Goal: Information Seeking & Learning: Learn about a topic

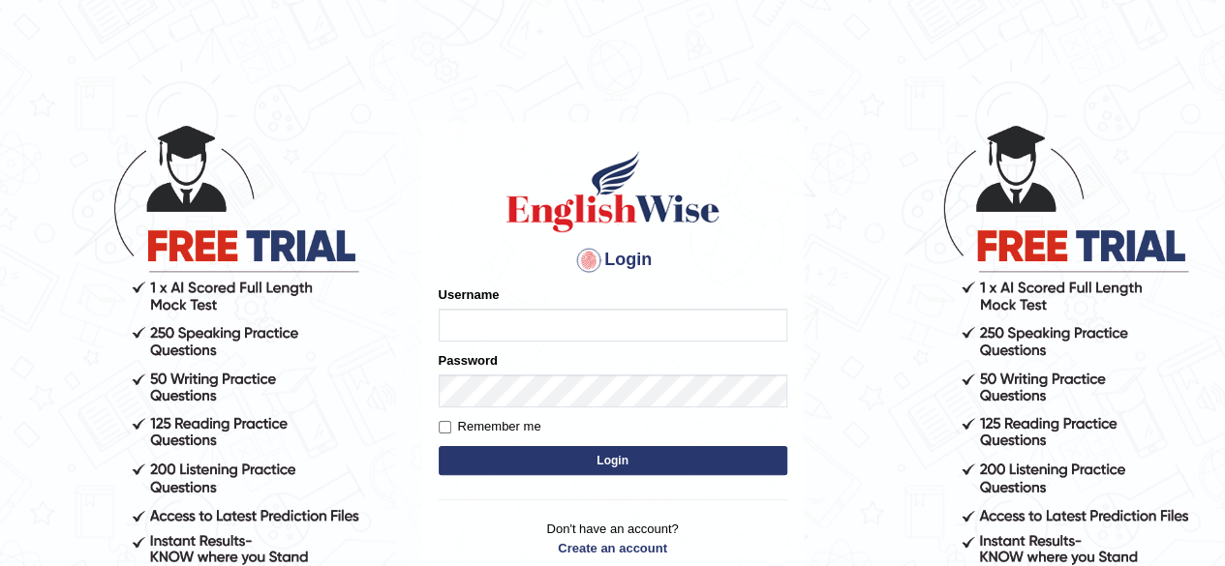
type input "unchanakhunwong"
click at [718, 462] on button "Login" at bounding box center [613, 460] width 349 height 29
type input "unchanakhunwong"
click at [606, 469] on button "Login" at bounding box center [613, 460] width 349 height 29
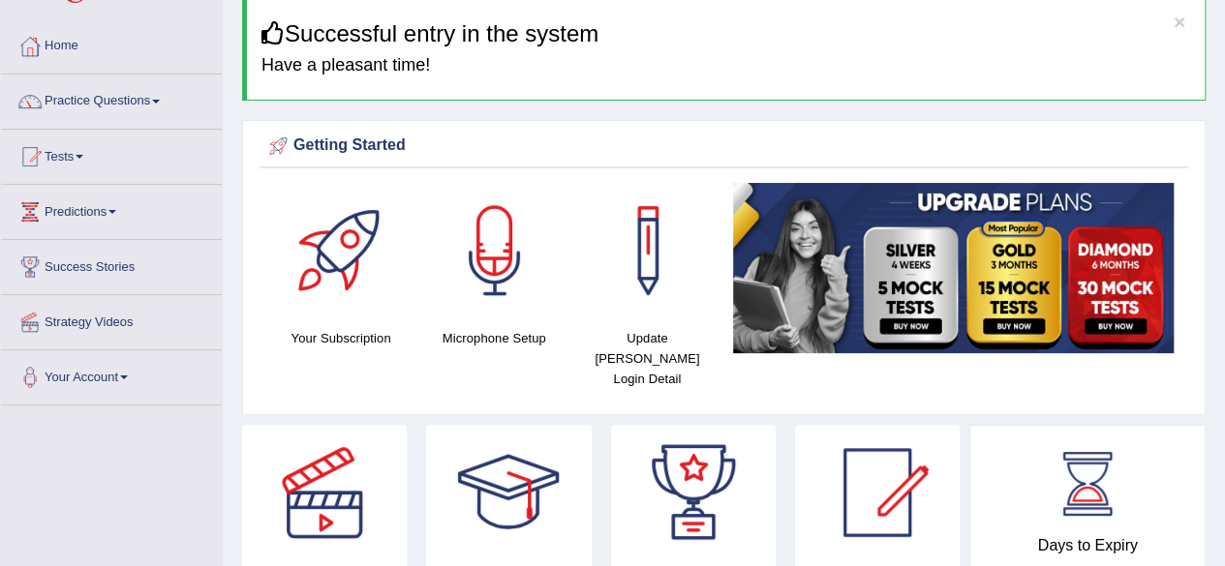
scroll to position [65, 0]
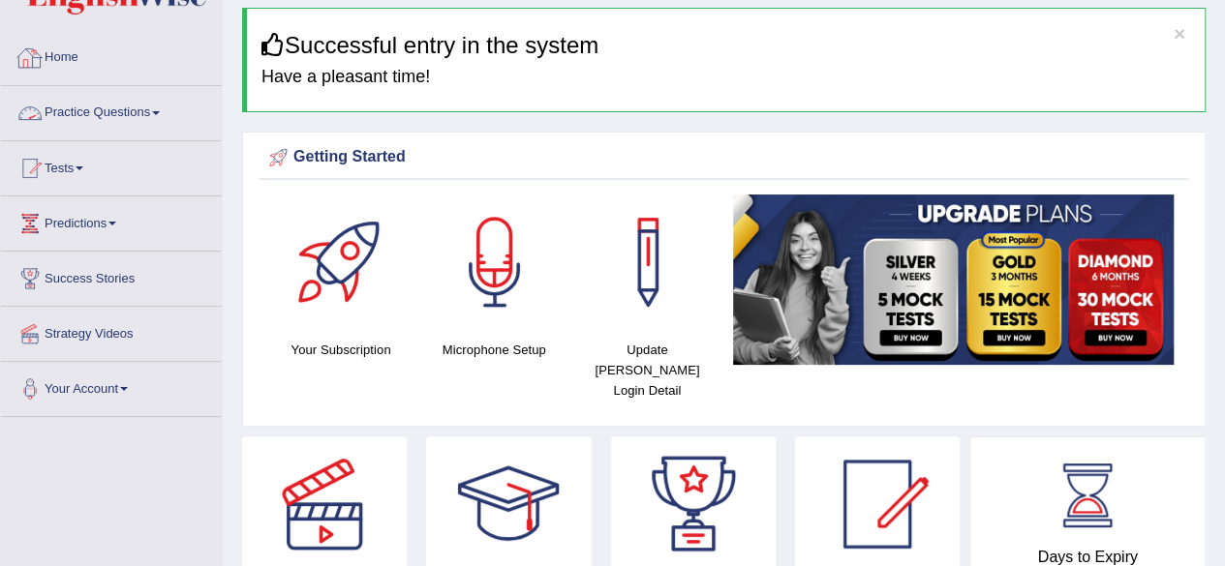
click at [104, 117] on link "Practice Questions" at bounding box center [111, 110] width 221 height 48
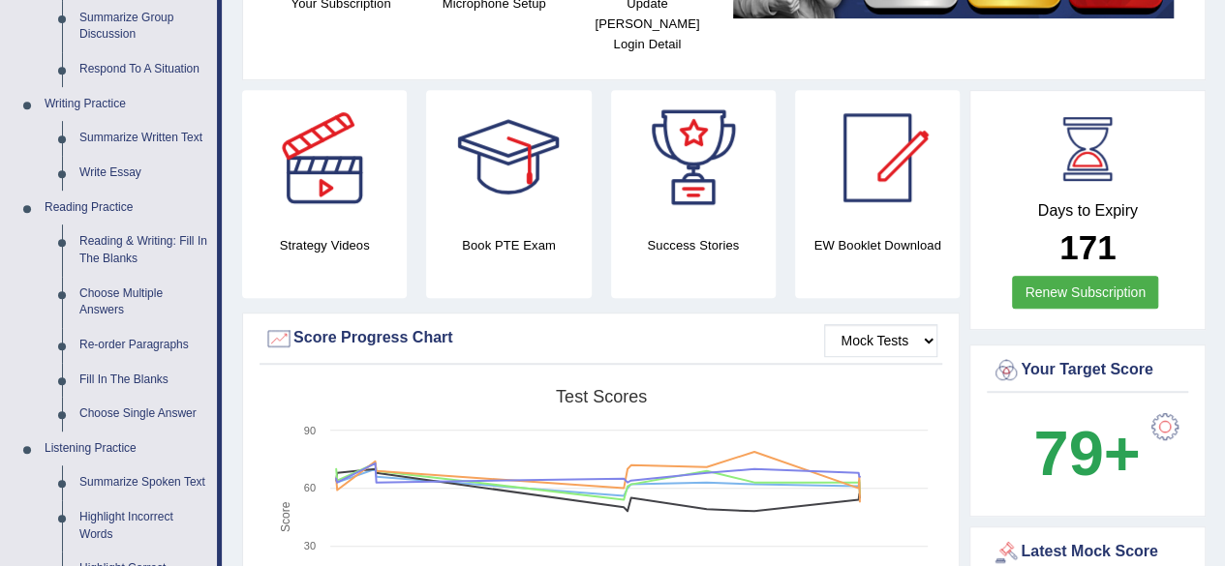
scroll to position [424, 0]
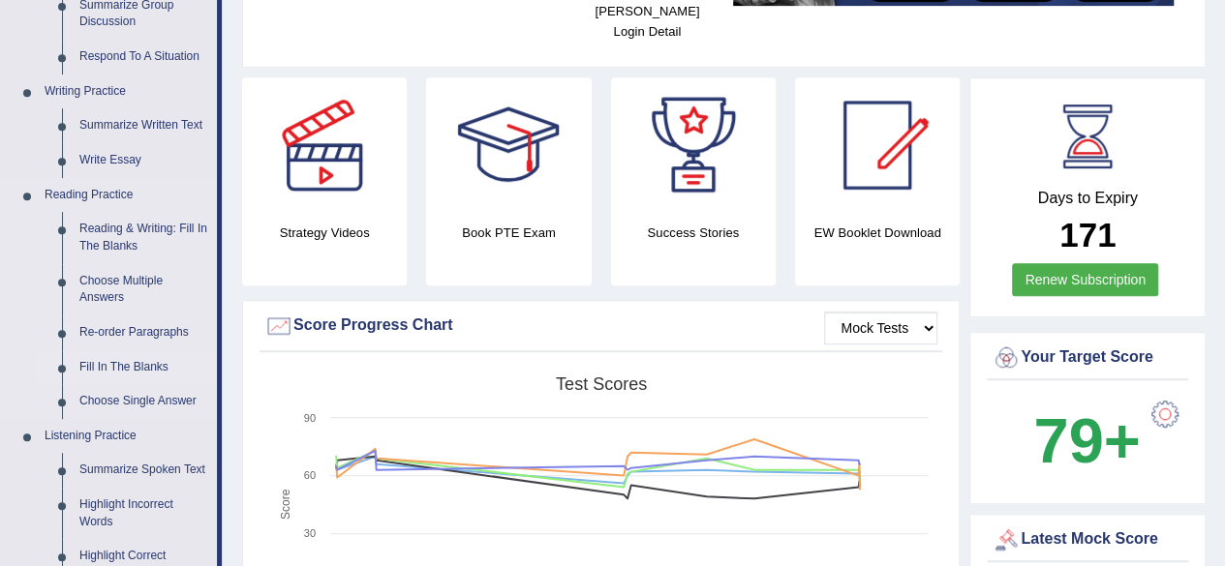
click at [141, 367] on link "Fill In The Blanks" at bounding box center [144, 367] width 146 height 35
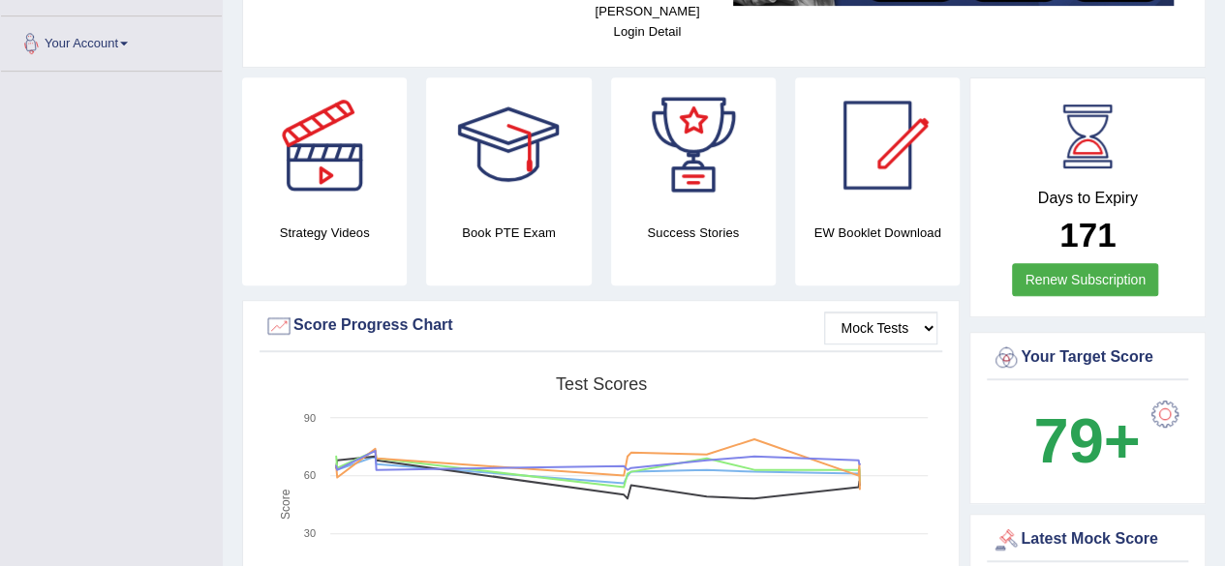
scroll to position [472, 0]
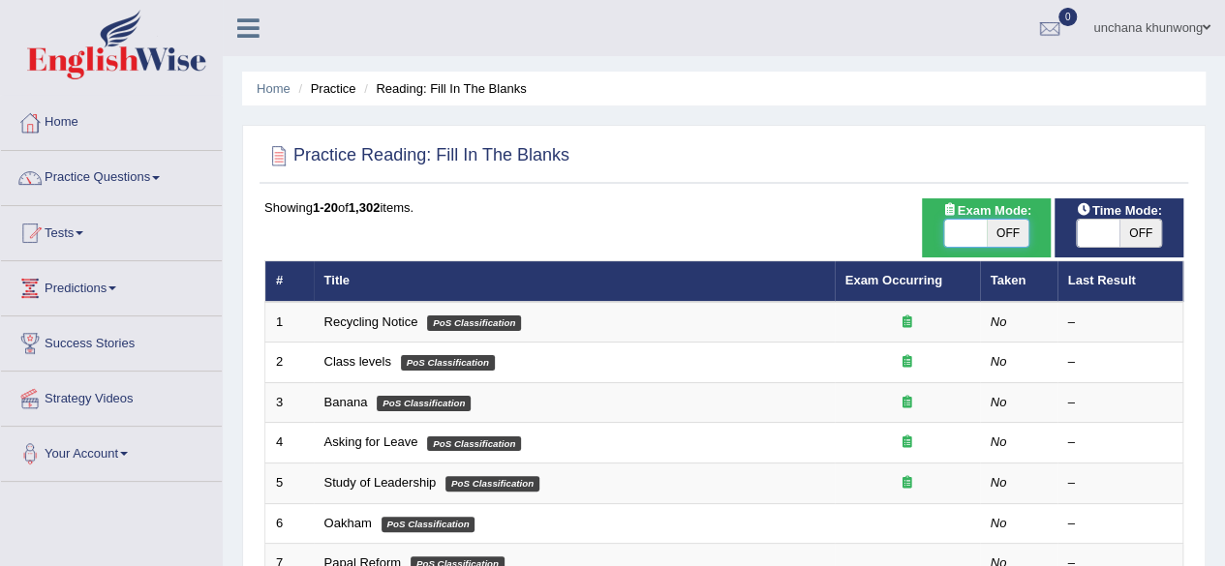
click at [976, 231] on span at bounding box center [965, 233] width 43 height 27
click at [968, 233] on span at bounding box center [965, 233] width 43 height 27
checkbox input "true"
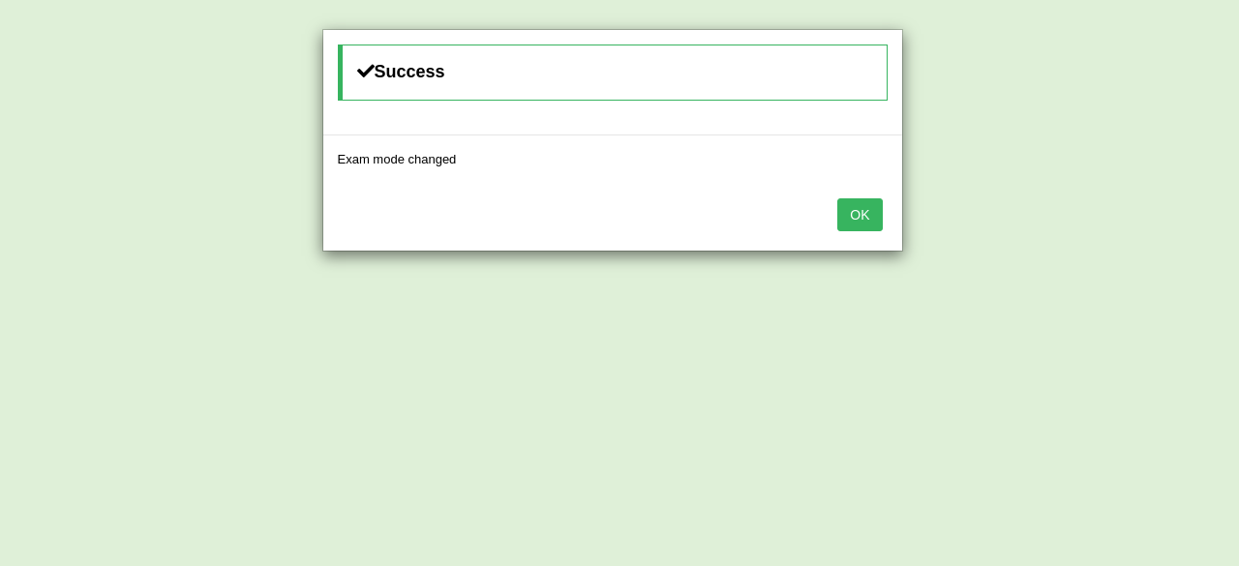
click at [868, 216] on button "OK" at bounding box center [860, 214] width 45 height 33
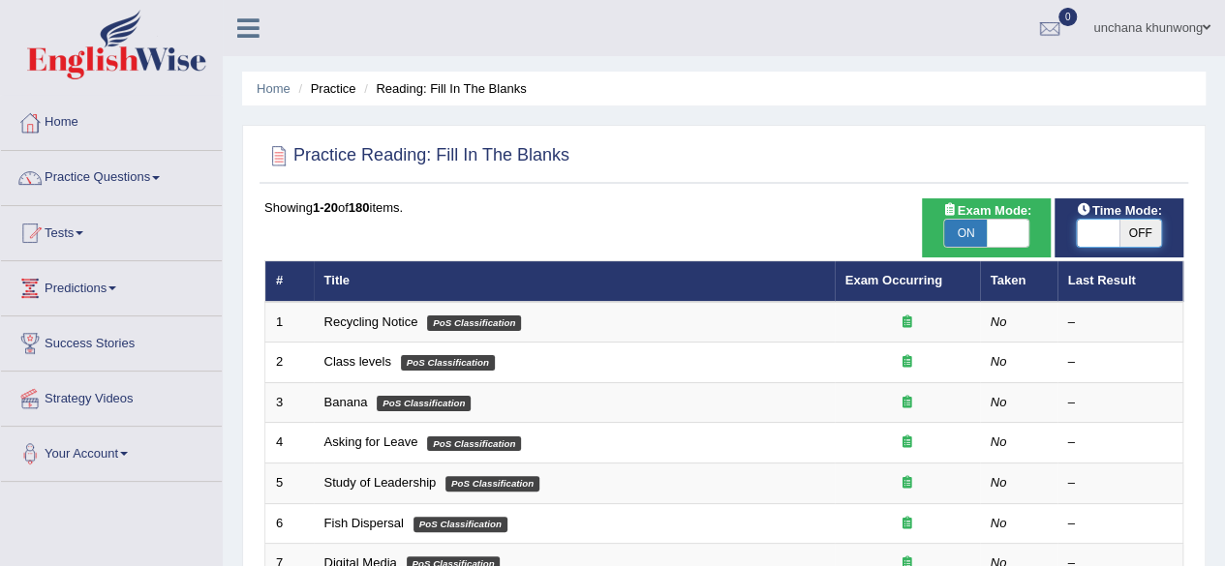
click at [1105, 243] on span at bounding box center [1098, 233] width 43 height 27
checkbox input "true"
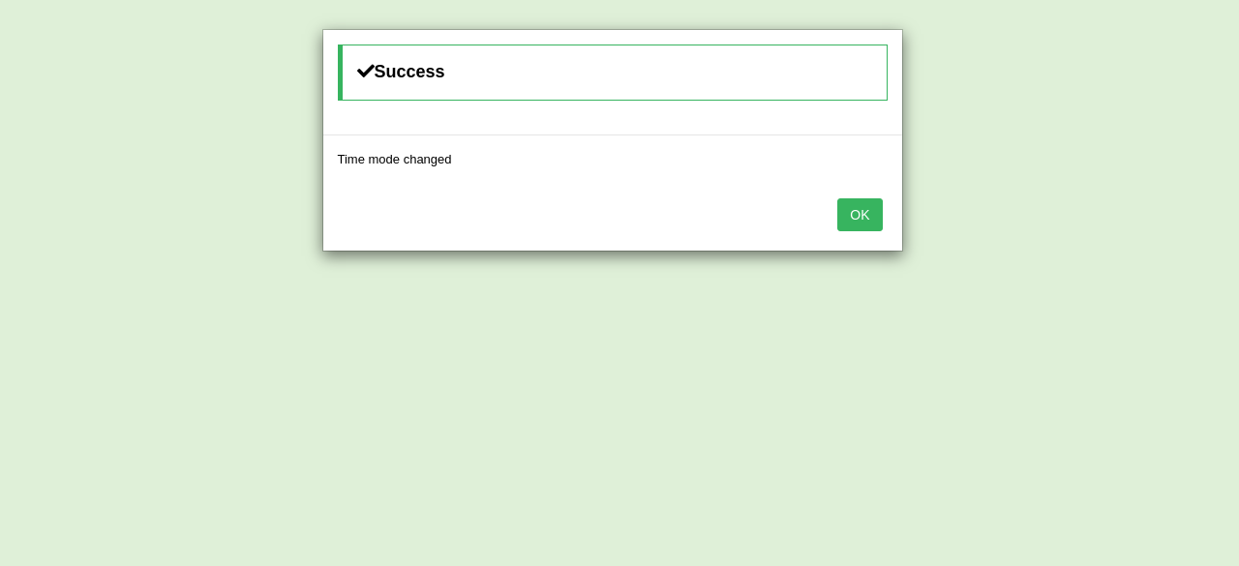
click at [871, 211] on button "OK" at bounding box center [860, 214] width 45 height 33
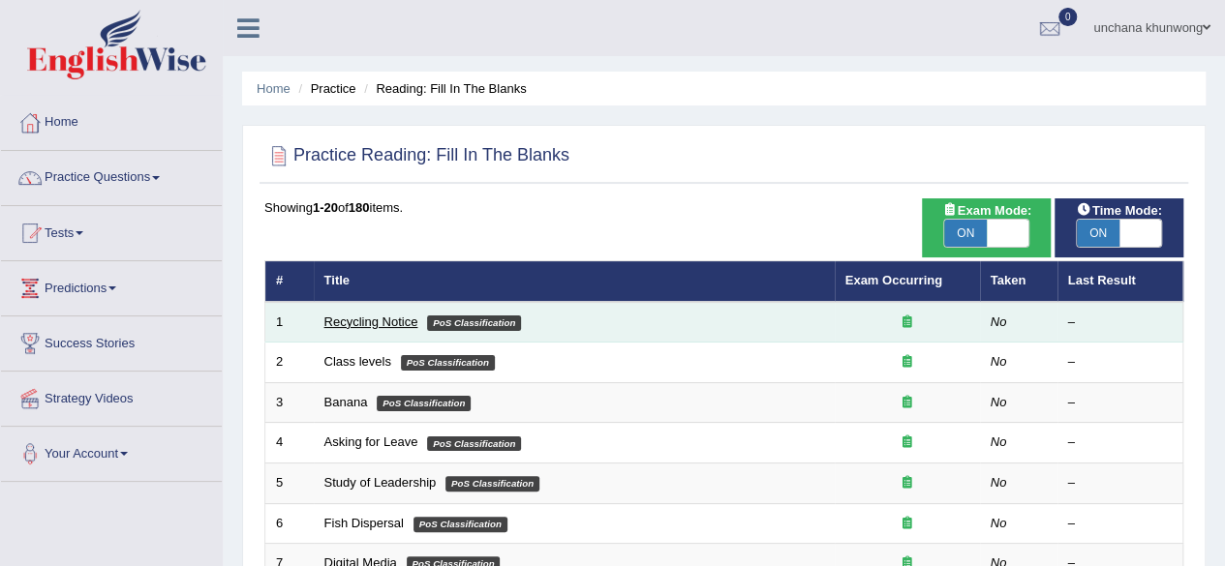
click at [371, 317] on link "Recycling Notice" at bounding box center [371, 322] width 94 height 15
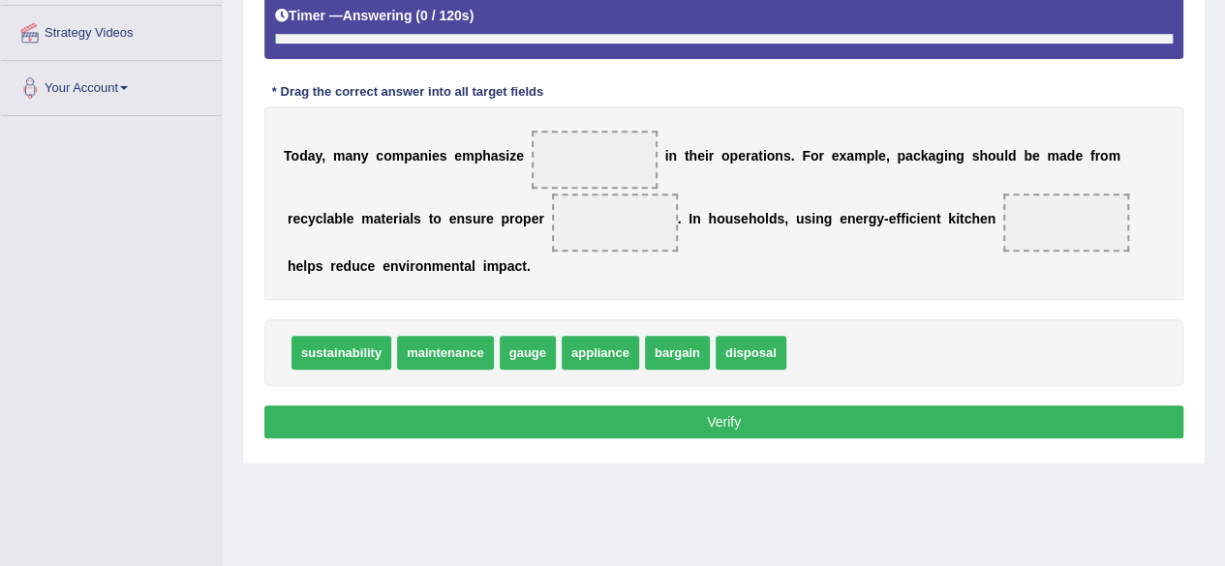
scroll to position [433, 0]
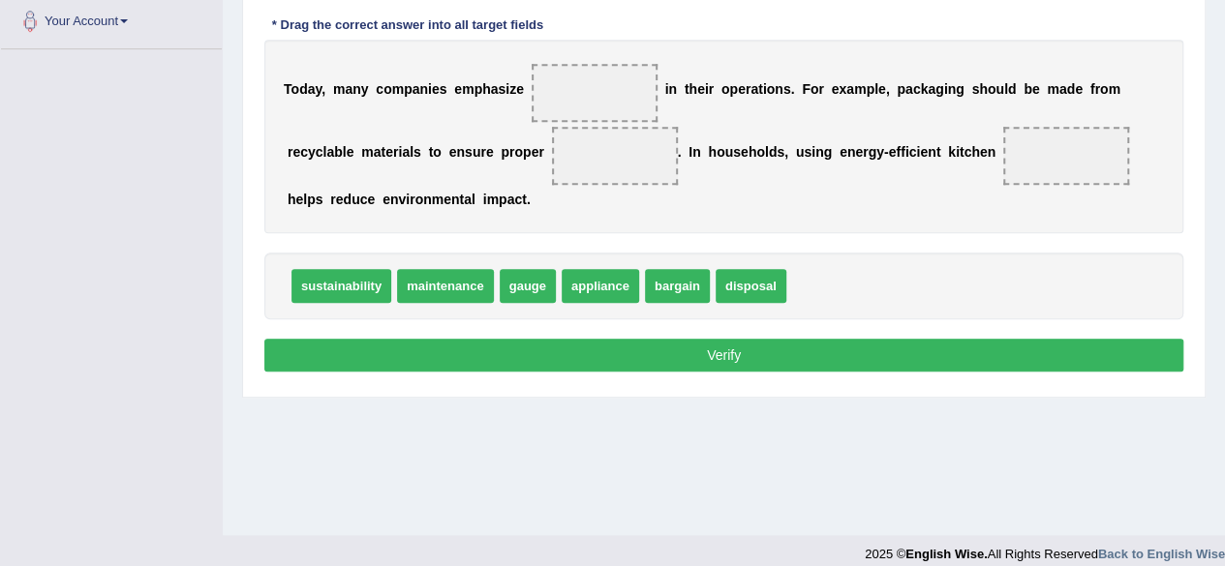
click at [616, 88] on span at bounding box center [595, 93] width 126 height 58
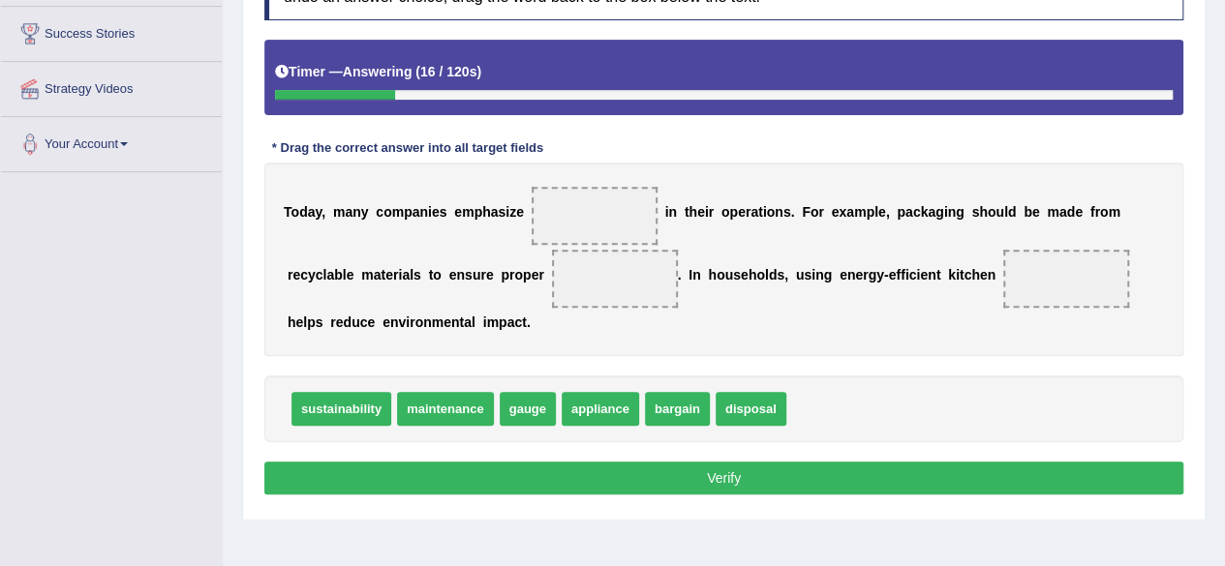
scroll to position [298, 0]
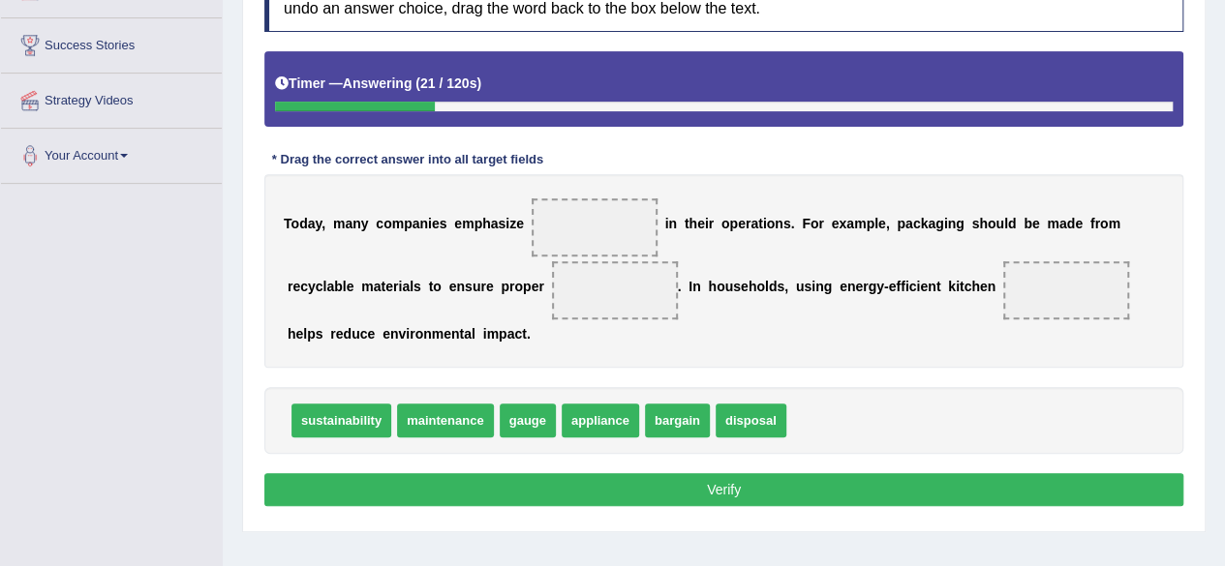
click at [952, 408] on div "sustainability maintenance gauge appliance bargain disposal" at bounding box center [723, 420] width 919 height 67
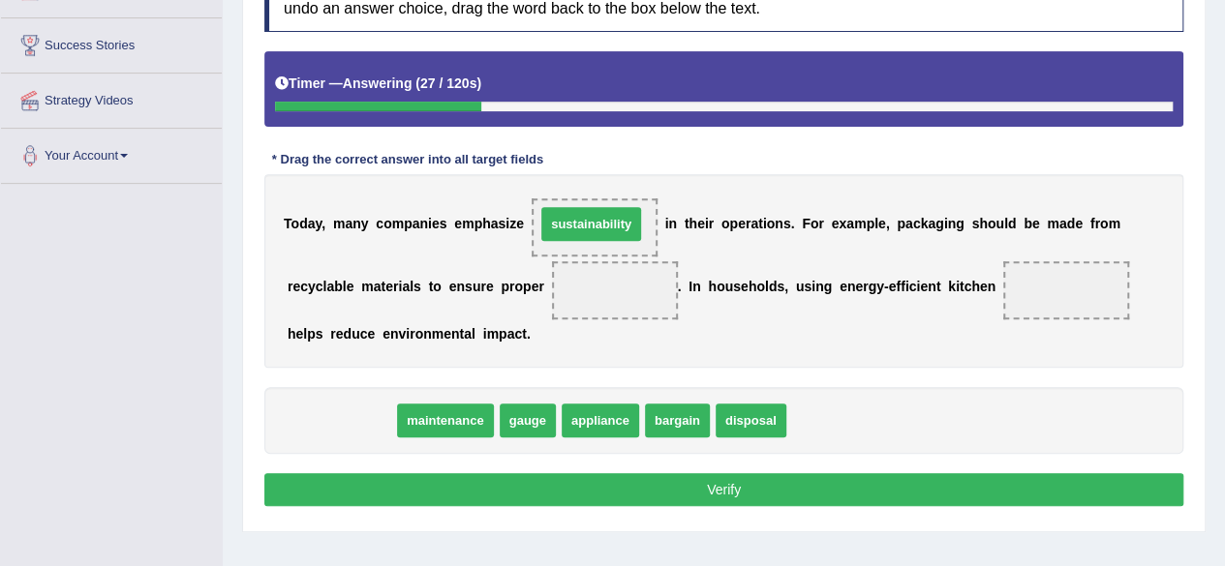
drag, startPoint x: 370, startPoint y: 413, endPoint x: 620, endPoint y: 217, distance: 317.9
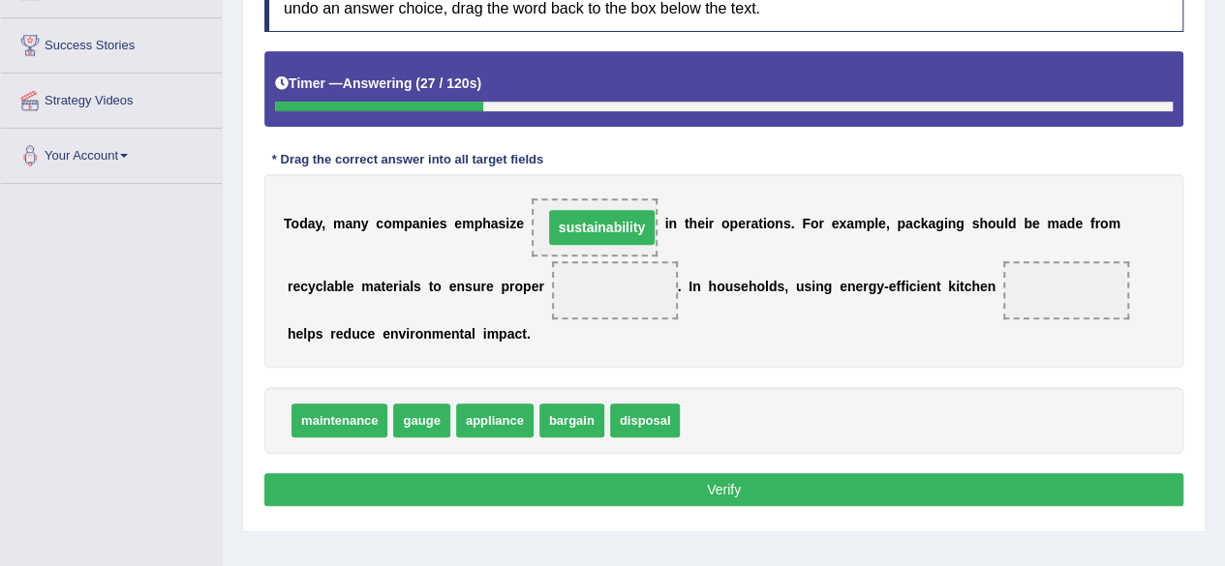
click at [620, 217] on span "sustainability" at bounding box center [602, 227] width 106 height 35
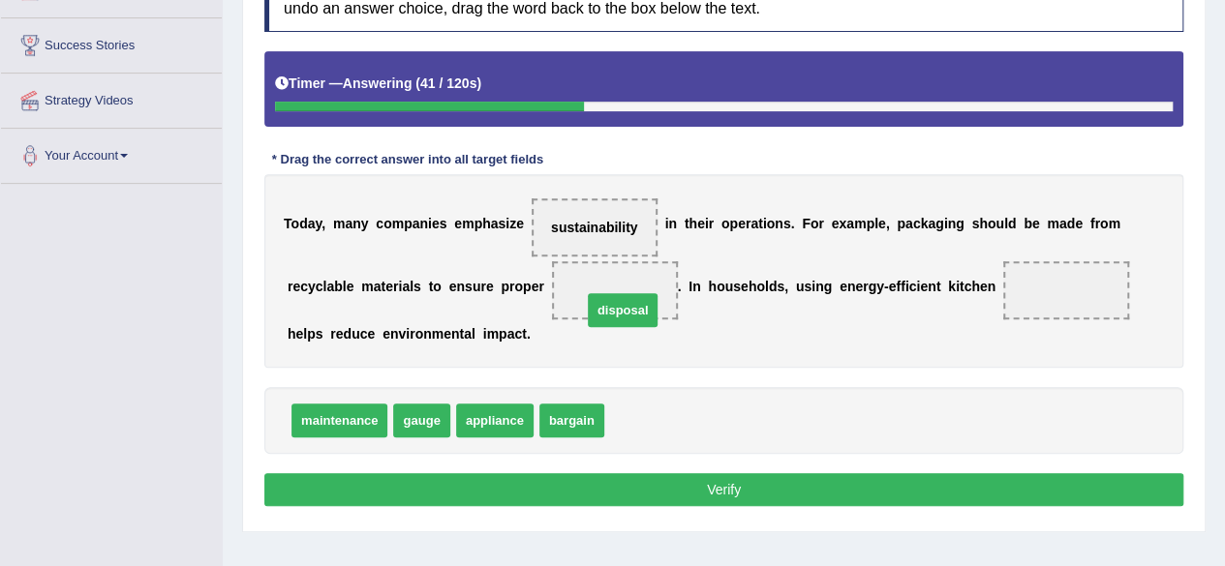
drag, startPoint x: 667, startPoint y: 423, endPoint x: 645, endPoint y: 313, distance: 112.6
click at [719, 345] on div "T o d a y , m a n y c o m p a n i e s e m p h a s i z e sustainability i n t h …" at bounding box center [723, 271] width 919 height 194
click at [1075, 299] on span at bounding box center [1066, 290] width 126 height 58
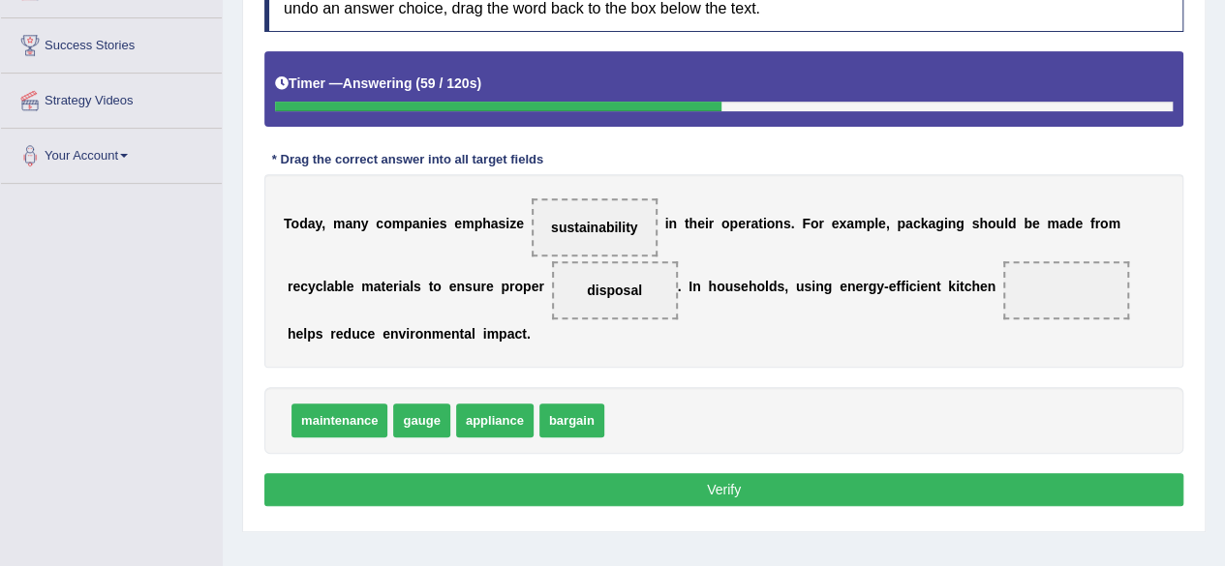
click at [1075, 299] on span at bounding box center [1066, 290] width 126 height 58
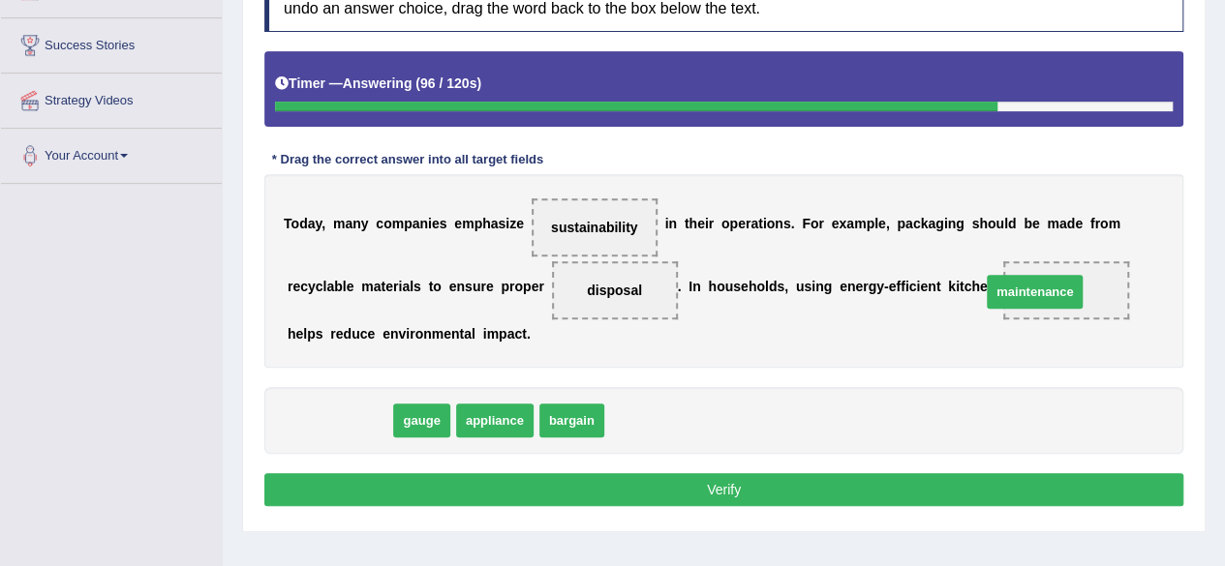
drag, startPoint x: 357, startPoint y: 415, endPoint x: 1053, endPoint y: 288, distance: 707.8
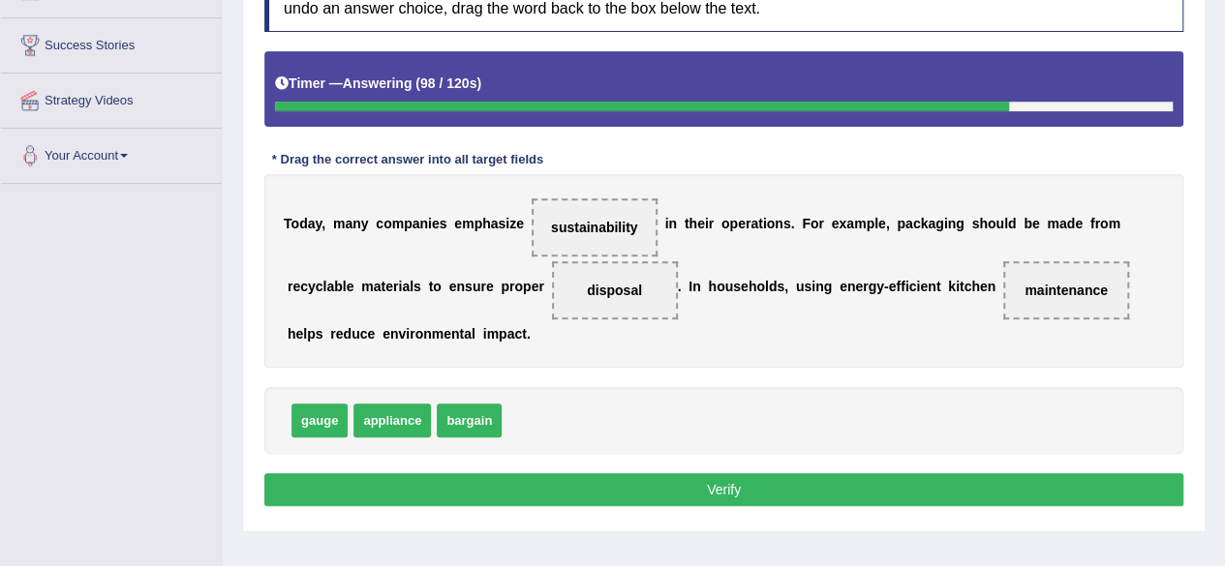
click at [728, 482] on button "Verify" at bounding box center [723, 489] width 919 height 33
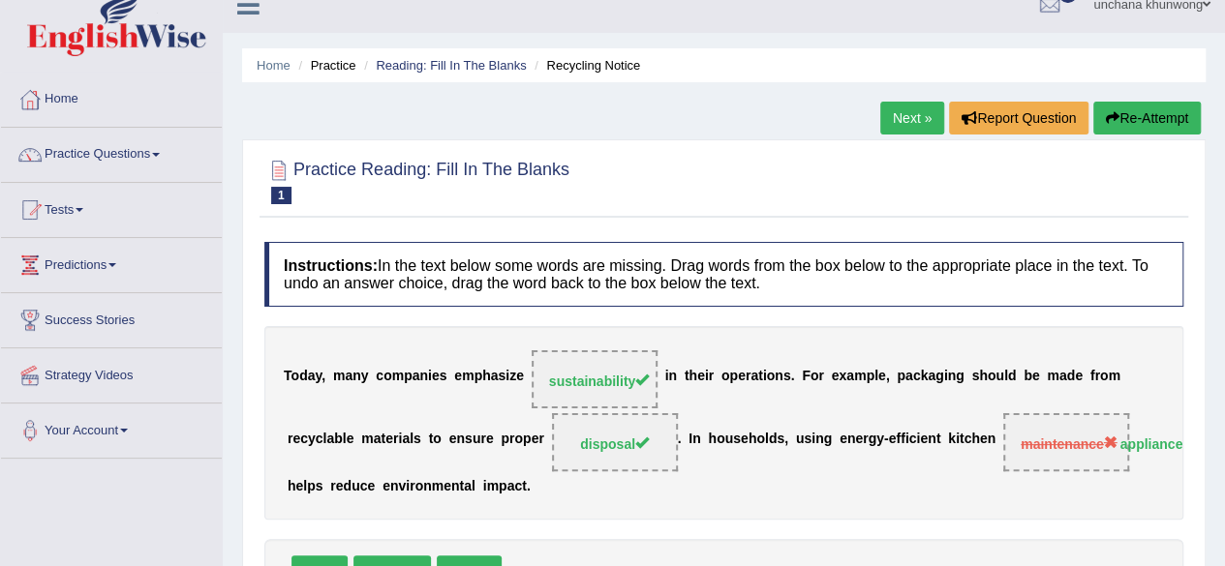
scroll to position [0, 0]
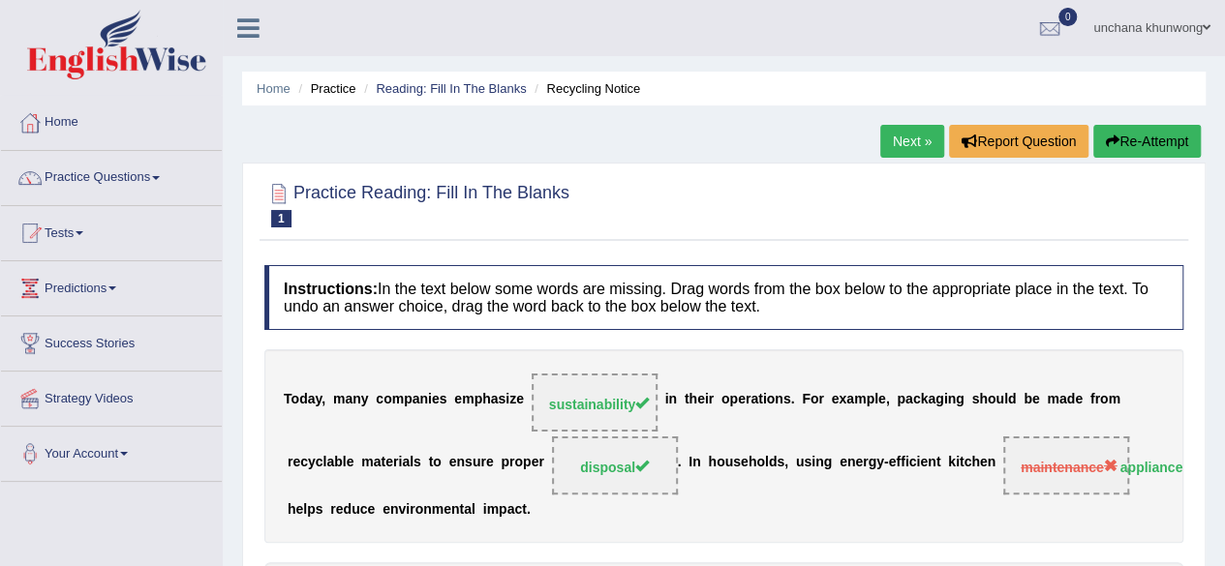
click at [908, 140] on link "Next »" at bounding box center [912, 141] width 64 height 33
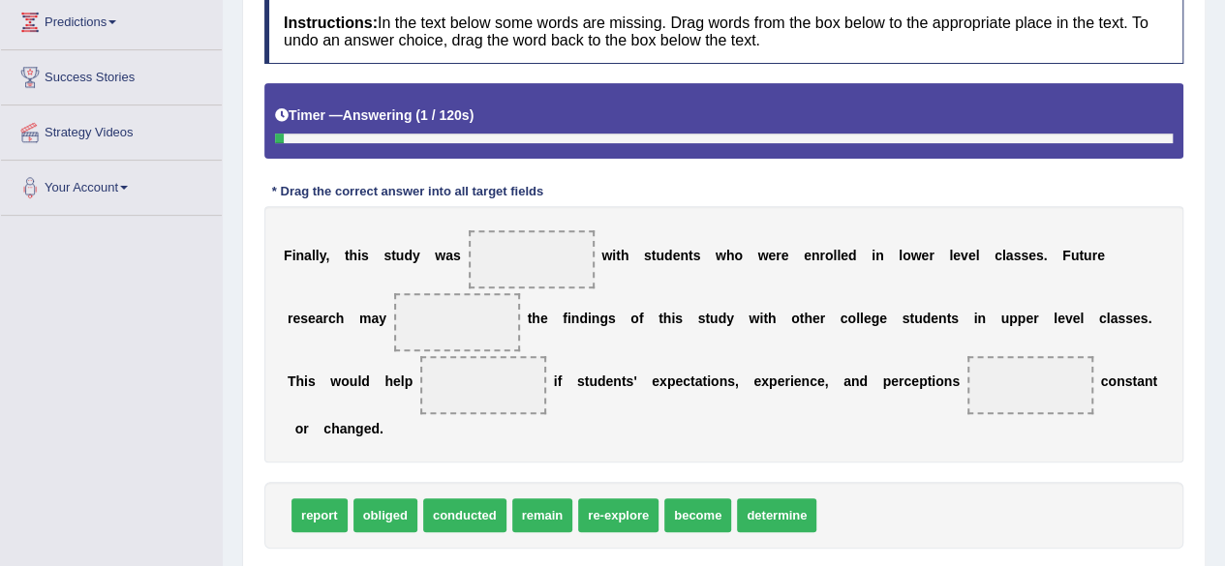
scroll to position [310, 0]
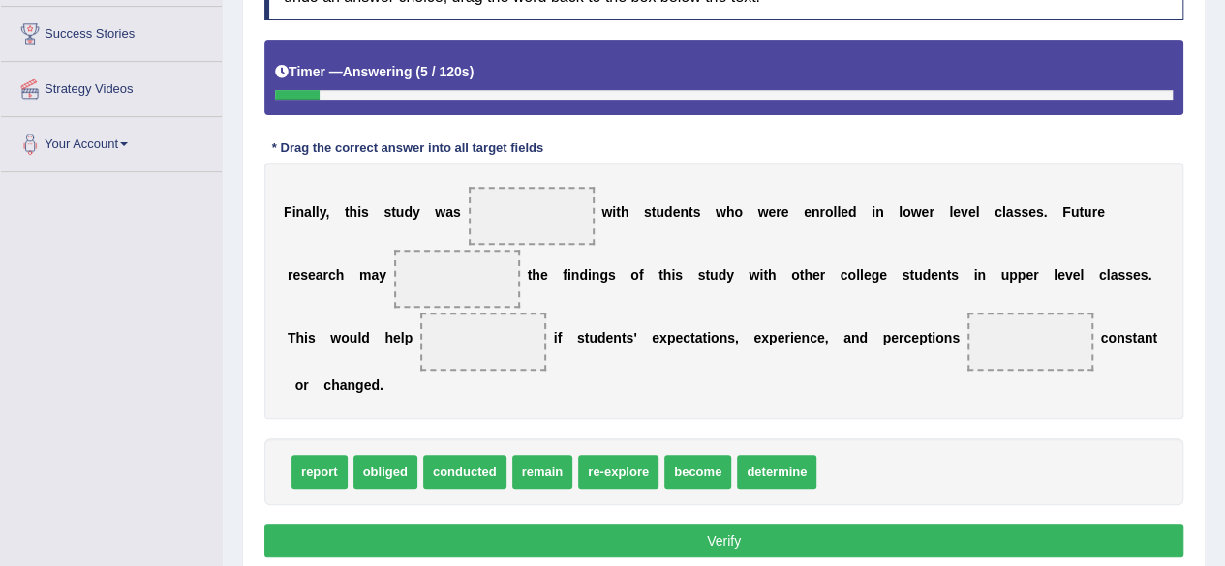
click at [564, 209] on span at bounding box center [532, 216] width 126 height 58
click at [451, 483] on span "conducted" at bounding box center [464, 472] width 83 height 34
click at [918, 471] on div "report obliged conducted remain re-explore become determine" at bounding box center [723, 472] width 919 height 67
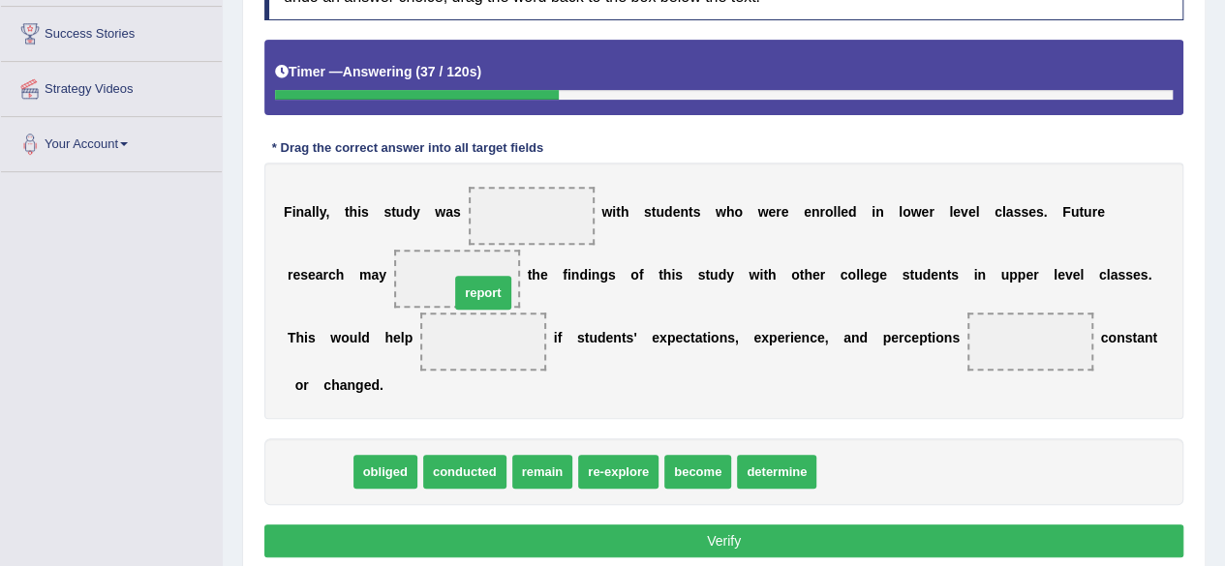
drag, startPoint x: 325, startPoint y: 472, endPoint x: 489, endPoint y: 293, distance: 242.6
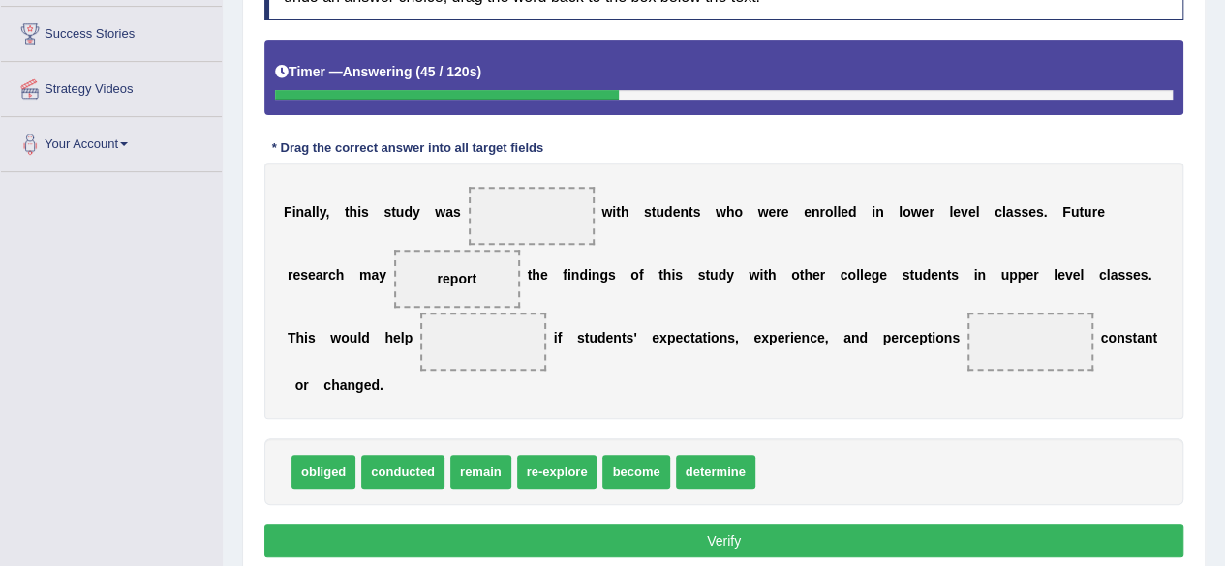
click at [821, 295] on div "F i n a l l y , t h i s s t u d y w a s w i t h s t u d e n t s w h o w e r e e…" at bounding box center [723, 291] width 919 height 257
click at [744, 368] on div "F i n a l l y , t h i s s t u d y w a s w i t h s t u d e n t s w h o w e r e e…" at bounding box center [723, 291] width 919 height 257
click at [627, 465] on span "become" at bounding box center [635, 472] width 67 height 34
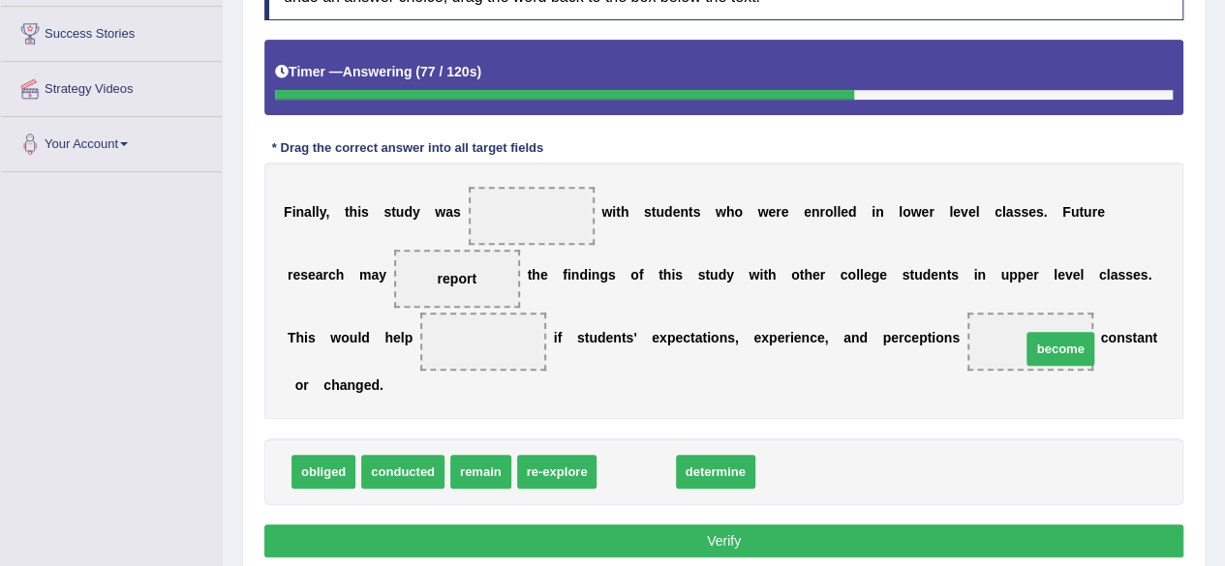
drag, startPoint x: 627, startPoint y: 465, endPoint x: 1051, endPoint y: 342, distance: 441.5
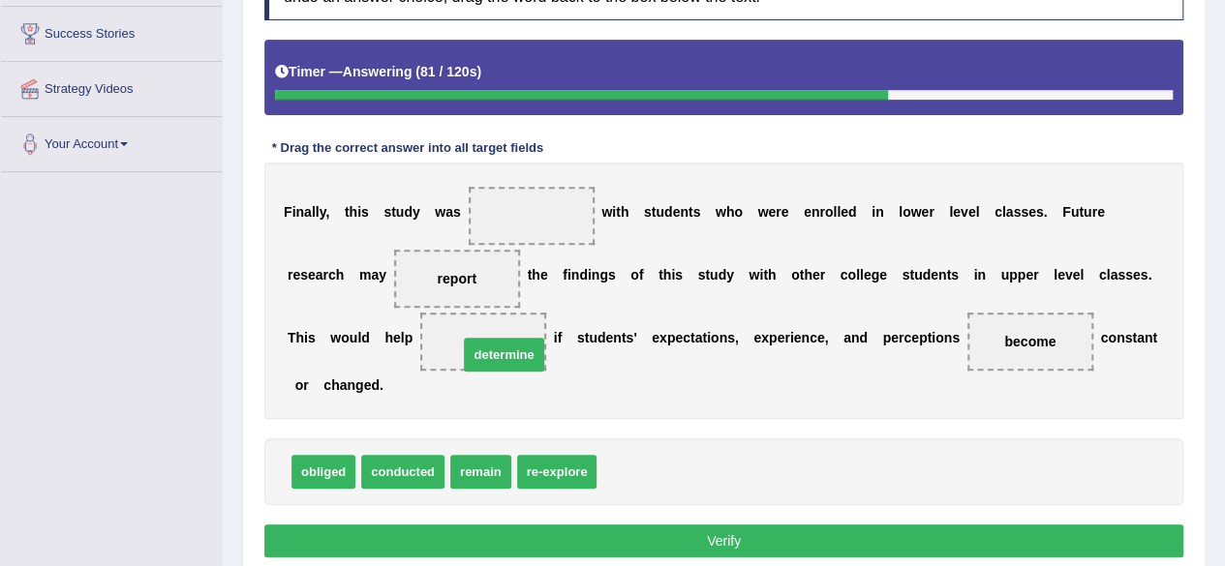
drag, startPoint x: 648, startPoint y: 468, endPoint x: 509, endPoint y: 350, distance: 181.4
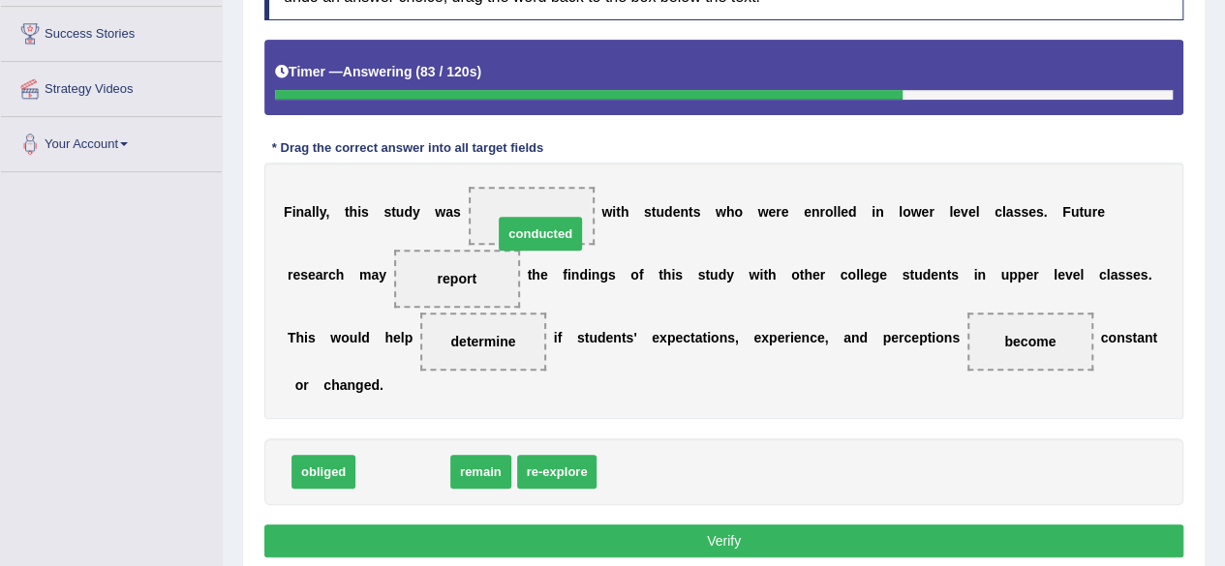
drag, startPoint x: 422, startPoint y: 475, endPoint x: 560, endPoint y: 228, distance: 282.6
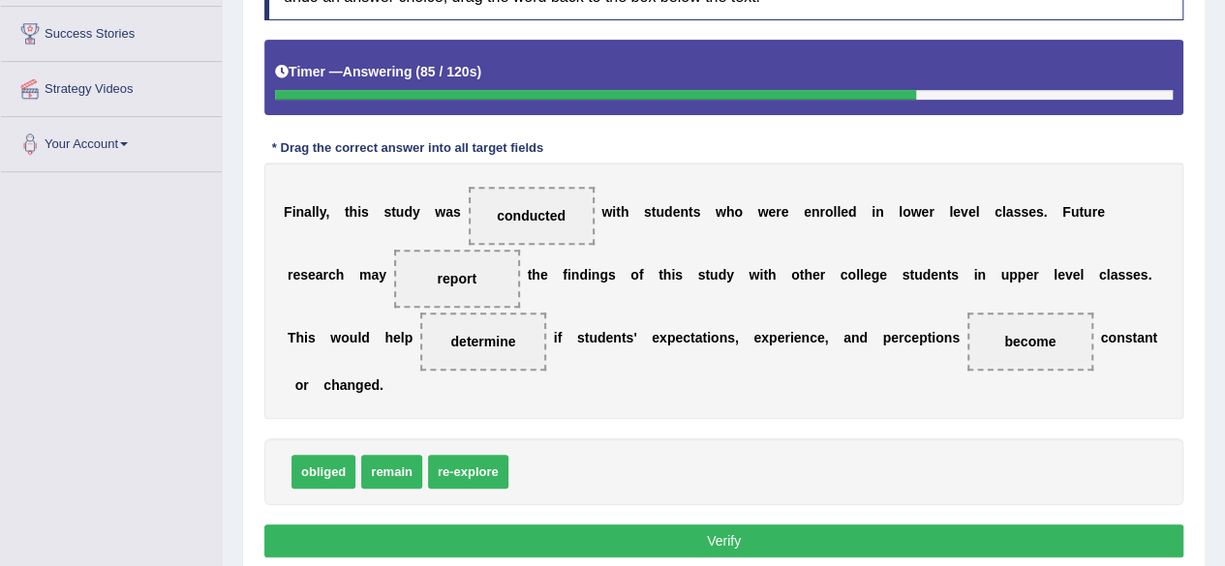
click at [692, 536] on button "Verify" at bounding box center [723, 541] width 919 height 33
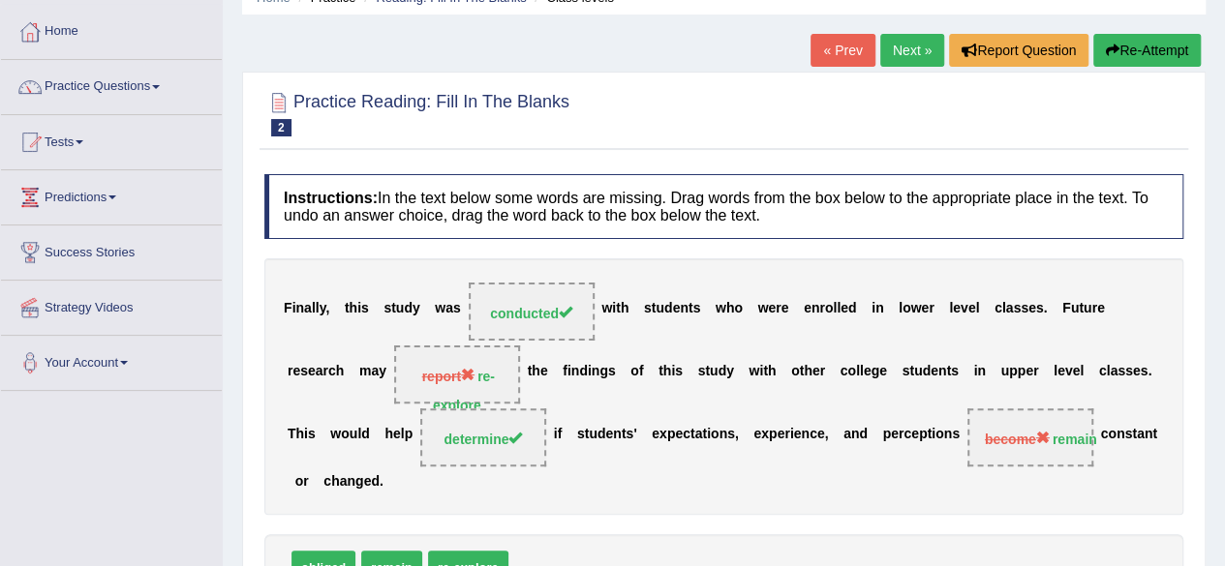
scroll to position [84, 0]
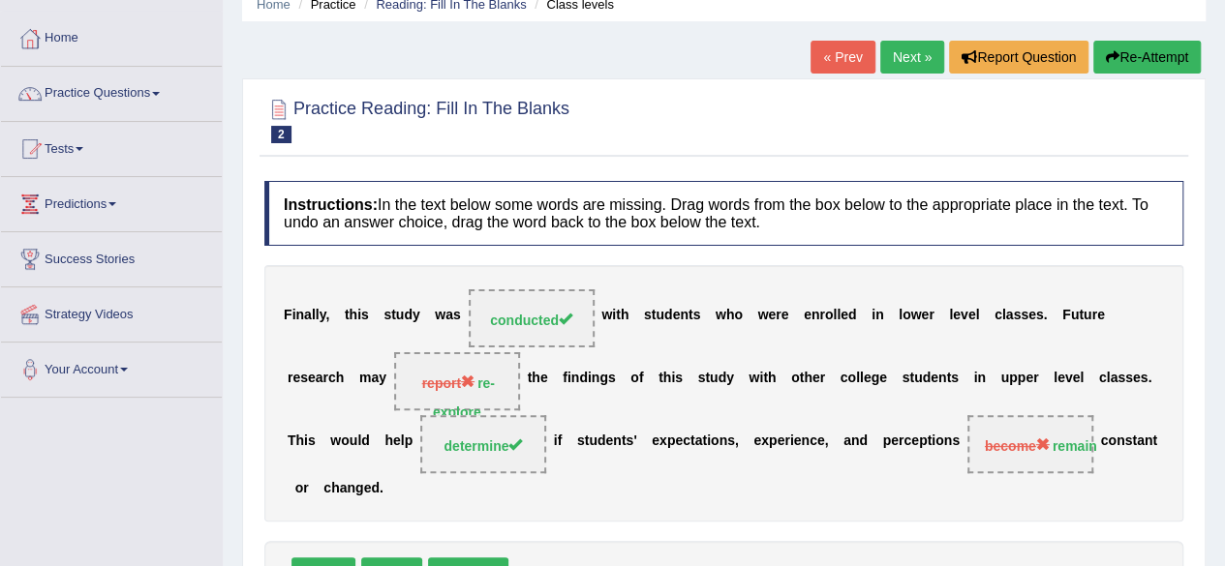
click at [1156, 58] on button "Re-Attempt" at bounding box center [1146, 57] width 107 height 33
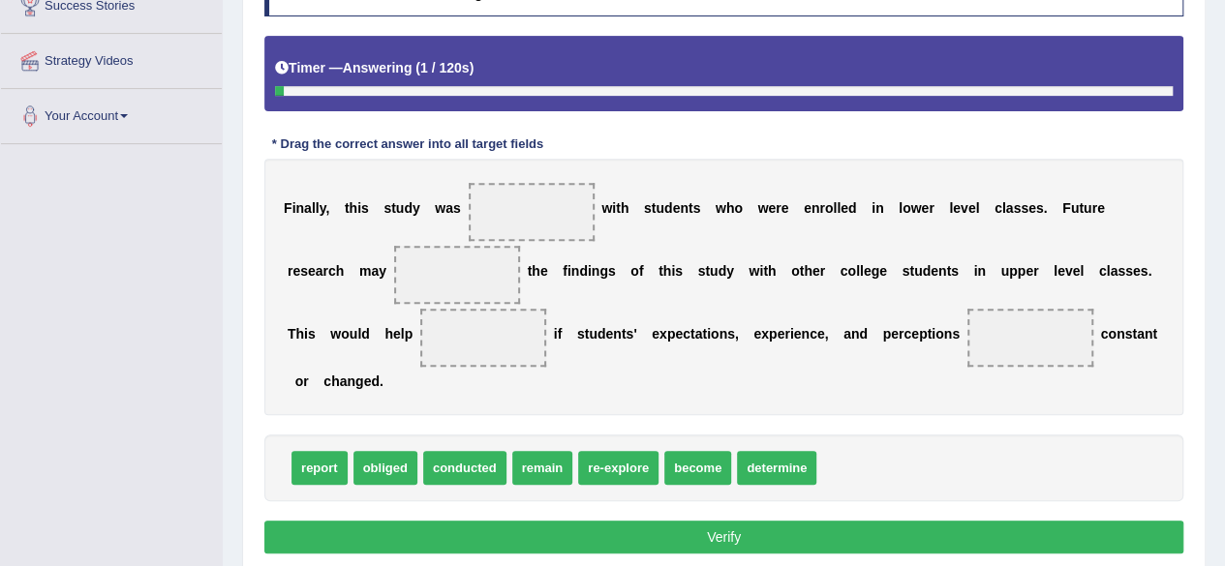
scroll to position [339, 0]
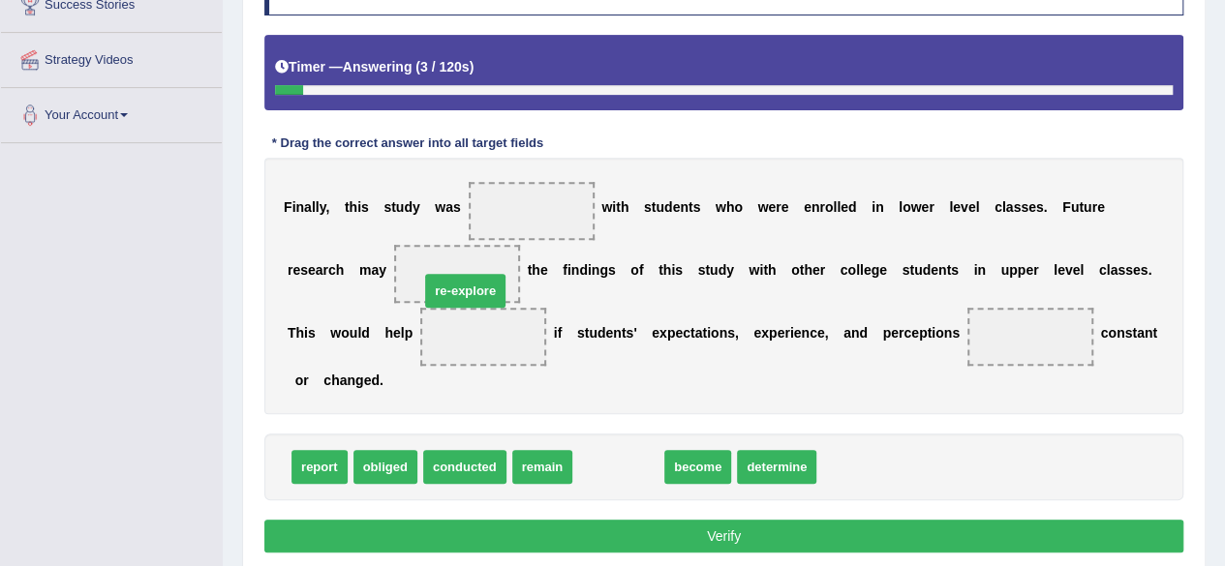
drag, startPoint x: 612, startPoint y: 466, endPoint x: 453, endPoint y: 279, distance: 245.2
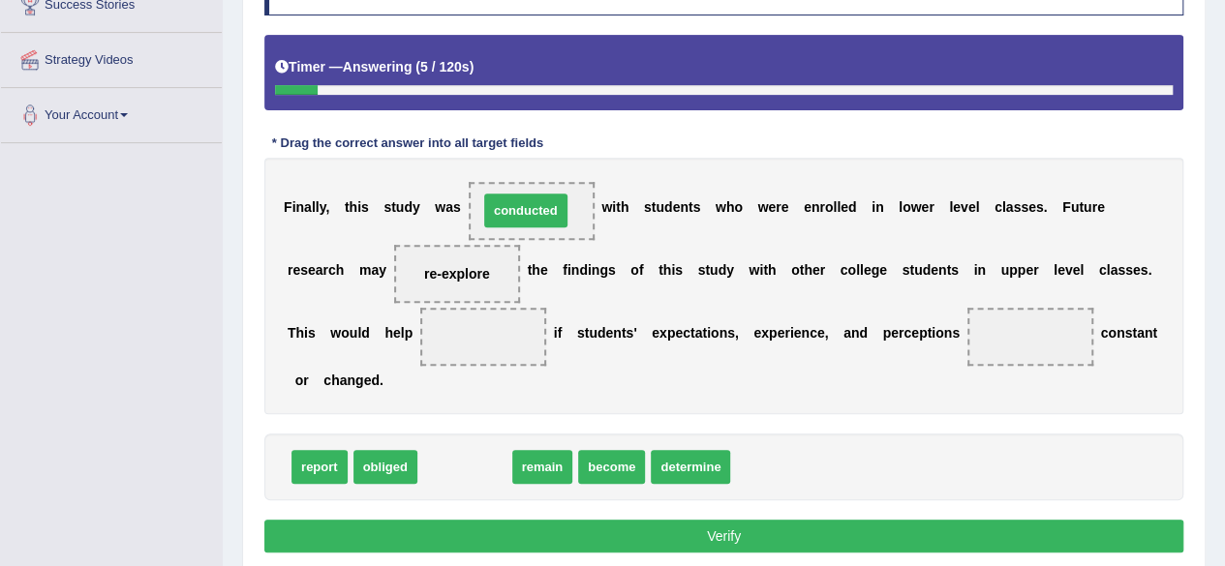
drag, startPoint x: 475, startPoint y: 458, endPoint x: 536, endPoint y: 200, distance: 264.7
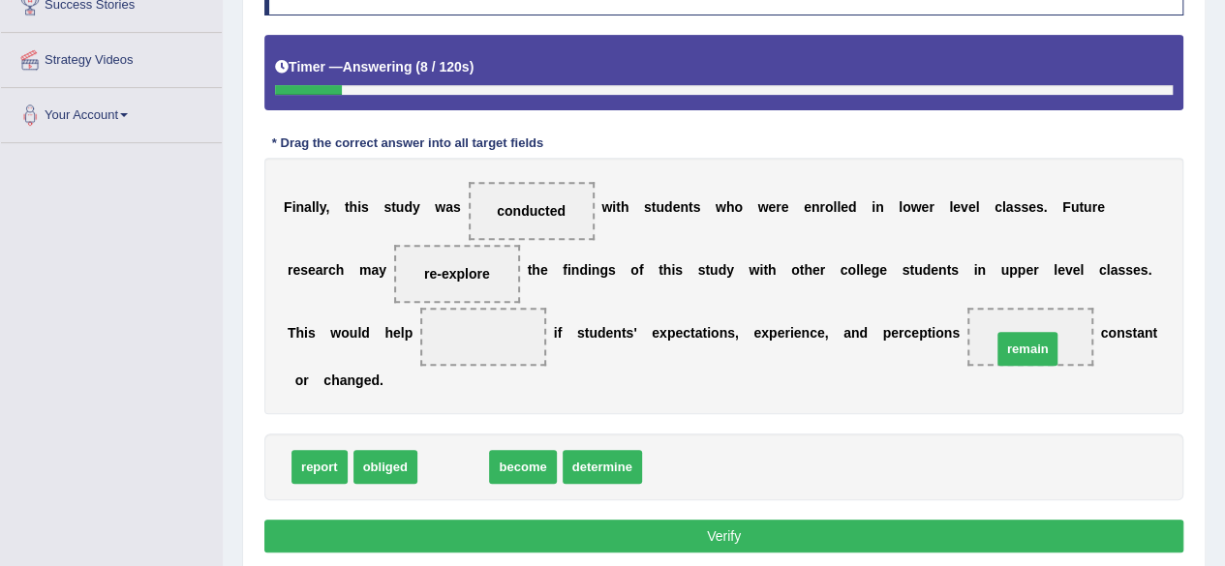
drag, startPoint x: 441, startPoint y: 471, endPoint x: 1015, endPoint y: 353, distance: 586.0
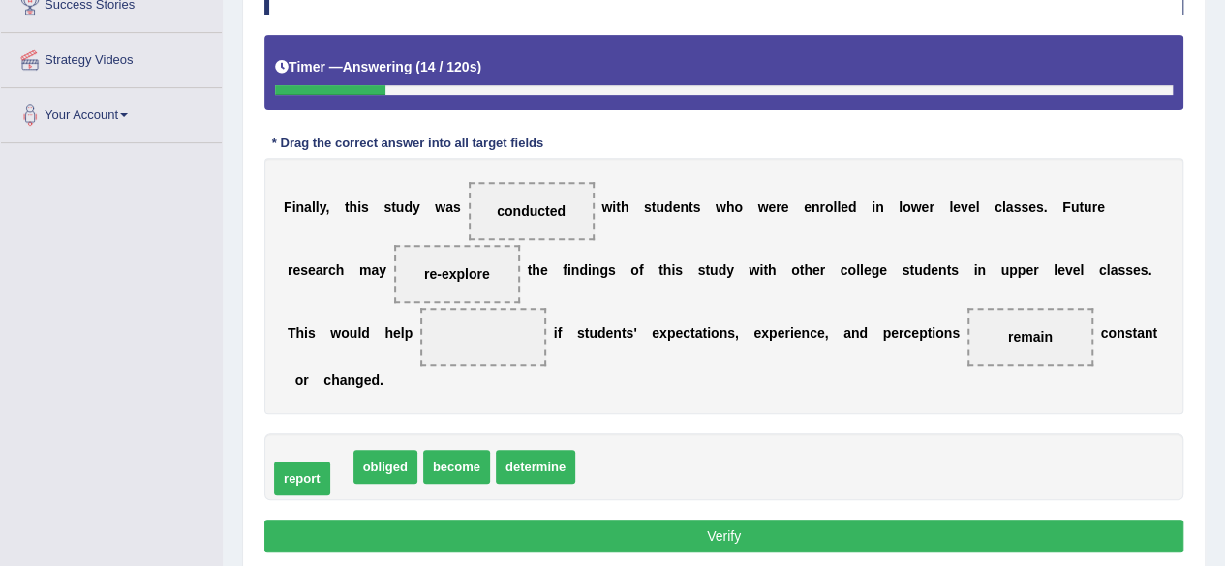
drag, startPoint x: 323, startPoint y: 462, endPoint x: 313, endPoint y: 472, distance: 14.4
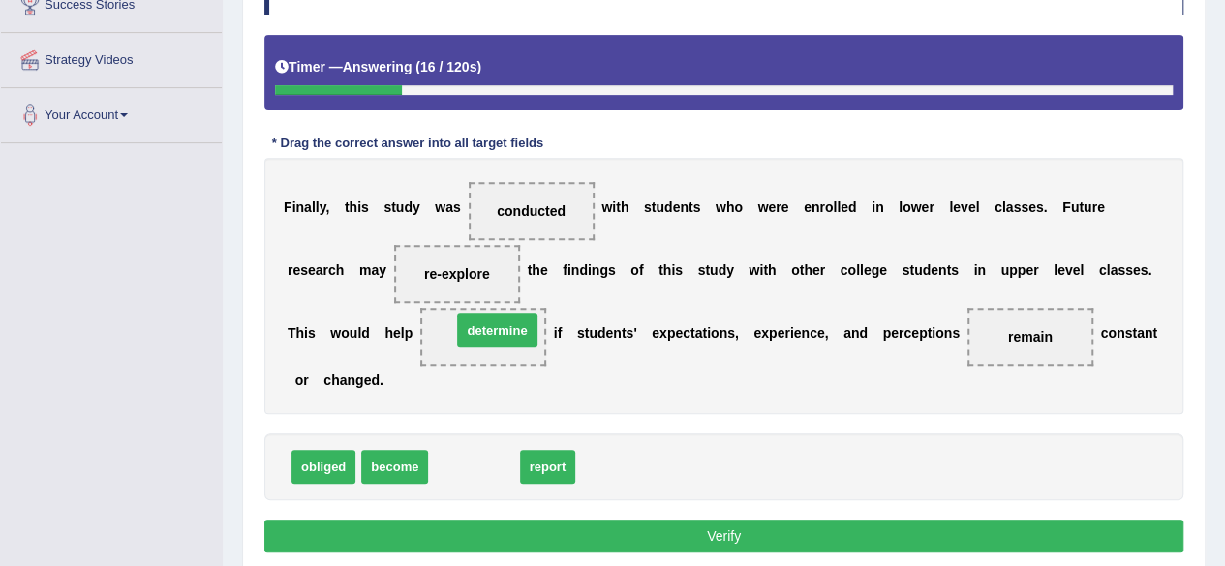
drag, startPoint x: 483, startPoint y: 467, endPoint x: 506, endPoint y: 330, distance: 138.5
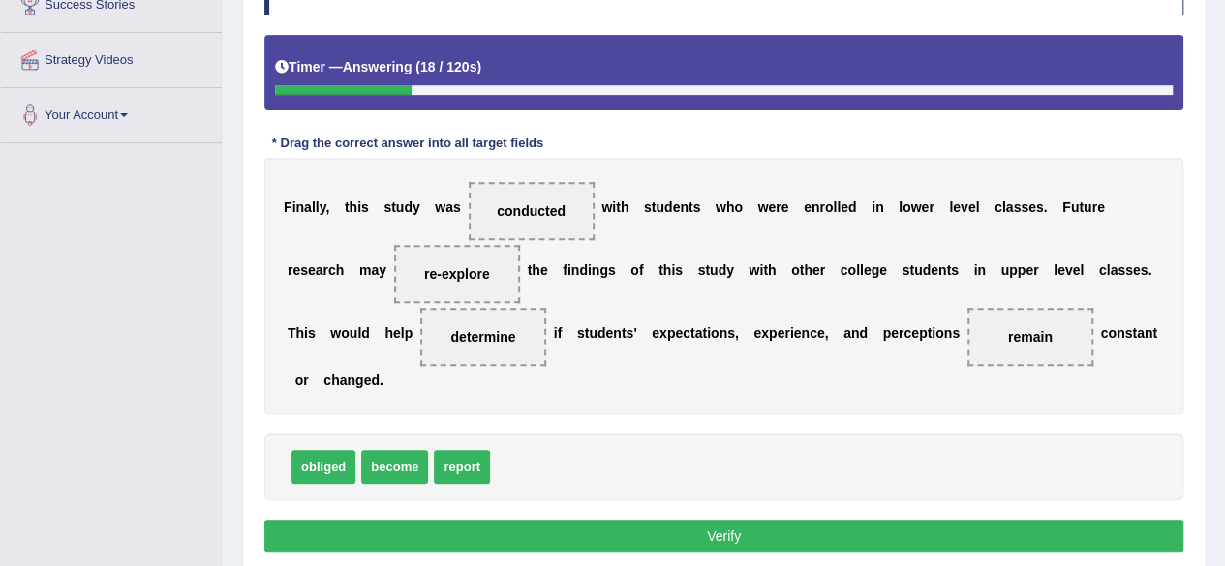
click at [686, 526] on button "Verify" at bounding box center [723, 536] width 919 height 33
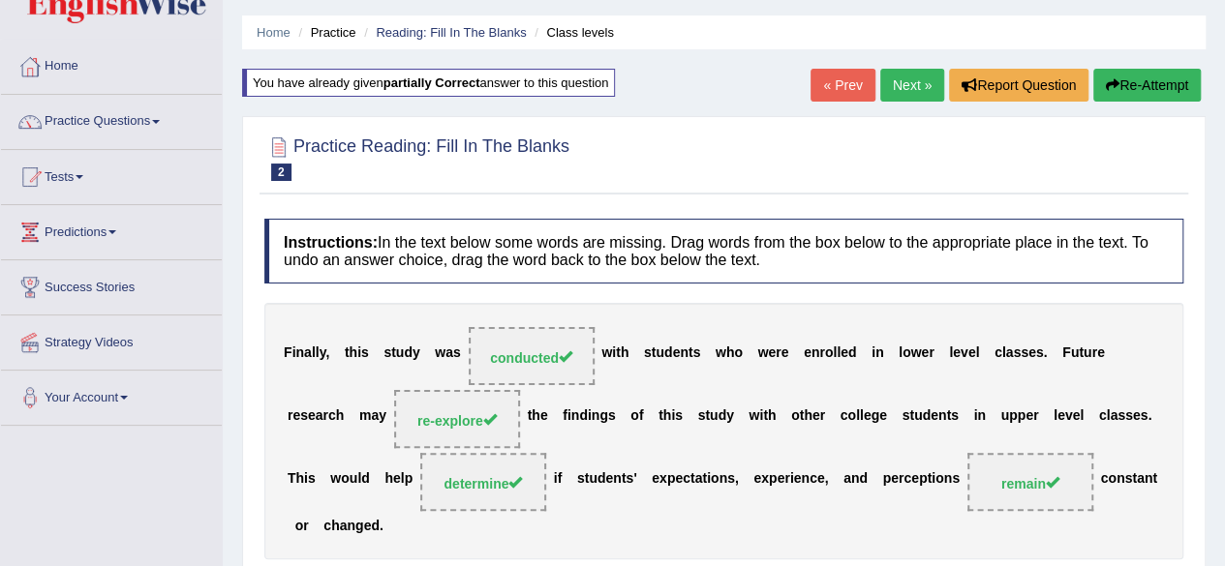
scroll to position [0, 0]
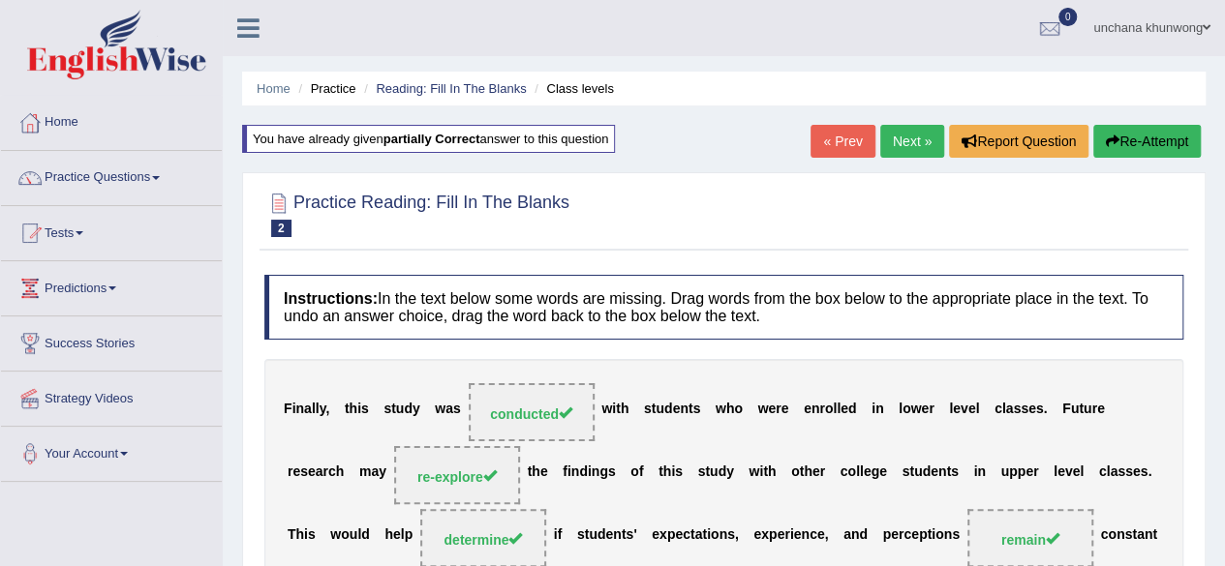
click at [904, 140] on link "Next »" at bounding box center [912, 141] width 64 height 33
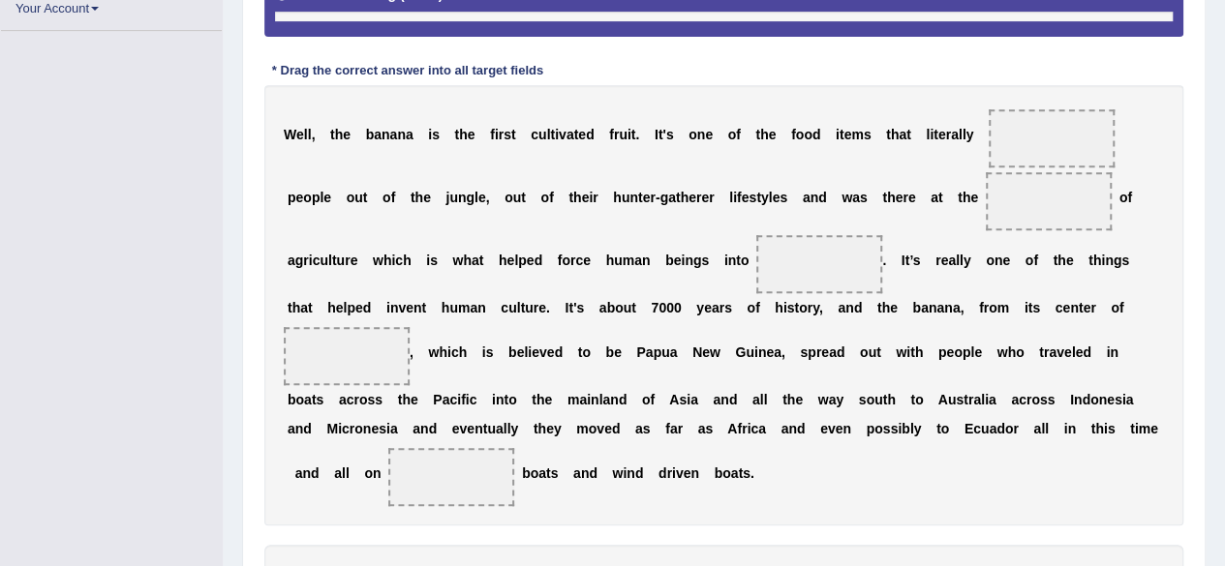
scroll to position [444, 0]
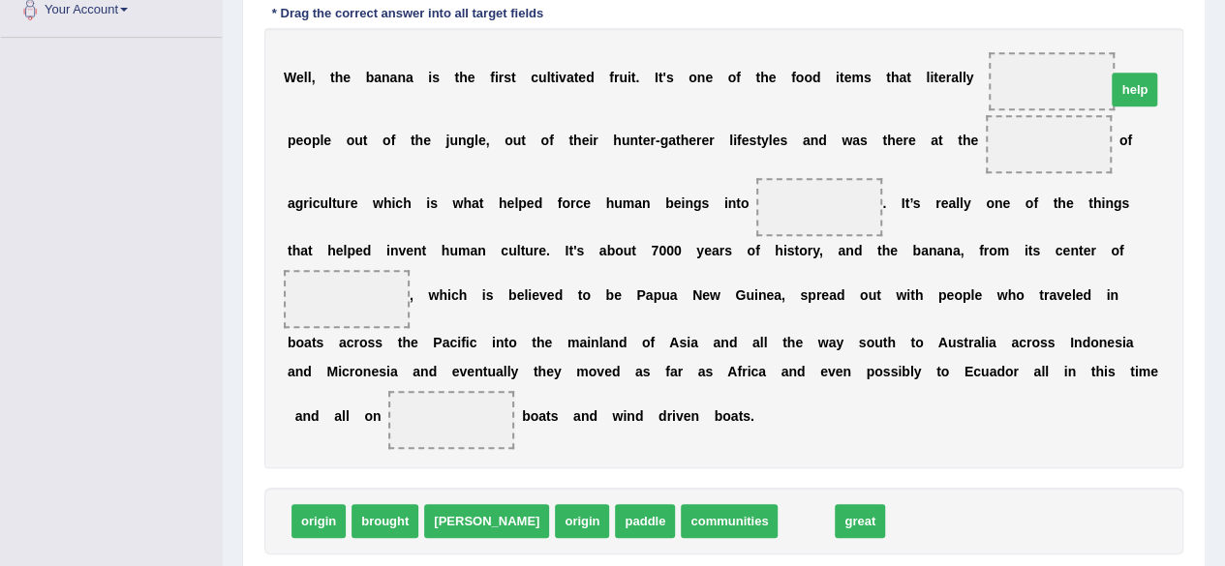
drag, startPoint x: 729, startPoint y: 515, endPoint x: 1057, endPoint y: 82, distance: 543.2
click at [880, 480] on div "Instructions: In the text below some words are missing. Drag words from the box…" at bounding box center [723, 216] width 929 height 811
click at [937, 462] on div "W e l l , t h e b a n a n a i s t h e f i r s t c u l t i v a t e d f r u i t .…" at bounding box center [723, 248] width 919 height 441
click at [371, 521] on span "brought" at bounding box center [384, 521] width 67 height 34
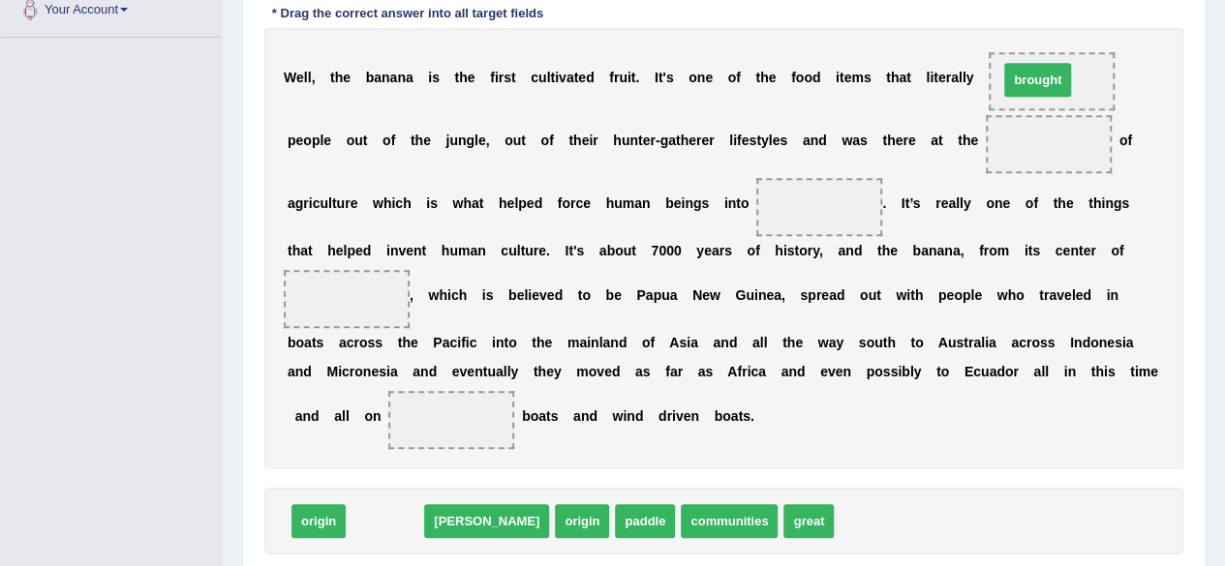
drag, startPoint x: 371, startPoint y: 521, endPoint x: 1023, endPoint y: 79, distance: 787.9
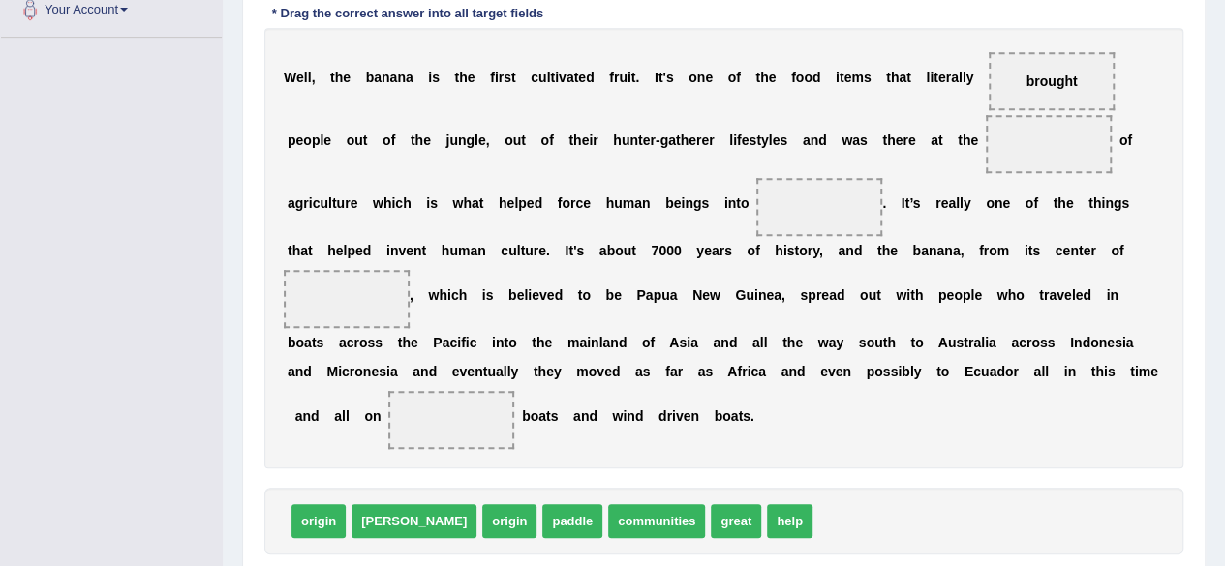
click at [711, 518] on span "great" at bounding box center [736, 521] width 50 height 34
drag, startPoint x: 658, startPoint y: 518, endPoint x: 1029, endPoint y: 150, distance: 522.4
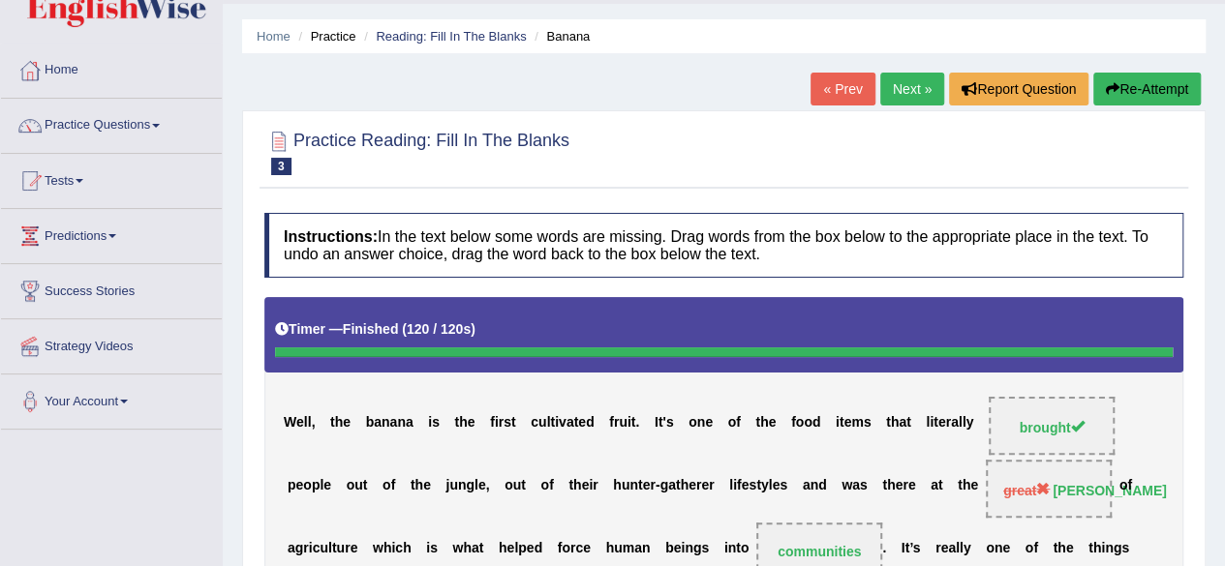
scroll to position [46, 0]
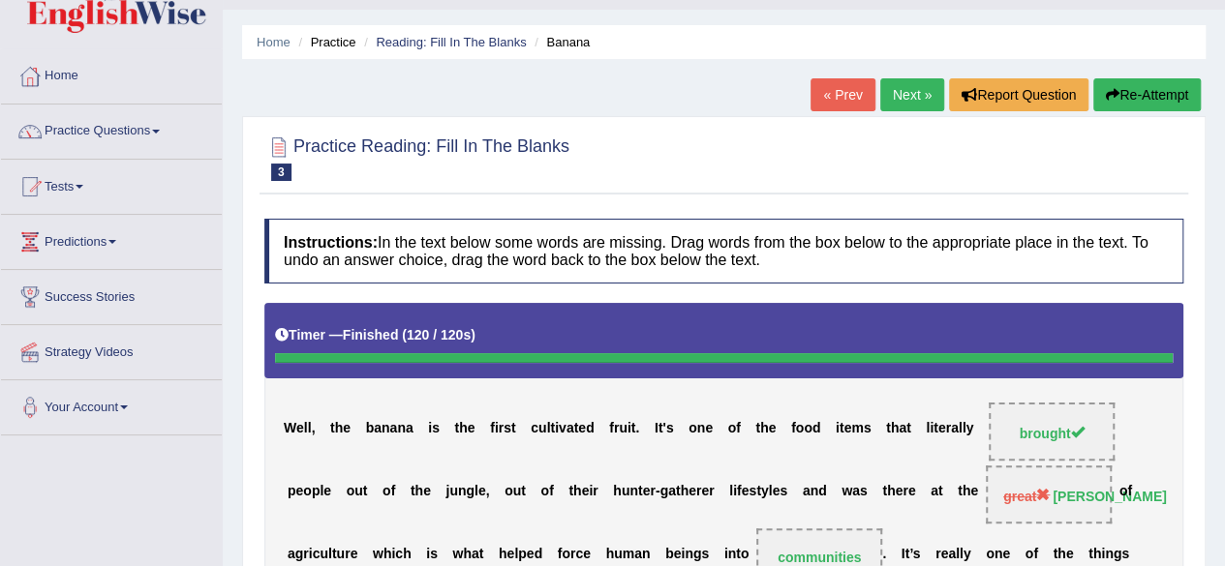
click at [1164, 95] on button "Re-Attempt" at bounding box center [1146, 94] width 107 height 33
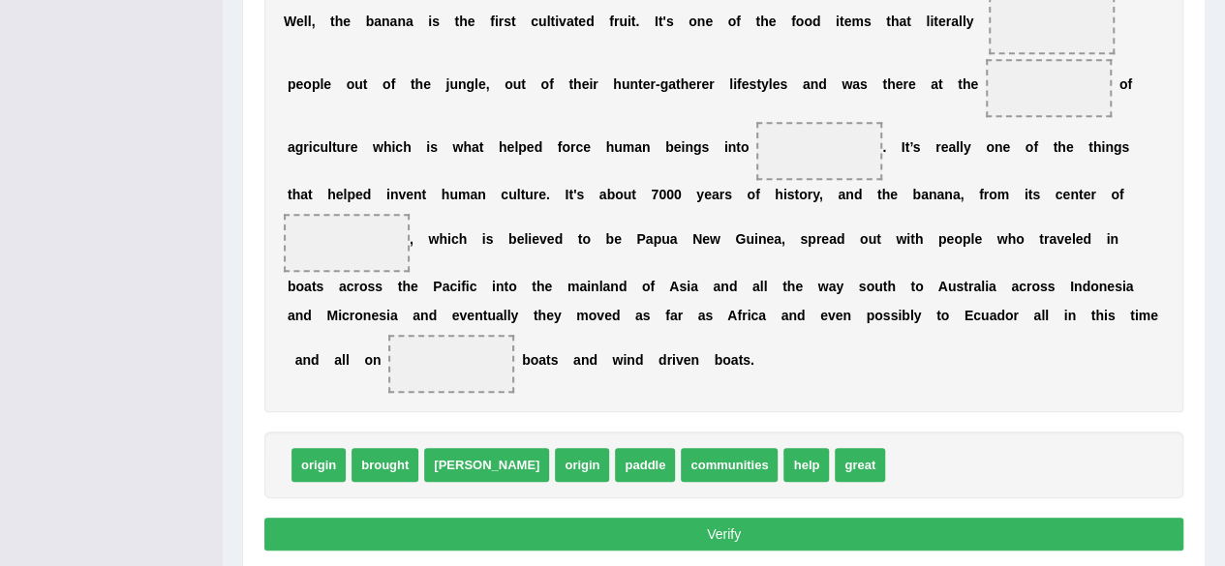
scroll to position [523, 0]
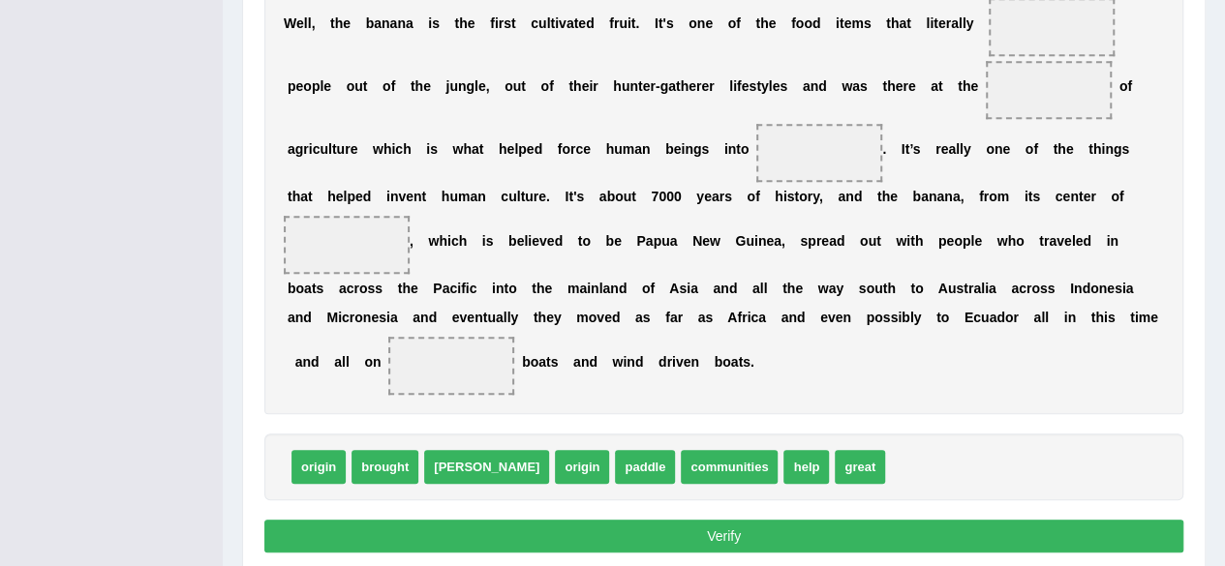
click at [394, 461] on span "brought" at bounding box center [384, 467] width 67 height 34
drag, startPoint x: 394, startPoint y: 461, endPoint x: 1049, endPoint y: 32, distance: 782.5
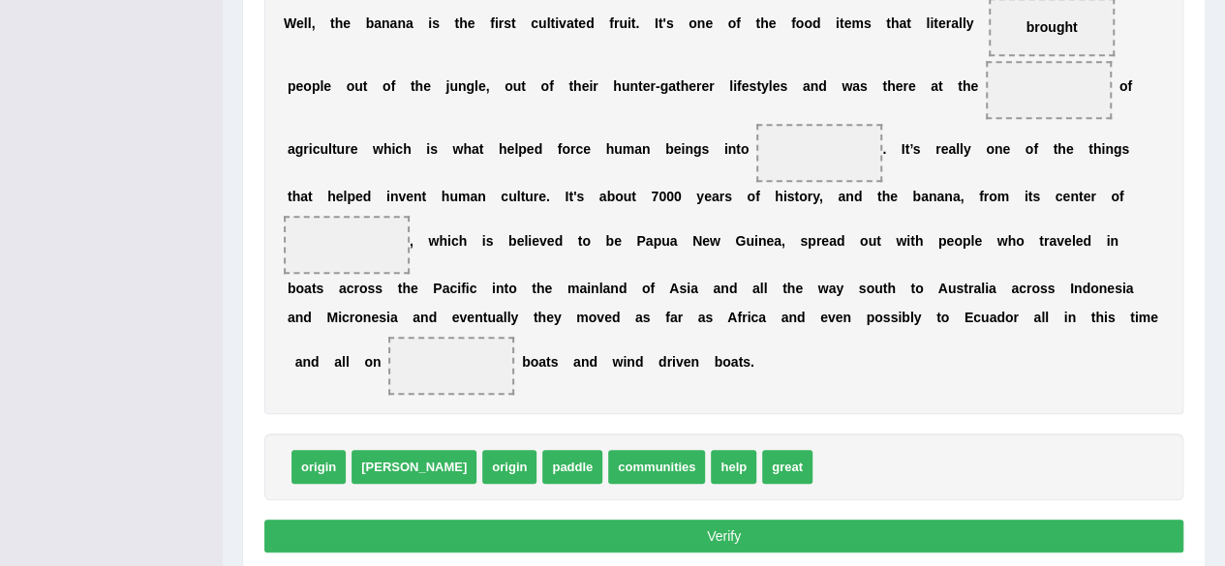
click at [899, 419] on div "Instructions: In the text below some words are missing. Drag words from the box…" at bounding box center [723, 162] width 929 height 811
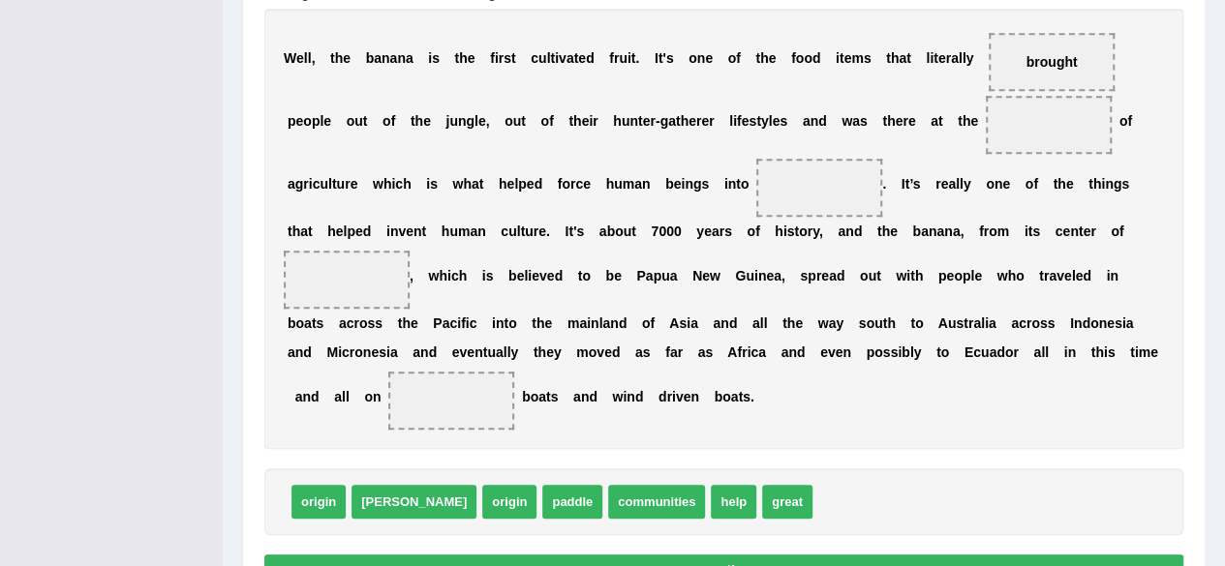
scroll to position [492, 0]
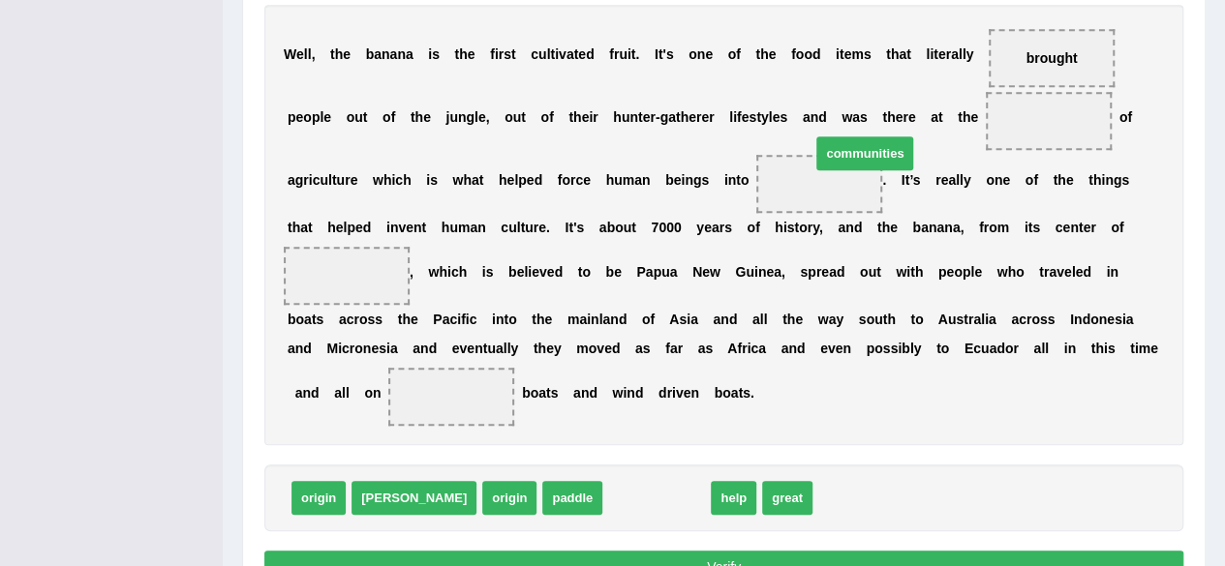
drag, startPoint x: 609, startPoint y: 499, endPoint x: 825, endPoint y: 173, distance: 390.5
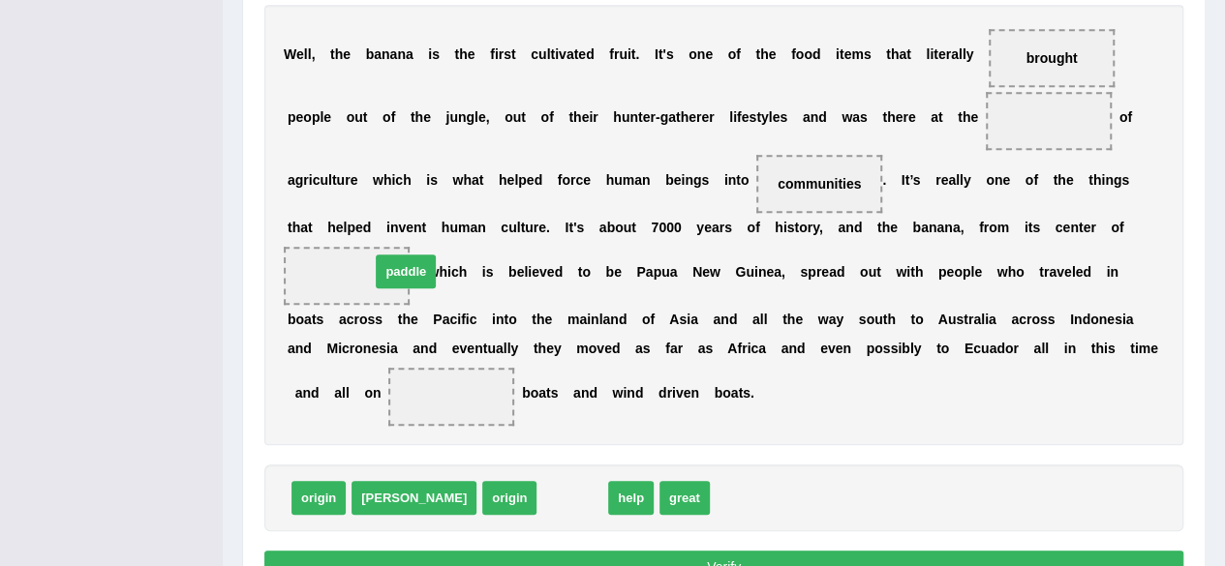
drag, startPoint x: 509, startPoint y: 497, endPoint x: 345, endPoint y: 270, distance: 280.0
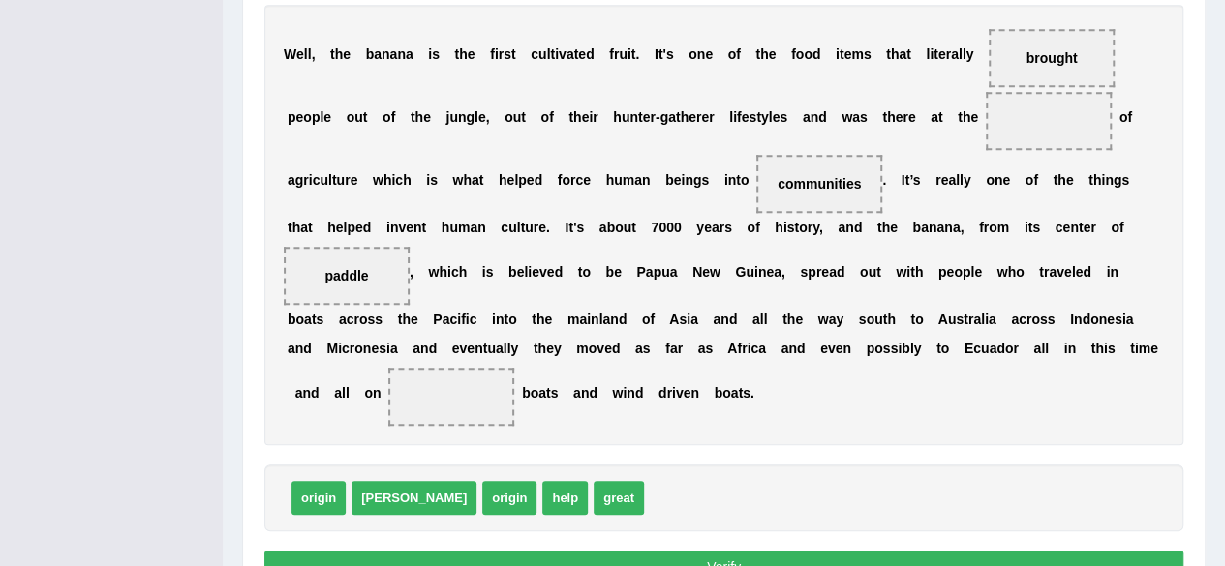
click at [922, 398] on div "W e l l , t h e b a n a n a i s t h e f i r s t c u l t i v a t e d f r u i t .…" at bounding box center [723, 225] width 919 height 441
click at [839, 391] on div "W e l l , t h e b a n a n a i s t h e f i r s t c u l t i v a t e d f r u i t .…" at bounding box center [723, 225] width 919 height 441
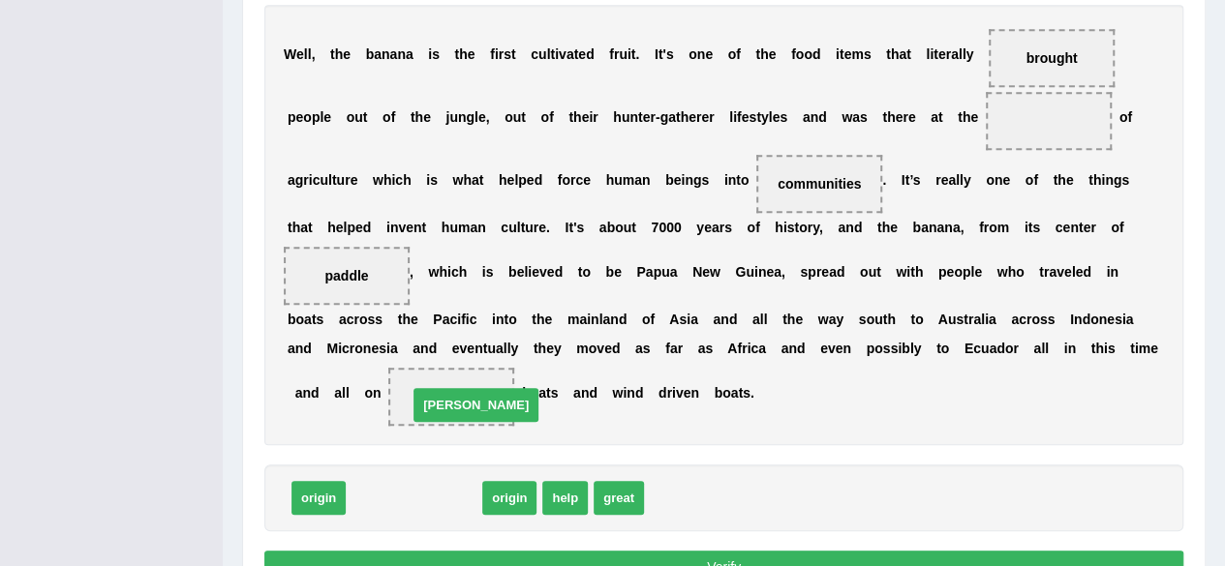
drag, startPoint x: 388, startPoint y: 490, endPoint x: 450, endPoint y: 398, distance: 110.9
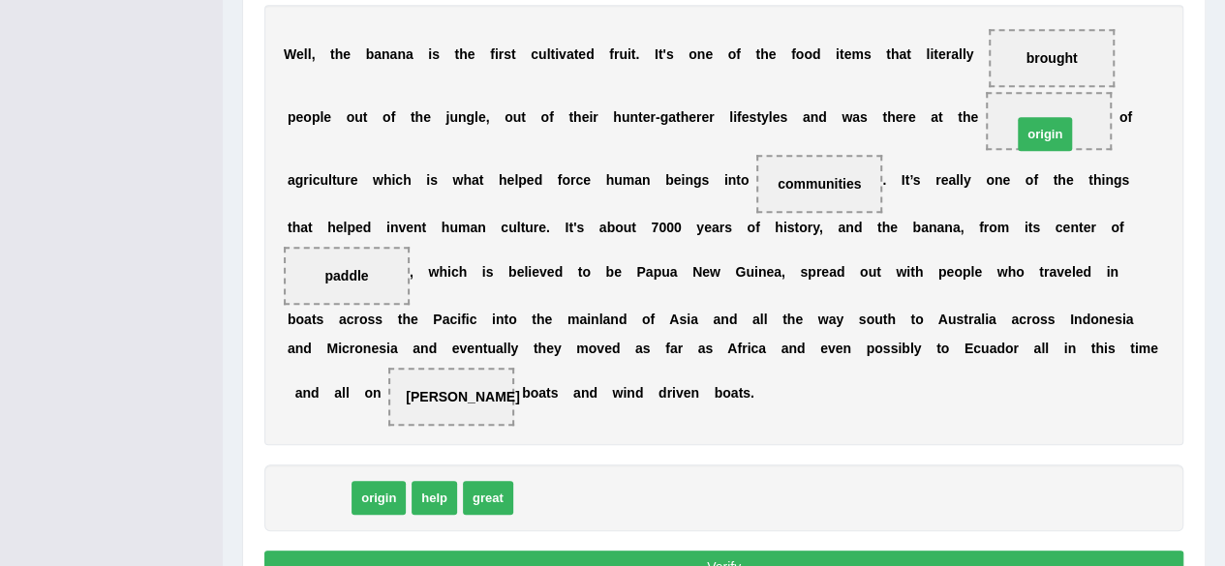
drag, startPoint x: 312, startPoint y: 495, endPoint x: 1039, endPoint y: 130, distance: 813.6
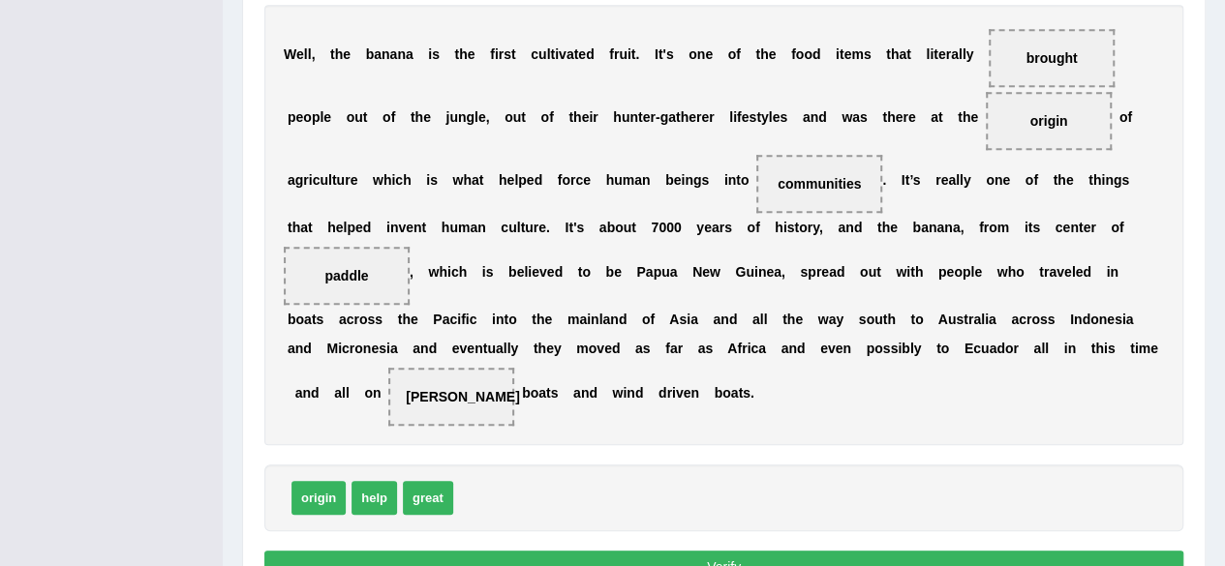
scroll to position [594, 0]
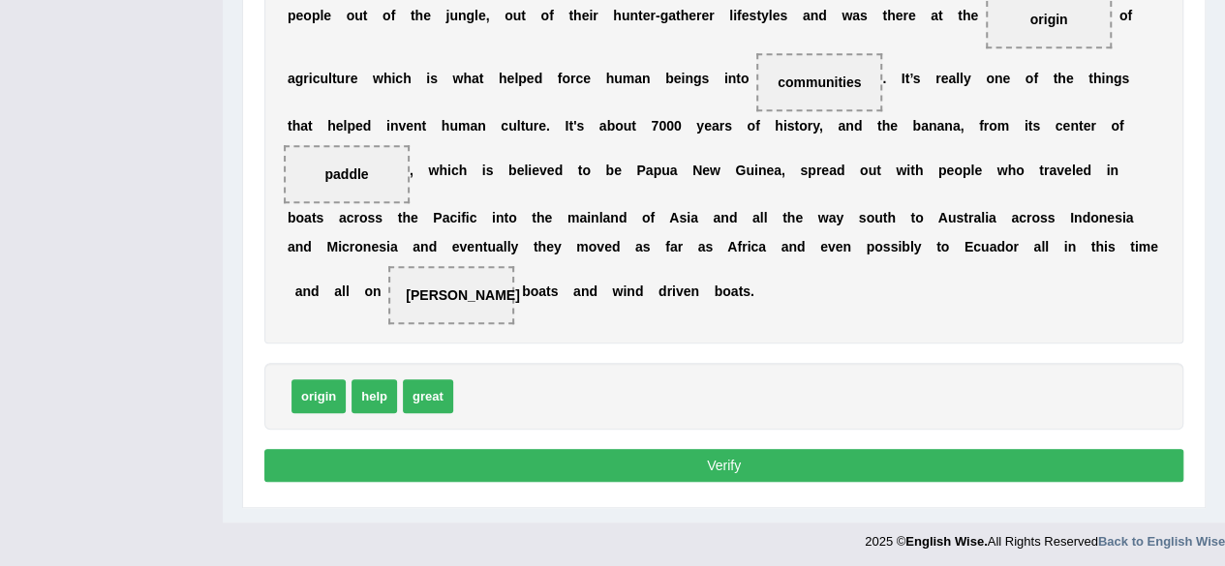
click at [755, 461] on button "Verify" at bounding box center [723, 465] width 919 height 33
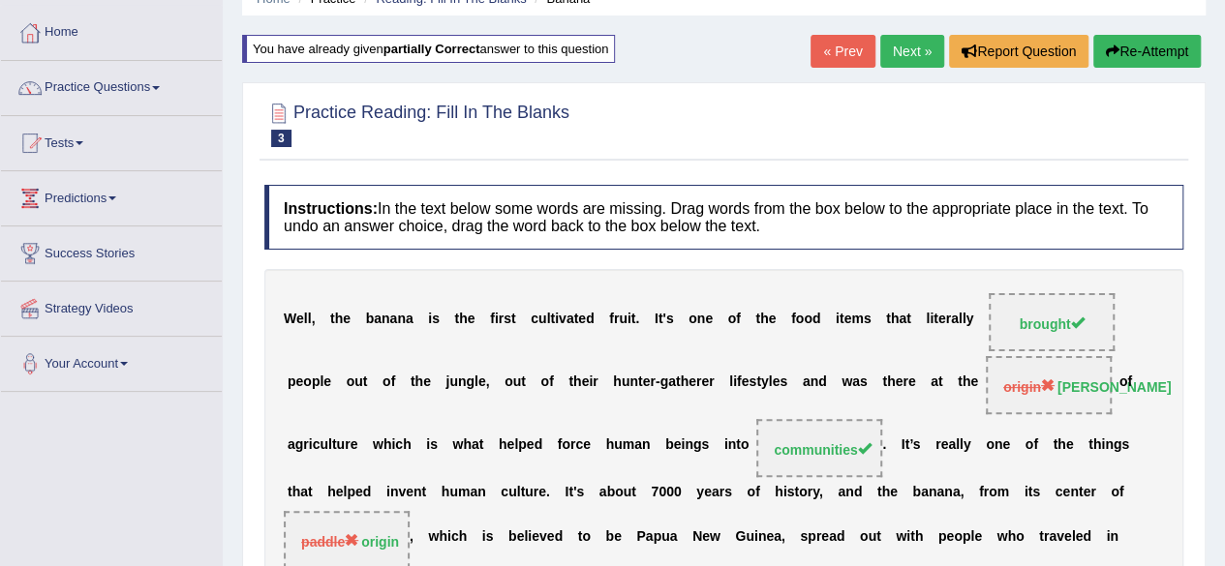
scroll to position [70, 0]
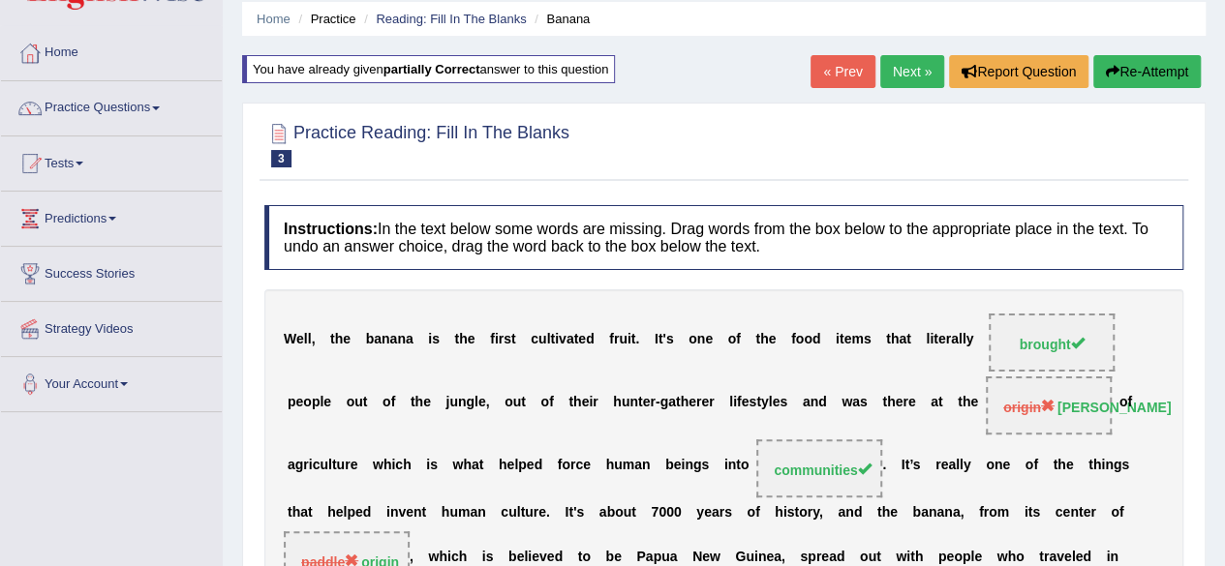
click at [1154, 73] on button "Re-Attempt" at bounding box center [1146, 71] width 107 height 33
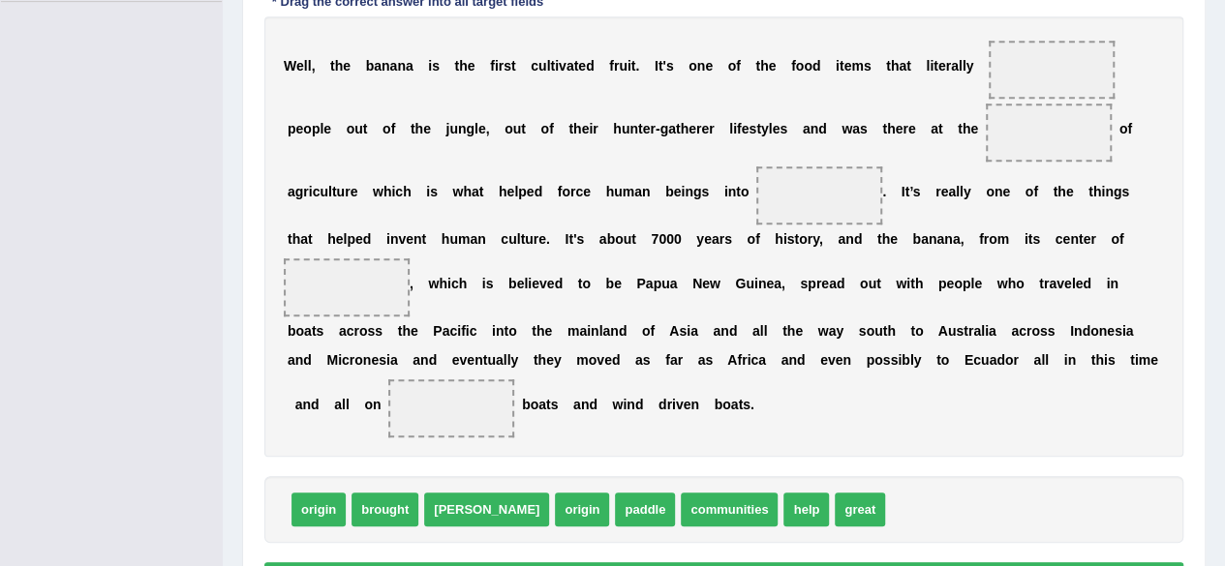
scroll to position [461, 0]
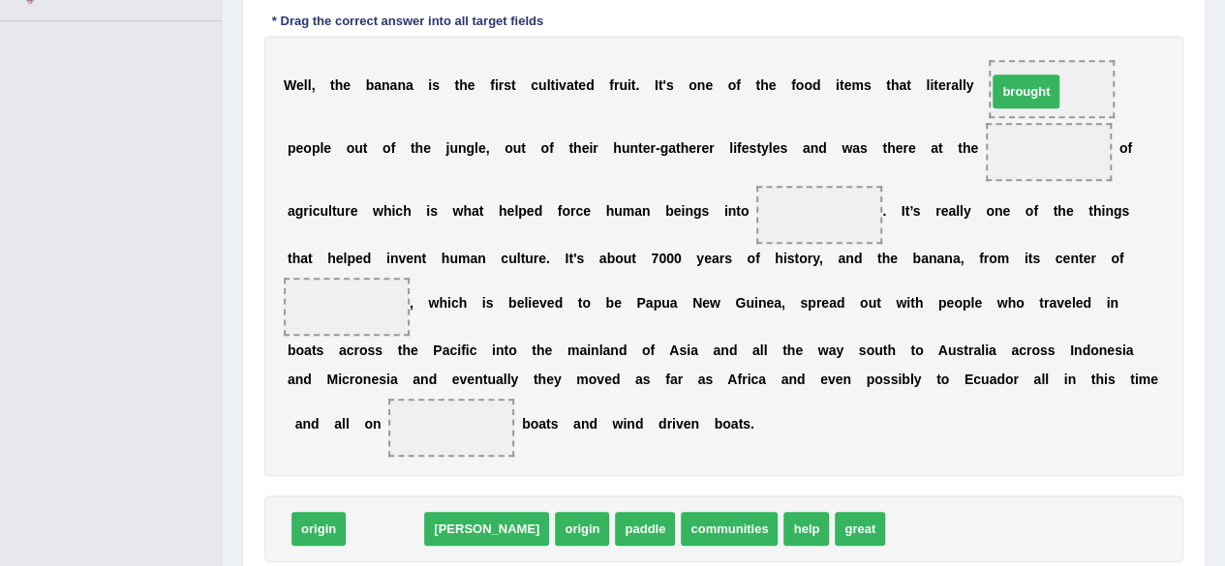
drag, startPoint x: 370, startPoint y: 532, endPoint x: 1014, endPoint y: 94, distance: 778.5
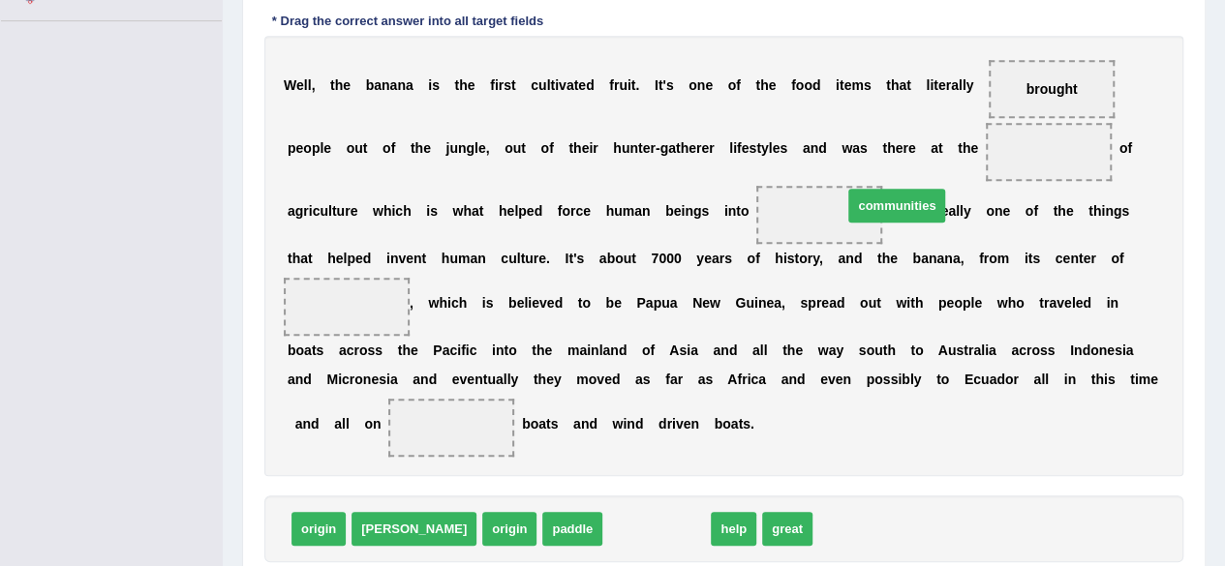
drag, startPoint x: 593, startPoint y: 528, endPoint x: 833, endPoint y: 212, distance: 396.6
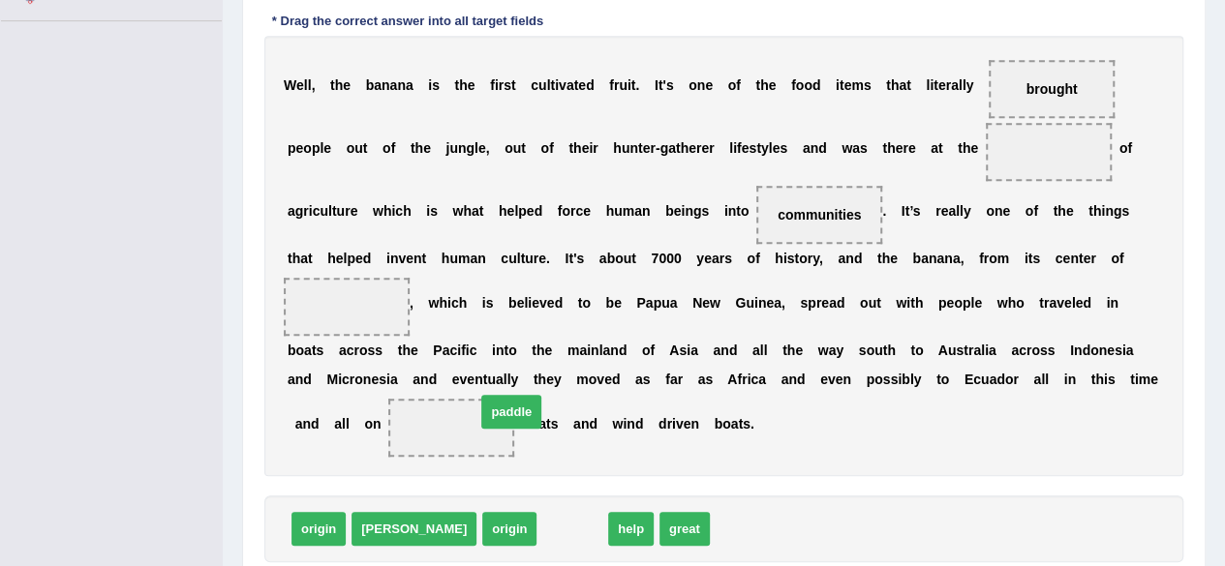
drag, startPoint x: 501, startPoint y: 529, endPoint x: 445, endPoint y: 427, distance: 115.7
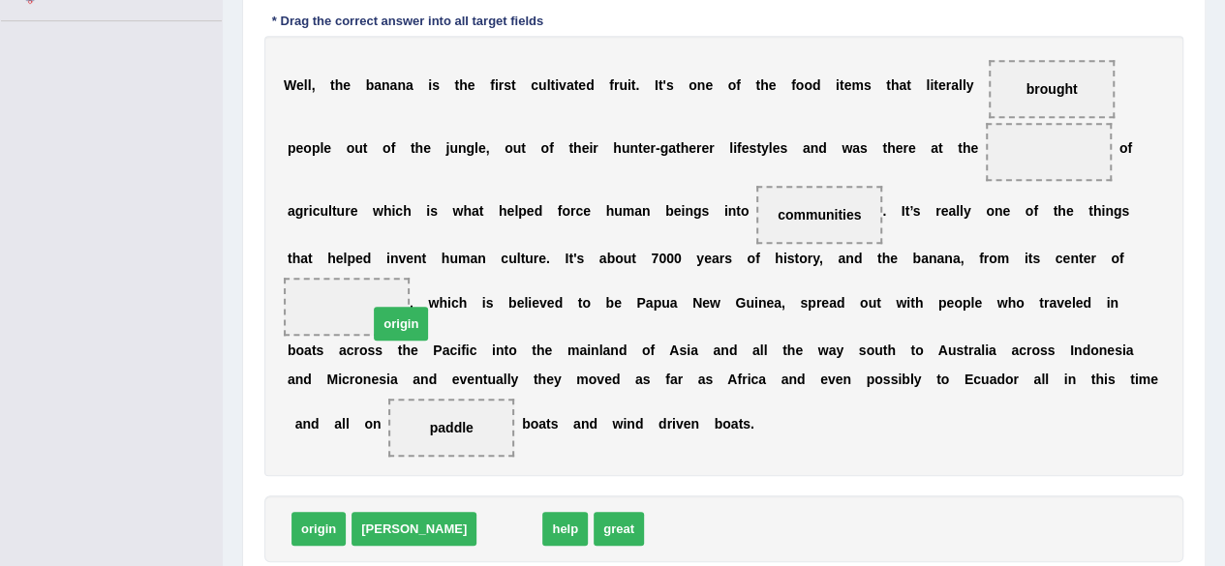
drag, startPoint x: 442, startPoint y: 532, endPoint x: 333, endPoint y: 326, distance: 232.1
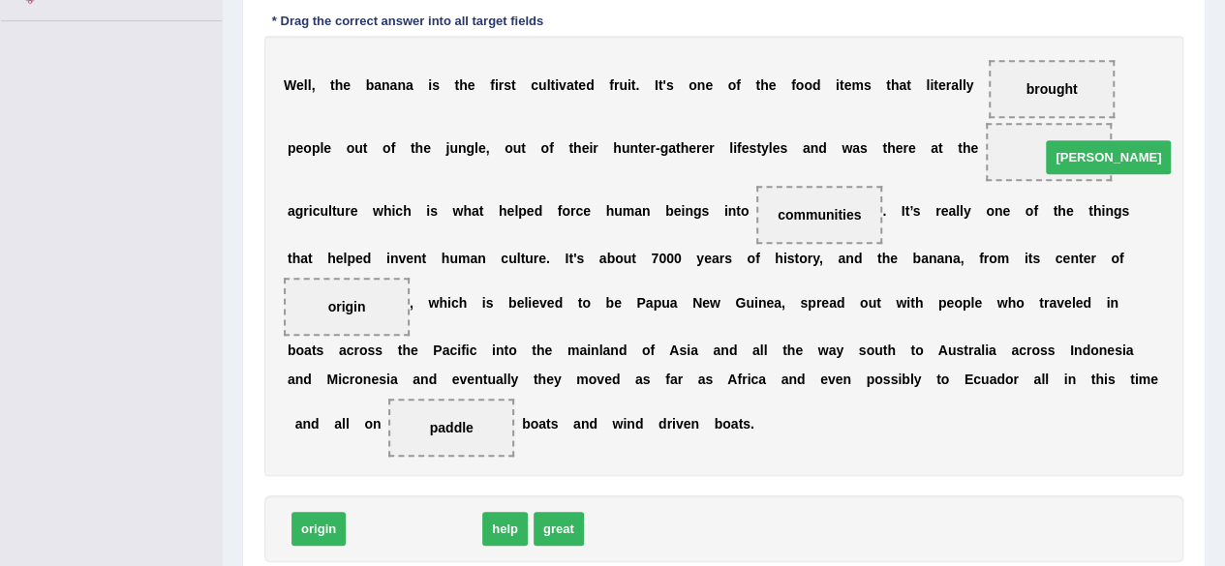
drag, startPoint x: 362, startPoint y: 532, endPoint x: 1056, endPoint y: 160, distance: 787.5
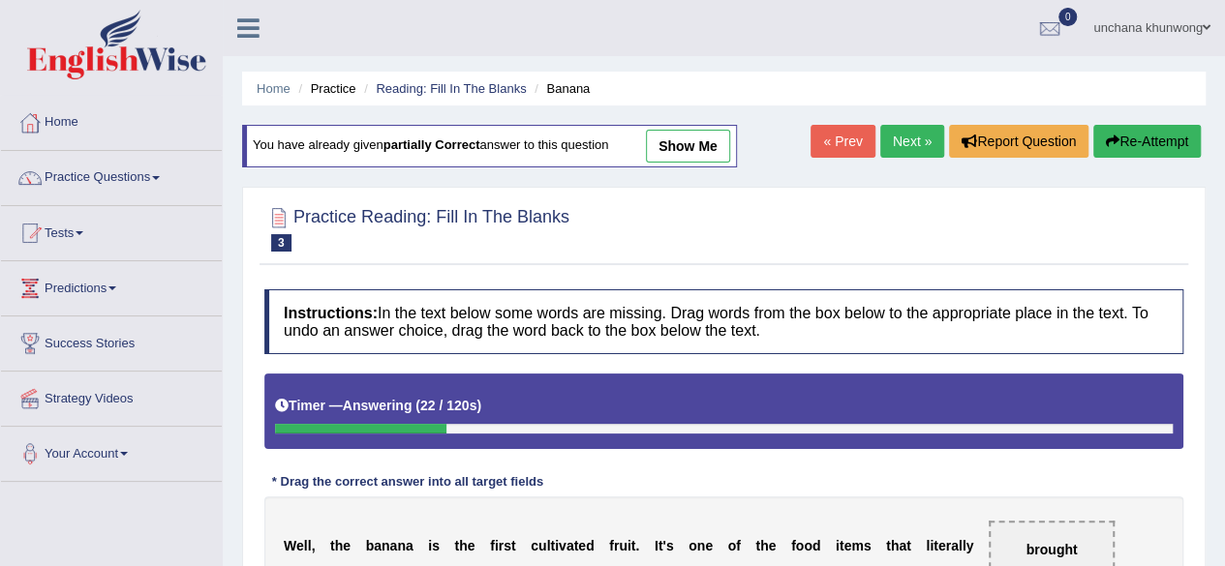
scroll to position [594, 0]
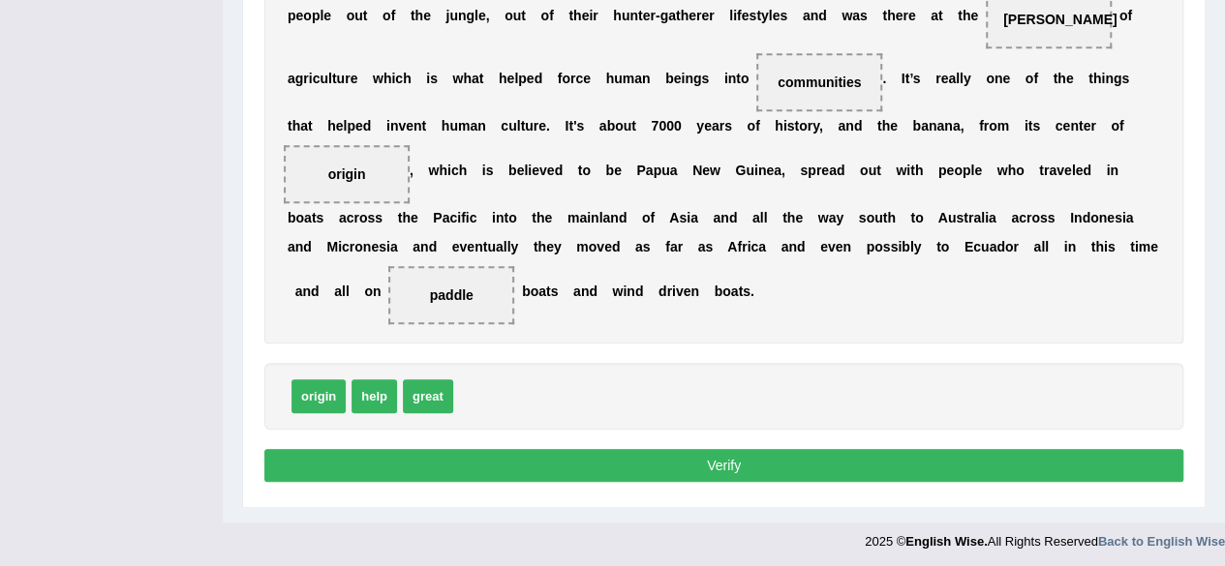
click at [819, 473] on button "Verify" at bounding box center [723, 465] width 919 height 33
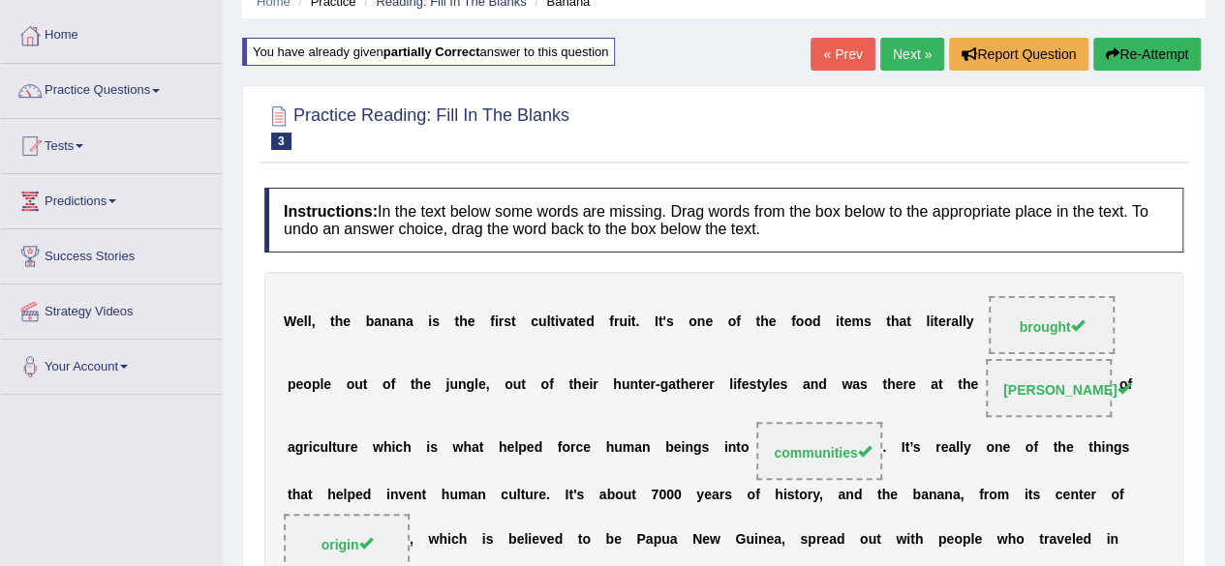
scroll to position [72, 0]
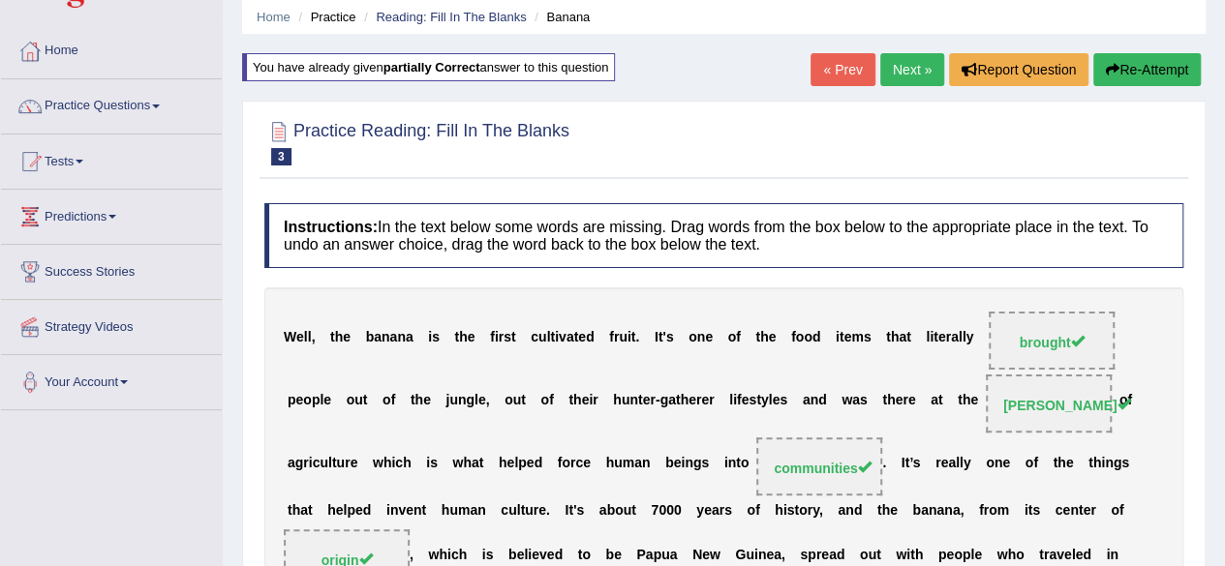
click at [896, 67] on link "Next »" at bounding box center [912, 69] width 64 height 33
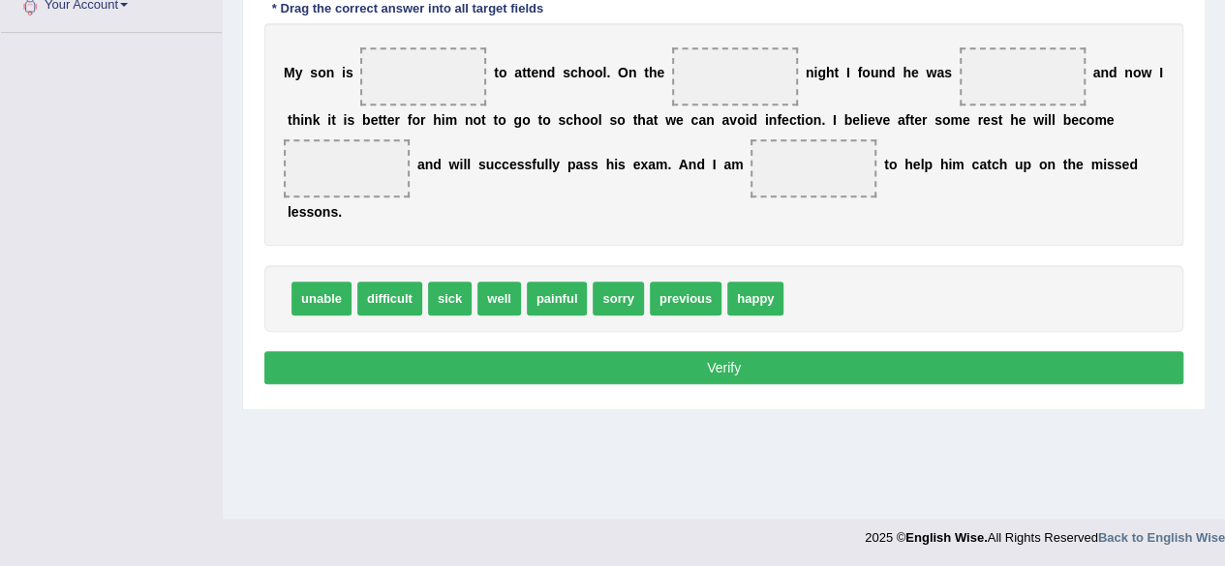
scroll to position [261, 0]
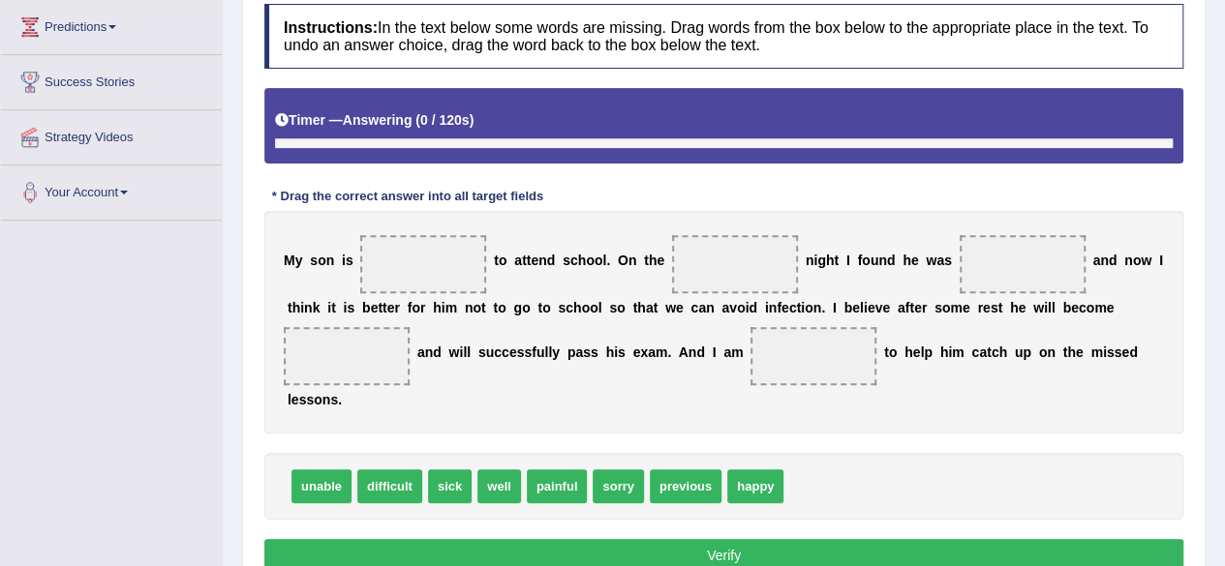
drag, startPoint x: 0, startPoint y: 0, endPoint x: 1238, endPoint y: 162, distance: 1248.9
click at [1224, 162] on html "Toggle navigation Home Practice Questions Speaking Practice Read Aloud Repeat S…" at bounding box center [612, 22] width 1225 height 566
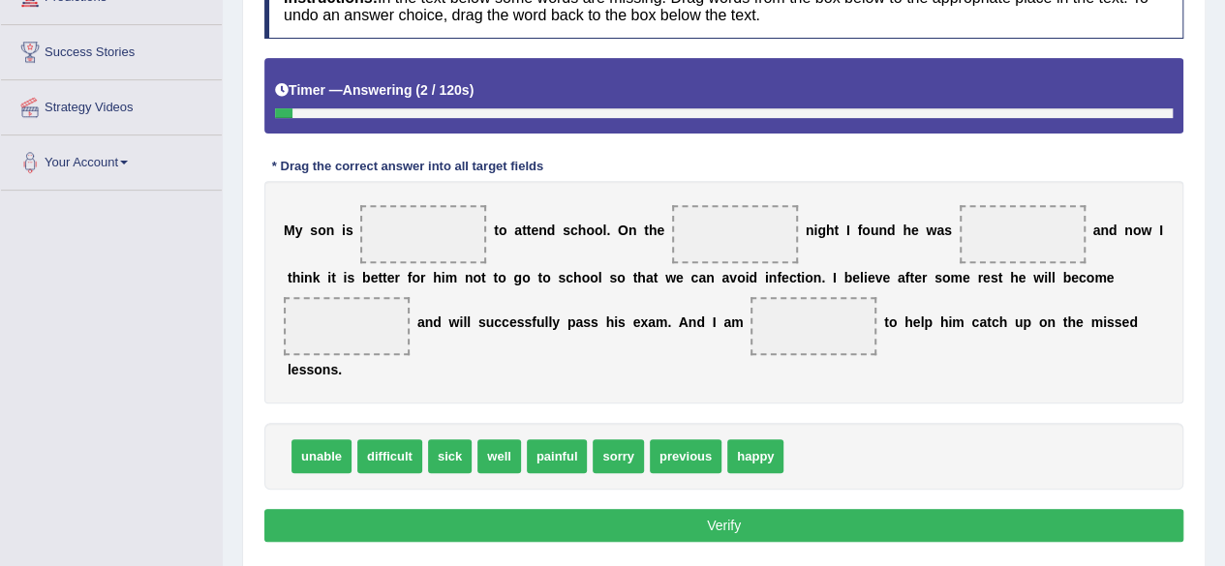
scroll to position [288, 0]
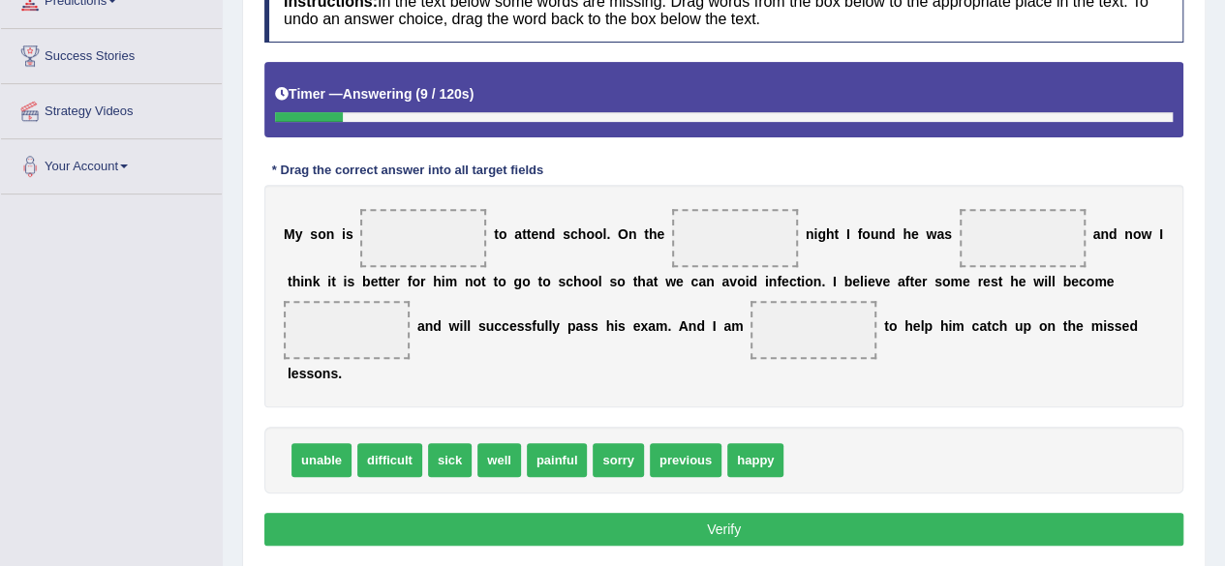
click at [967, 452] on div "unable difficult sick well painful sorry previous happy" at bounding box center [723, 460] width 919 height 67
drag, startPoint x: 335, startPoint y: 454, endPoint x: 453, endPoint y: 241, distance: 243.6
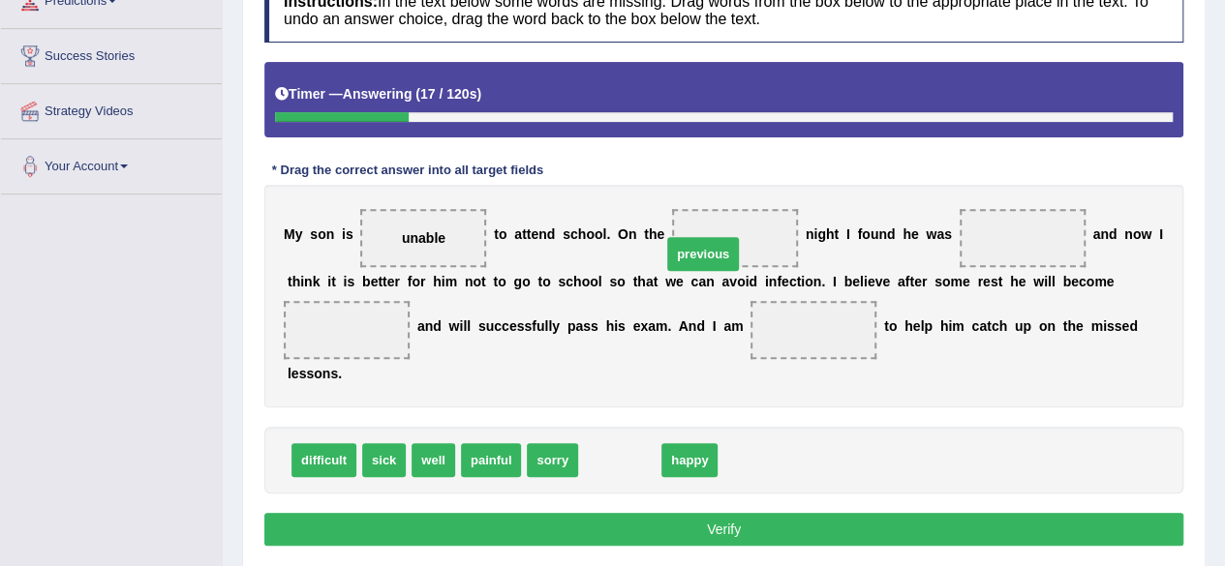
drag, startPoint x: 612, startPoint y: 447, endPoint x: 713, endPoint y: 226, distance: 243.5
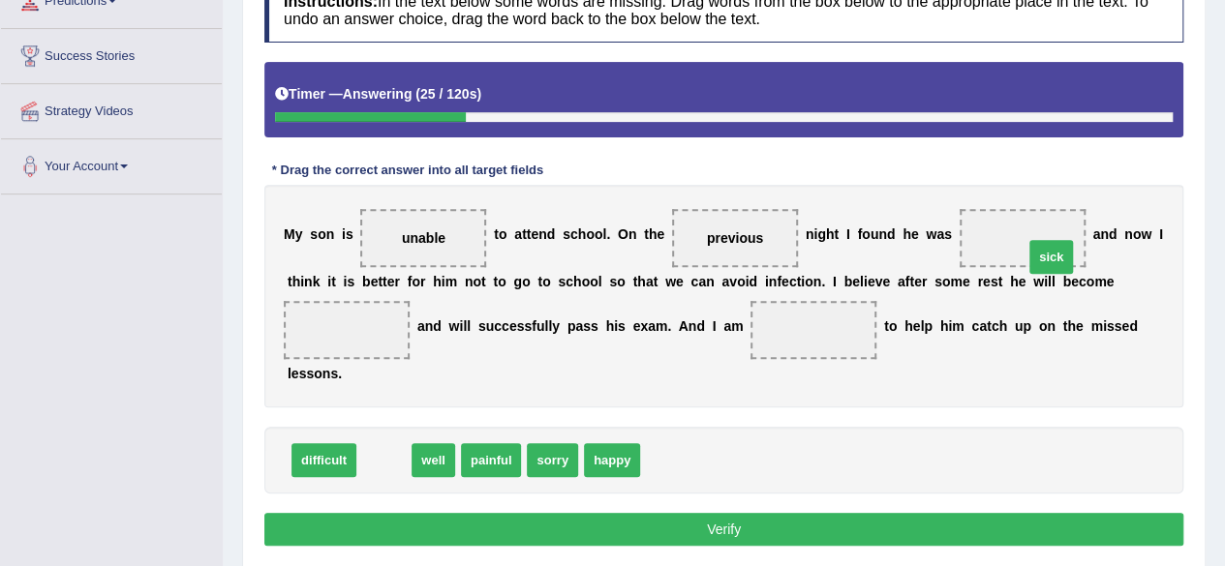
drag, startPoint x: 380, startPoint y: 456, endPoint x: 1051, endPoint y: 245, distance: 703.4
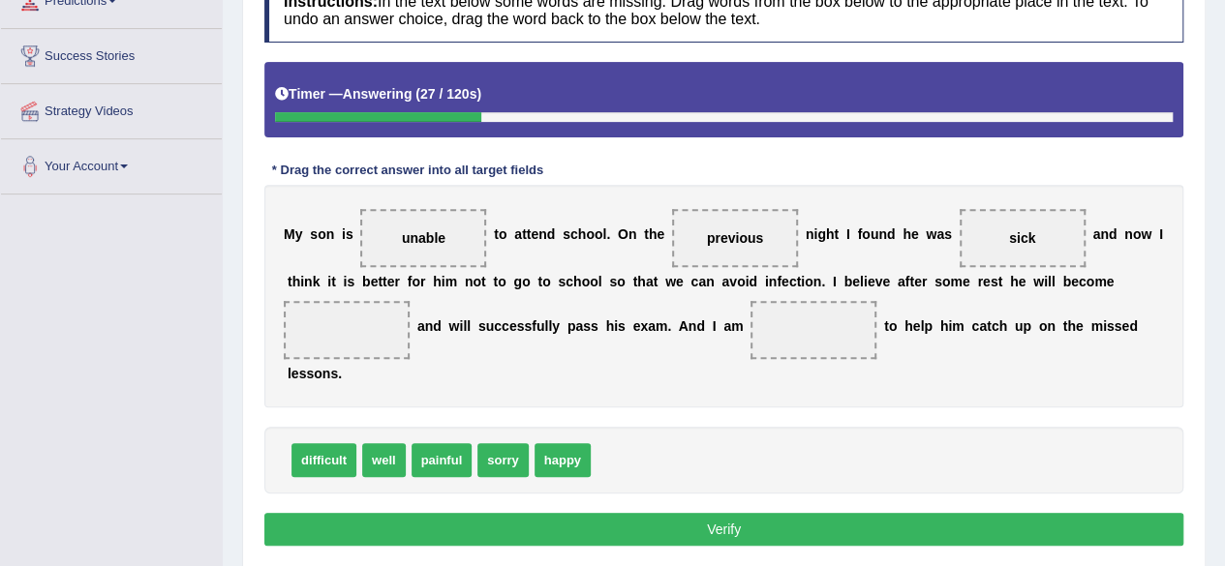
click at [708, 438] on div "difficult well painful sorry happy" at bounding box center [723, 460] width 919 height 67
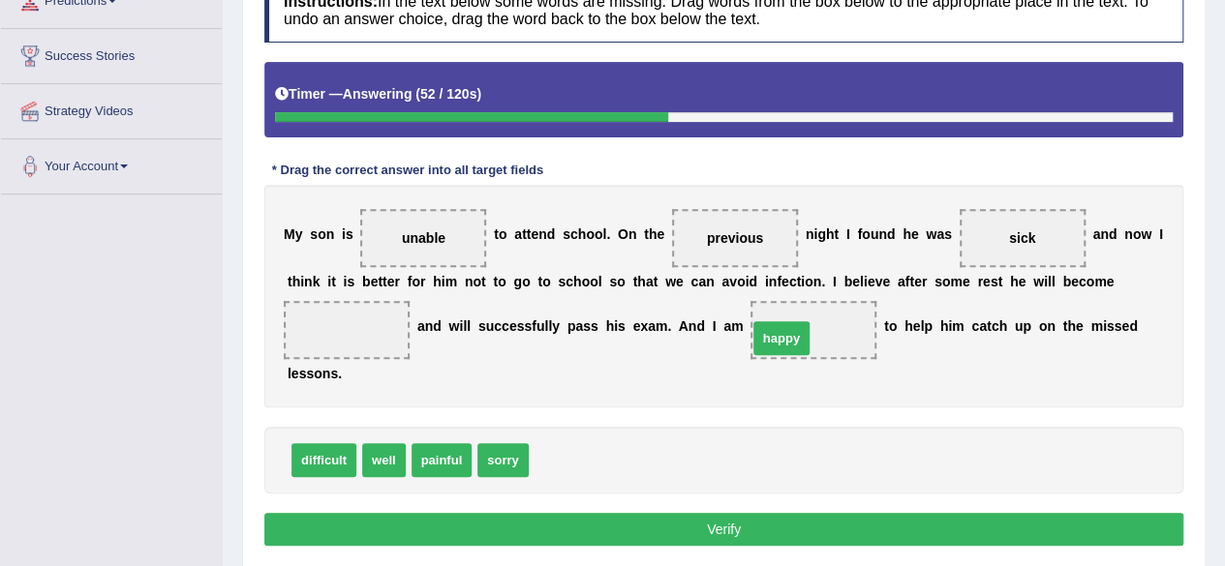
drag, startPoint x: 562, startPoint y: 461, endPoint x: 831, endPoint y: 337, distance: 296.3
click at [675, 448] on div "difficult well painful sorry" at bounding box center [723, 460] width 919 height 67
click at [683, 413] on div "Instructions: In the text below some words are missing. Drag words from the box…" at bounding box center [723, 265] width 929 height 594
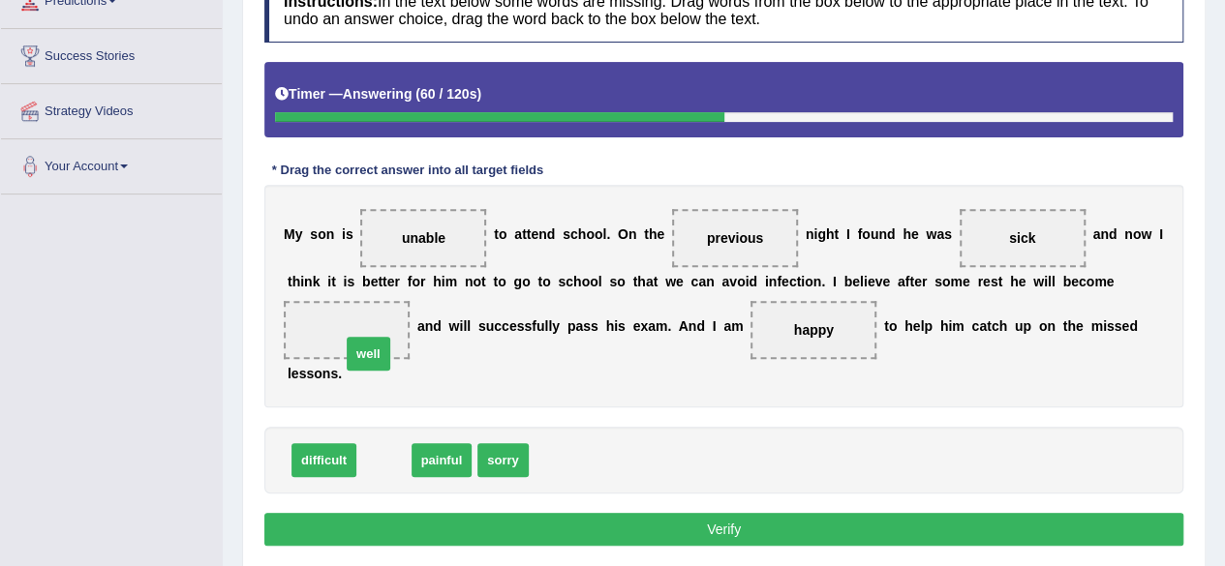
drag, startPoint x: 383, startPoint y: 460, endPoint x: 374, endPoint y: 345, distance: 115.6
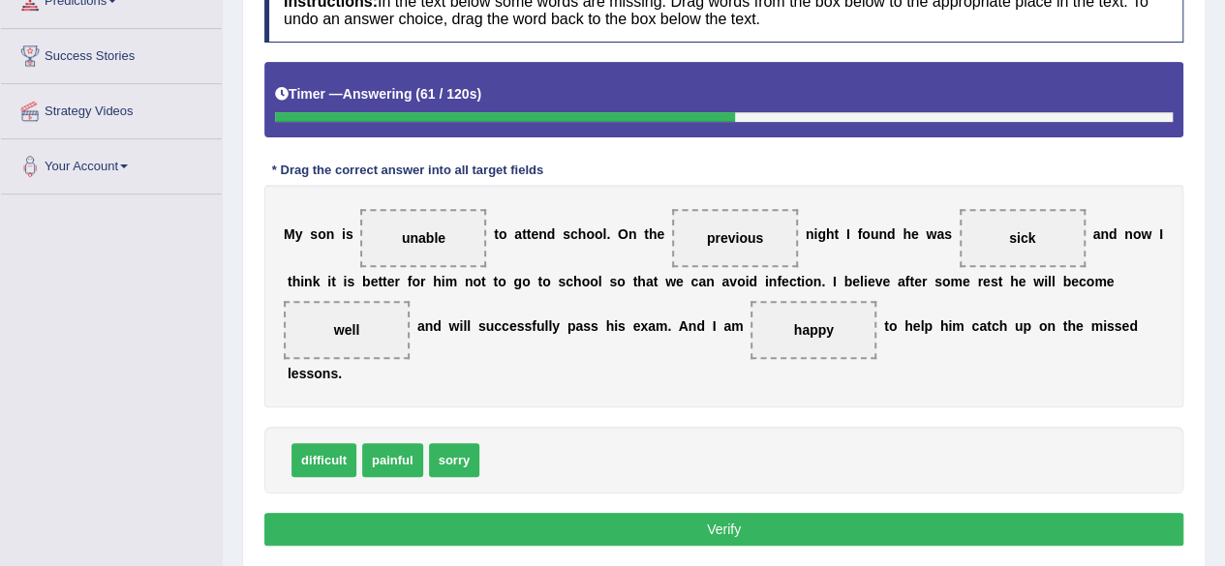
click at [667, 519] on button "Verify" at bounding box center [723, 529] width 919 height 33
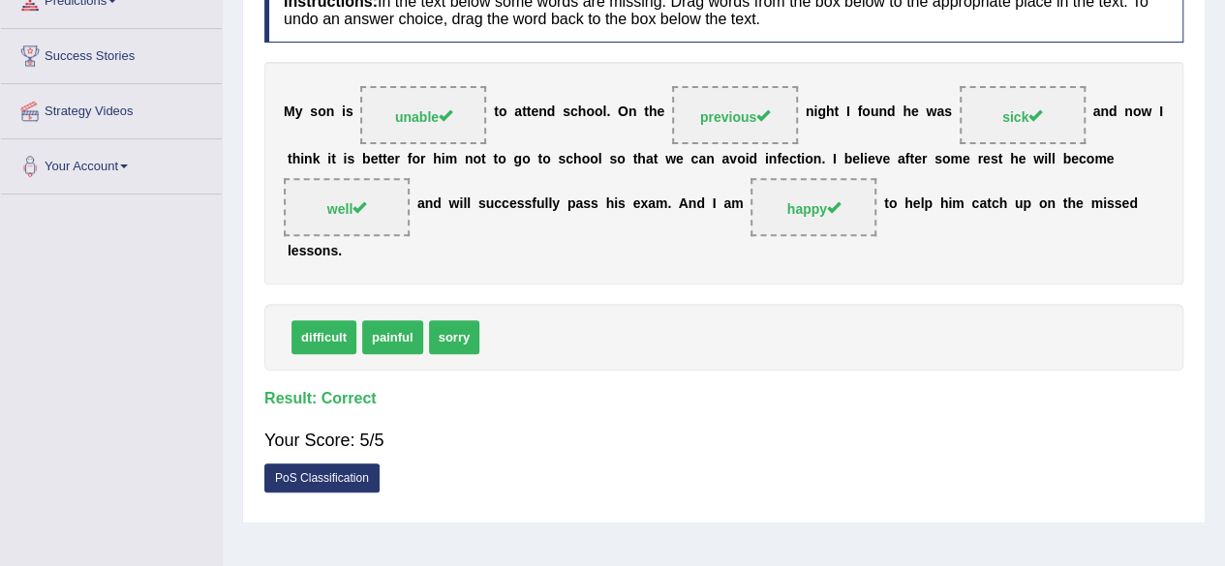
scroll to position [0, 0]
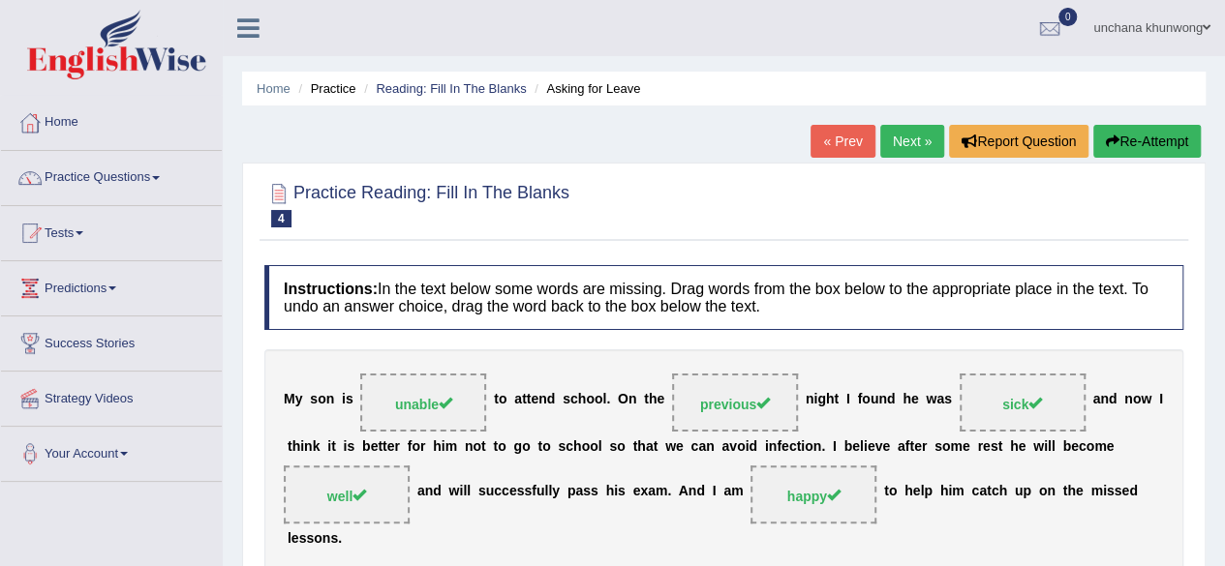
click at [918, 144] on link "Next »" at bounding box center [912, 141] width 64 height 33
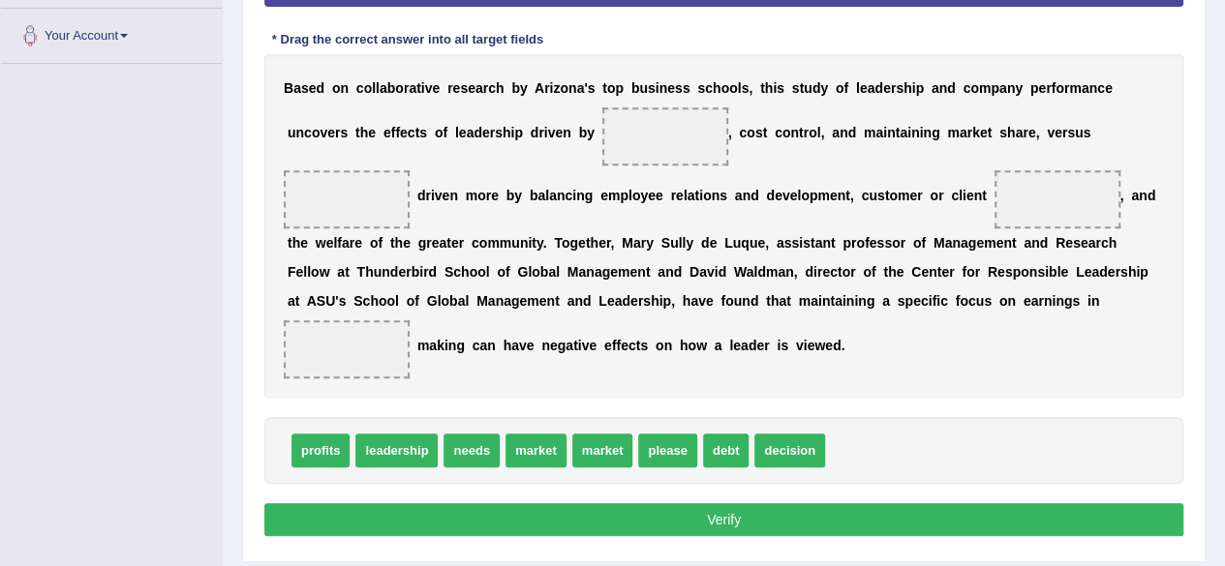
scroll to position [420, 0]
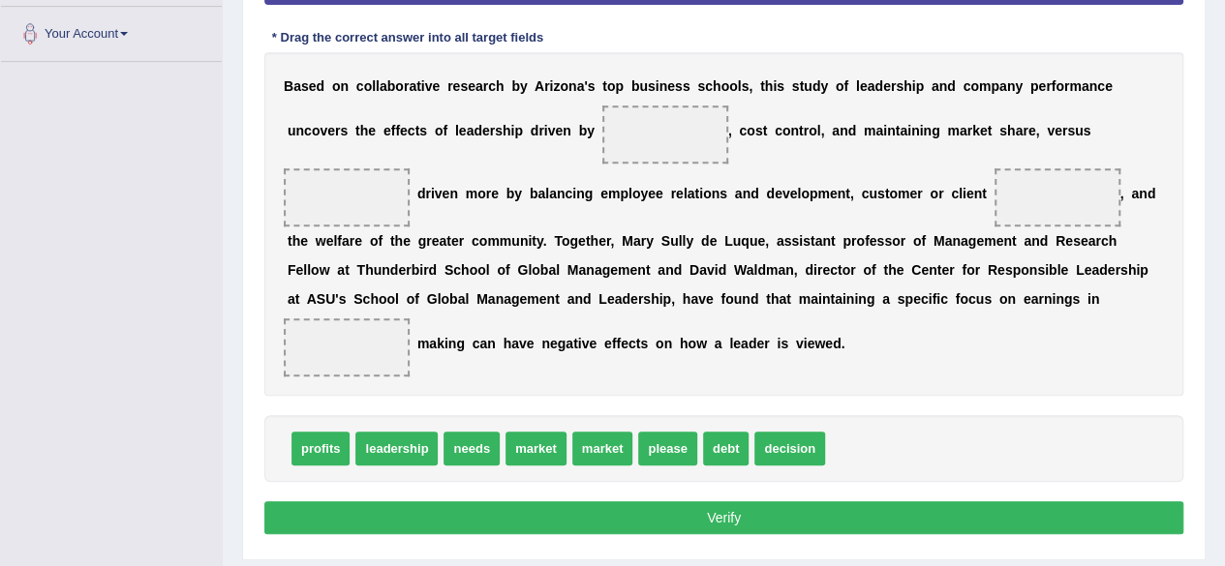
click at [685, 120] on span at bounding box center [665, 135] width 126 height 58
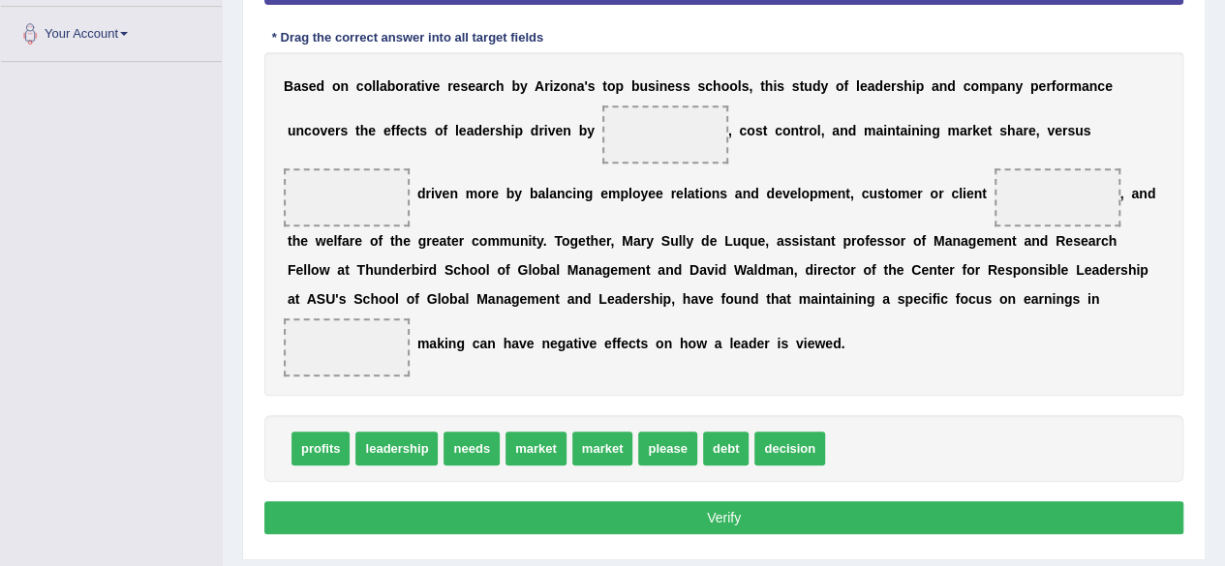
click at [685, 120] on span at bounding box center [665, 135] width 126 height 58
click at [402, 438] on span "leadership" at bounding box center [396, 449] width 82 height 34
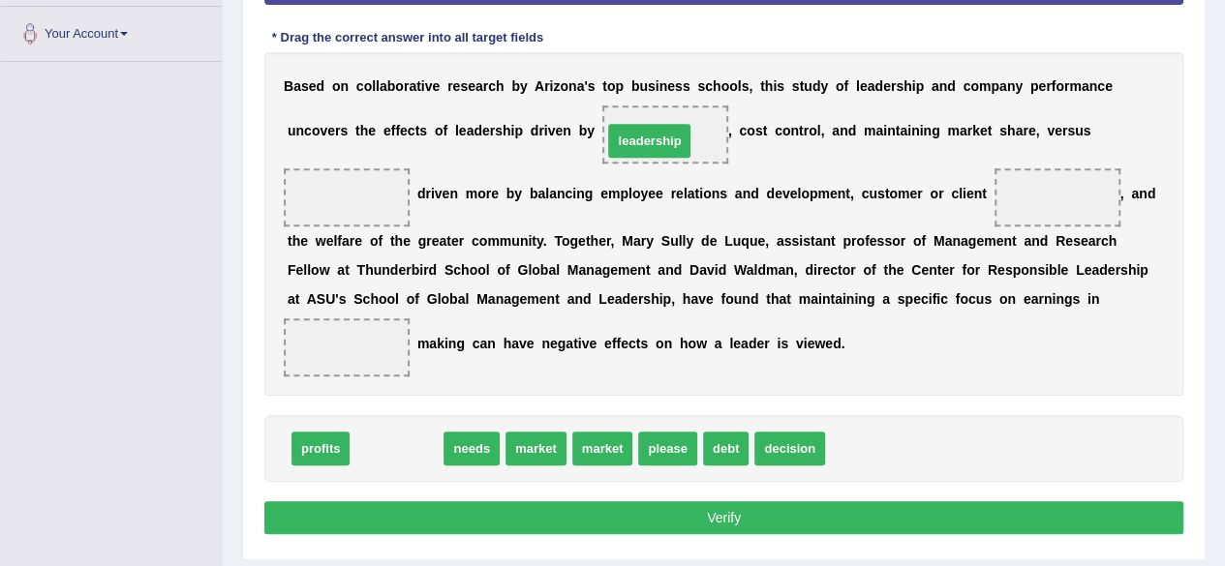
drag, startPoint x: 402, startPoint y: 438, endPoint x: 655, endPoint y: 131, distance: 397.6
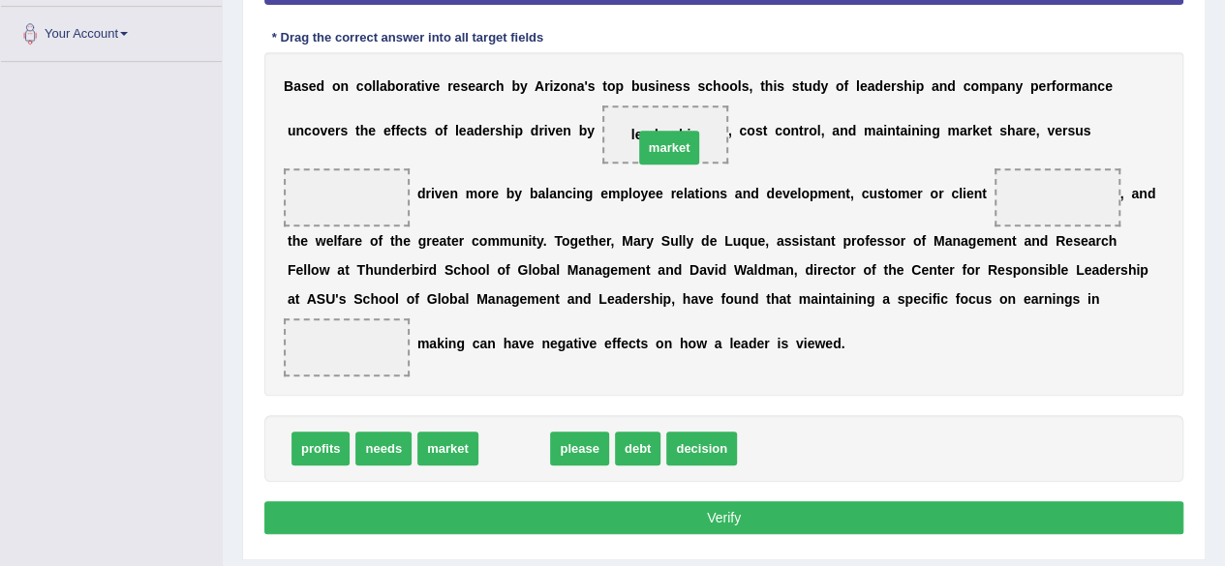
drag, startPoint x: 507, startPoint y: 445, endPoint x: 666, endPoint y: 141, distance: 343.0
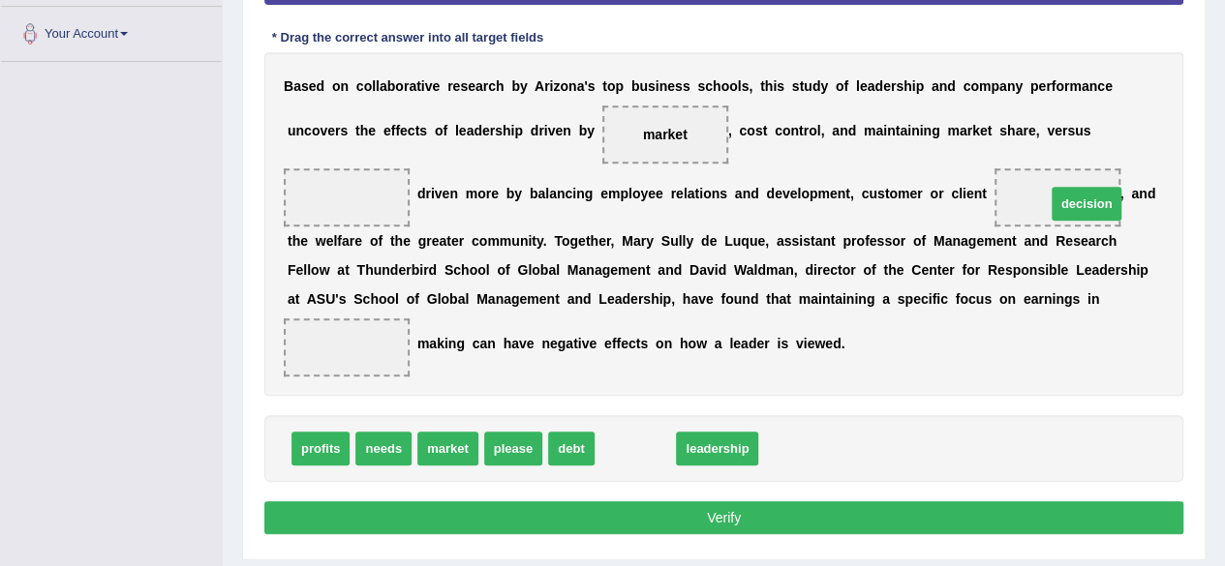
drag, startPoint x: 641, startPoint y: 454, endPoint x: 1088, endPoint y: 210, distance: 509.5
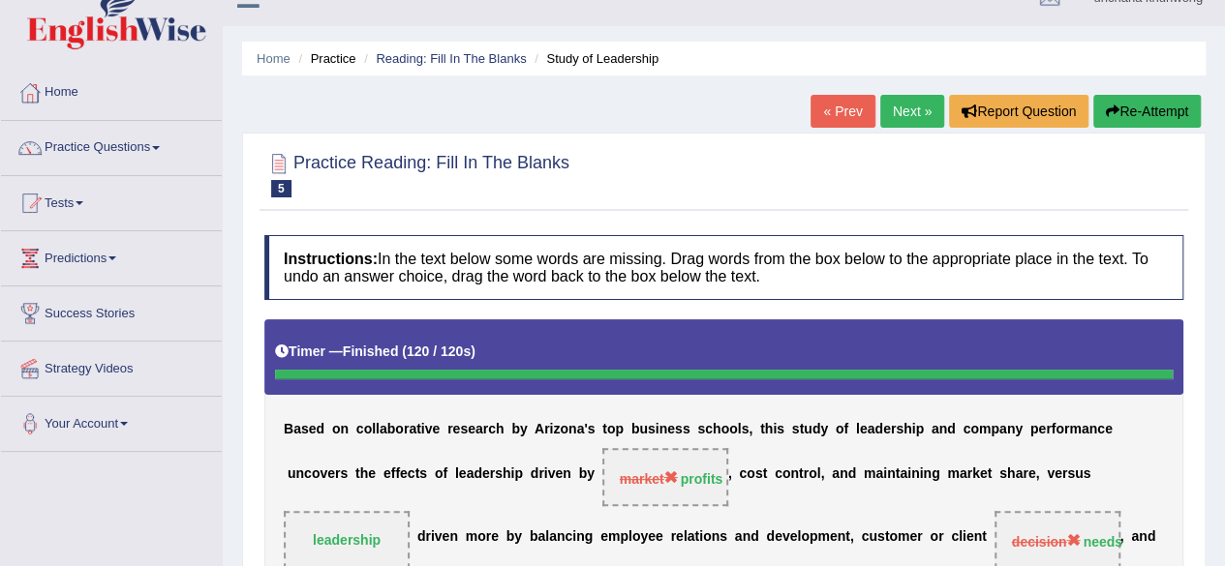
scroll to position [31, 0]
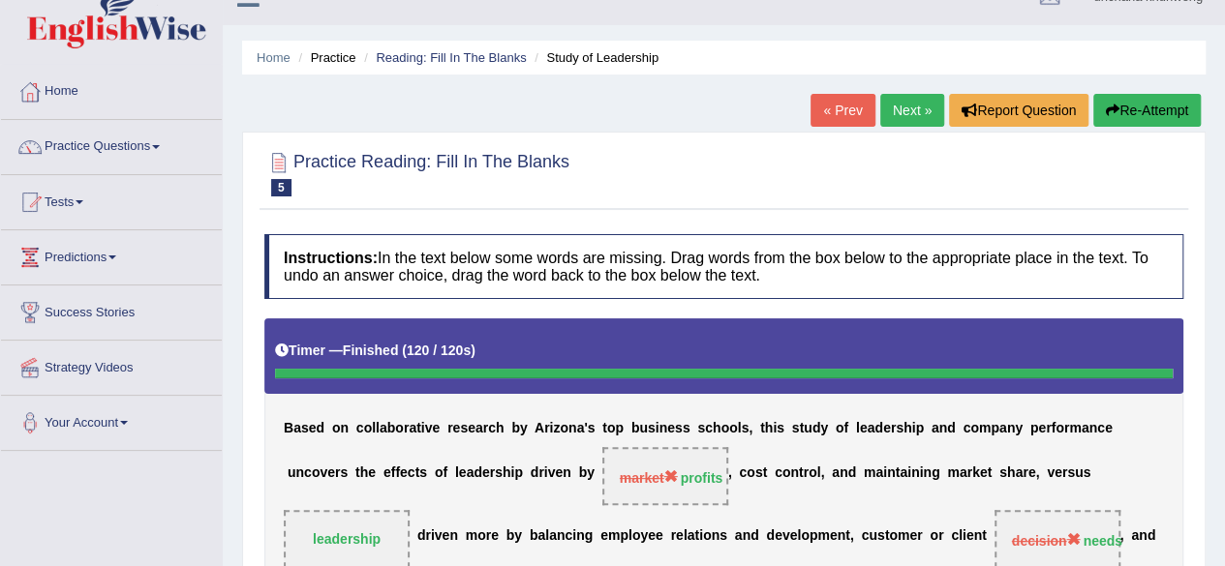
click at [1153, 114] on button "Re-Attempt" at bounding box center [1146, 110] width 107 height 33
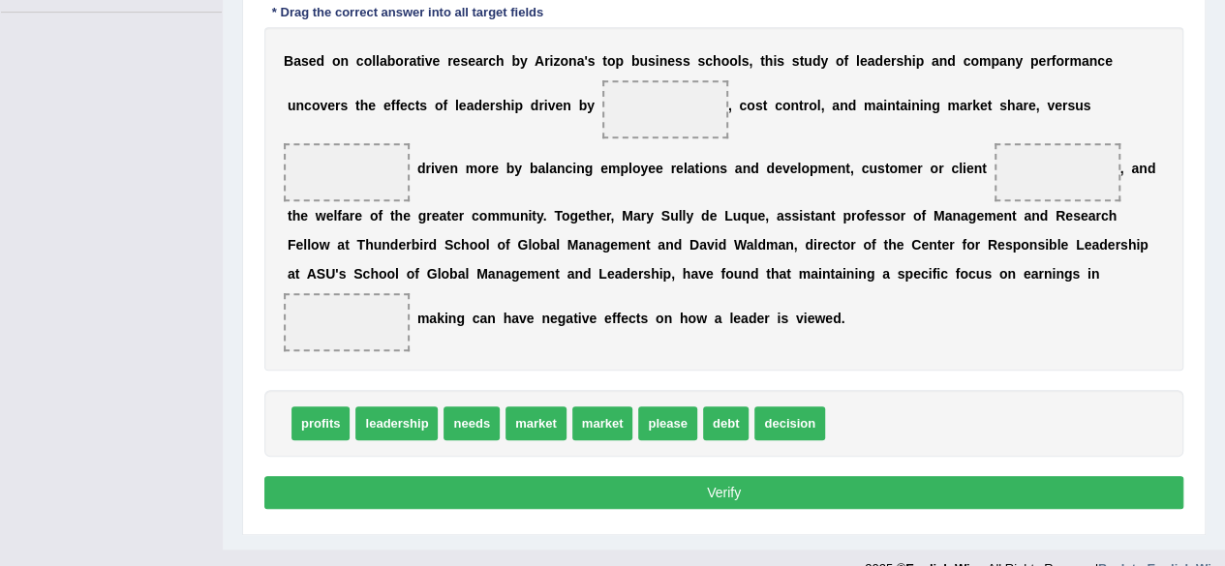
scroll to position [455, 0]
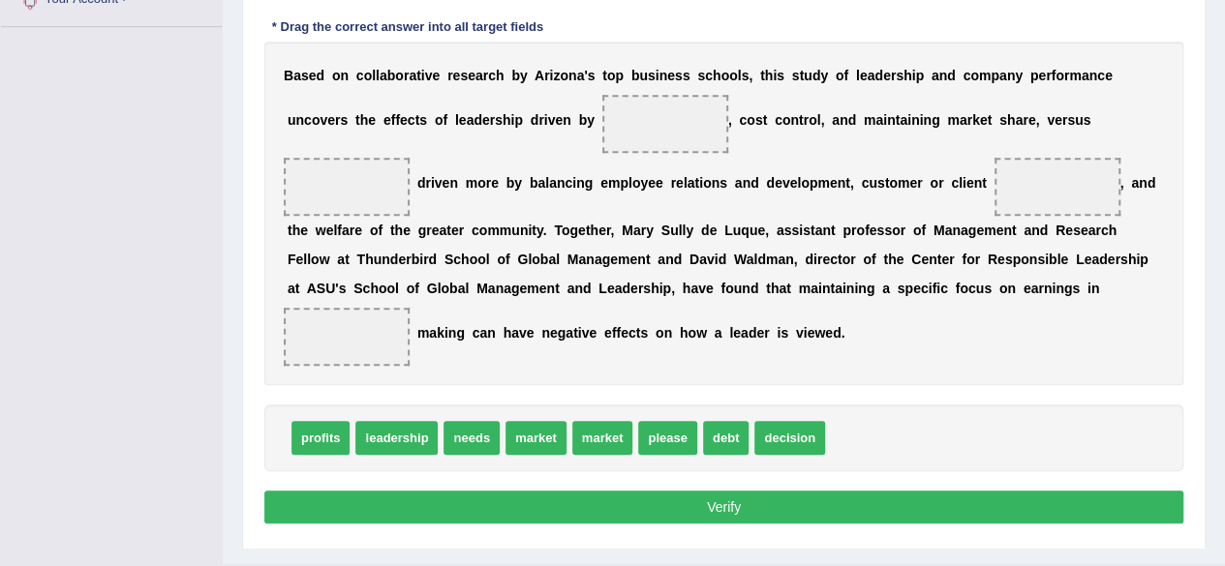
click at [385, 431] on span "leadership" at bounding box center [396, 438] width 82 height 34
drag, startPoint x: 316, startPoint y: 437, endPoint x: 685, endPoint y: 124, distance: 483.6
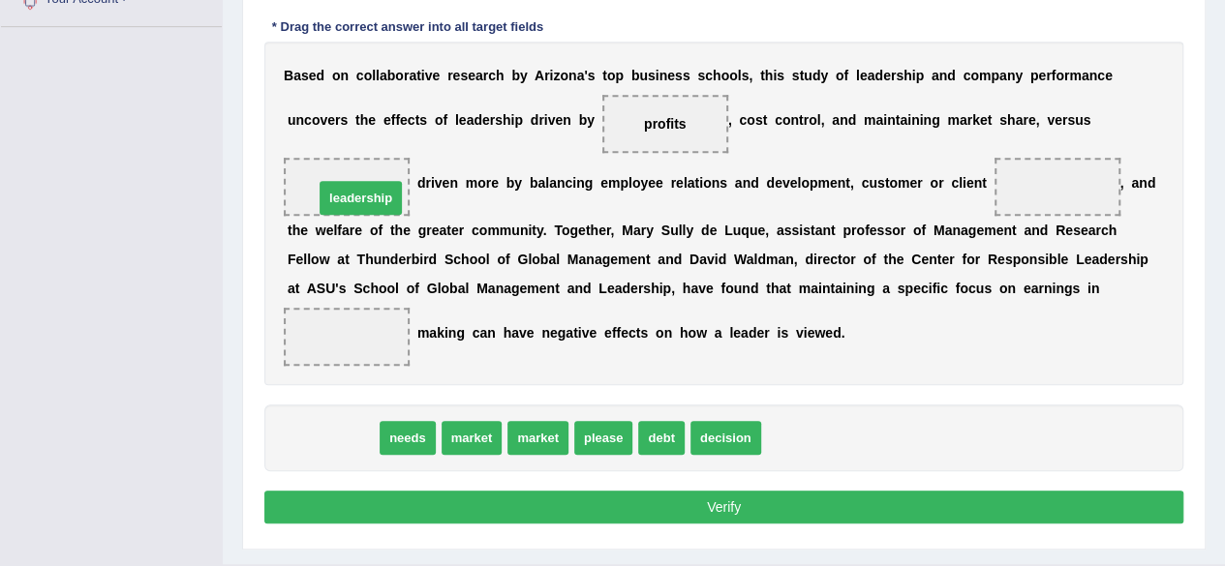
drag, startPoint x: 347, startPoint y: 433, endPoint x: 376, endPoint y: 192, distance: 242.8
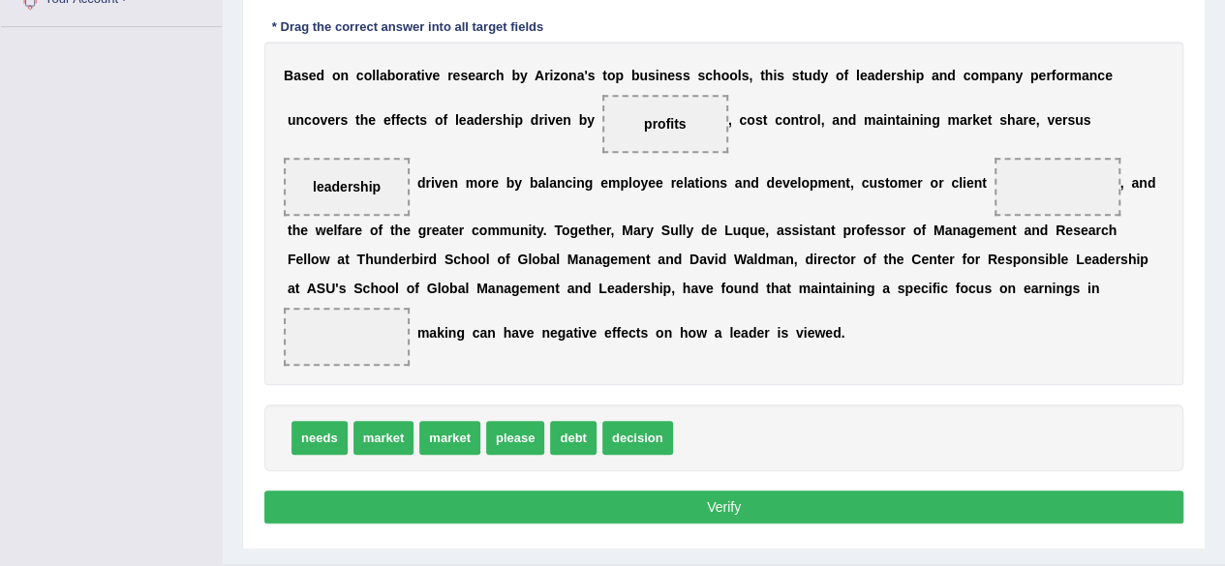
click at [815, 215] on div "B a s e d o n c o l l a b o r a t i v e r e s e a r c h b y A r i z o n a ' s t…" at bounding box center [723, 214] width 919 height 344
click at [304, 442] on span "needs" at bounding box center [319, 438] width 56 height 34
drag, startPoint x: 304, startPoint y: 442, endPoint x: 1104, endPoint y: 193, distance: 837.9
click at [595, 441] on span "decision" at bounding box center [575, 438] width 71 height 34
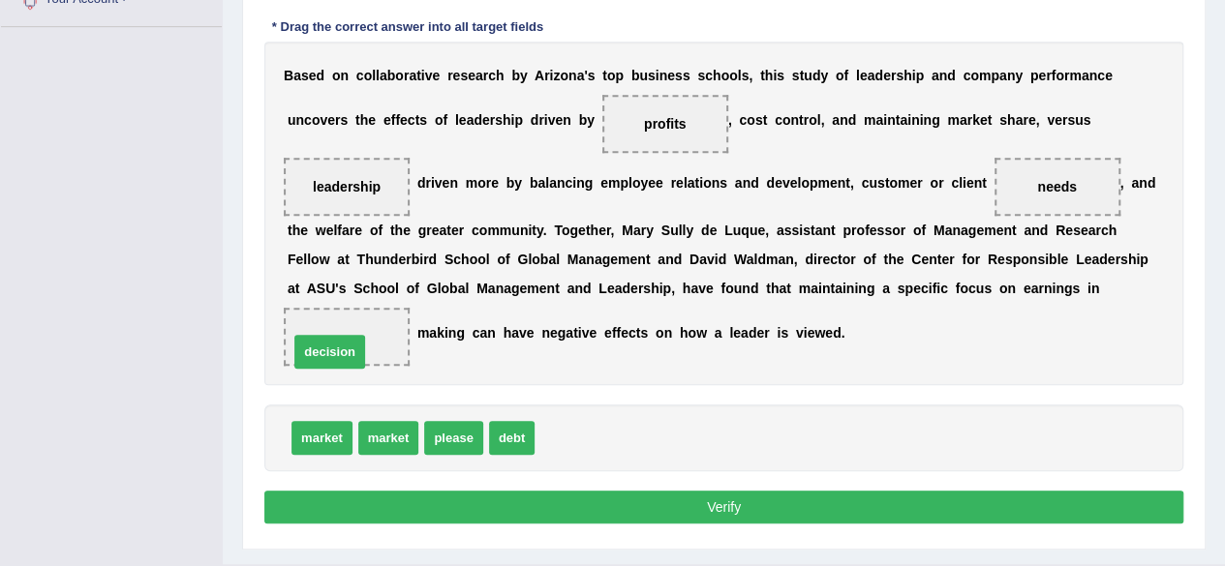
drag, startPoint x: 595, startPoint y: 441, endPoint x: 347, endPoint y: 353, distance: 263.6
click at [695, 516] on button "Verify" at bounding box center [723, 507] width 919 height 33
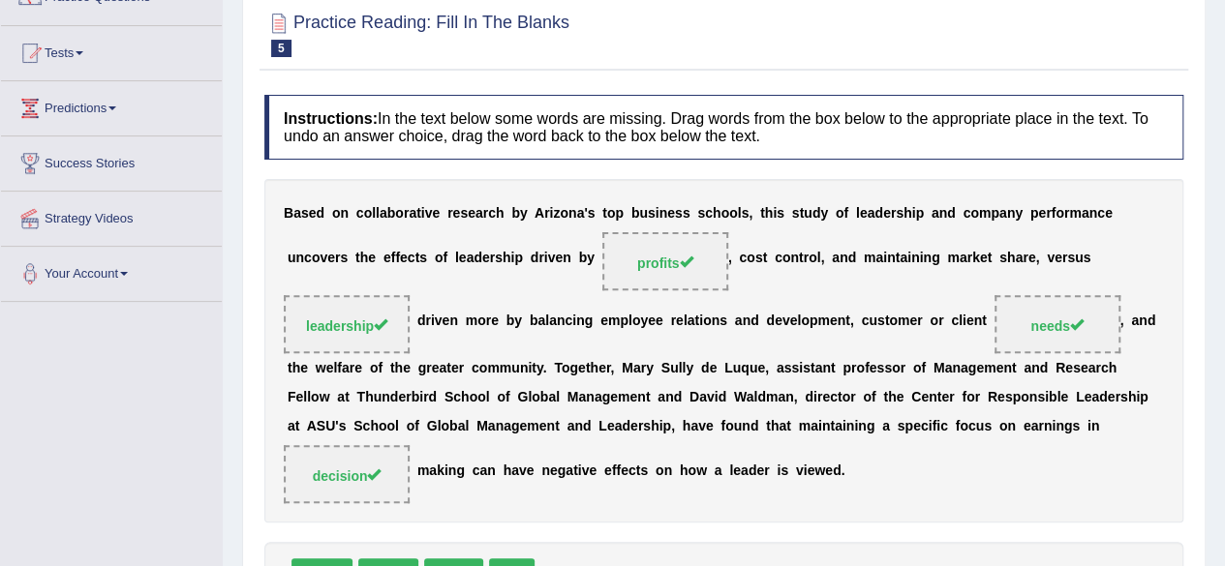
scroll to position [48, 0]
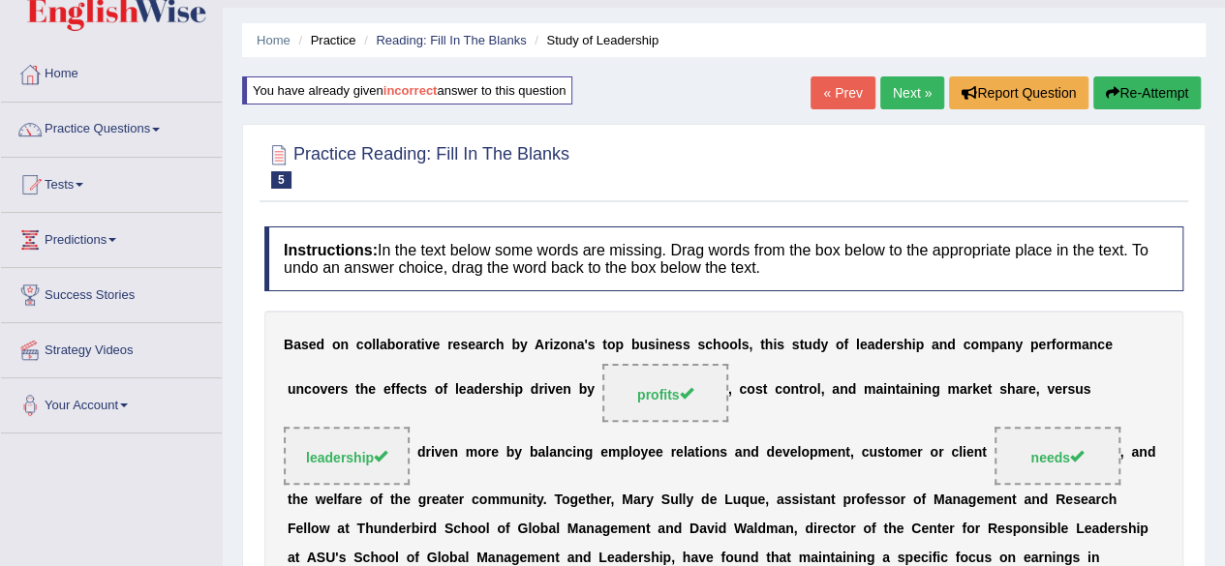
click at [923, 108] on link "Next »" at bounding box center [912, 92] width 64 height 33
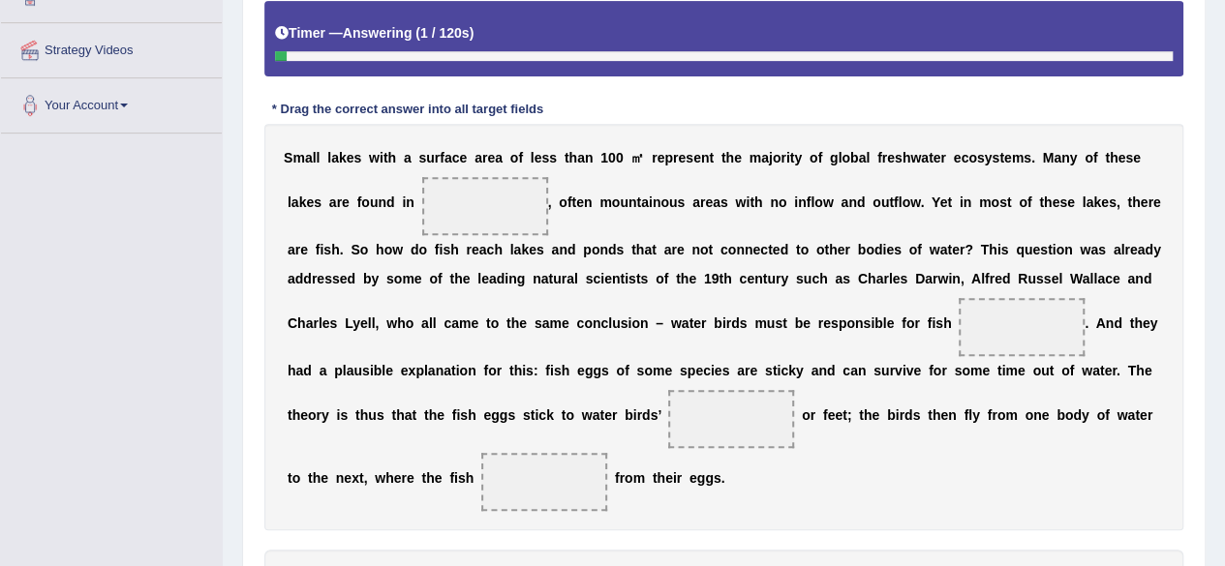
scroll to position [350, 0]
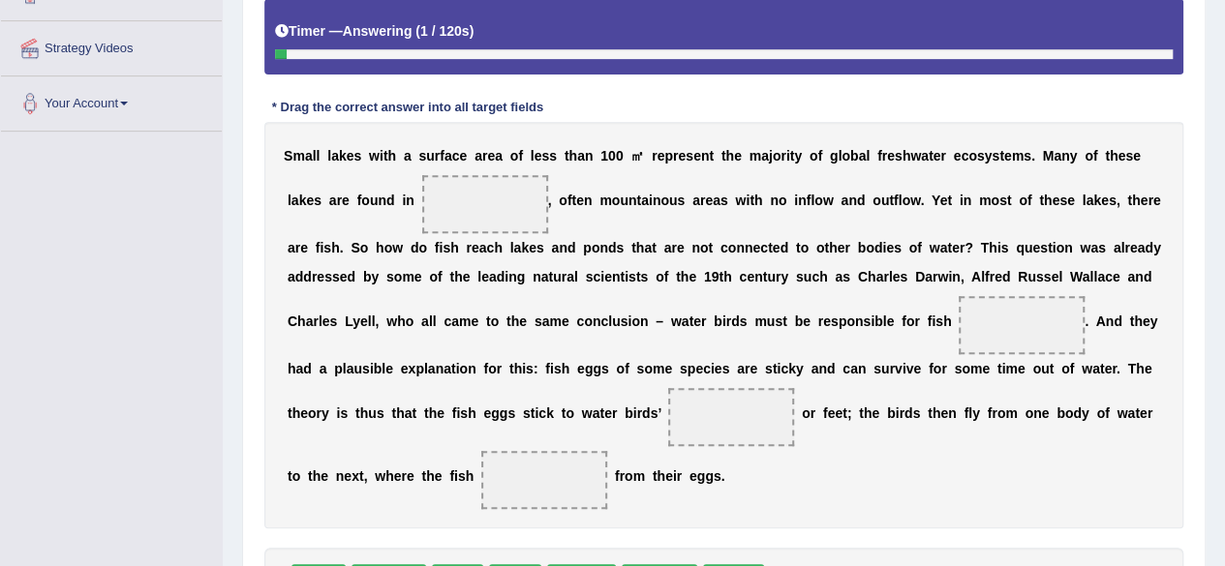
drag, startPoint x: 1238, startPoint y: 77, endPoint x: 1238, endPoint y: 281, distance: 203.3
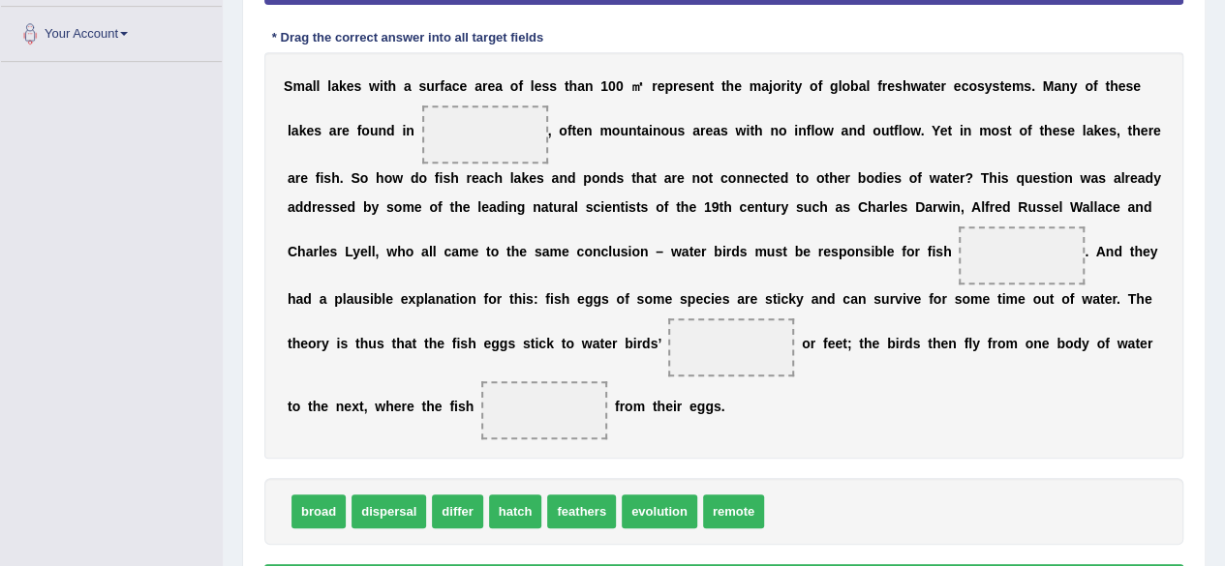
scroll to position [413, 0]
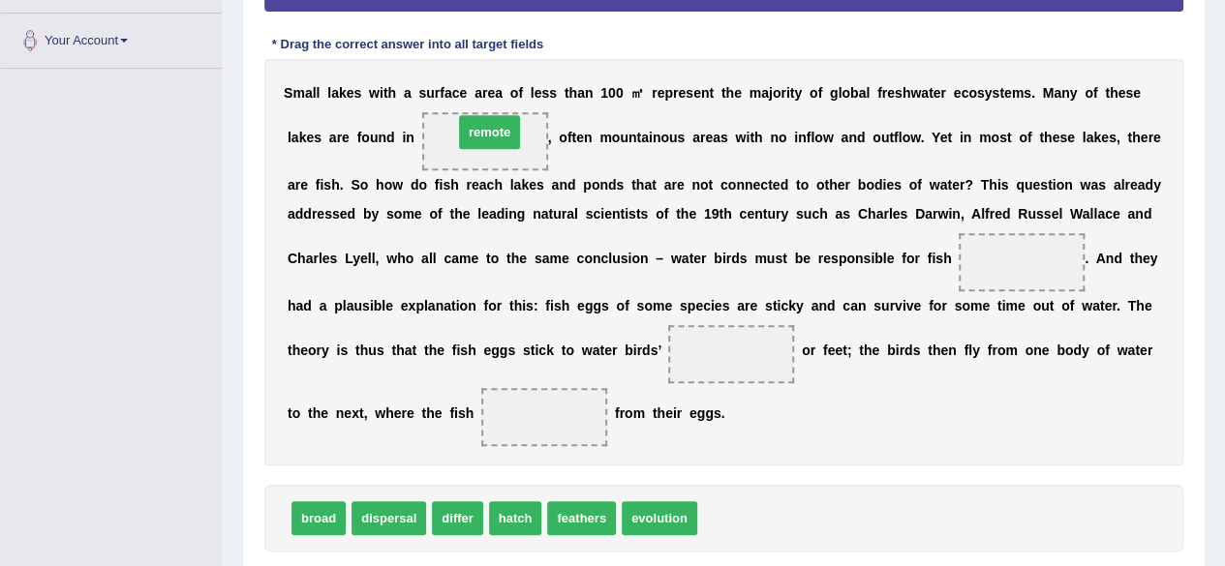
drag, startPoint x: 753, startPoint y: 522, endPoint x: 510, endPoint y: 137, distance: 455.6
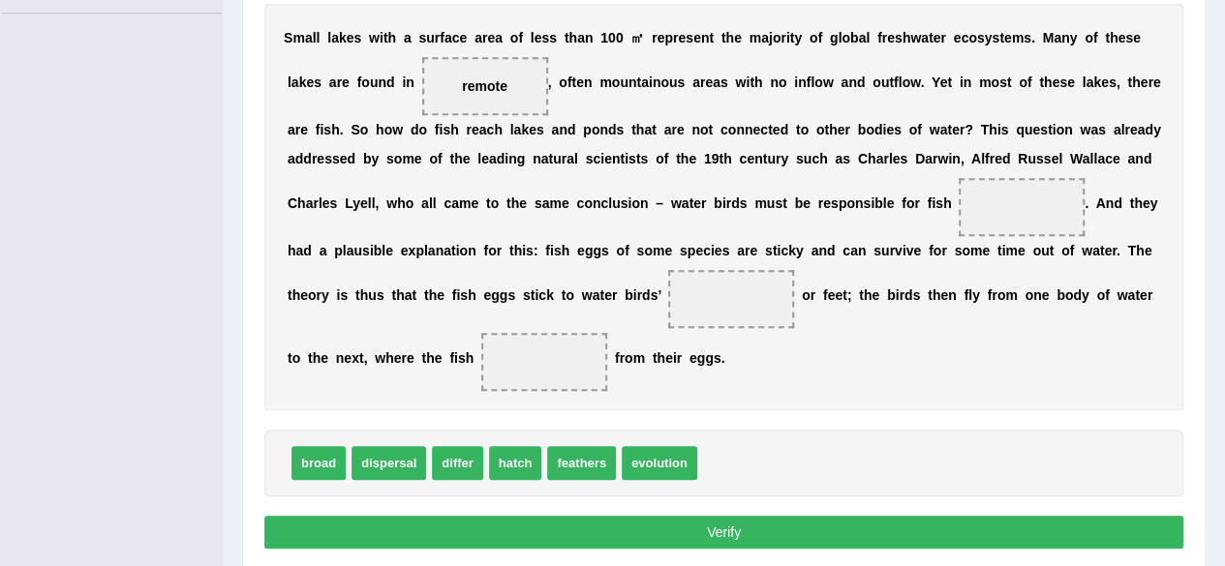
scroll to position [468, 0]
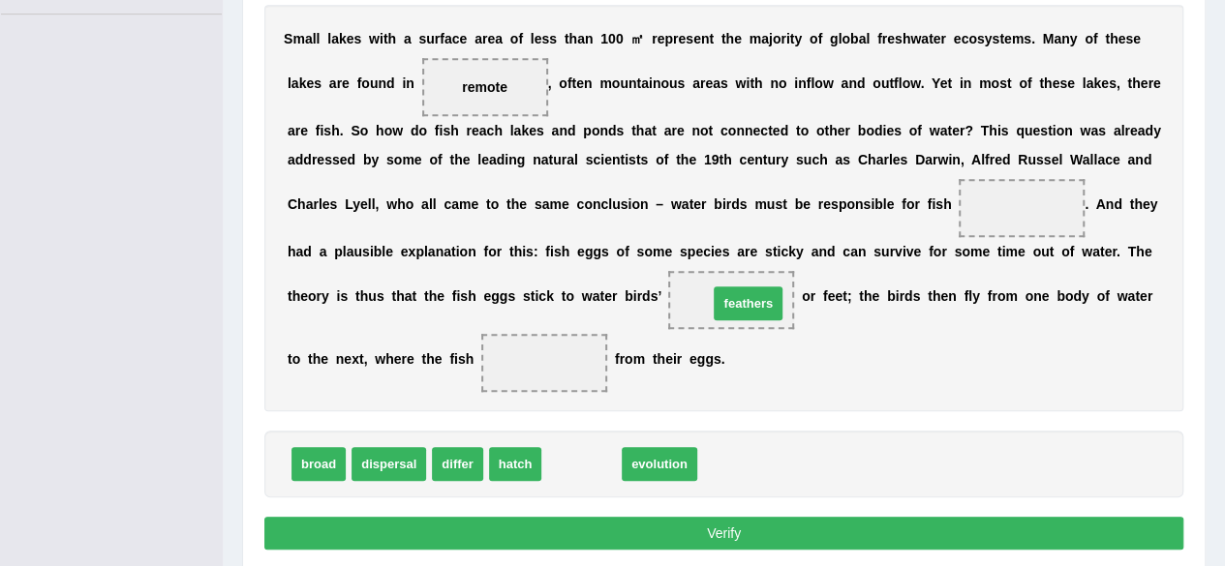
drag, startPoint x: 585, startPoint y: 455, endPoint x: 754, endPoint y: 290, distance: 236.2
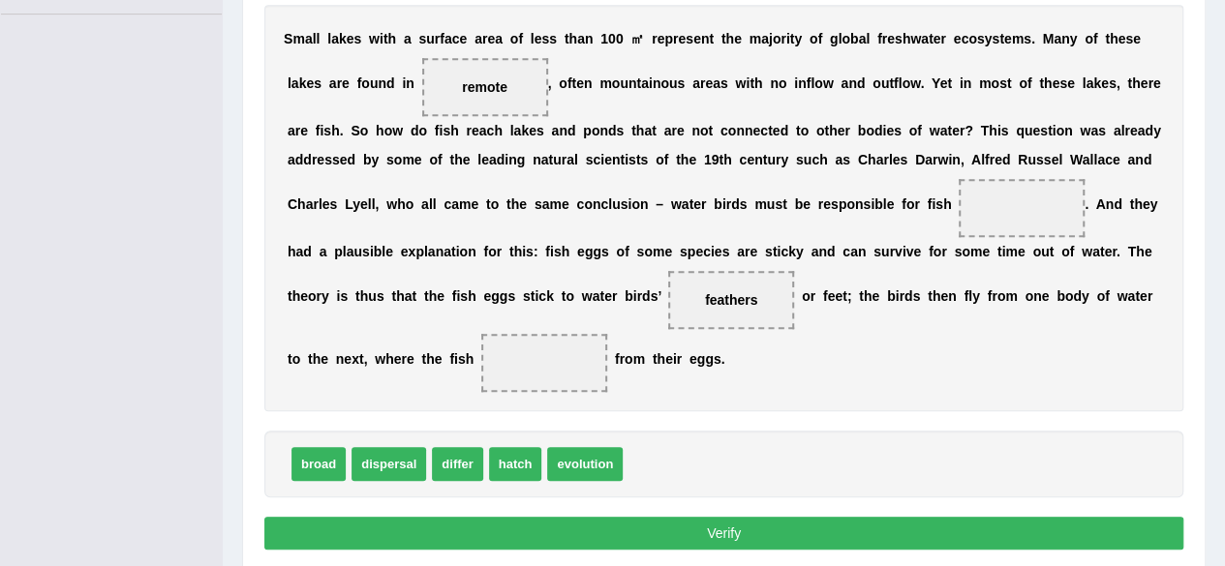
click at [578, 359] on span at bounding box center [544, 363] width 126 height 58
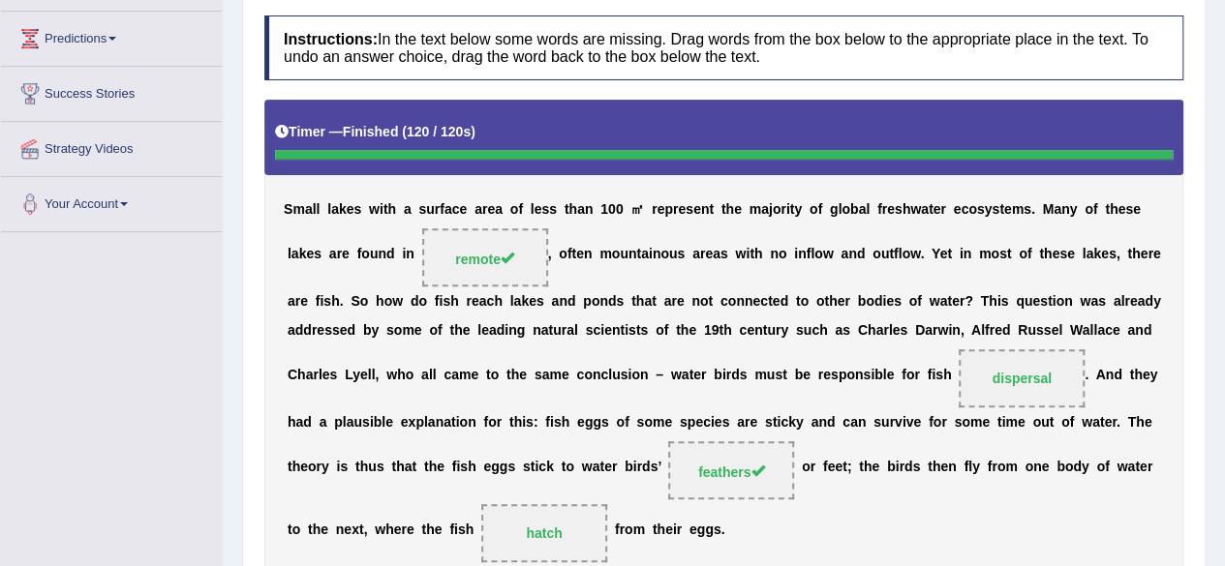
scroll to position [0, 0]
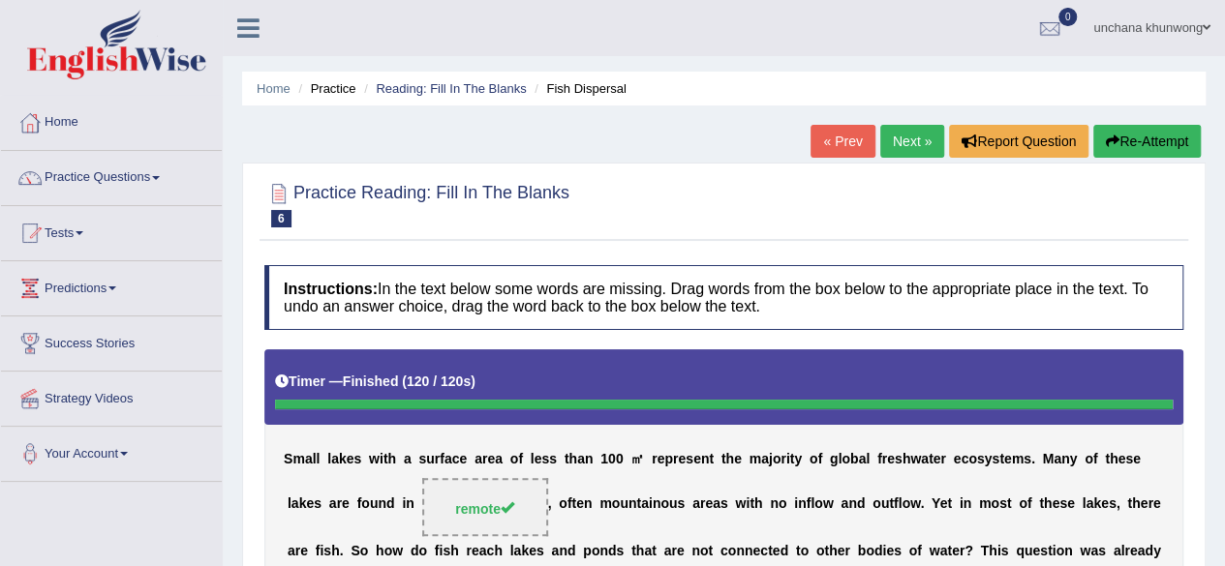
click at [927, 126] on link "Next »" at bounding box center [912, 141] width 64 height 33
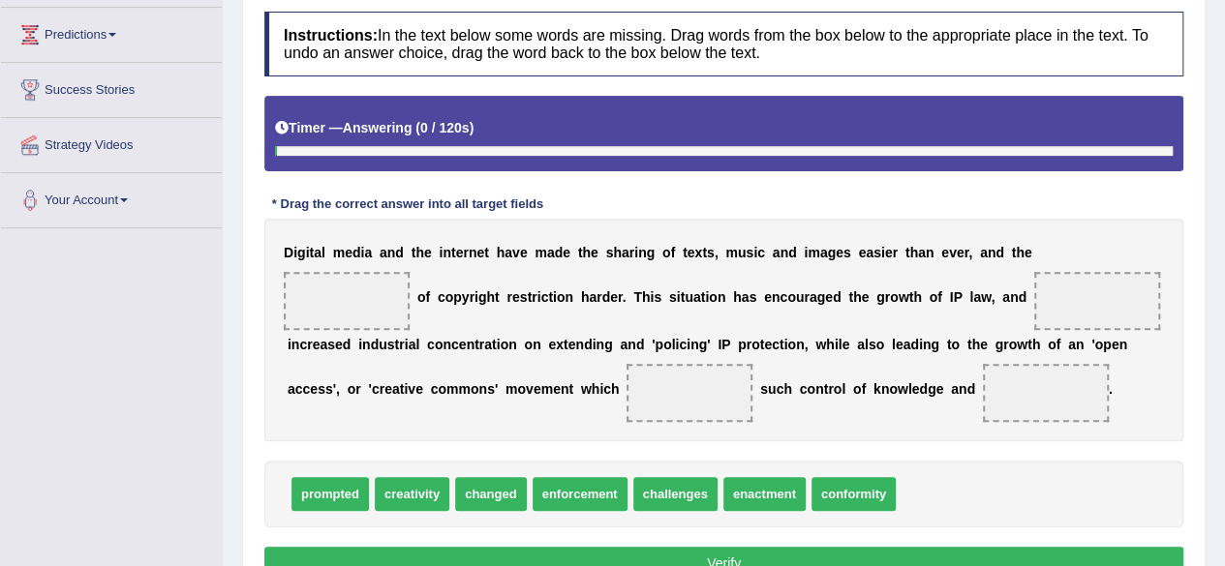
scroll to position [263, 0]
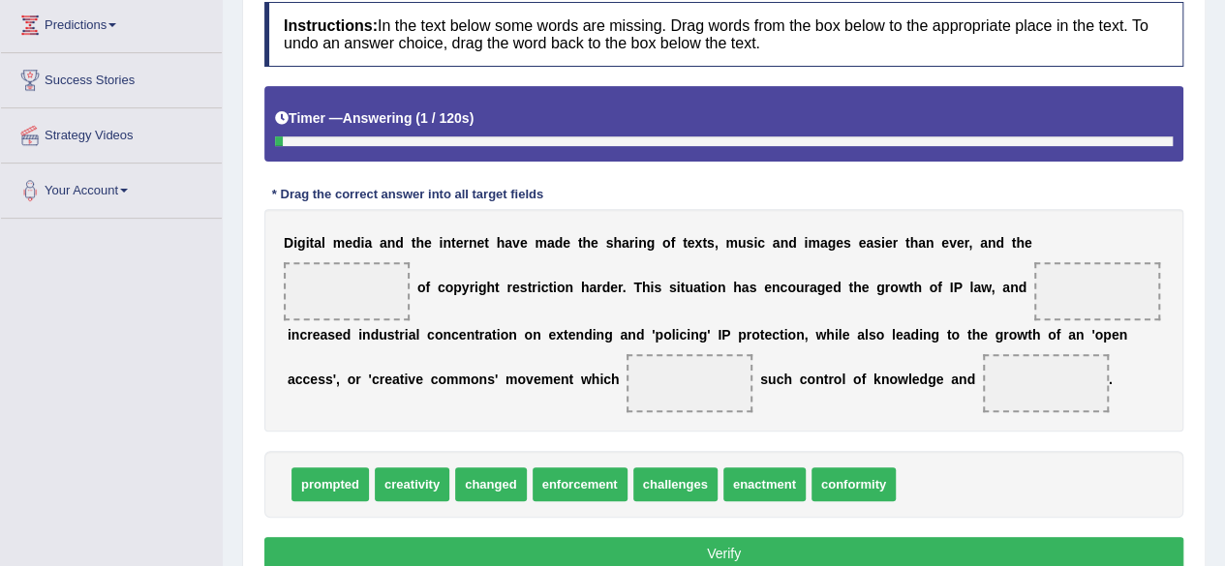
click at [1224, 285] on html "Toggle navigation Home Practice Questions Speaking Practice Read Aloud Repeat S…" at bounding box center [612, 20] width 1225 height 566
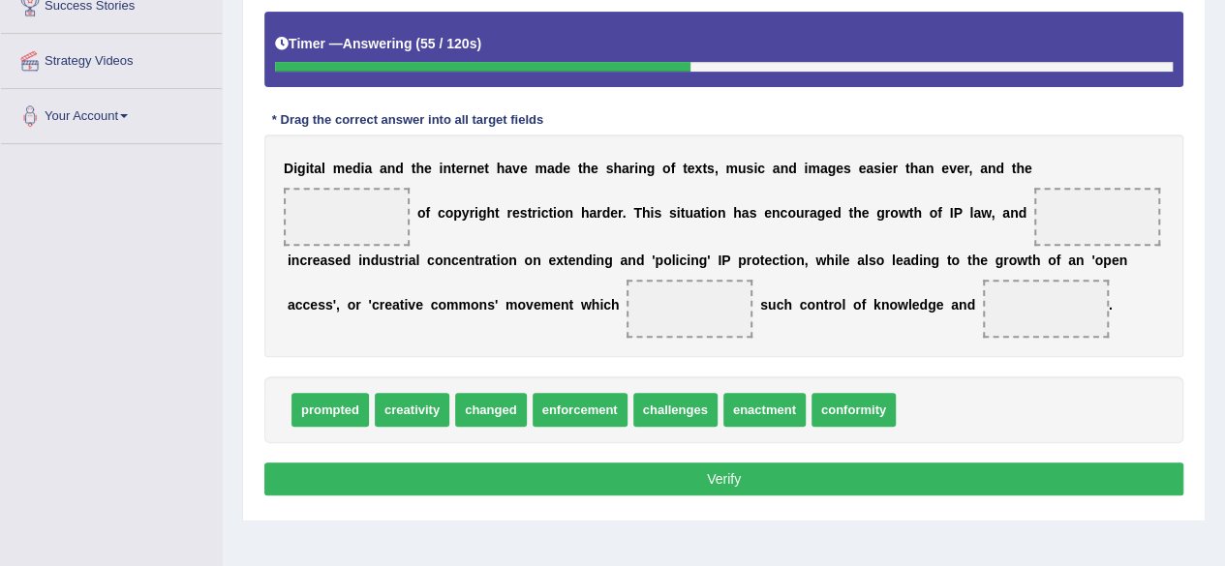
scroll to position [341, 0]
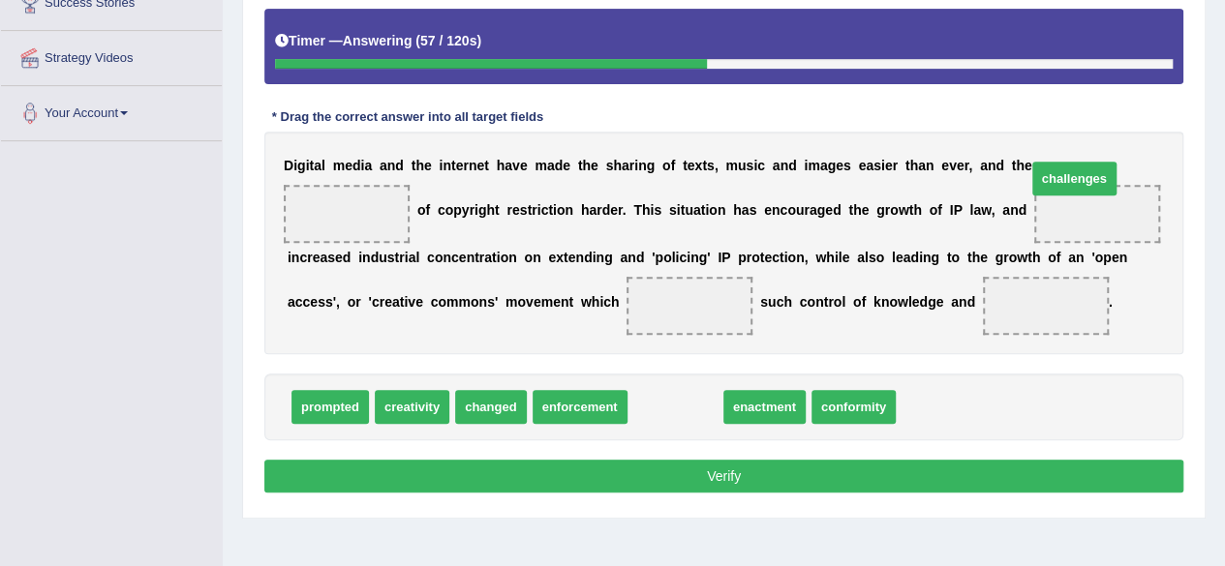
drag, startPoint x: 689, startPoint y: 442, endPoint x: 1113, endPoint y: 199, distance: 488.8
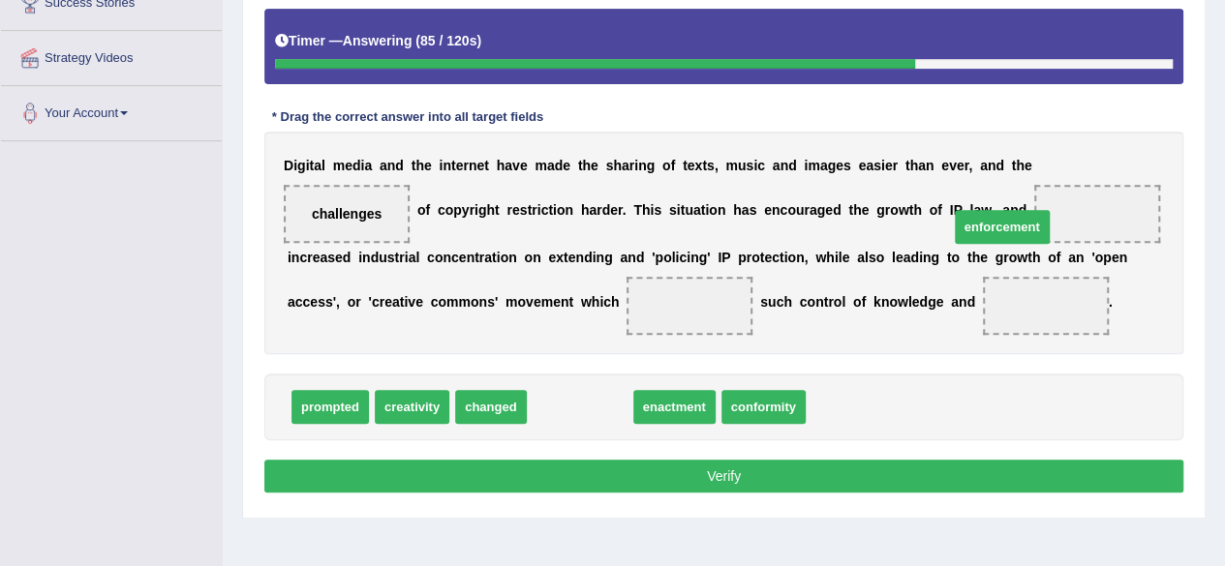
drag, startPoint x: 587, startPoint y: 440, endPoint x: 1004, endPoint y: 259, distance: 454.5
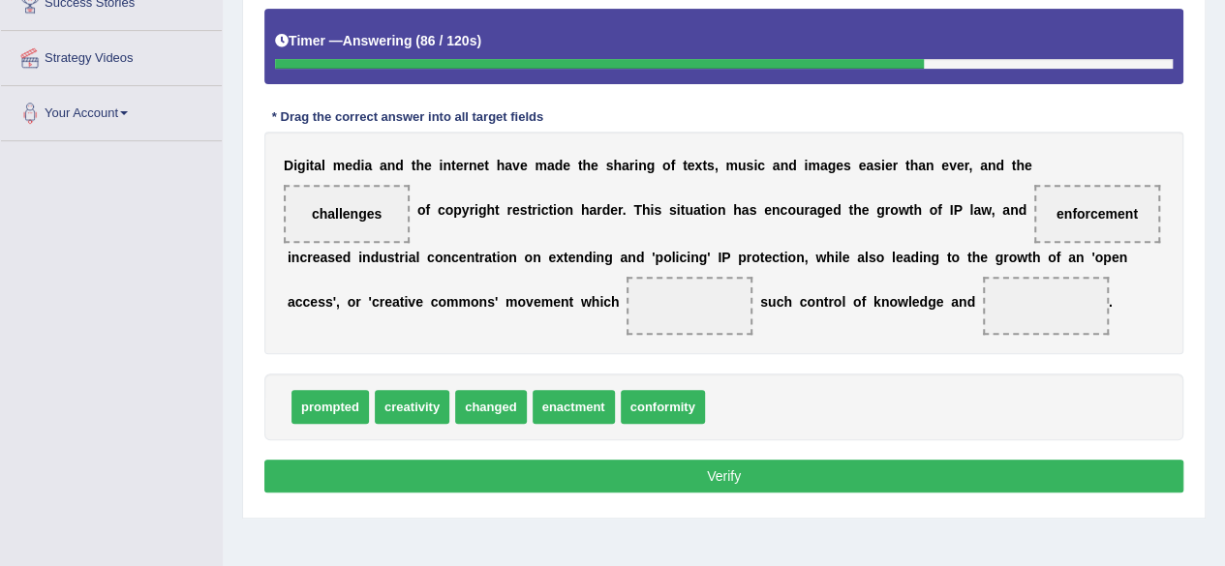
click at [900, 415] on div "prompted creativity changed enactment conformity" at bounding box center [723, 407] width 919 height 67
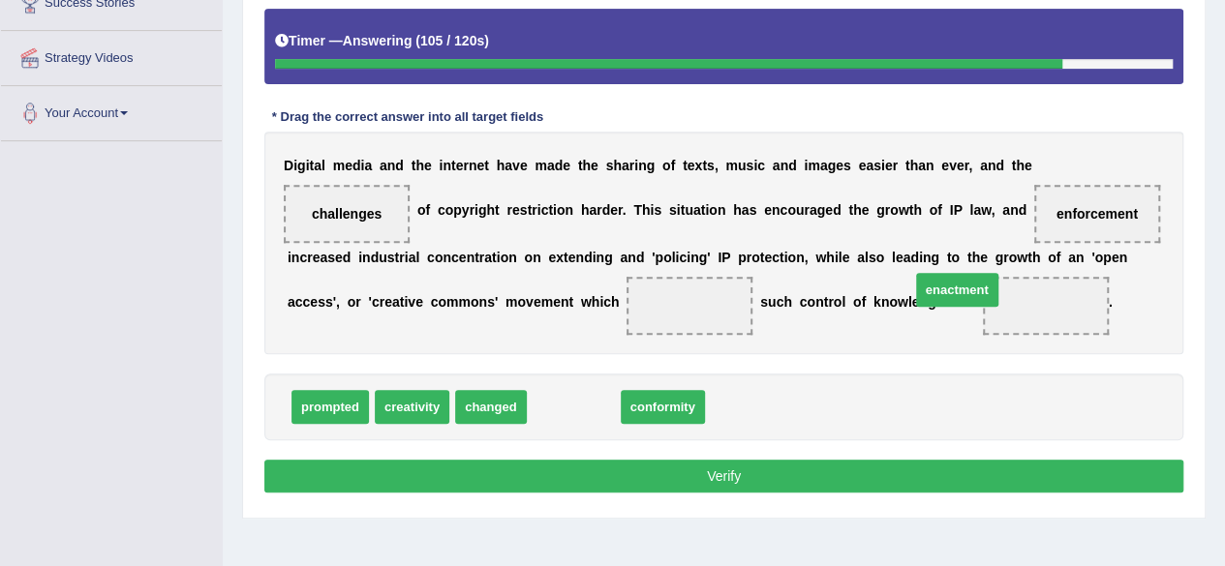
drag, startPoint x: 542, startPoint y: 443, endPoint x: 926, endPoint y: 326, distance: 400.9
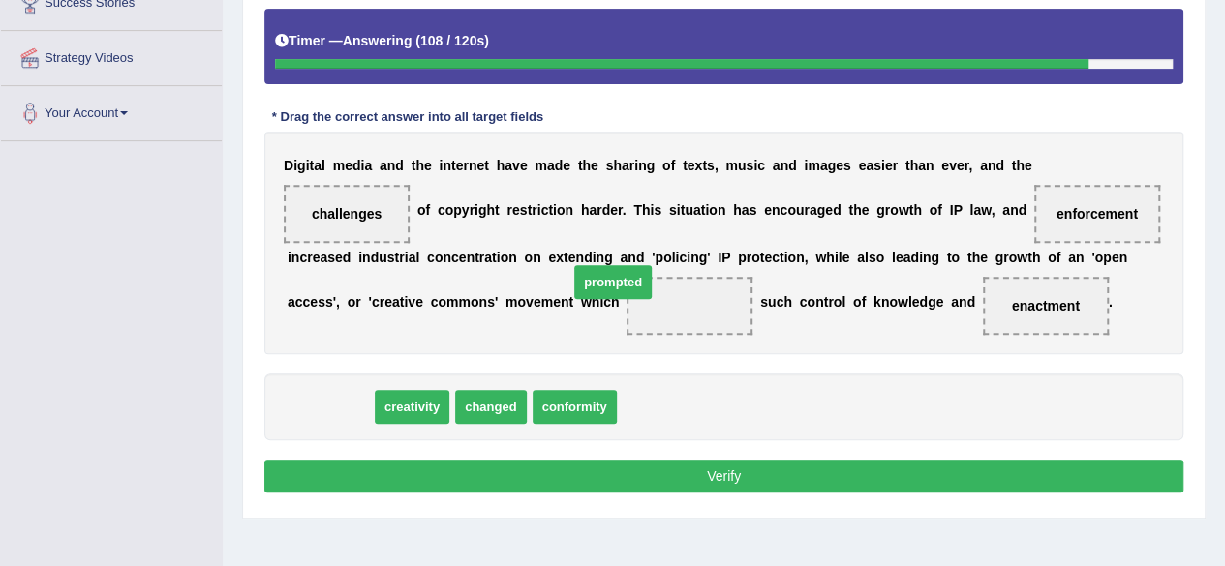
drag, startPoint x: 335, startPoint y: 442, endPoint x: 621, endPoint y: 332, distance: 306.2
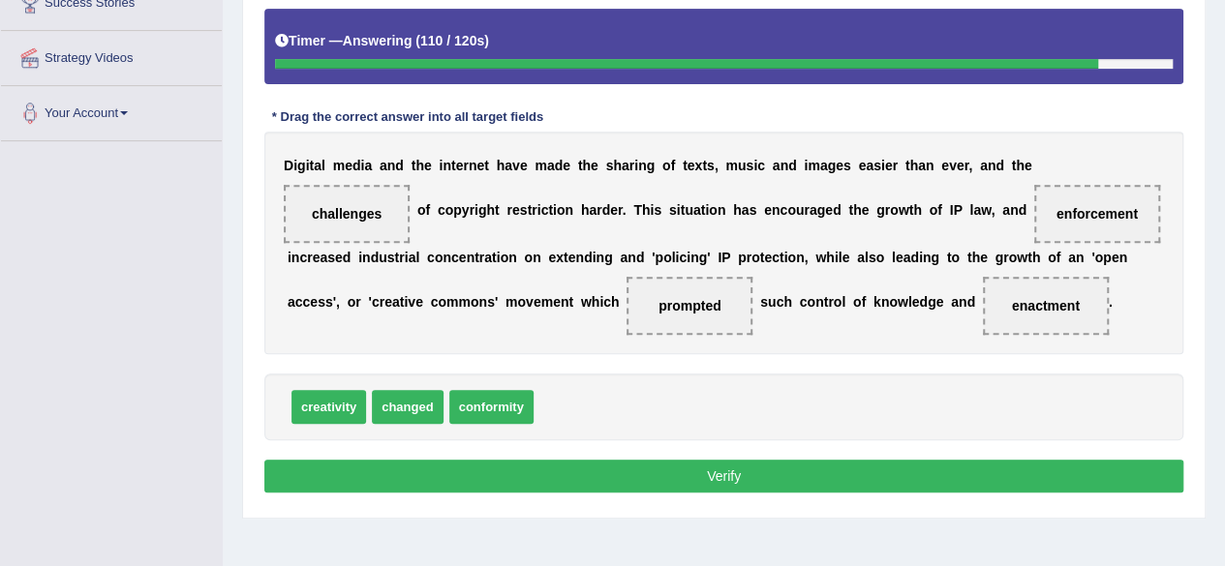
click at [697, 493] on button "Verify" at bounding box center [723, 476] width 919 height 33
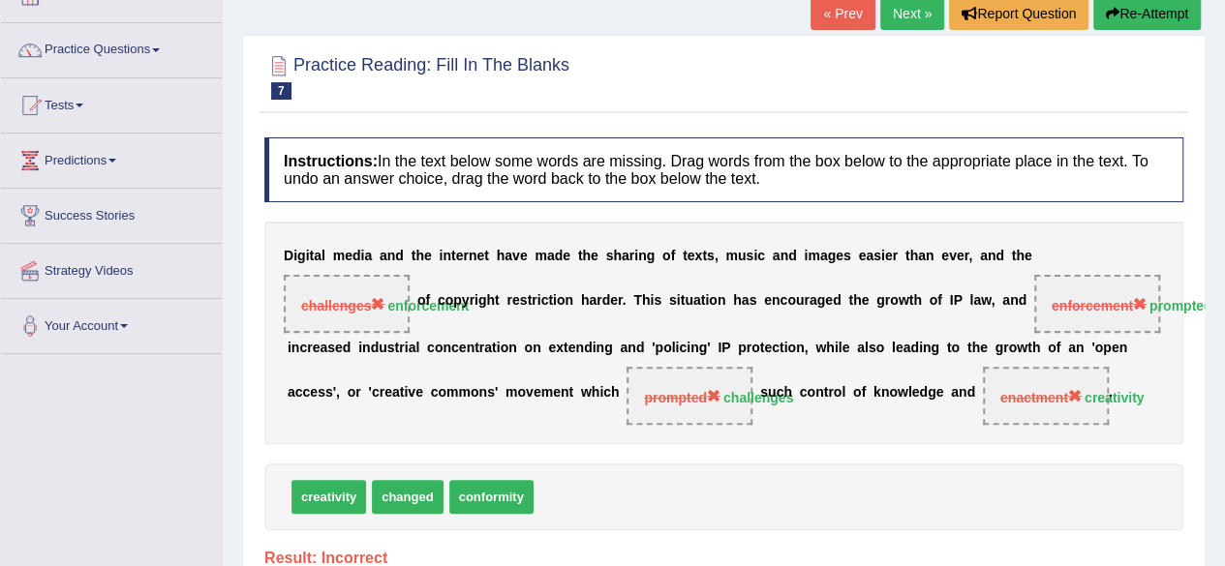
scroll to position [0, 0]
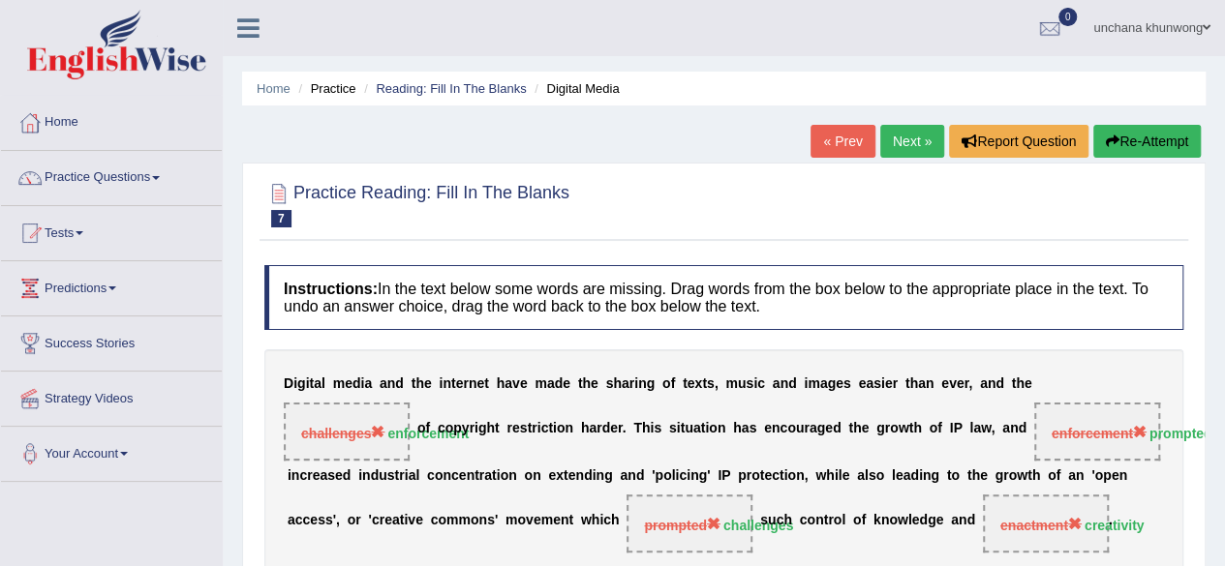
click at [1140, 137] on button "Re-Attempt" at bounding box center [1146, 141] width 107 height 33
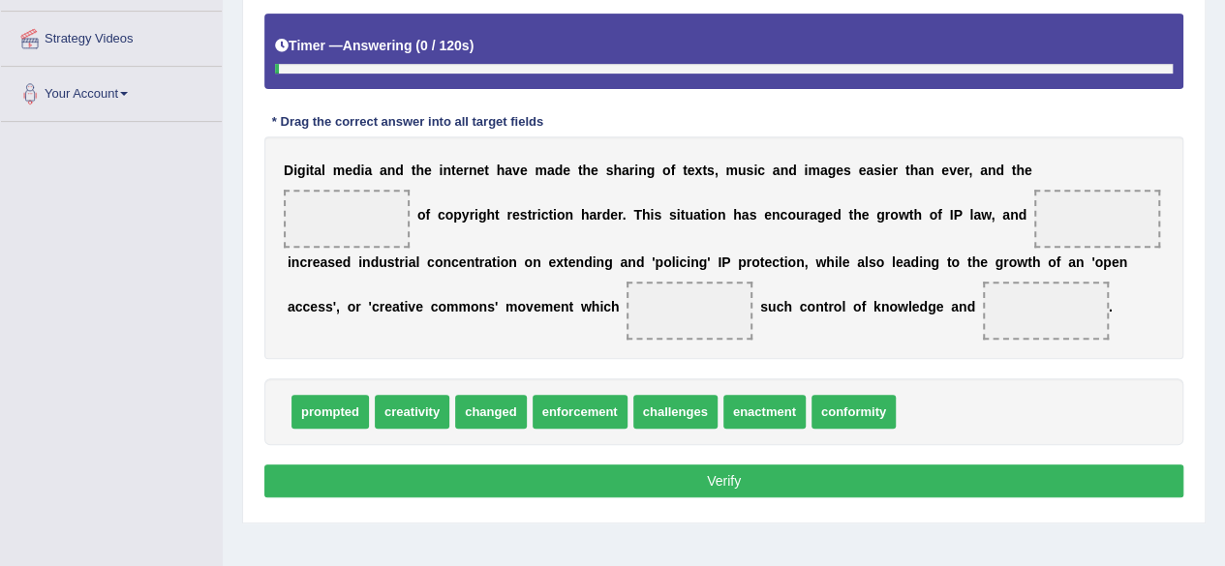
scroll to position [362, 0]
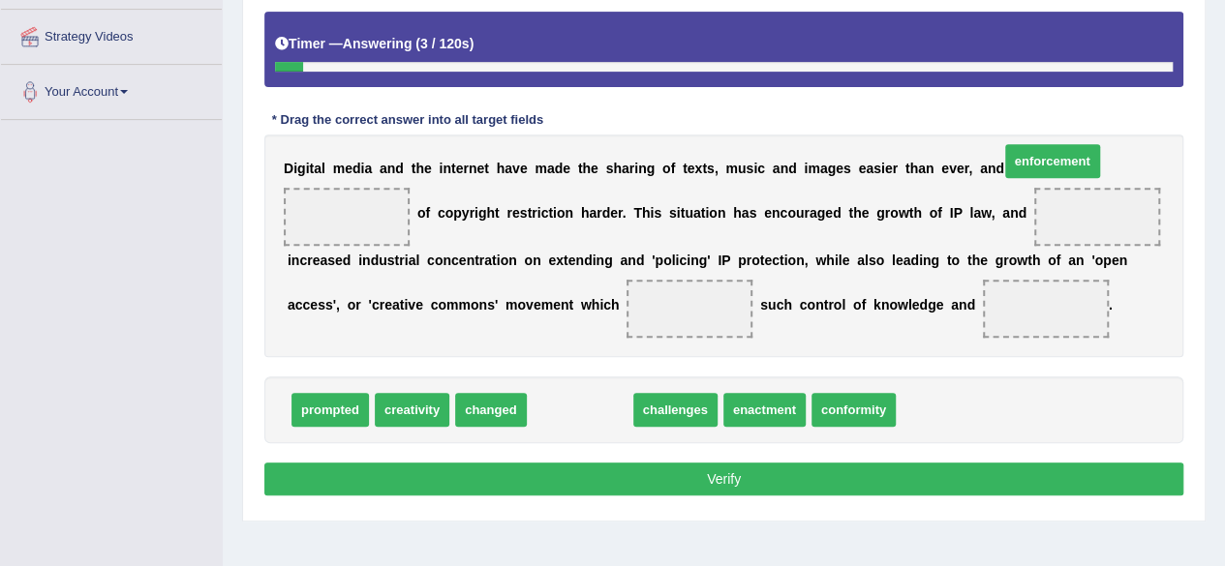
drag, startPoint x: 589, startPoint y: 444, endPoint x: 1093, endPoint y: 192, distance: 564.2
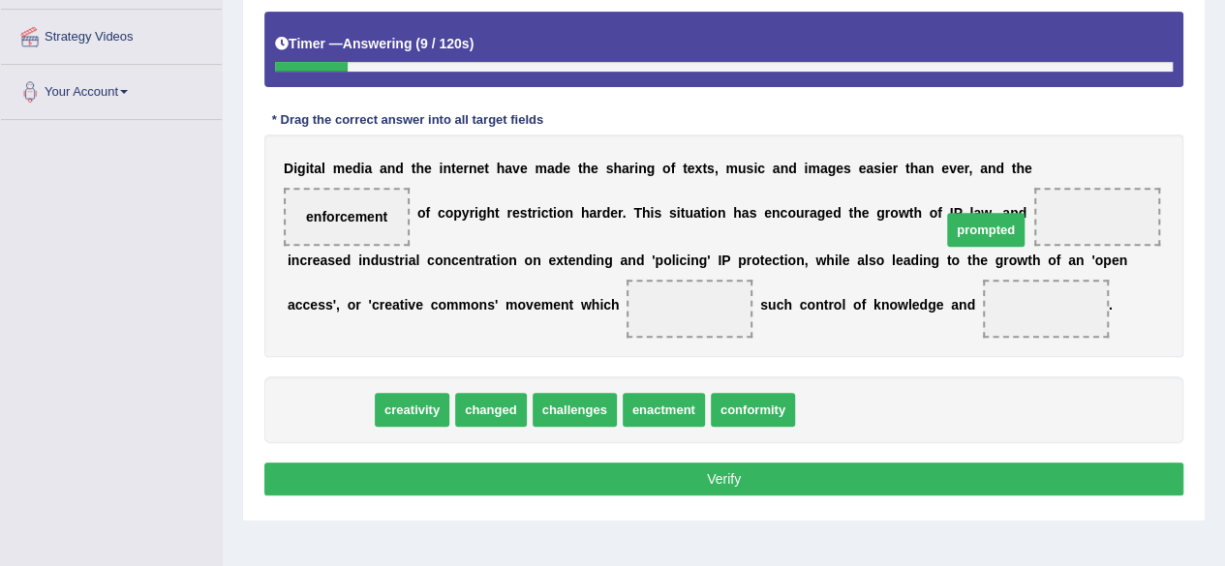
drag, startPoint x: 319, startPoint y: 438, endPoint x: 972, endPoint y: 255, distance: 678.7
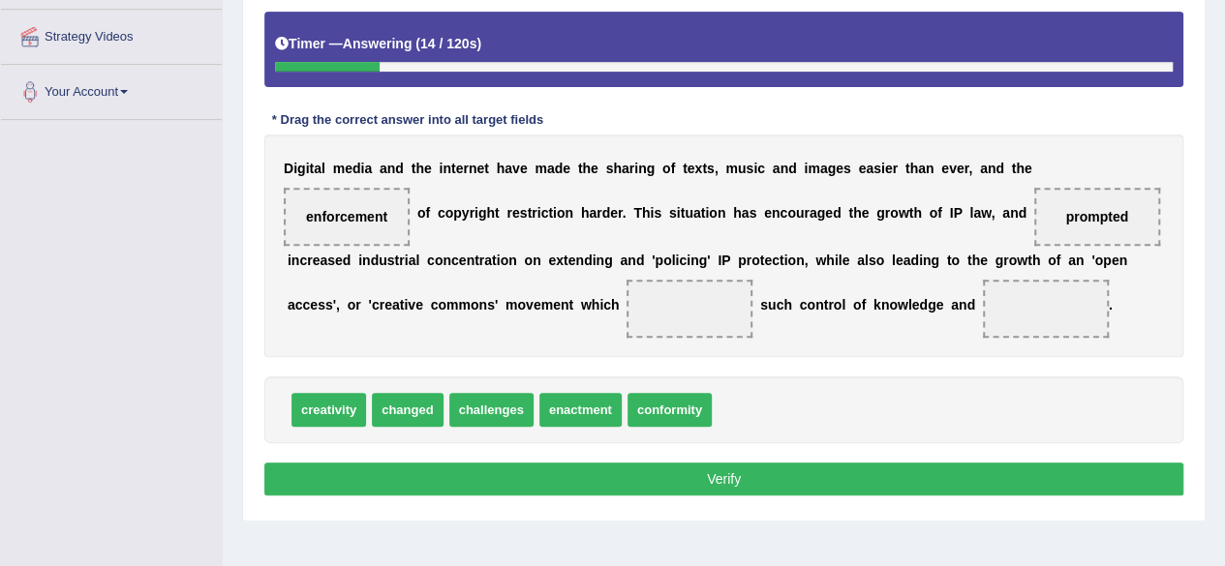
click at [330, 427] on span "creativity" at bounding box center [328, 410] width 75 height 34
click at [498, 427] on span "challenges" at bounding box center [491, 410] width 84 height 34
click at [505, 427] on span "challenges" at bounding box center [491, 410] width 84 height 34
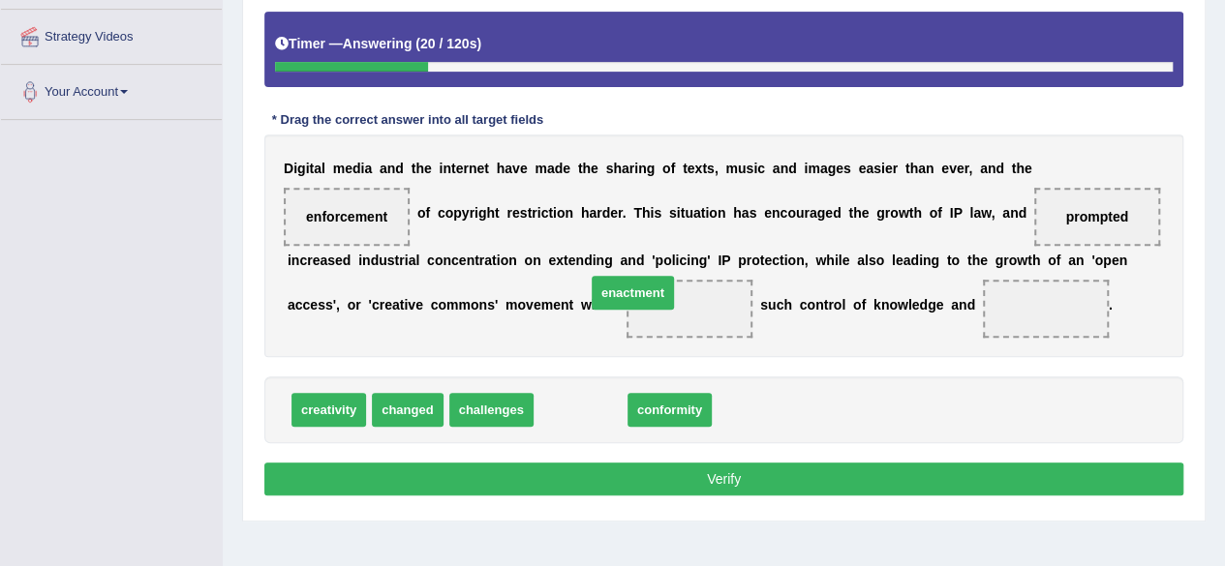
drag, startPoint x: 565, startPoint y: 447, endPoint x: 616, endPoint y: 334, distance: 124.0
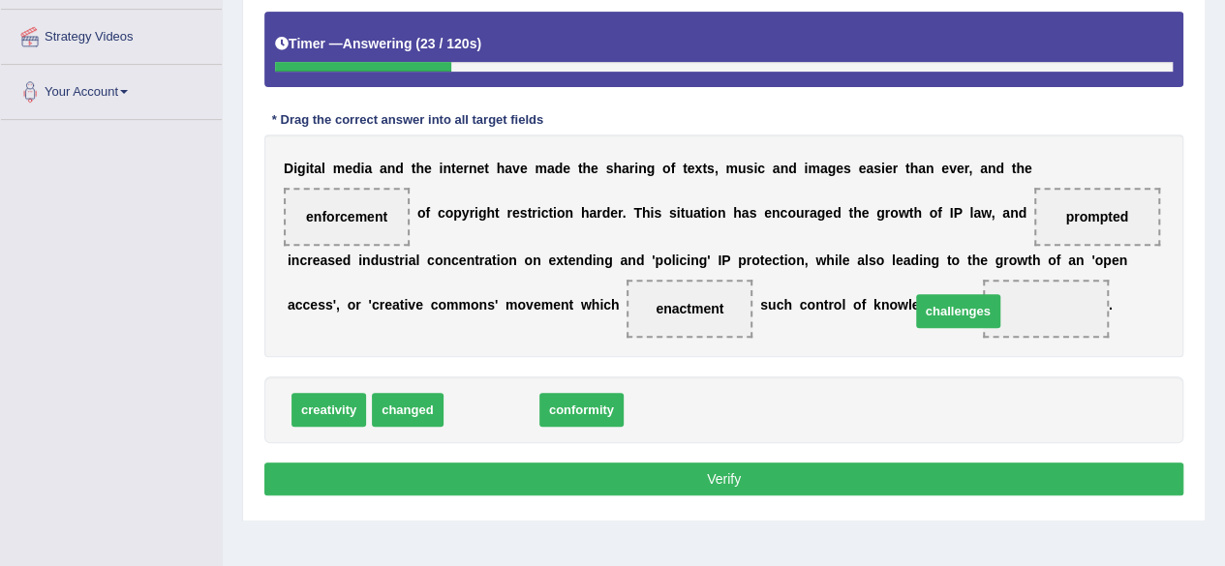
drag, startPoint x: 494, startPoint y: 444, endPoint x: 966, endPoint y: 338, distance: 484.3
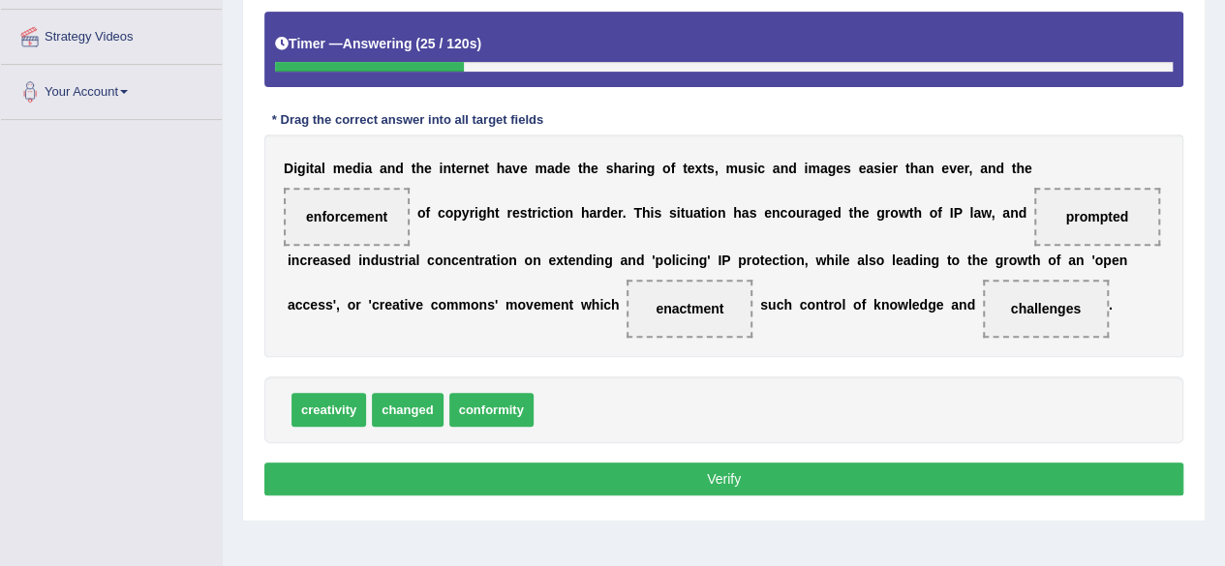
click at [852, 496] on button "Verify" at bounding box center [723, 479] width 919 height 33
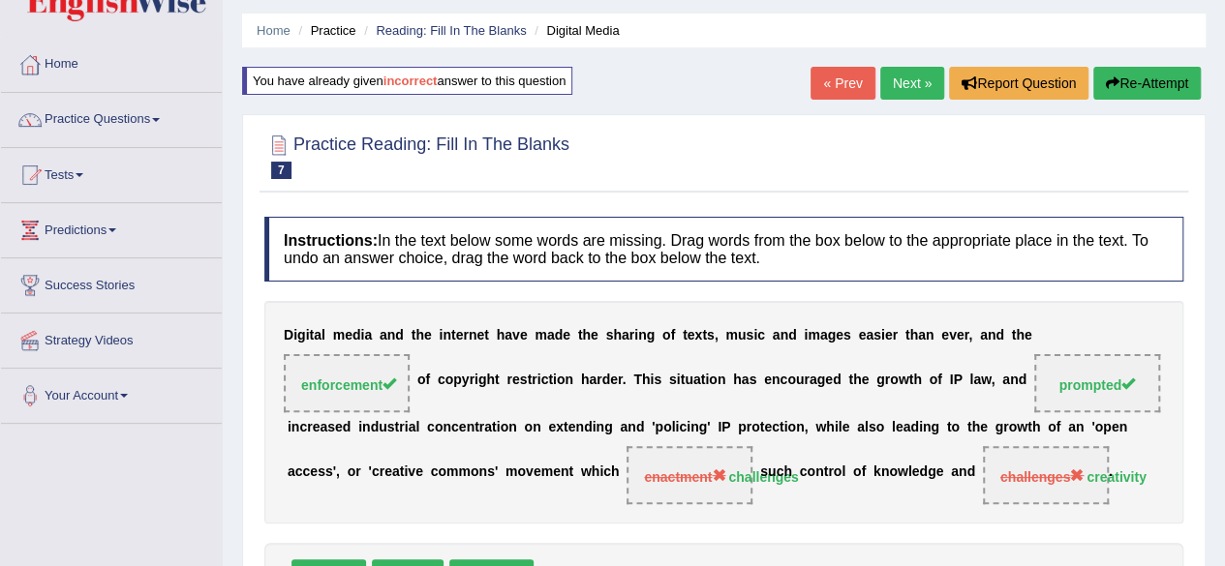
scroll to position [56, 0]
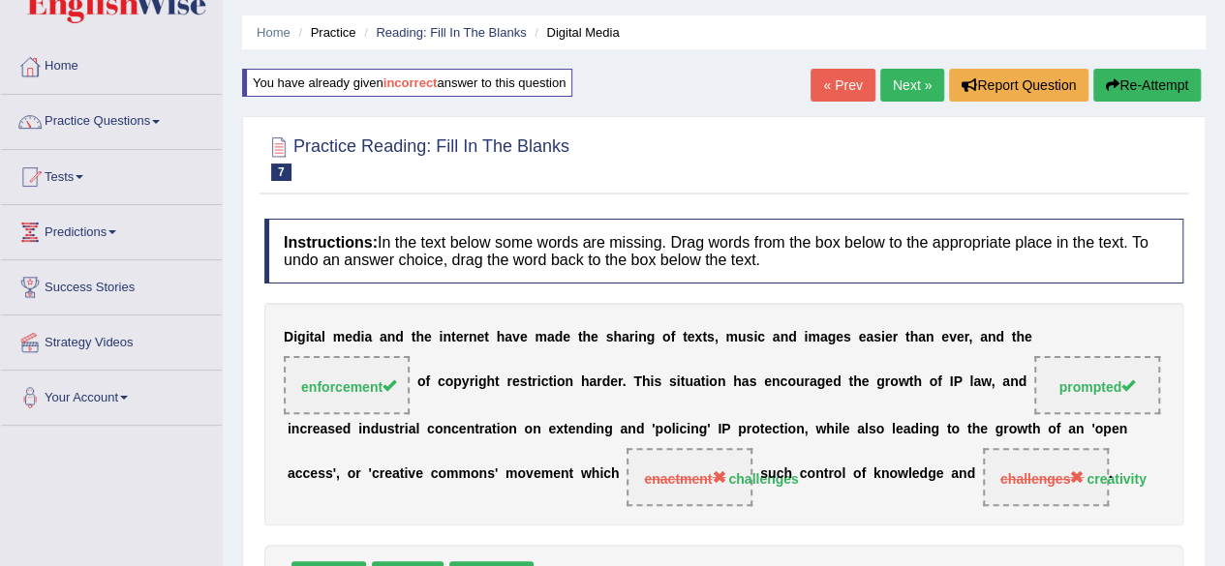
click at [914, 90] on link "Next »" at bounding box center [912, 85] width 64 height 33
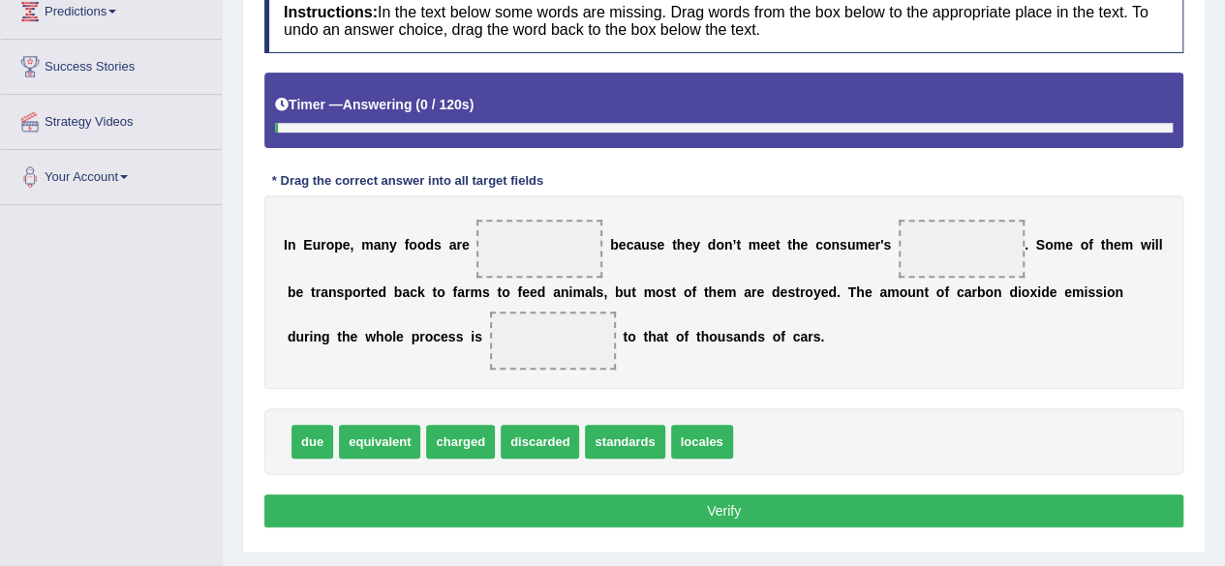
scroll to position [281, 0]
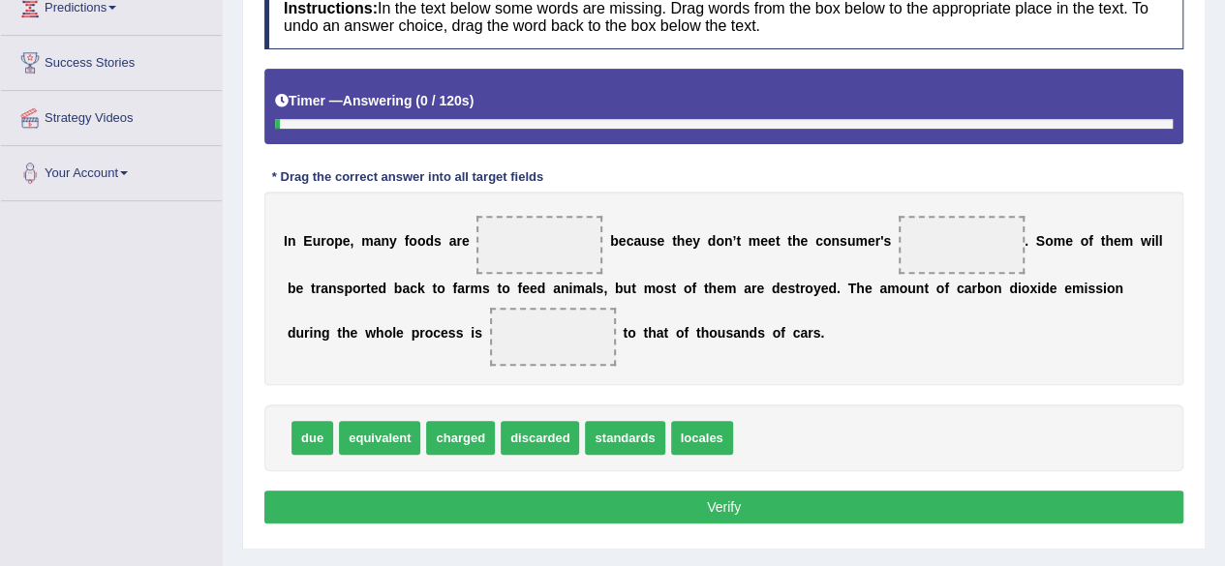
drag, startPoint x: 0, startPoint y: 0, endPoint x: 1238, endPoint y: 317, distance: 1278.2
click at [1224, 286] on html "Toggle navigation Home Practice Questions Speaking Practice Read Aloud Repeat S…" at bounding box center [612, 2] width 1225 height 566
click at [540, 256] on span at bounding box center [539, 245] width 126 height 58
click at [624, 439] on span "standards" at bounding box center [624, 438] width 79 height 34
click at [612, 439] on span "standards" at bounding box center [624, 438] width 79 height 34
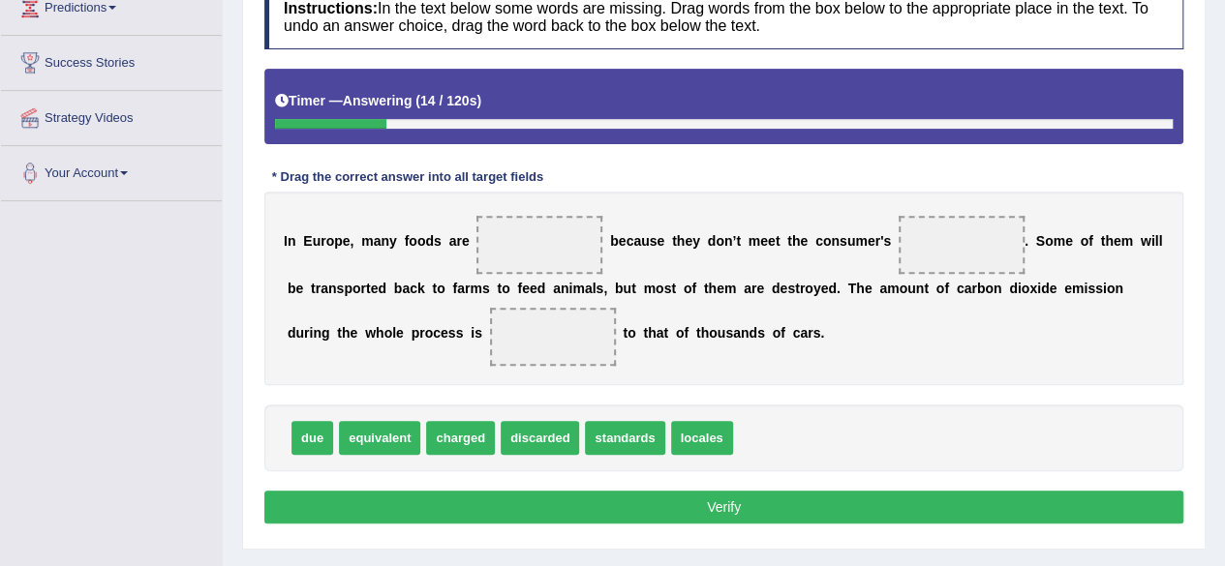
click at [633, 426] on span "standards" at bounding box center [624, 438] width 79 height 34
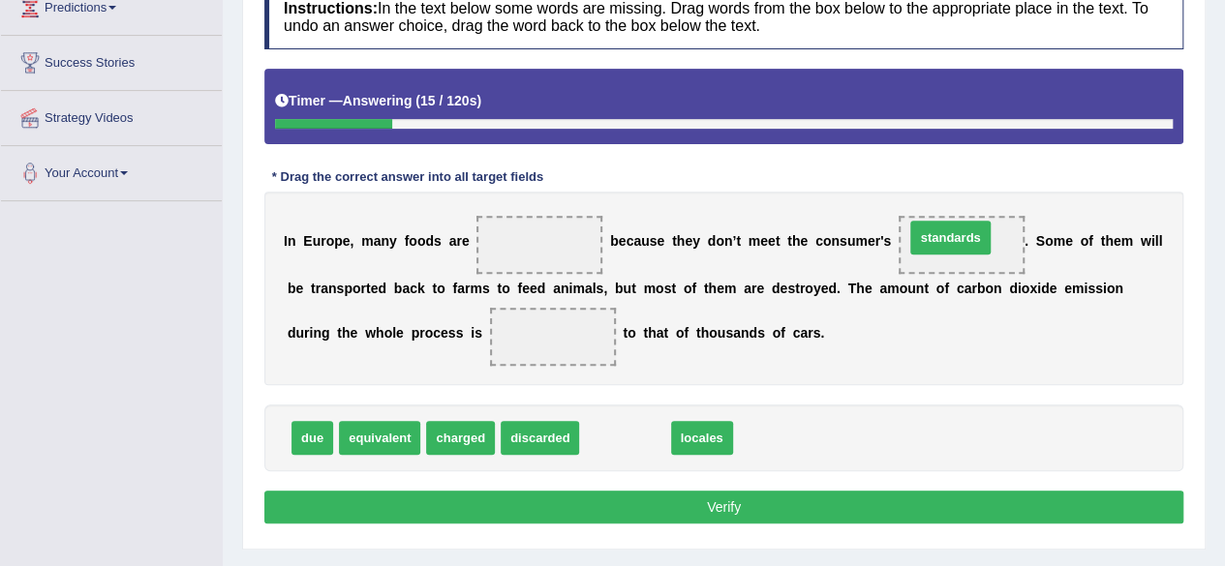
drag, startPoint x: 633, startPoint y: 426, endPoint x: 965, endPoint y: 224, distance: 388.9
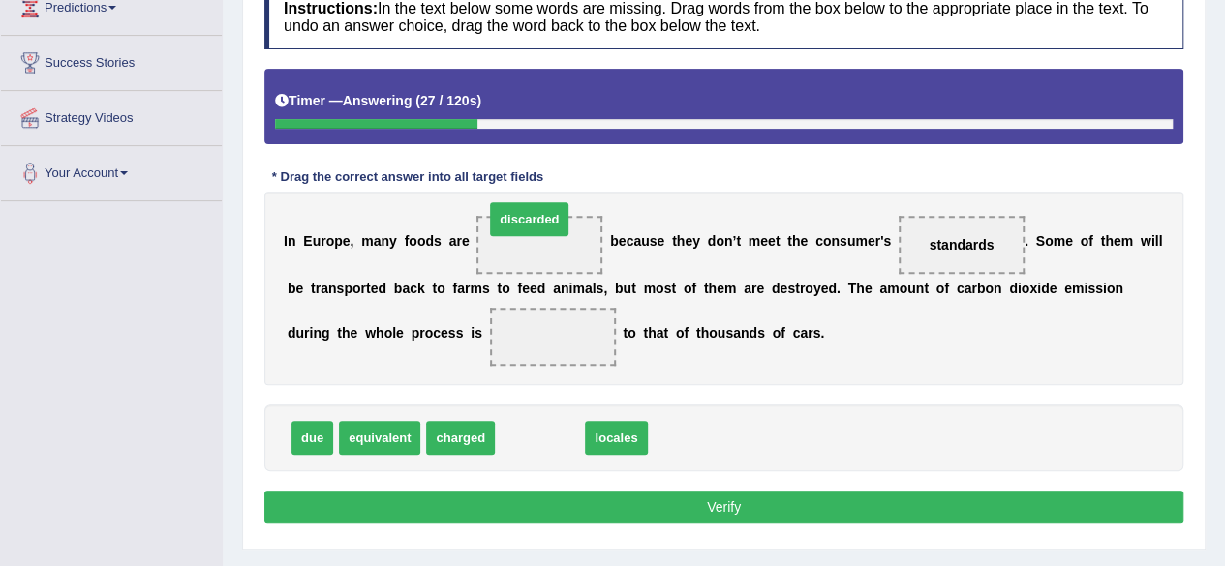
drag, startPoint x: 556, startPoint y: 442, endPoint x: 552, endPoint y: 242, distance: 199.5
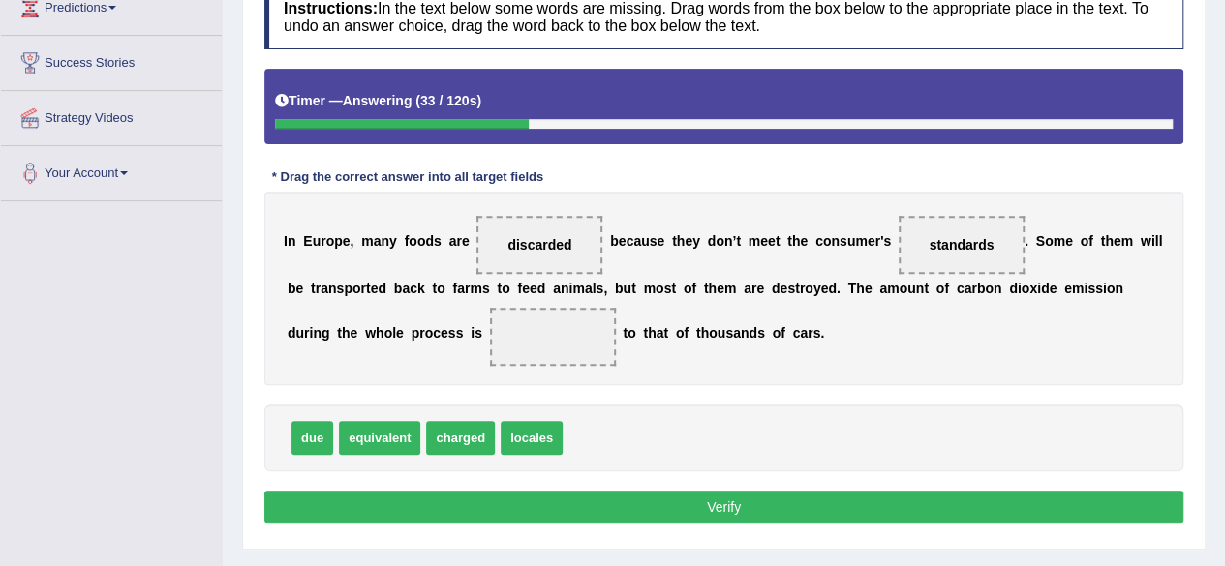
click at [542, 320] on span at bounding box center [553, 337] width 126 height 58
click at [550, 334] on span at bounding box center [553, 337] width 126 height 58
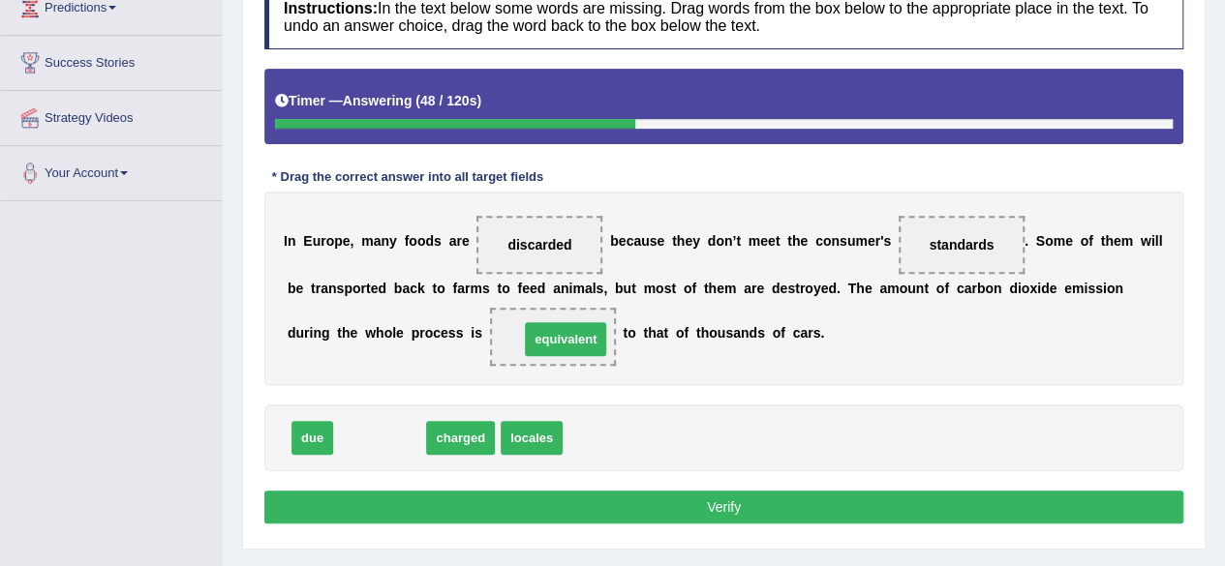
drag, startPoint x: 389, startPoint y: 446, endPoint x: 581, endPoint y: 346, distance: 216.5
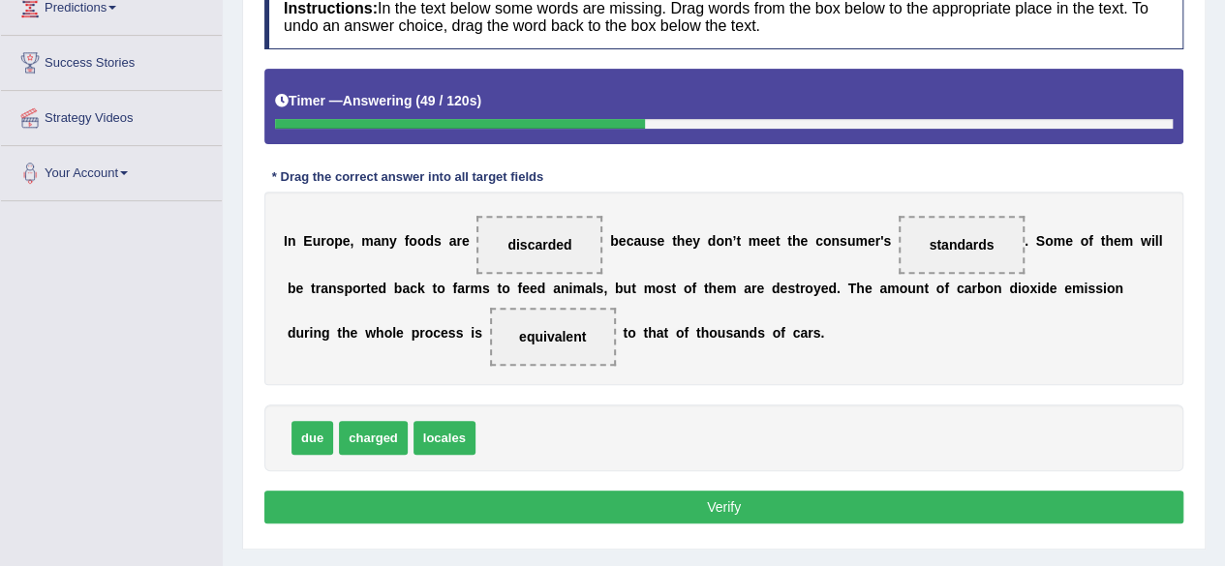
click at [699, 508] on button "Verify" at bounding box center [723, 507] width 919 height 33
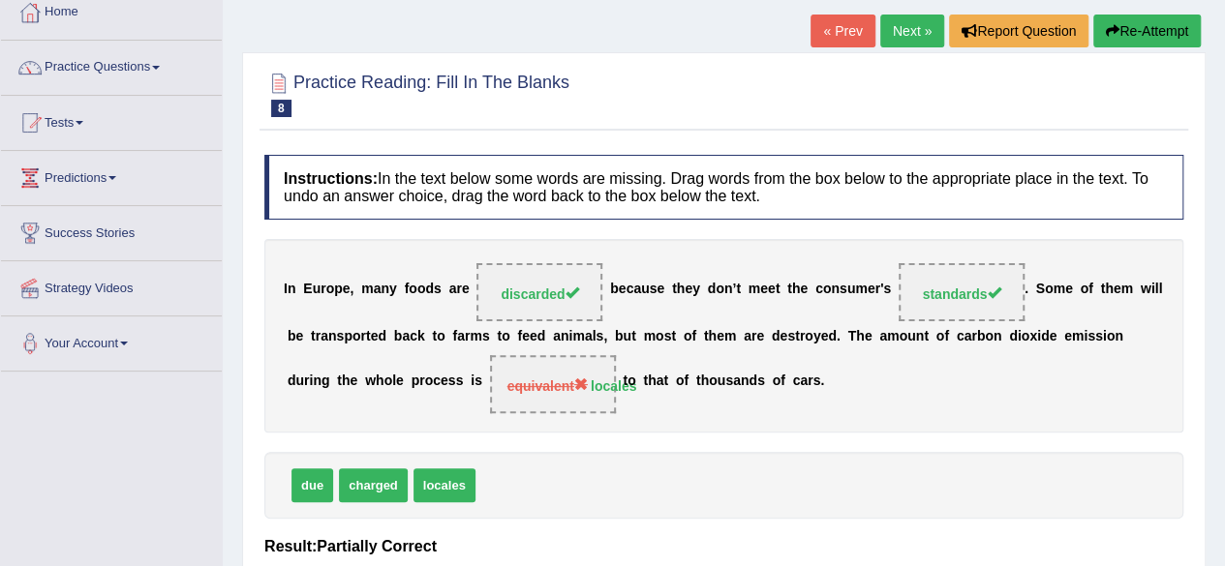
scroll to position [0, 0]
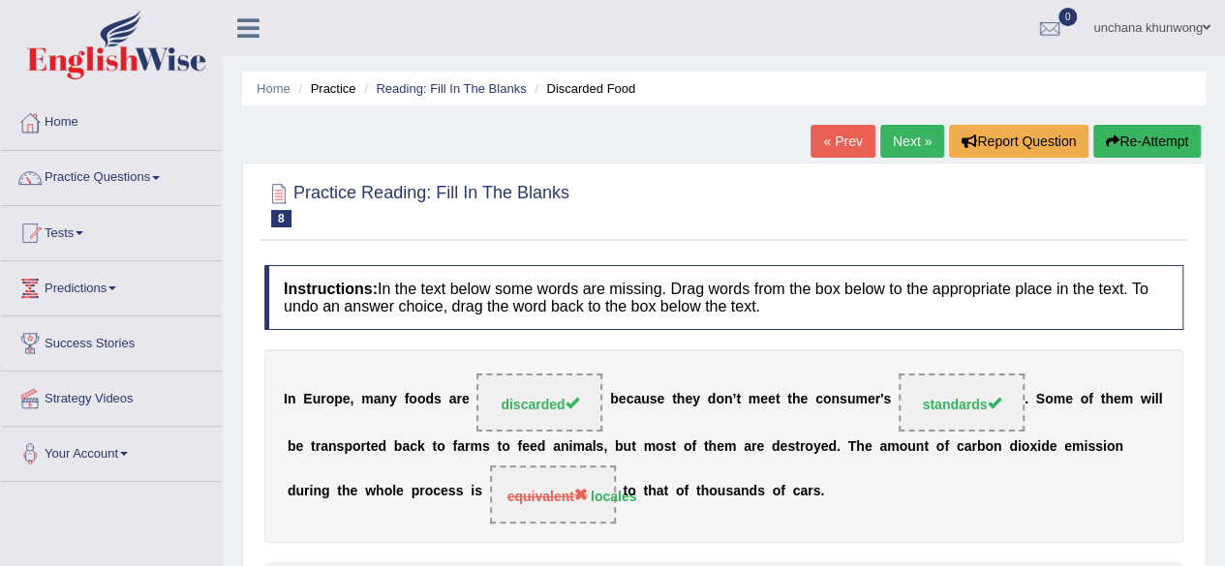
click at [916, 134] on link "Next »" at bounding box center [912, 141] width 64 height 33
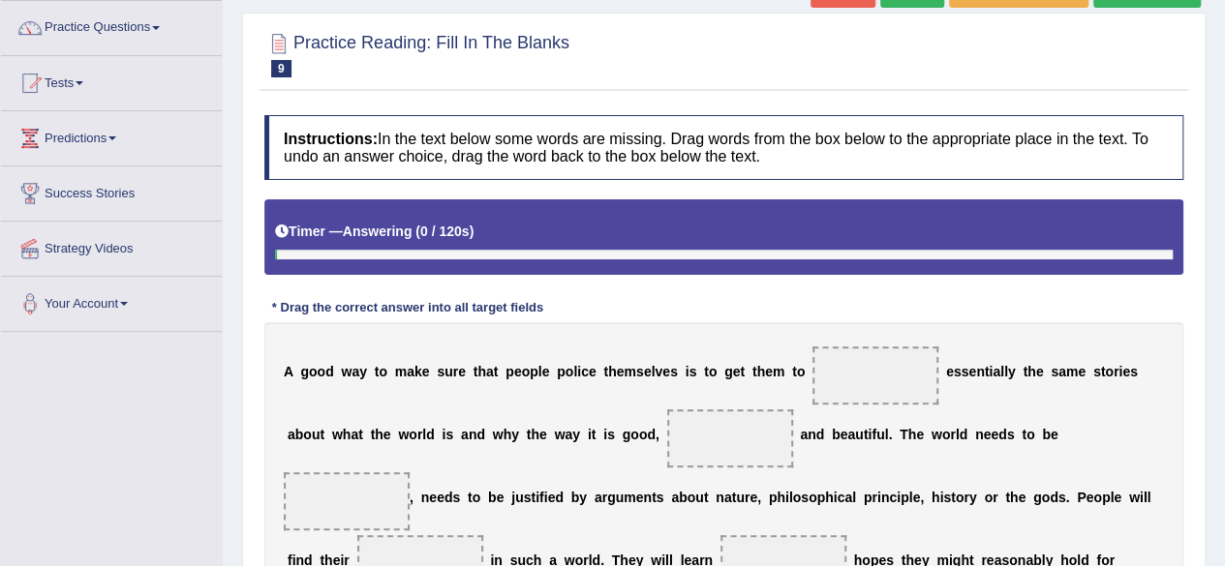
scroll to position [259, 0]
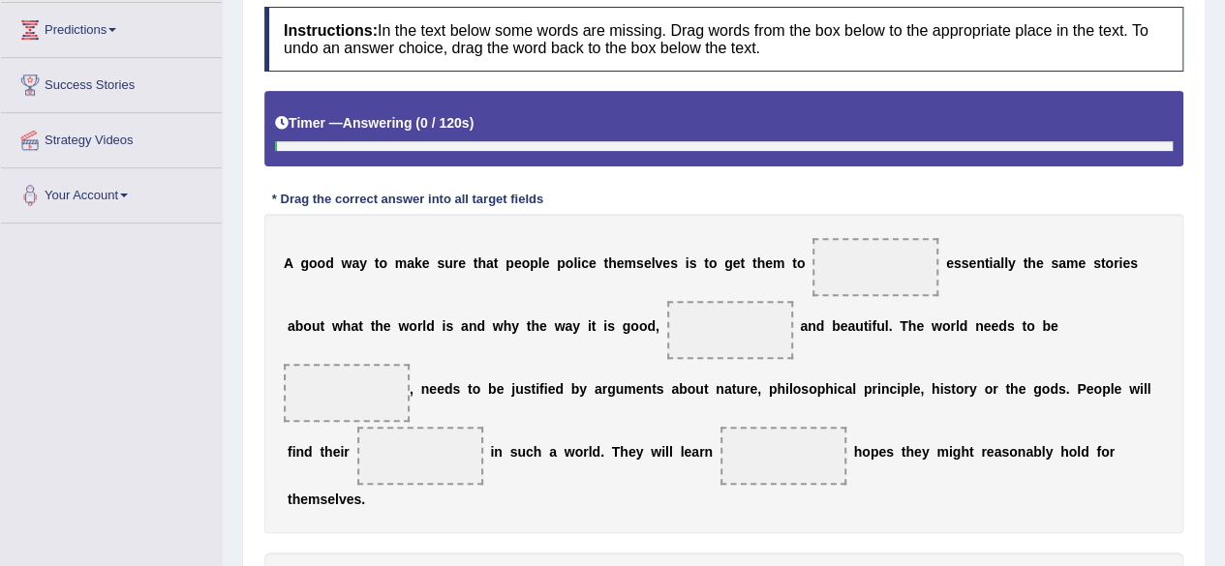
click at [1224, 289] on html "Toggle navigation Home Practice Questions Speaking Practice Read Aloud Repeat S…" at bounding box center [612, 24] width 1225 height 566
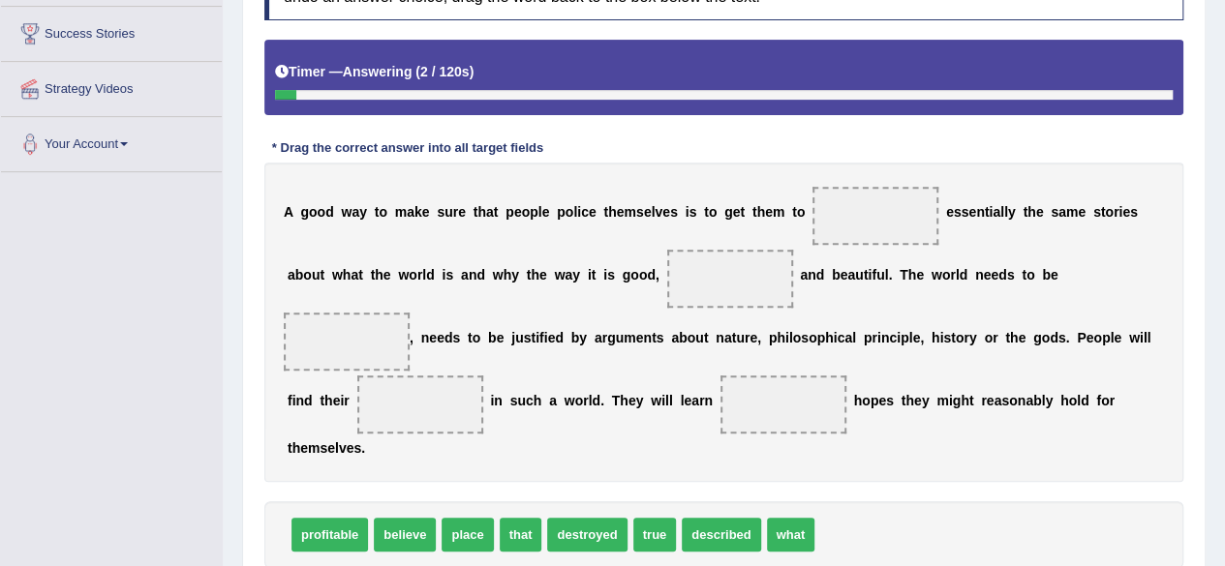
scroll to position [346, 0]
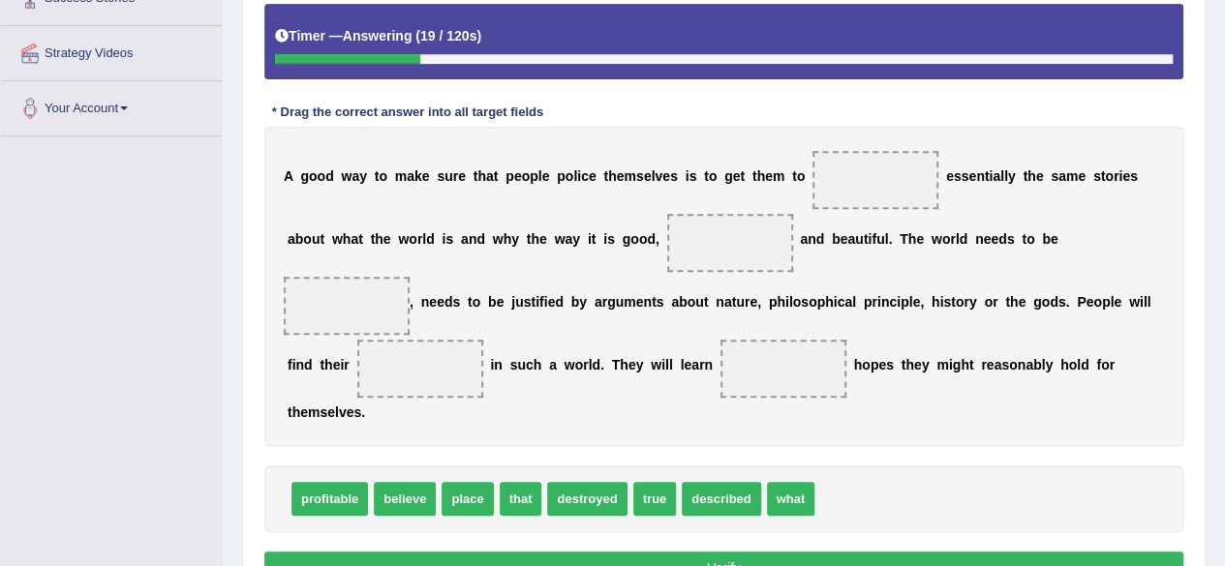
click at [833, 193] on span at bounding box center [875, 180] width 126 height 58
click at [852, 191] on span at bounding box center [875, 180] width 126 height 58
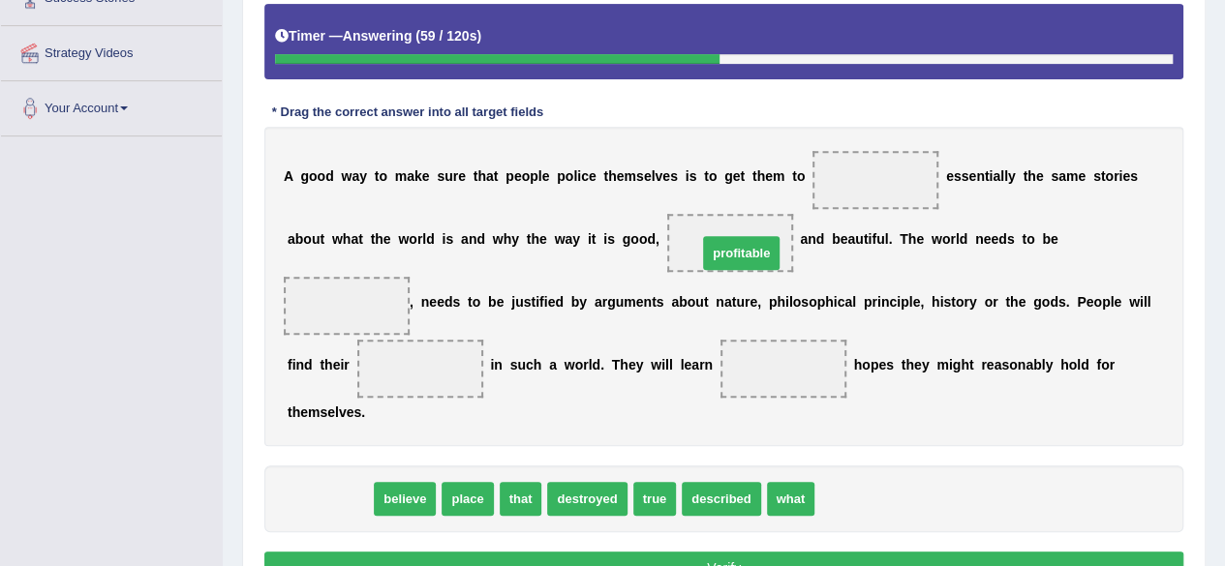
drag, startPoint x: 311, startPoint y: 499, endPoint x: 722, endPoint y: 253, distance: 479.4
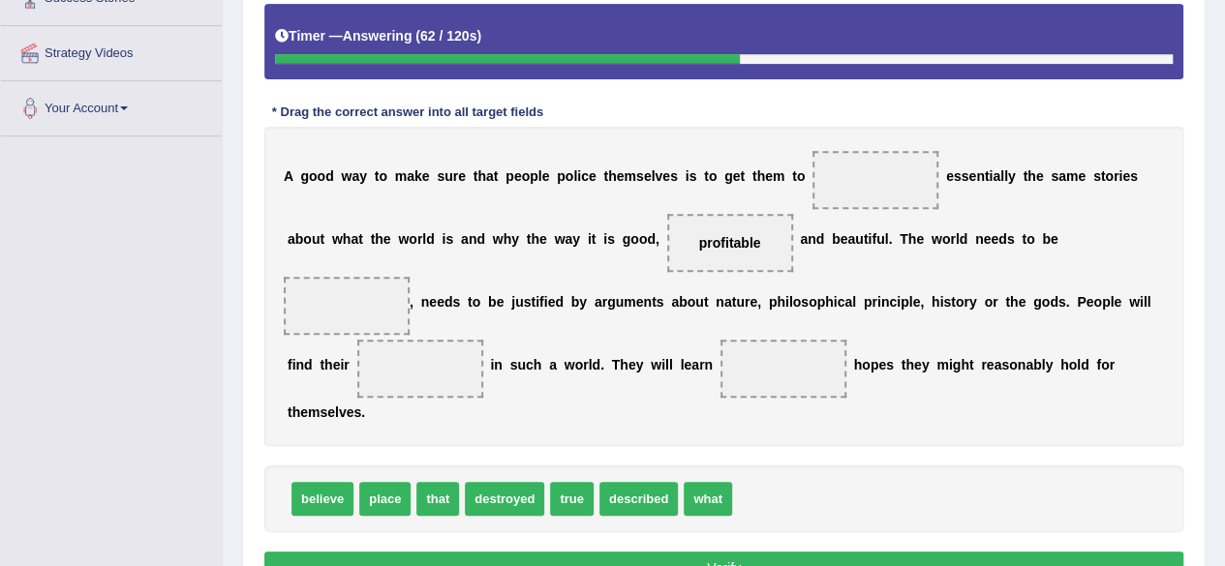
click at [813, 442] on div "A g o o d w a y t o m a k e s u r e t h a t p e o p l e p o l i c e t h e m s e…" at bounding box center [723, 287] width 919 height 320
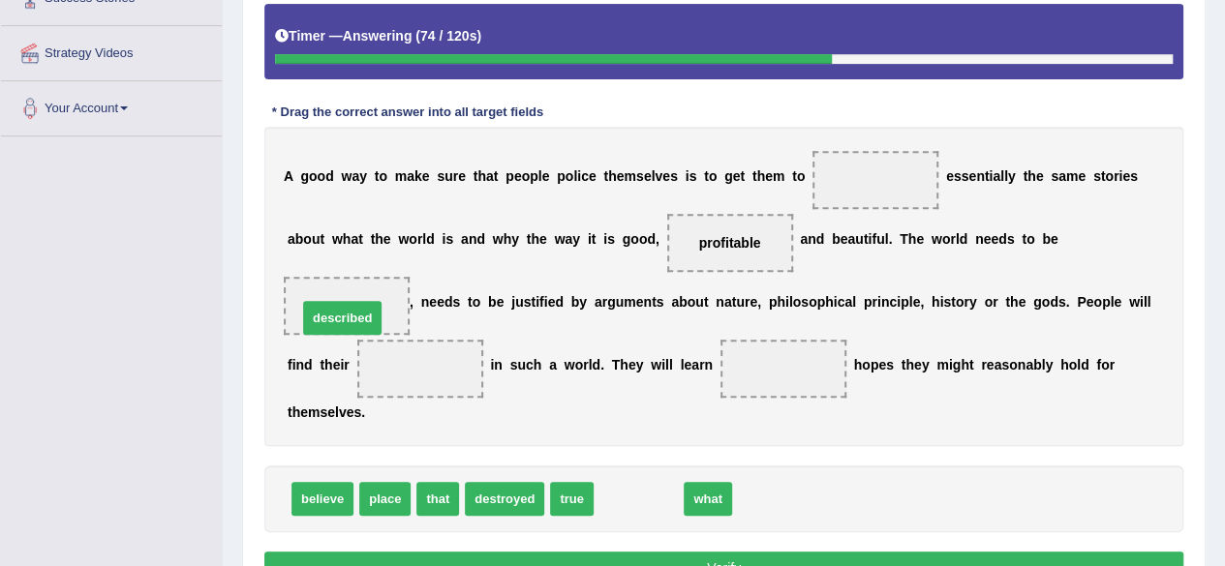
drag, startPoint x: 639, startPoint y: 506, endPoint x: 341, endPoint y: 322, distance: 350.4
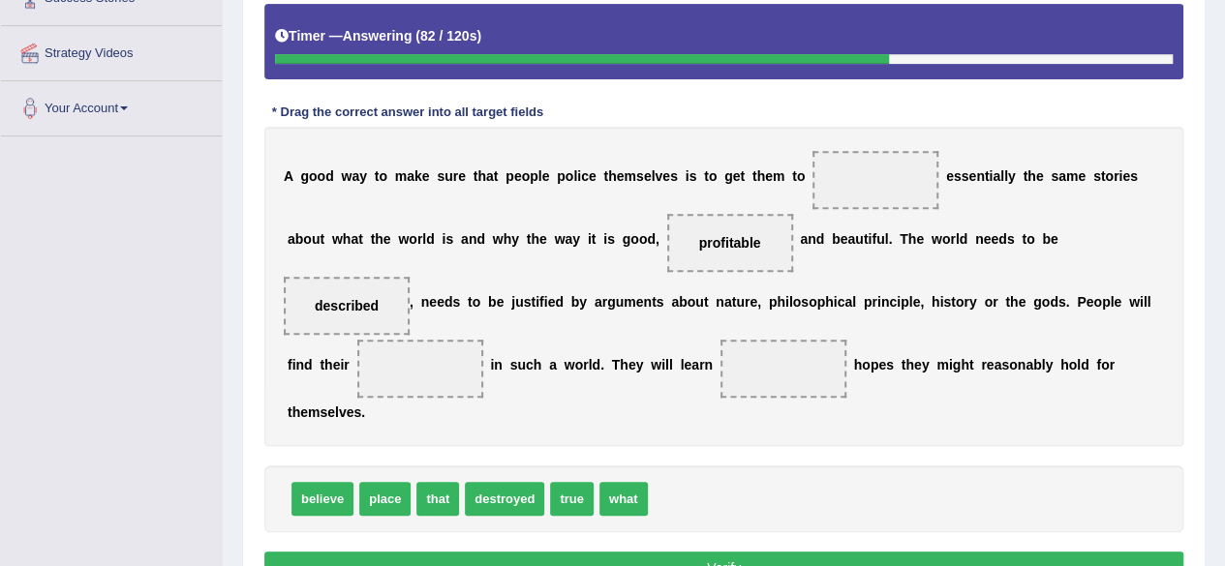
click at [653, 431] on div "A g o o d w a y t o m a k e s u r e t h a t p e o p l e p o l i c e t h e m s e…" at bounding box center [723, 287] width 919 height 320
click at [696, 510] on div "believe place that destroyed true what" at bounding box center [723, 499] width 919 height 67
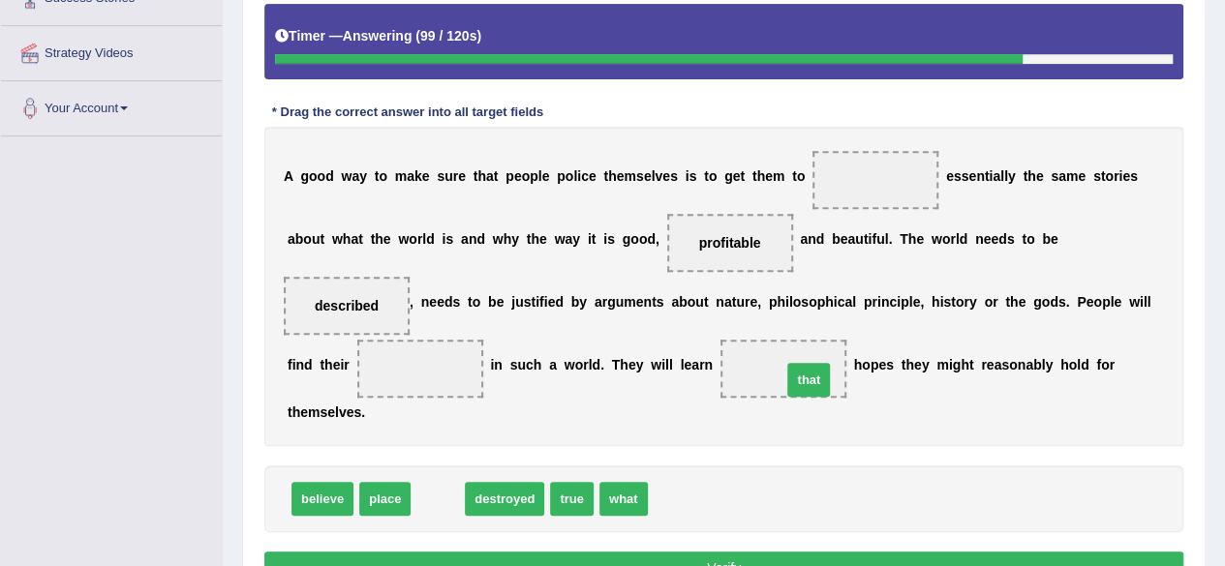
drag, startPoint x: 422, startPoint y: 493, endPoint x: 793, endPoint y: 373, distance: 389.8
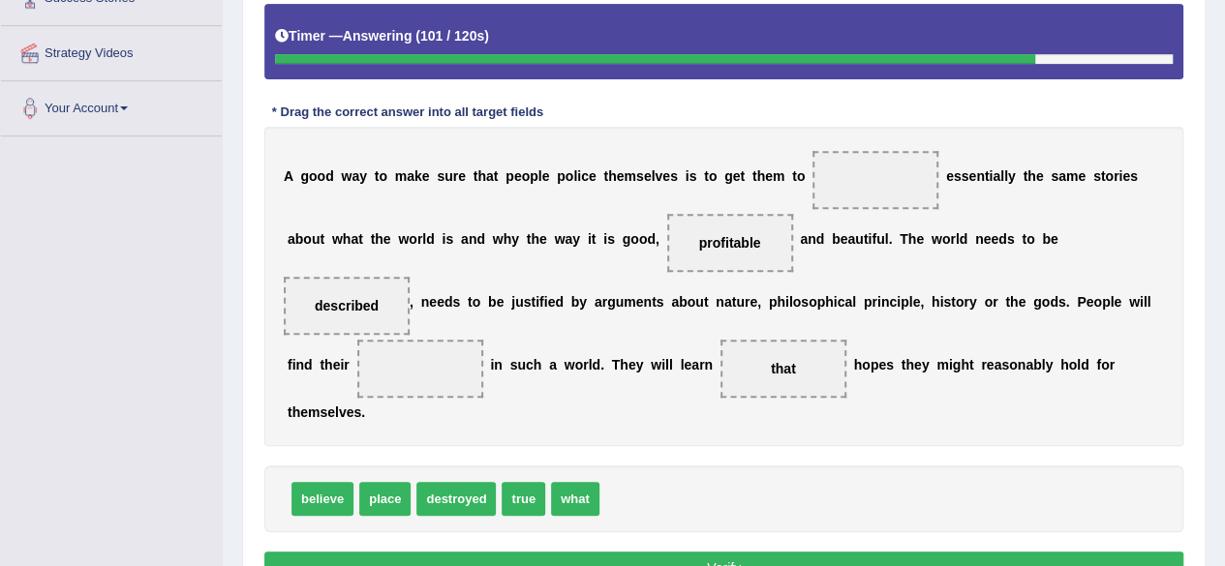
click at [764, 516] on div "believe place destroyed true what" at bounding box center [723, 499] width 919 height 67
click at [669, 466] on div "believe place destroyed true what" at bounding box center [723, 499] width 919 height 67
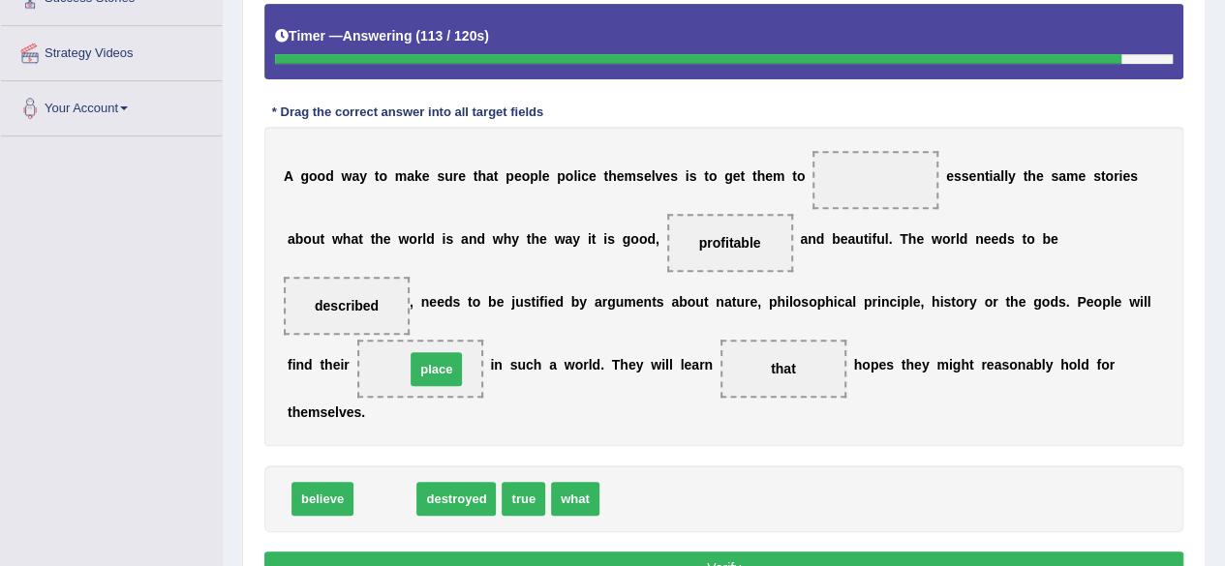
drag, startPoint x: 375, startPoint y: 509, endPoint x: 426, endPoint y: 380, distance: 139.5
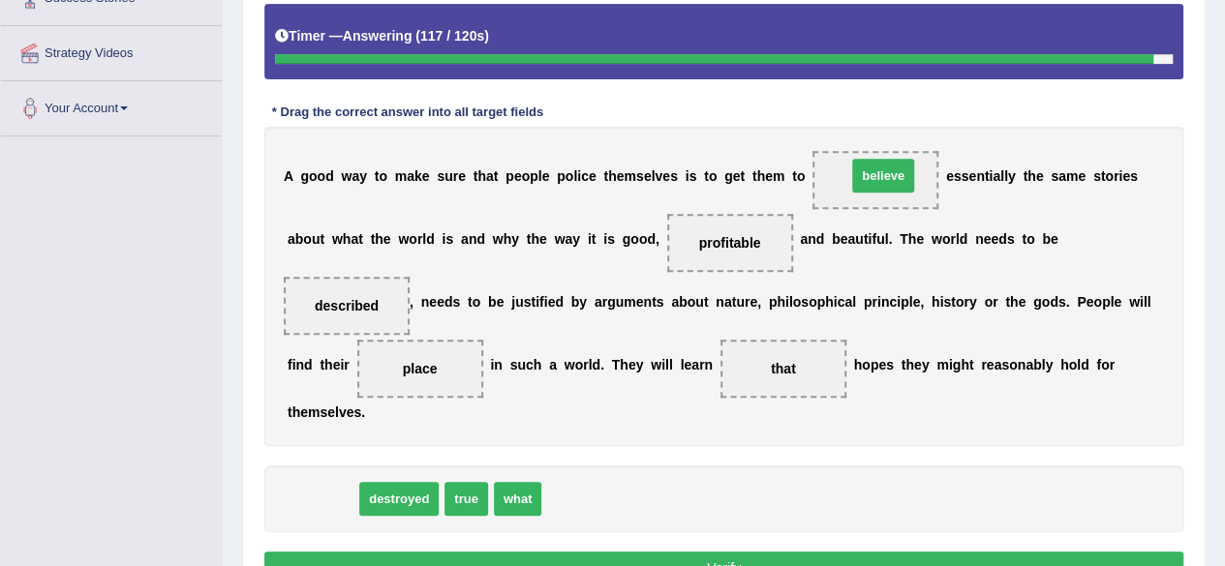
drag, startPoint x: 305, startPoint y: 498, endPoint x: 864, endPoint y: 177, distance: 644.1
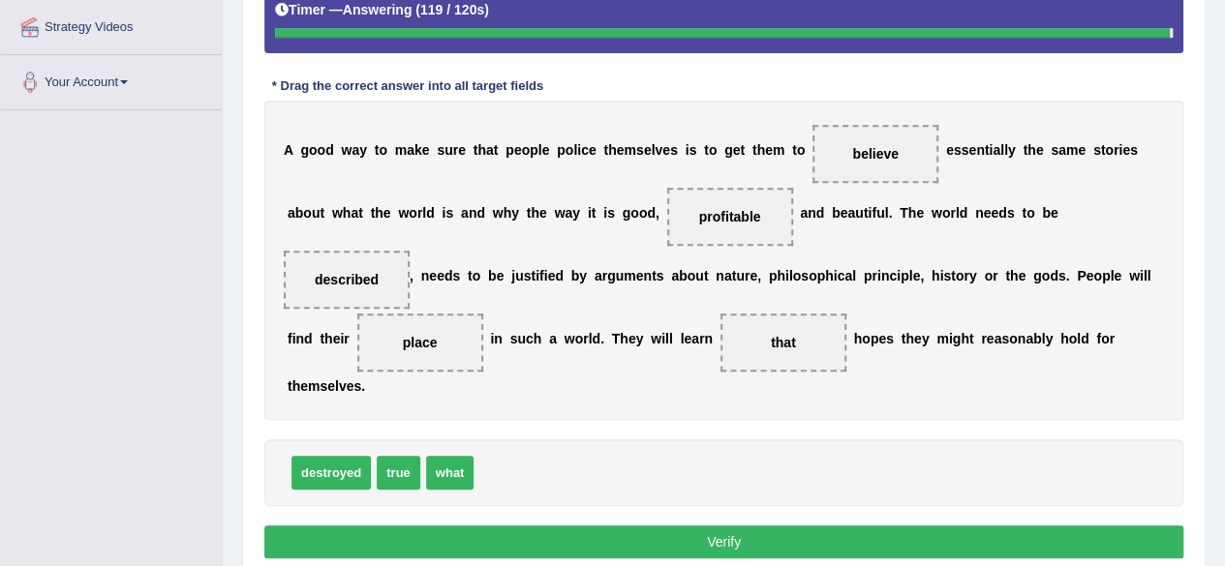
scroll to position [378, 0]
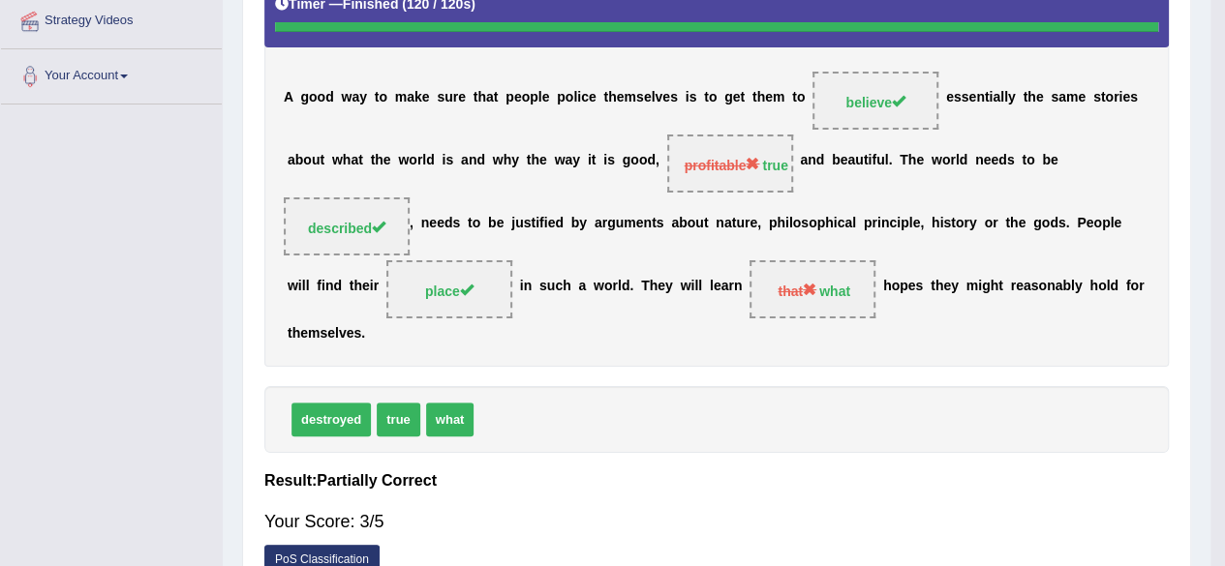
drag, startPoint x: 1238, startPoint y: 321, endPoint x: 1238, endPoint y: 340, distance: 18.4
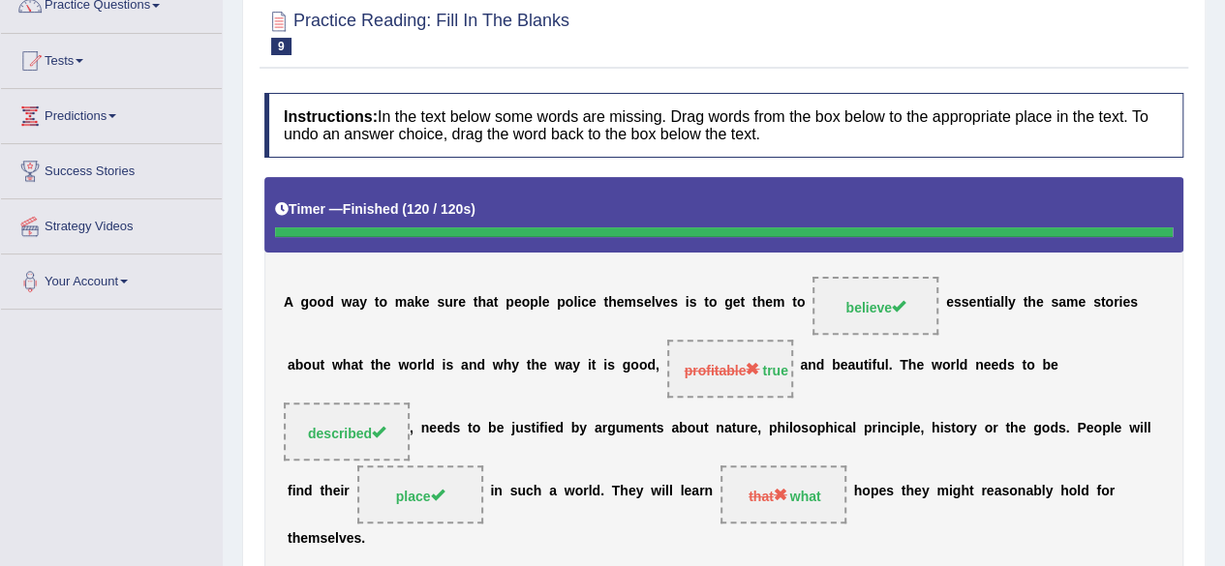
scroll to position [0, 0]
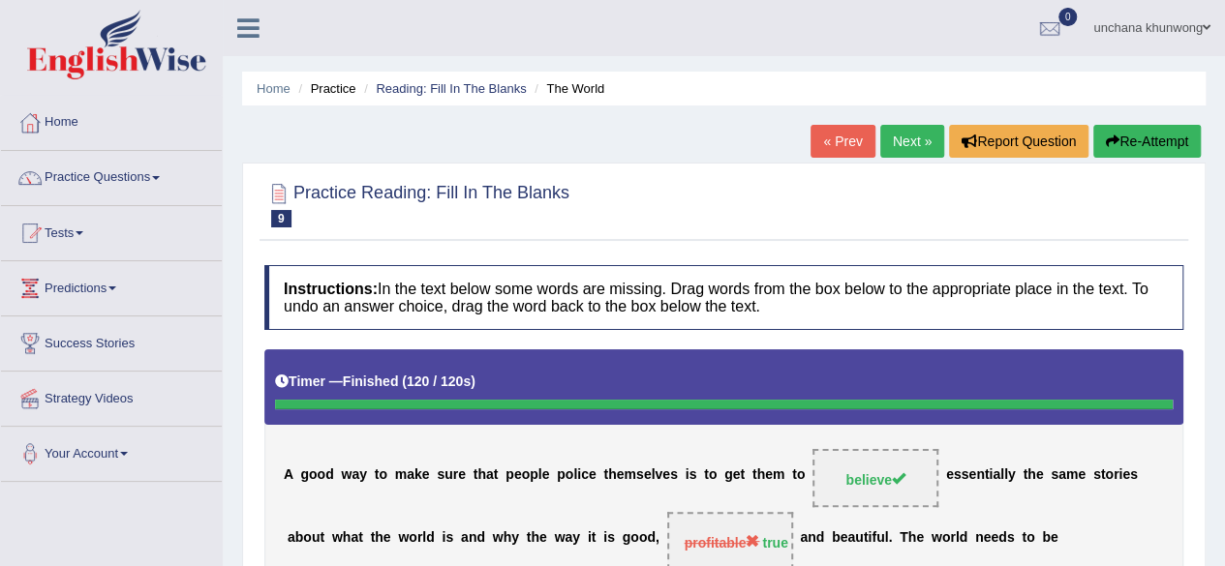
click at [904, 137] on link "Next »" at bounding box center [912, 141] width 64 height 33
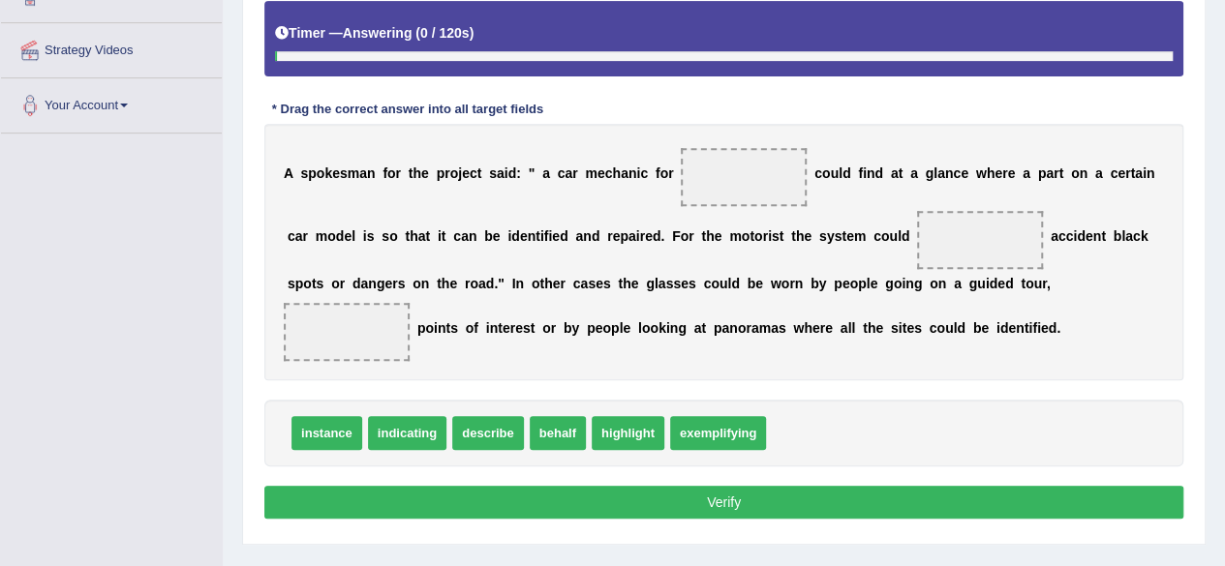
scroll to position [357, 0]
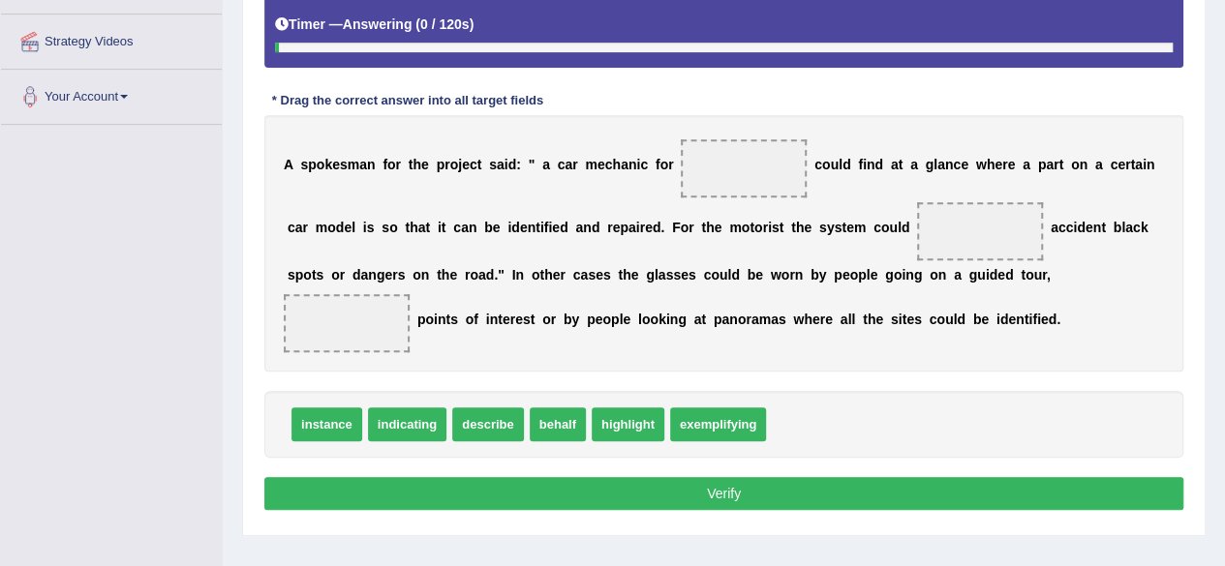
drag, startPoint x: 0, startPoint y: 0, endPoint x: 1238, endPoint y: 319, distance: 1278.7
click at [511, 187] on div "A s p o k e s m a n f o r t h e p r o j e c t s a i d : " a c a r m e c h a n i…" at bounding box center [723, 243] width 919 height 257
click at [709, 171] on span at bounding box center [744, 168] width 126 height 58
click at [725, 173] on span at bounding box center [744, 168] width 126 height 58
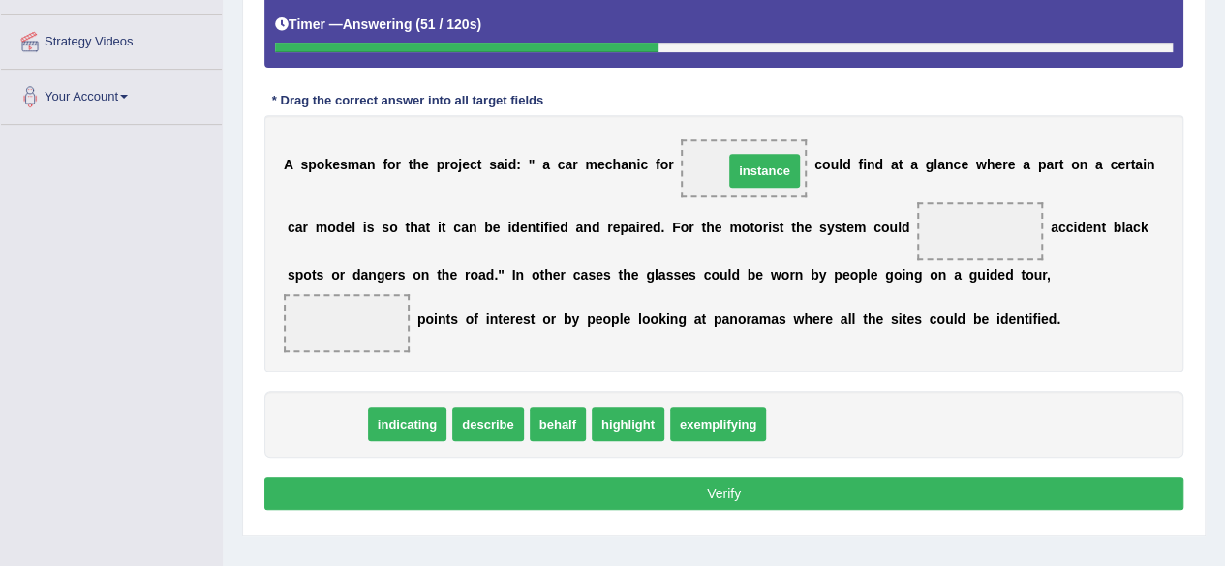
drag, startPoint x: 329, startPoint y: 421, endPoint x: 767, endPoint y: 168, distance: 505.8
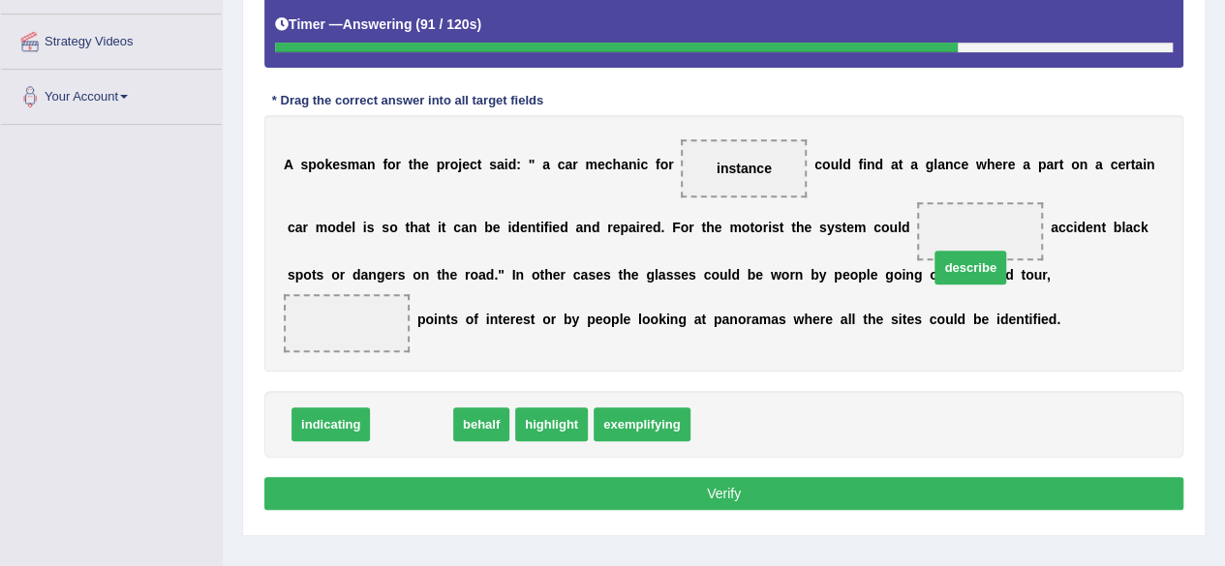
drag, startPoint x: 416, startPoint y: 429, endPoint x: 975, endPoint y: 264, distance: 582.4
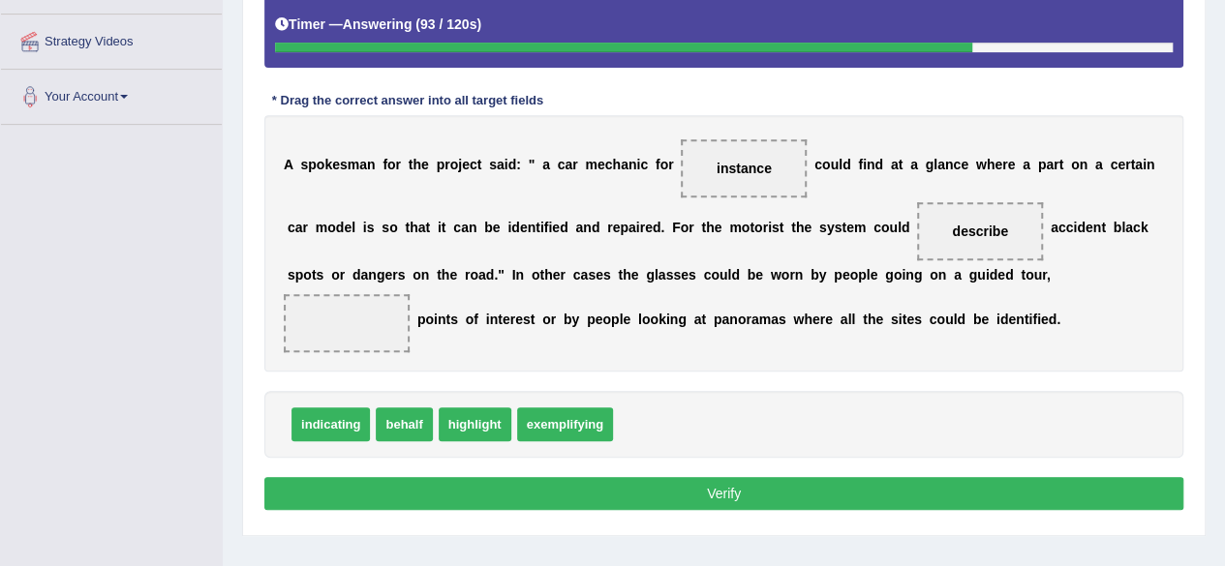
click at [1084, 281] on div "A s p o k e s m a n f o r t h e p r o j e c t s a i d : " a c a r m e c h a n i…" at bounding box center [723, 243] width 919 height 257
click at [527, 361] on div "A s p o k e s m a n f o r t h e p r o j e c t s a i d : " a c a r m e c h a n i…" at bounding box center [723, 243] width 919 height 257
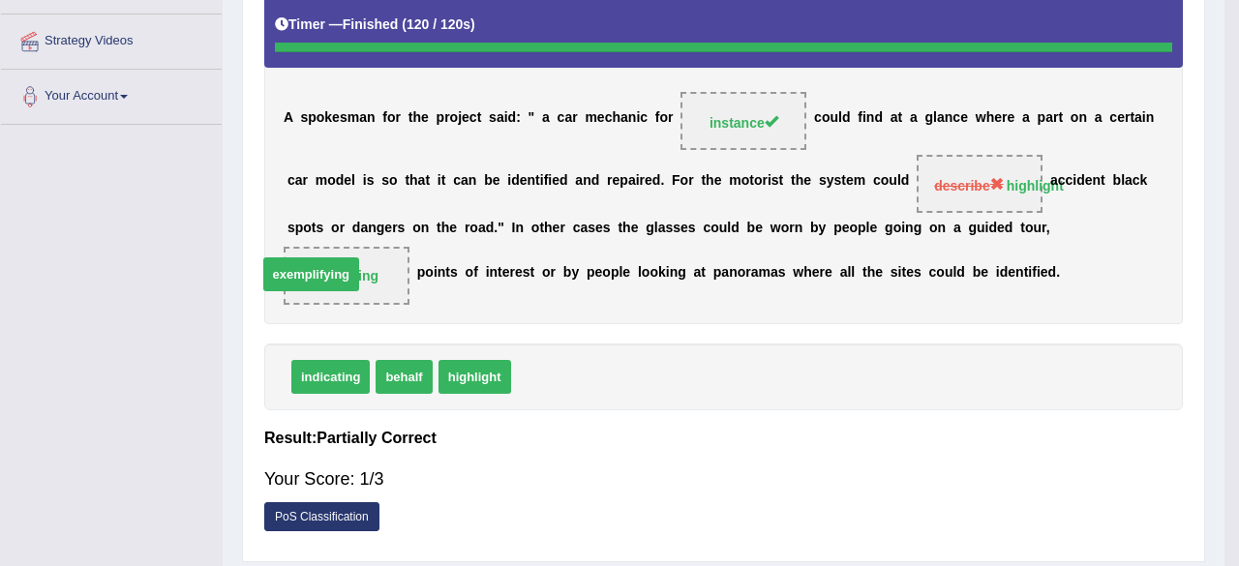
drag, startPoint x: 573, startPoint y: 435, endPoint x: 320, endPoint y: 333, distance: 273.3
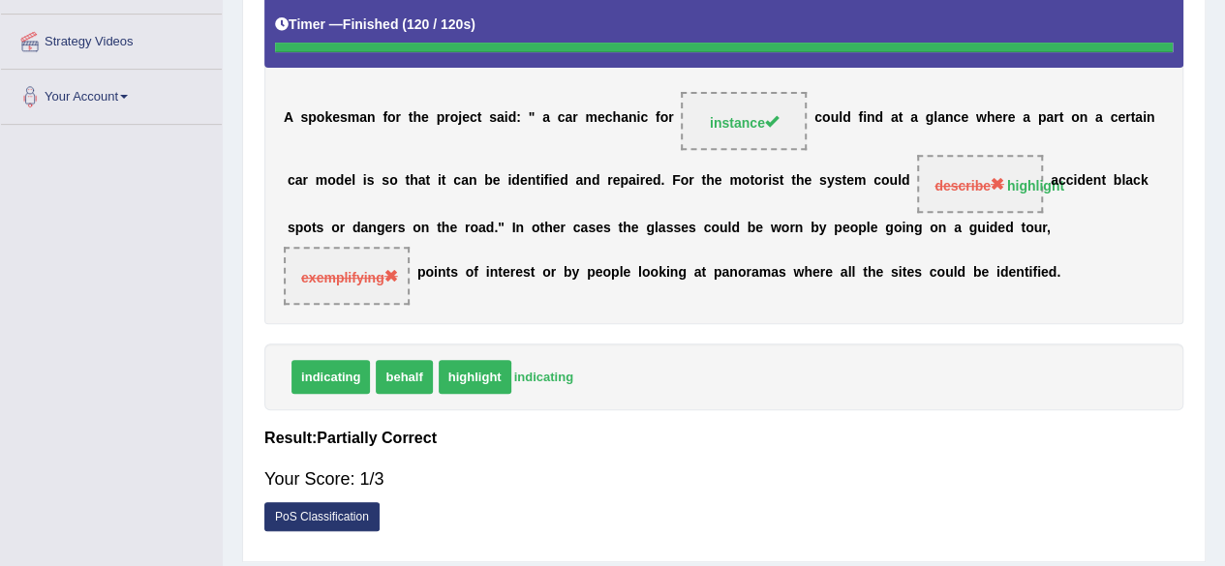
click at [577, 382] on div "indicating behalf highlight indicating" at bounding box center [723, 377] width 919 height 67
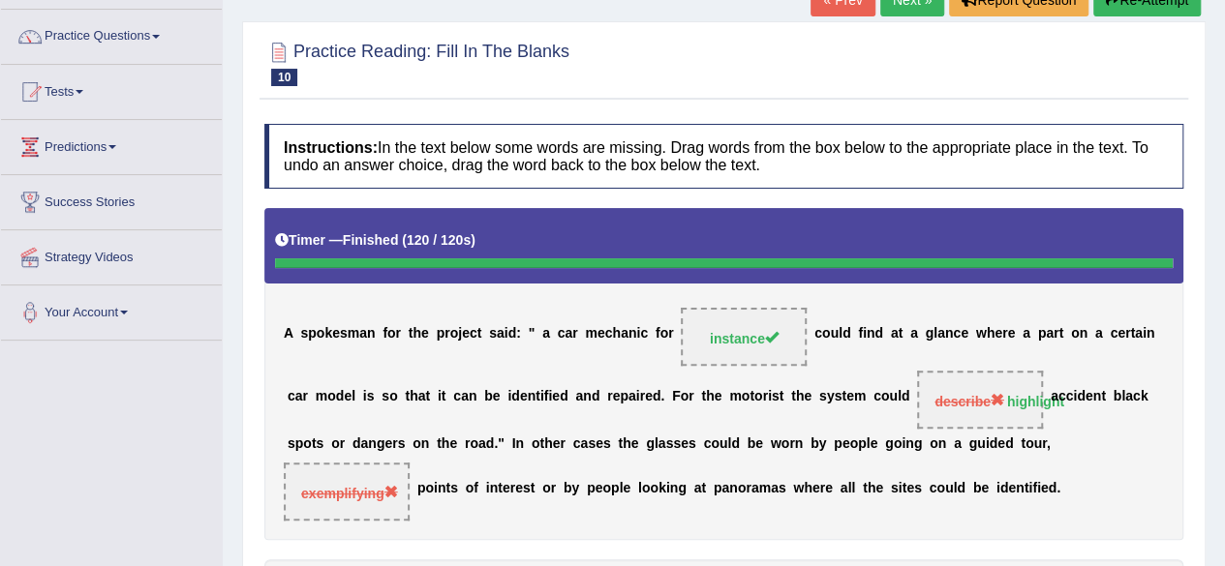
scroll to position [135, 0]
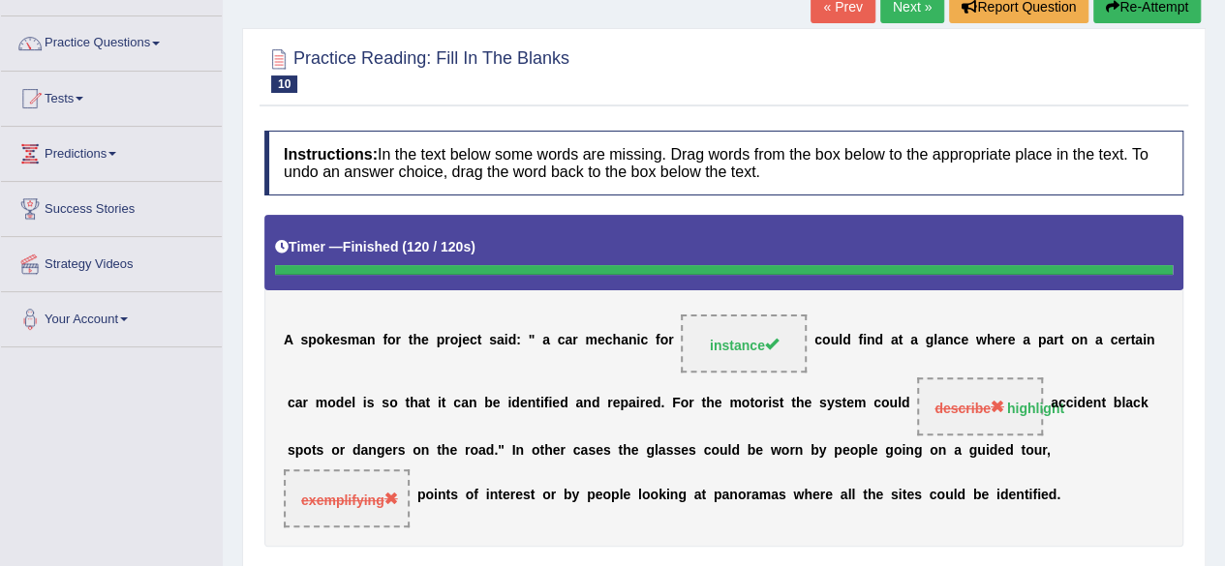
click at [1134, 7] on button "Re-Attempt" at bounding box center [1146, 6] width 107 height 33
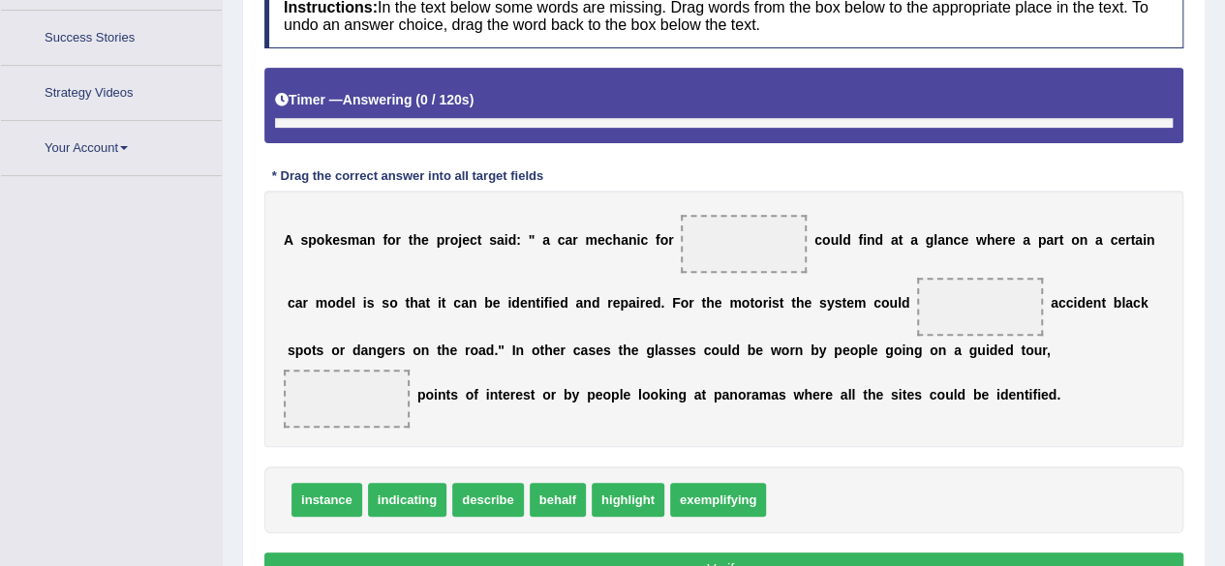
scroll to position [385, 0]
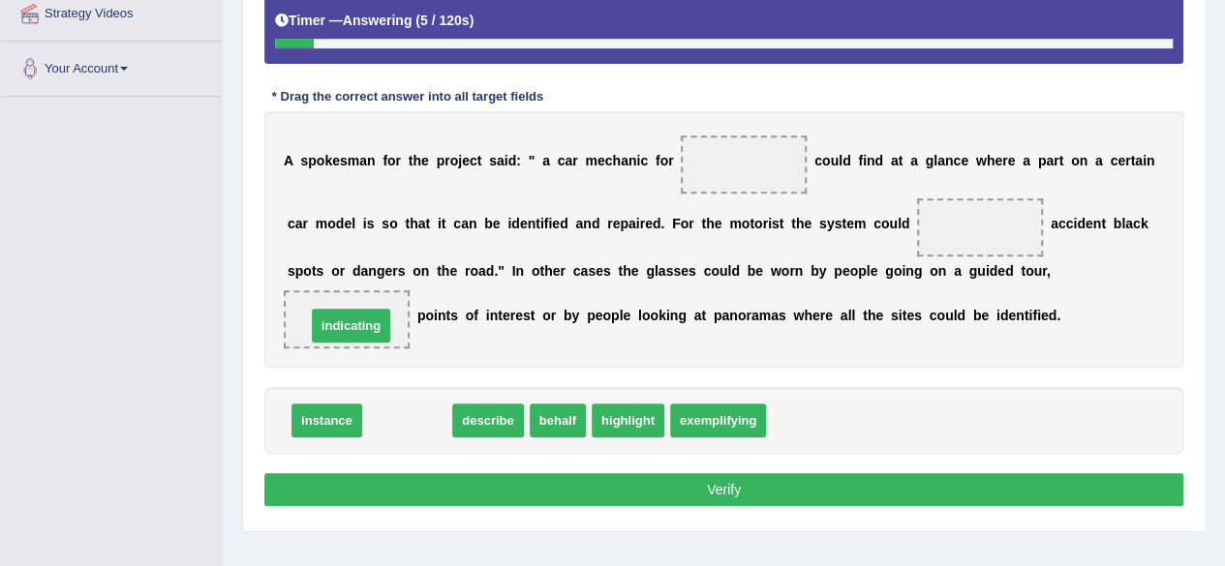
drag, startPoint x: 395, startPoint y: 425, endPoint x: 339, endPoint y: 332, distance: 108.6
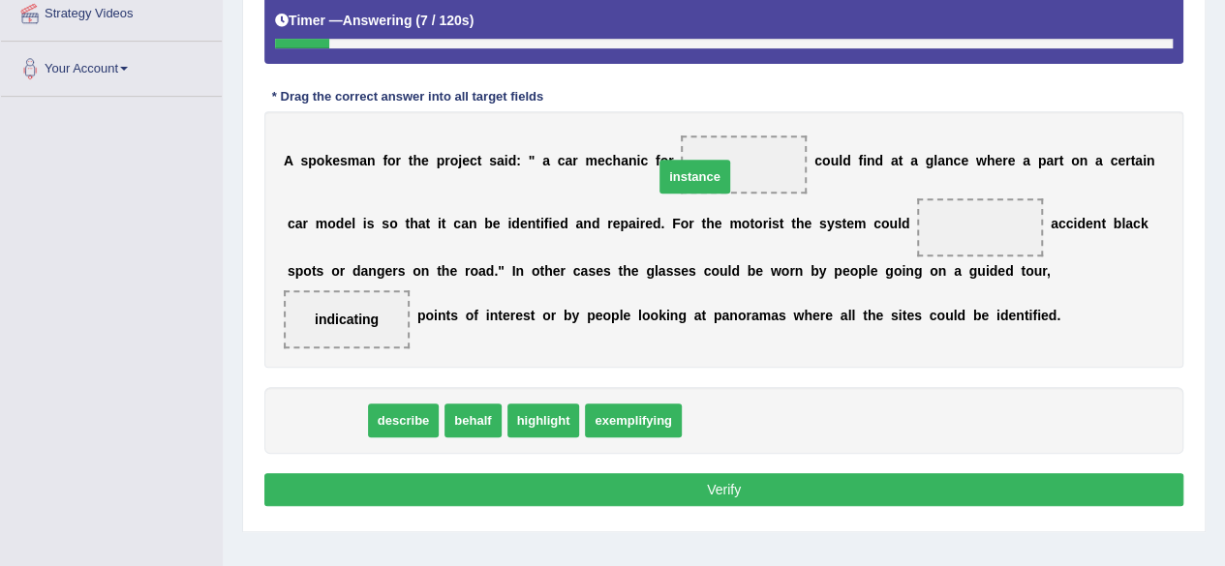
drag, startPoint x: 312, startPoint y: 433, endPoint x: 719, endPoint y: 175, distance: 482.2
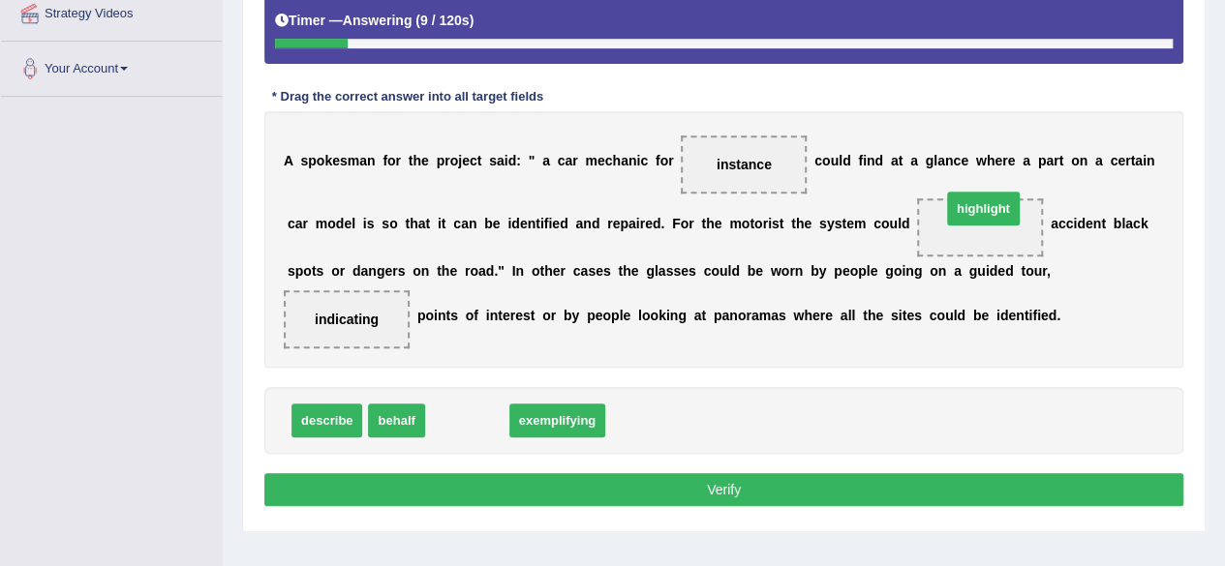
drag, startPoint x: 469, startPoint y: 419, endPoint x: 987, endPoint y: 208, distance: 559.3
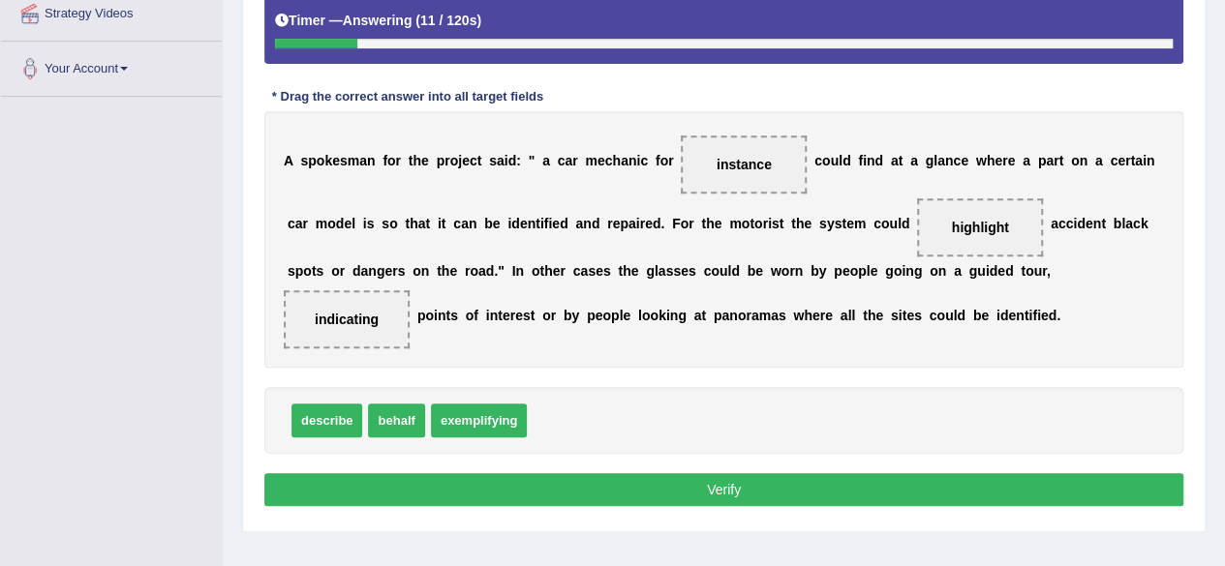
click at [811, 487] on button "Verify" at bounding box center [723, 489] width 919 height 33
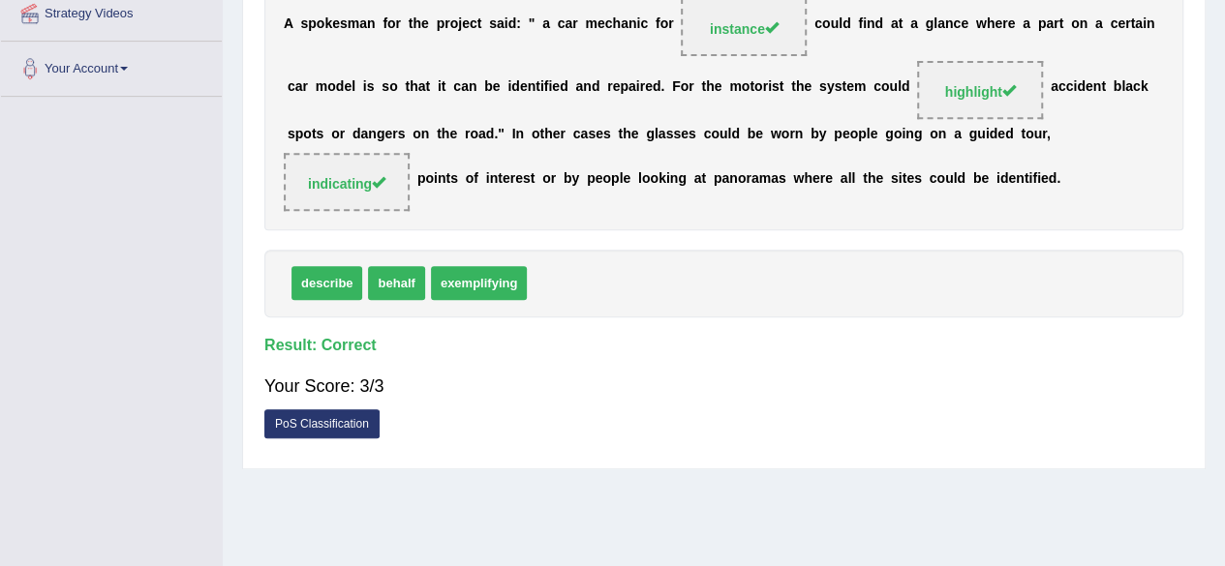
scroll to position [0, 0]
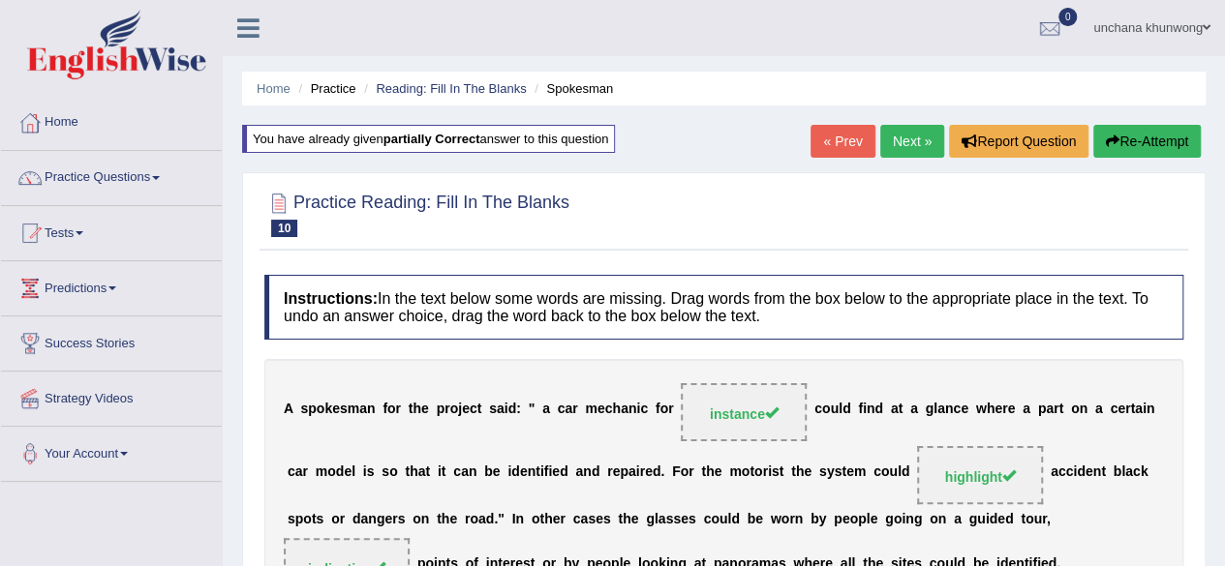
click at [911, 140] on link "Next »" at bounding box center [912, 141] width 64 height 33
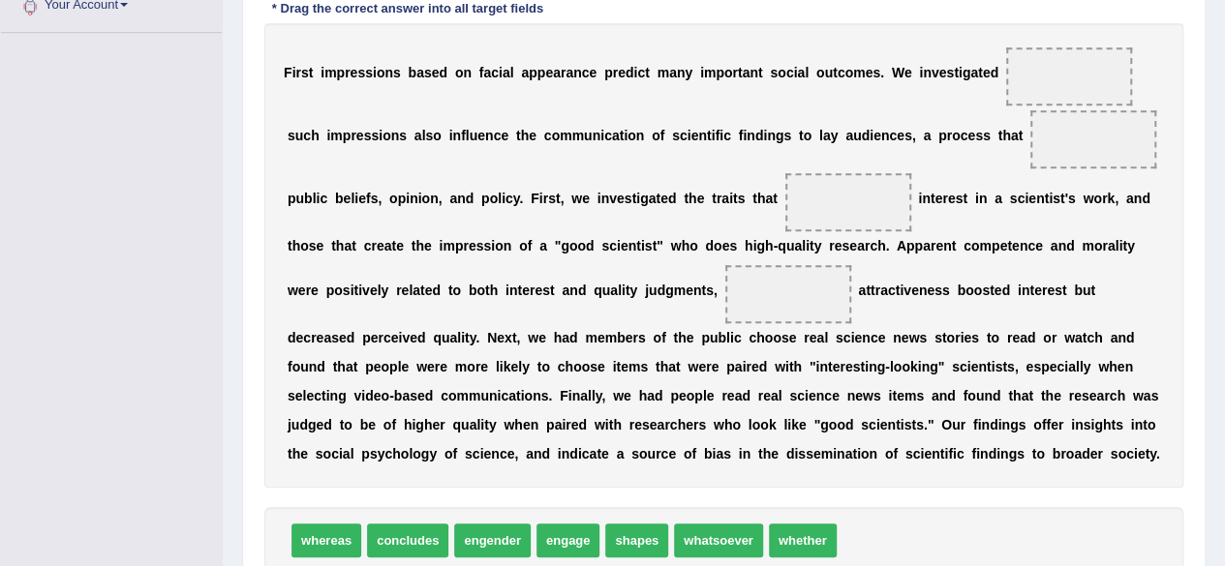
scroll to position [458, 0]
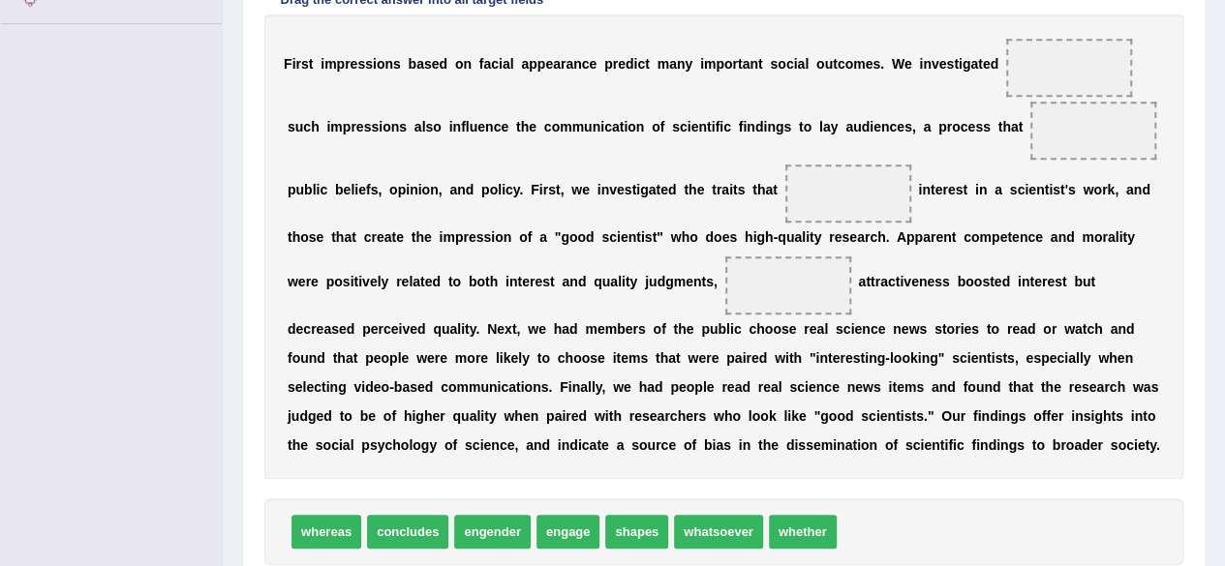
click at [866, 518] on div "whereas concludes engender engage shapes whatsoever whether" at bounding box center [723, 532] width 919 height 67
click at [875, 512] on div "whereas concludes engender engage shapes whatsoever whether" at bounding box center [723, 532] width 919 height 67
drag, startPoint x: 648, startPoint y: 529, endPoint x: 1108, endPoint y: 132, distance: 607.5
click at [928, 490] on div "Instructions: In the text below some words are missing. Drag words from the box…" at bounding box center [723, 216] width 929 height 836
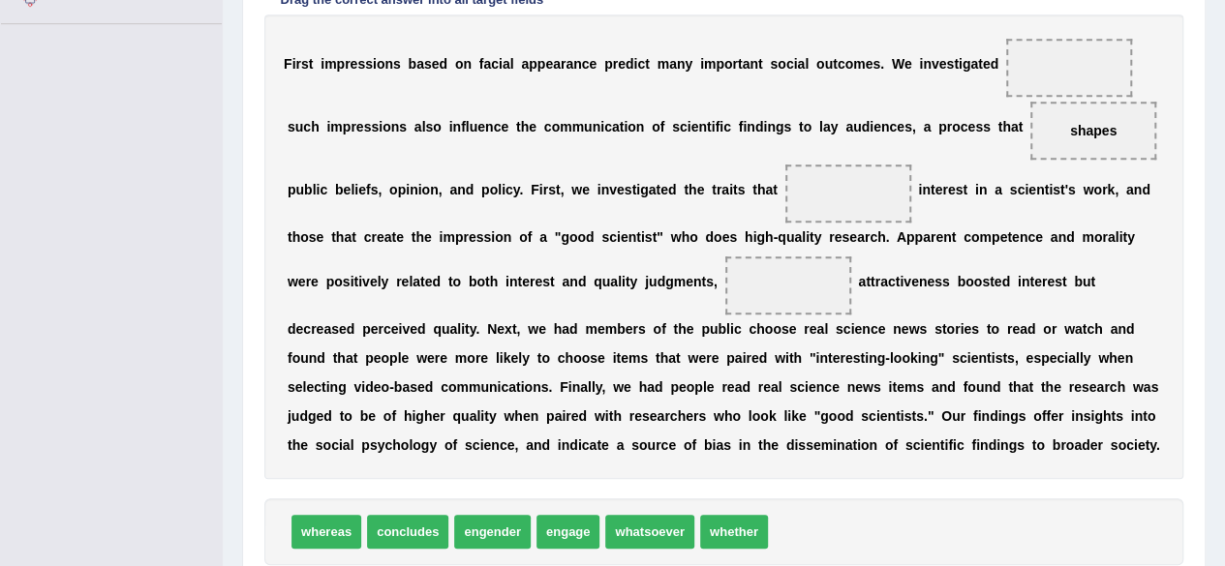
click at [851, 515] on div "whereas concludes engender engage whatsoever whether" at bounding box center [723, 532] width 919 height 67
drag, startPoint x: 410, startPoint y: 527, endPoint x: 846, endPoint y: 193, distance: 549.8
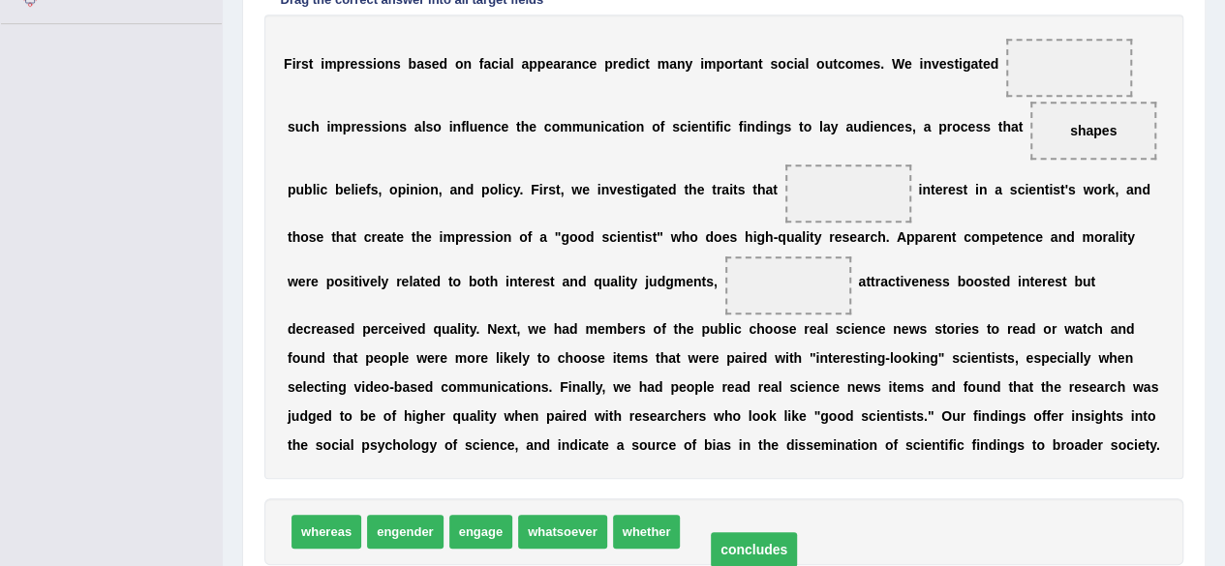
drag, startPoint x: 846, startPoint y: 193, endPoint x: 754, endPoint y: 574, distance: 392.4
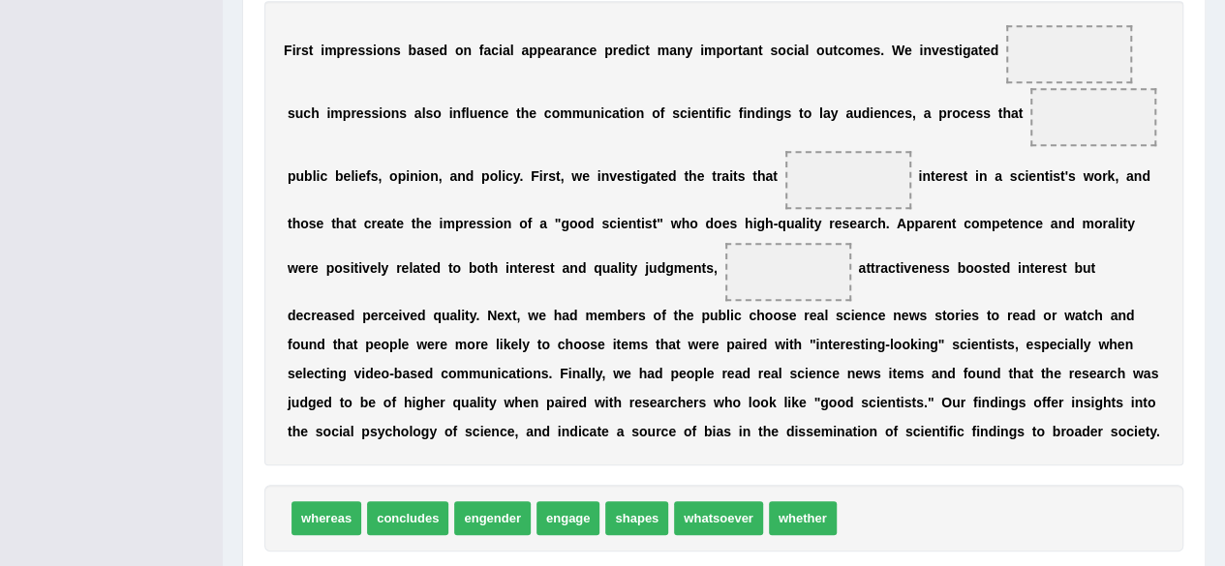
scroll to position [494, 0]
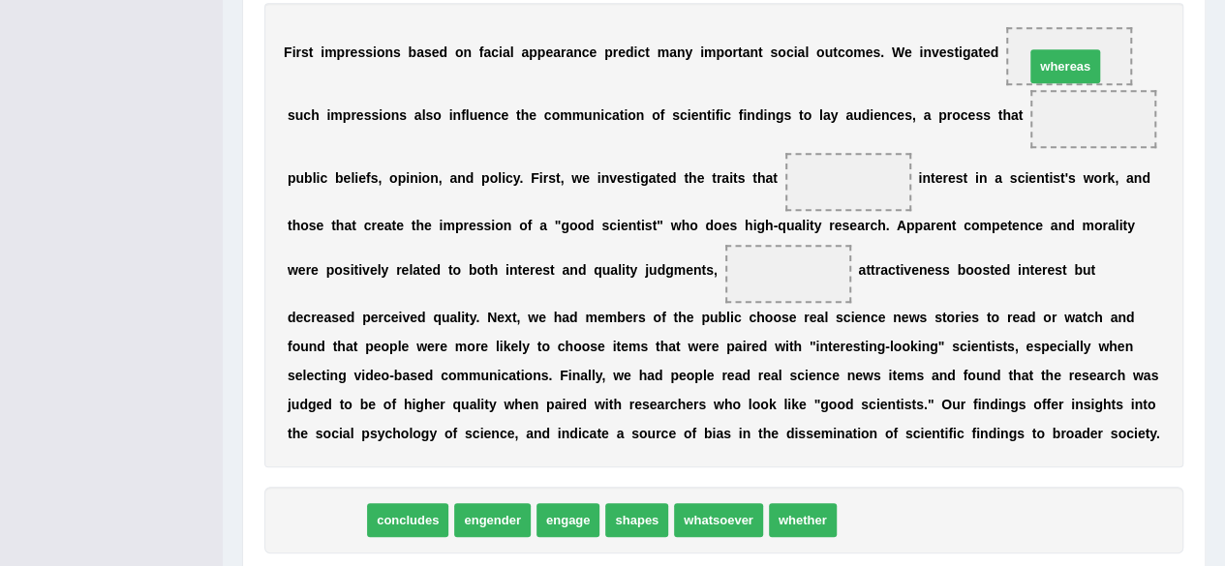
drag, startPoint x: 307, startPoint y: 518, endPoint x: 1042, endPoint y: 63, distance: 864.4
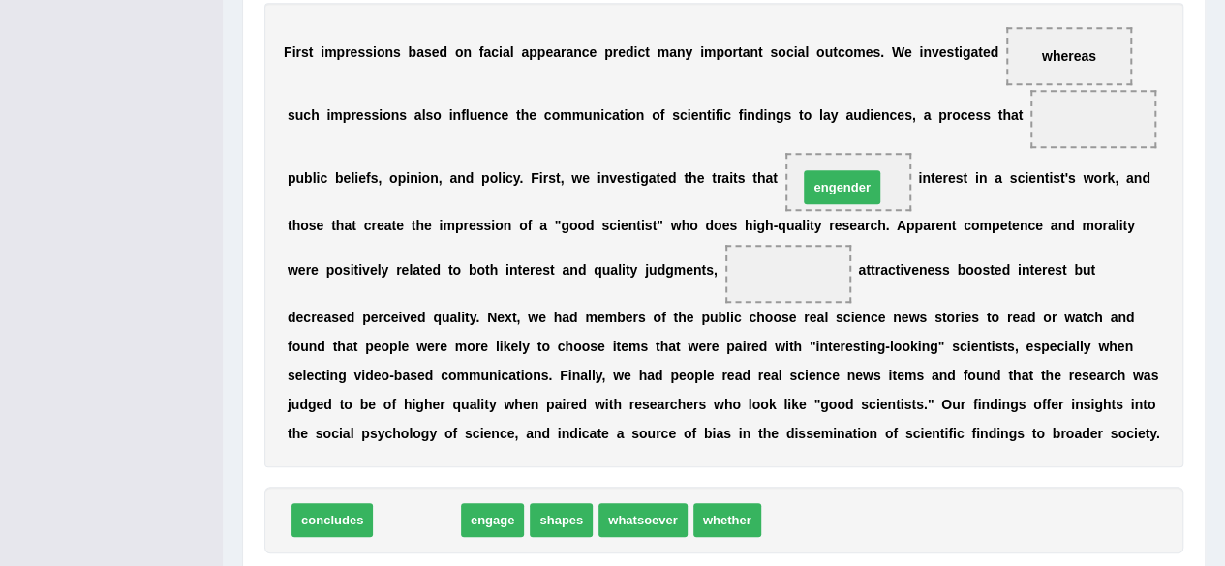
drag, startPoint x: 420, startPoint y: 511, endPoint x: 844, endPoint y: 177, distance: 539.8
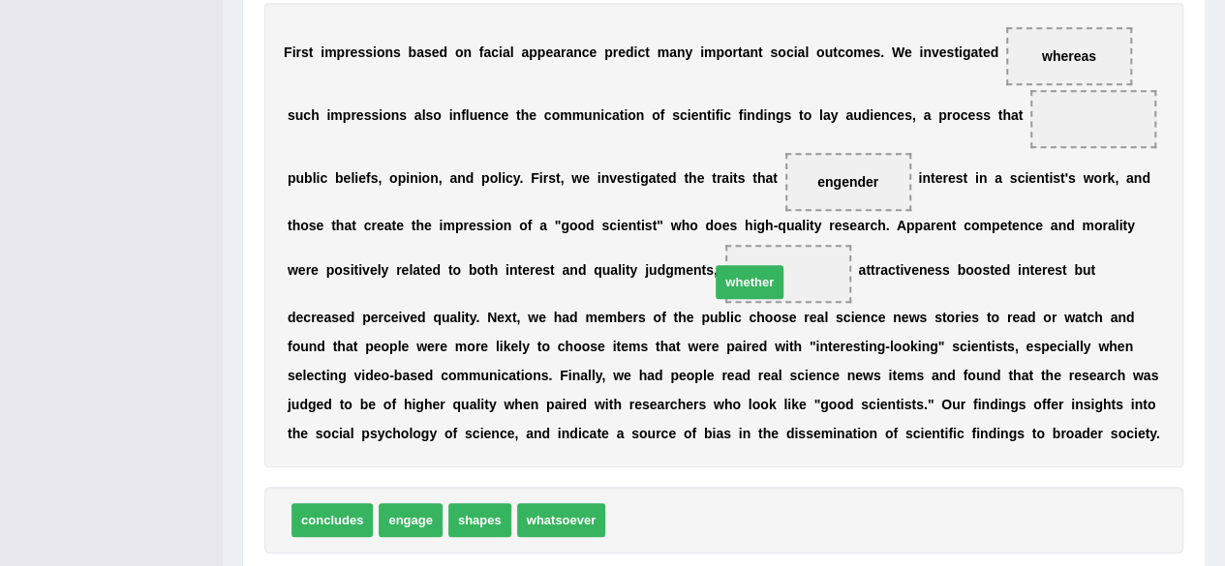
drag, startPoint x: 641, startPoint y: 522, endPoint x: 763, endPoint y: 278, distance: 272.8
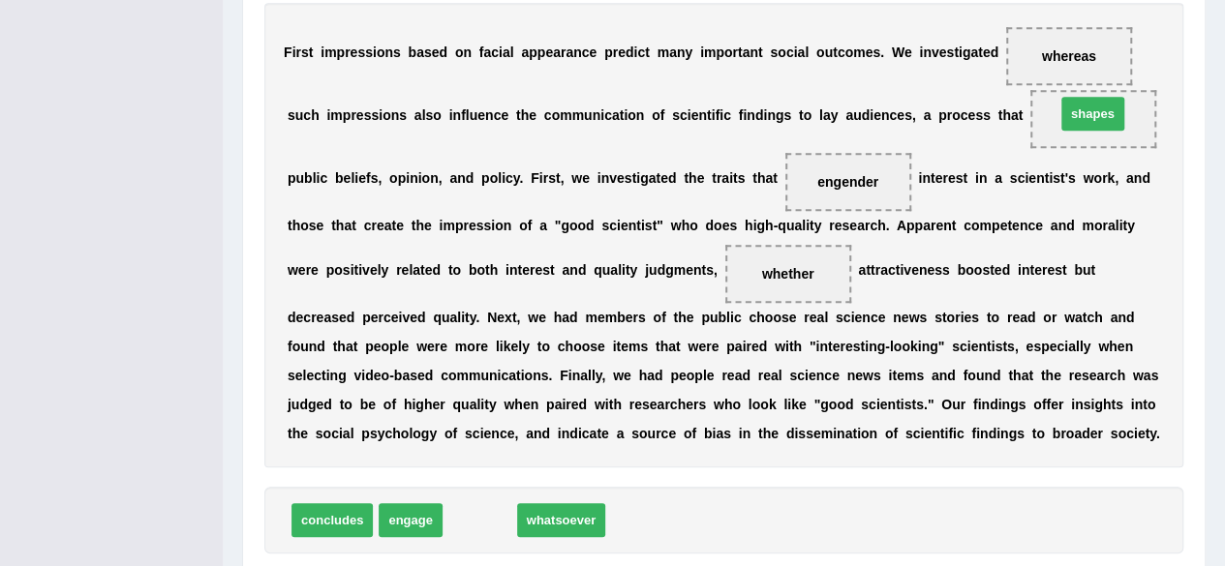
drag, startPoint x: 470, startPoint y: 522, endPoint x: 1082, endPoint y: 118, distance: 733.9
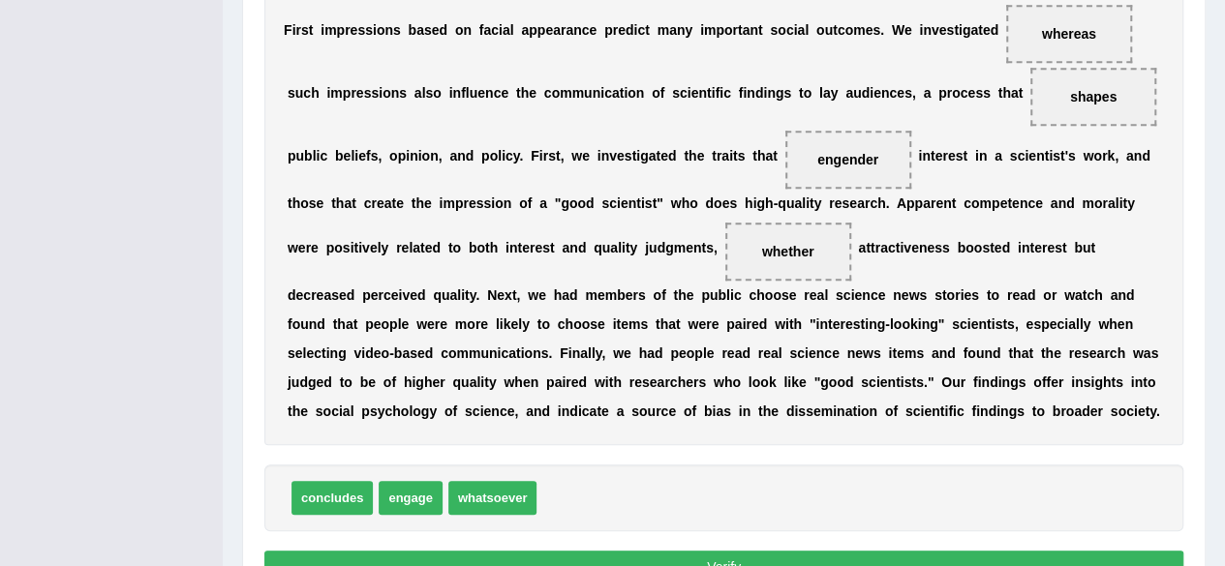
scroll to position [566, 0]
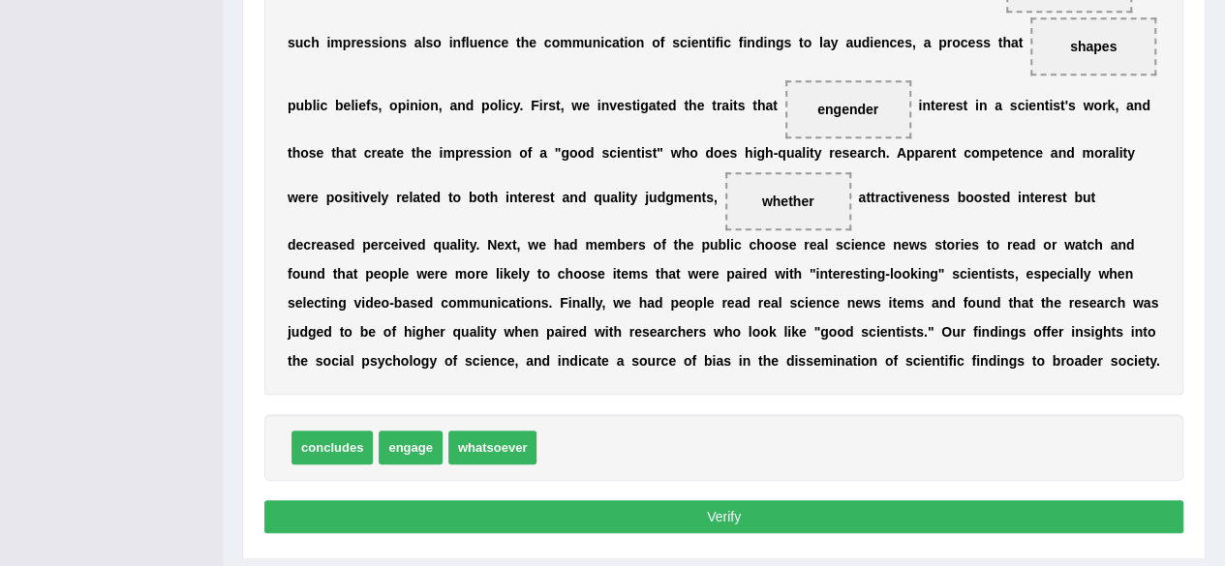
click at [751, 518] on button "Verify" at bounding box center [723, 517] width 919 height 33
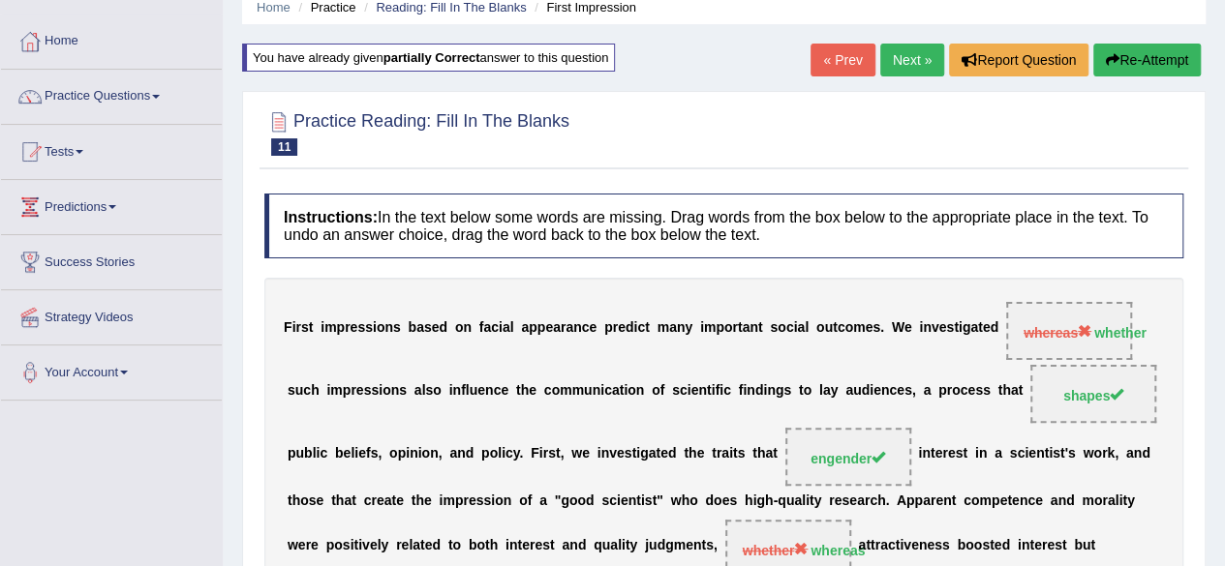
scroll to position [76, 0]
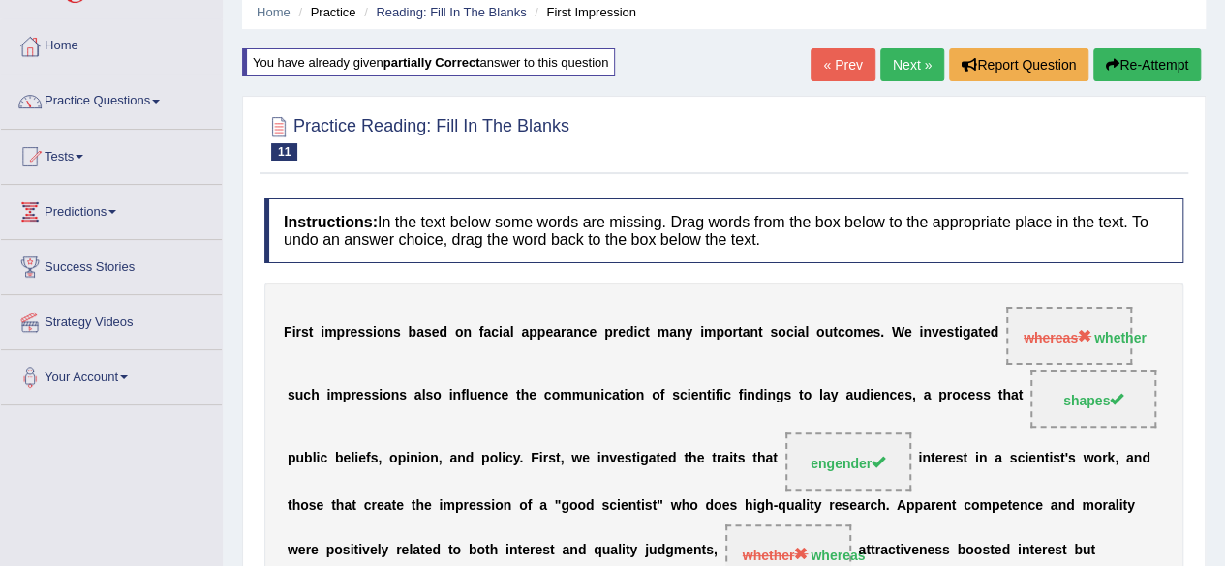
click at [1131, 59] on button "Re-Attempt" at bounding box center [1146, 64] width 107 height 33
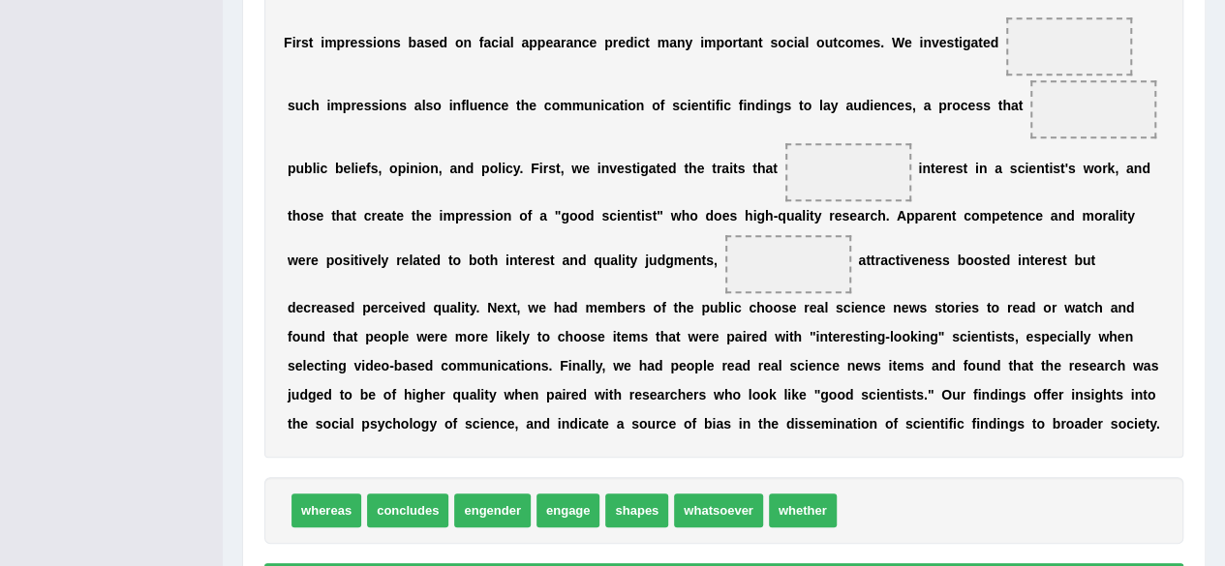
scroll to position [492, 0]
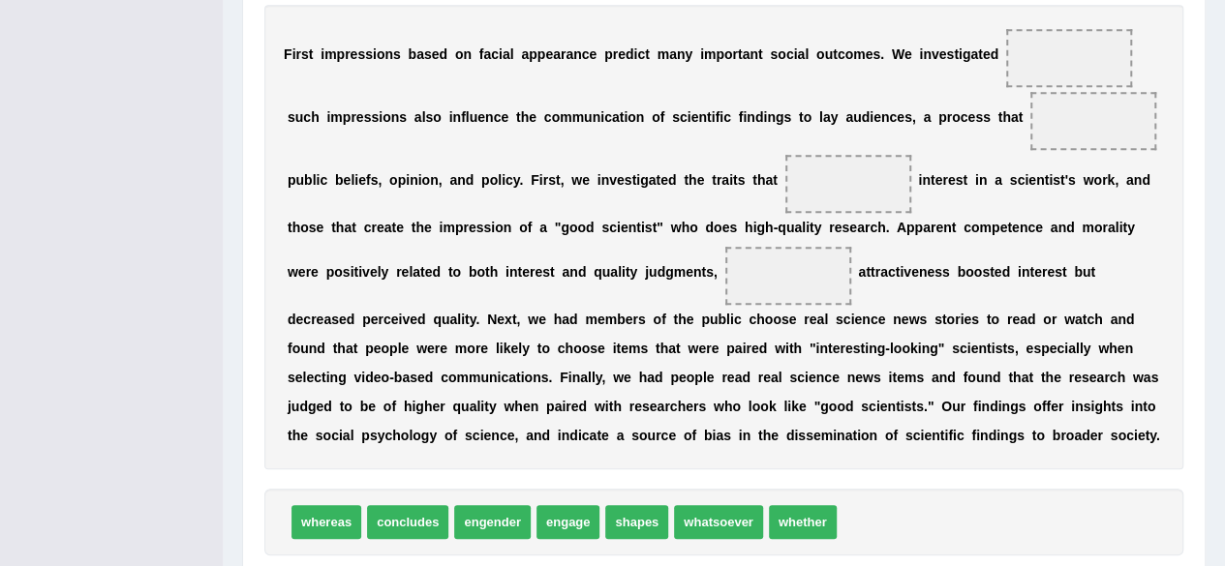
click at [314, 508] on span "whereas" at bounding box center [326, 522] width 70 height 34
drag, startPoint x: 314, startPoint y: 508, endPoint x: 1095, endPoint y: 32, distance: 915.1
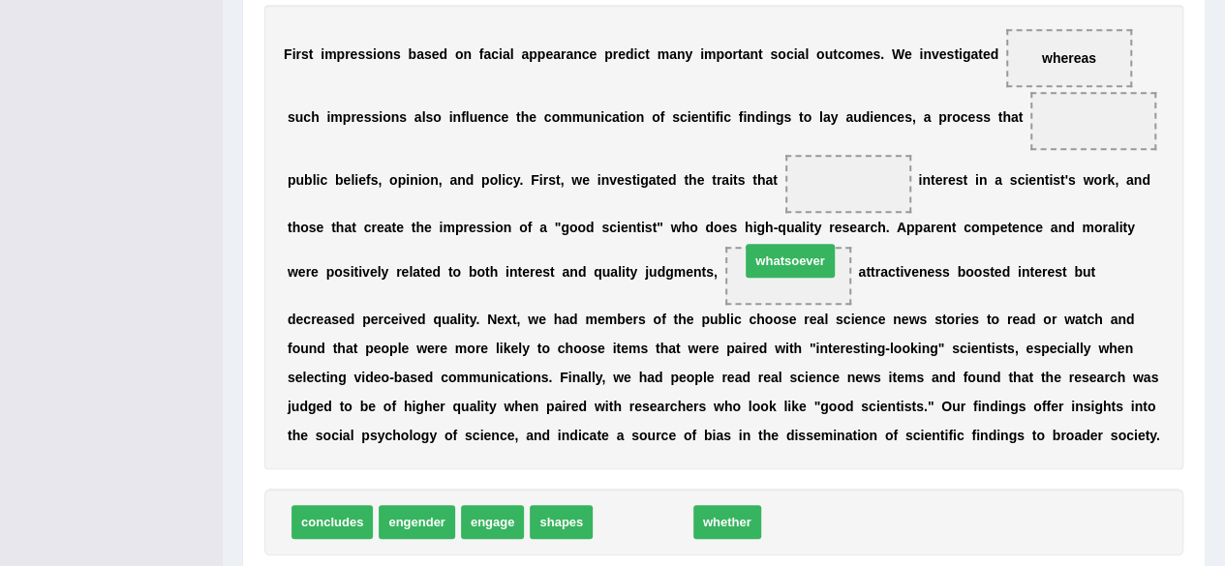
drag, startPoint x: 662, startPoint y: 510, endPoint x: 809, endPoint y: 249, distance: 300.0
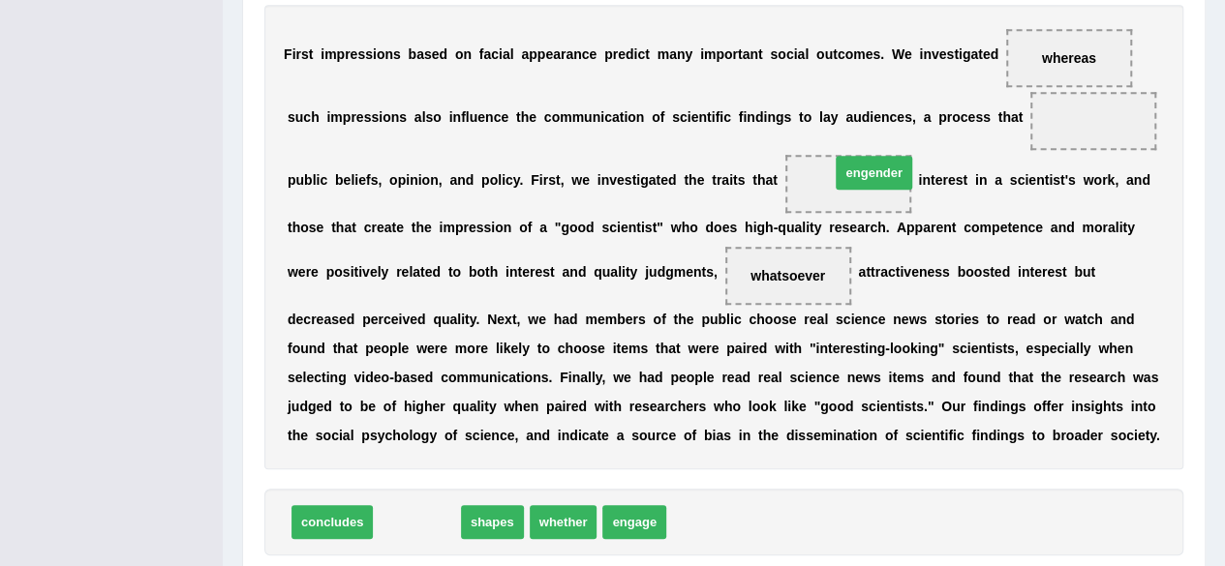
drag, startPoint x: 428, startPoint y: 531, endPoint x: 880, endPoint y: 199, distance: 560.4
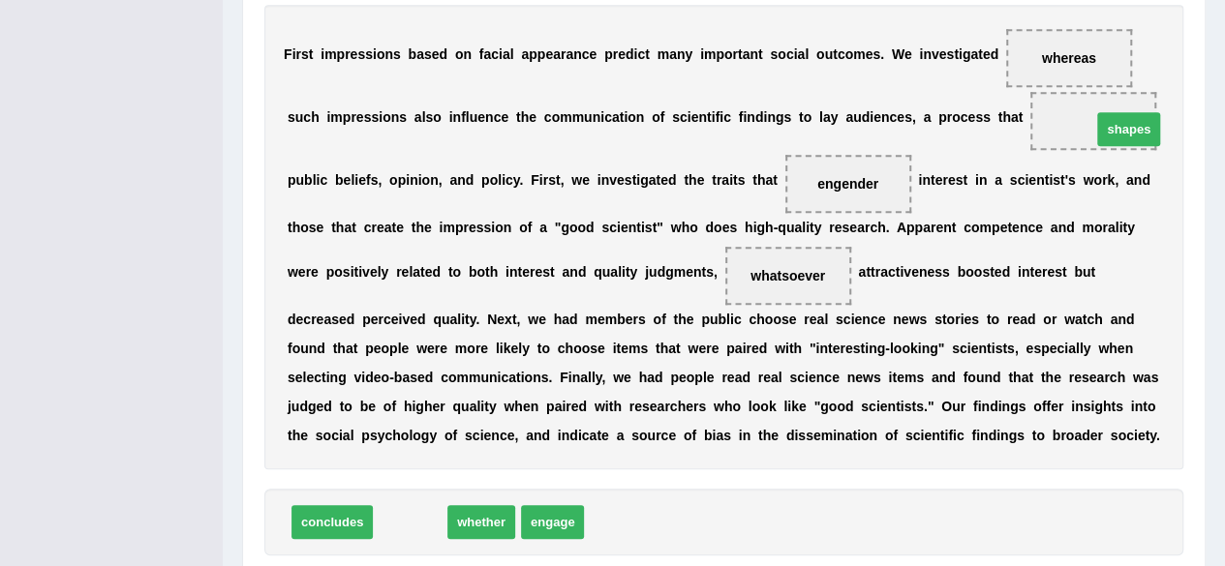
drag, startPoint x: 412, startPoint y: 507, endPoint x: 1115, endPoint y: 125, distance: 800.2
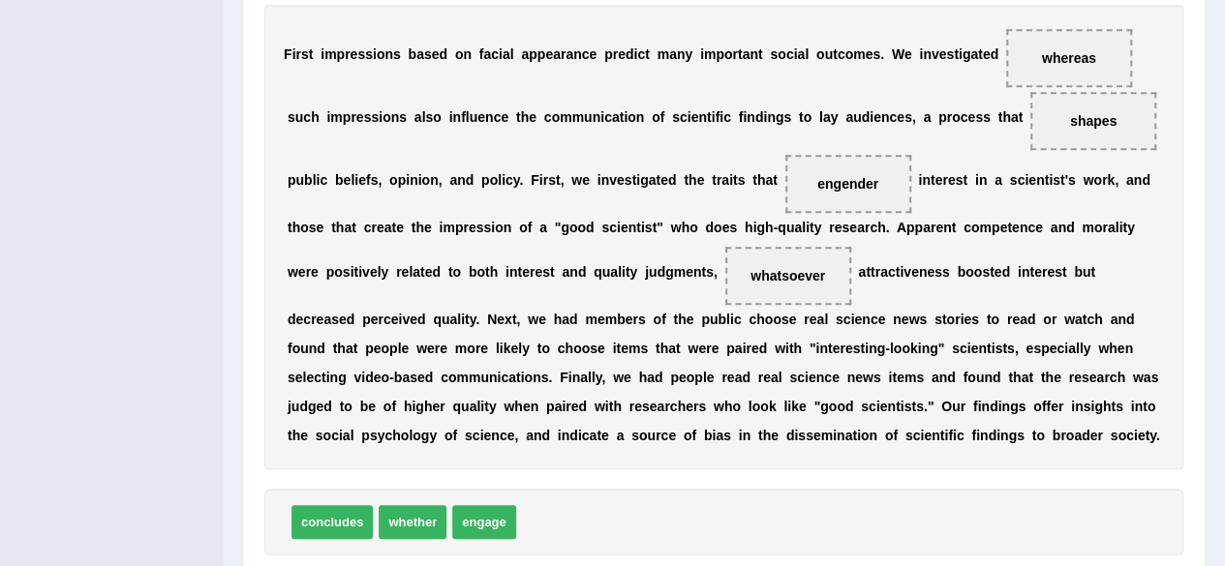
scroll to position [618, 0]
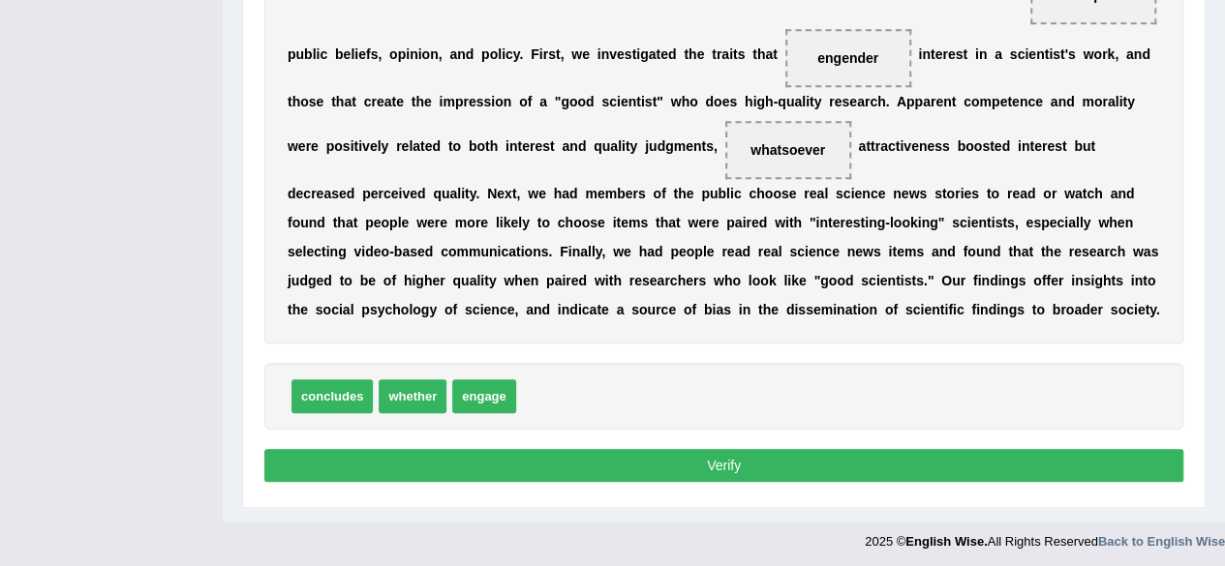
click at [929, 462] on button "Verify" at bounding box center [723, 465] width 919 height 33
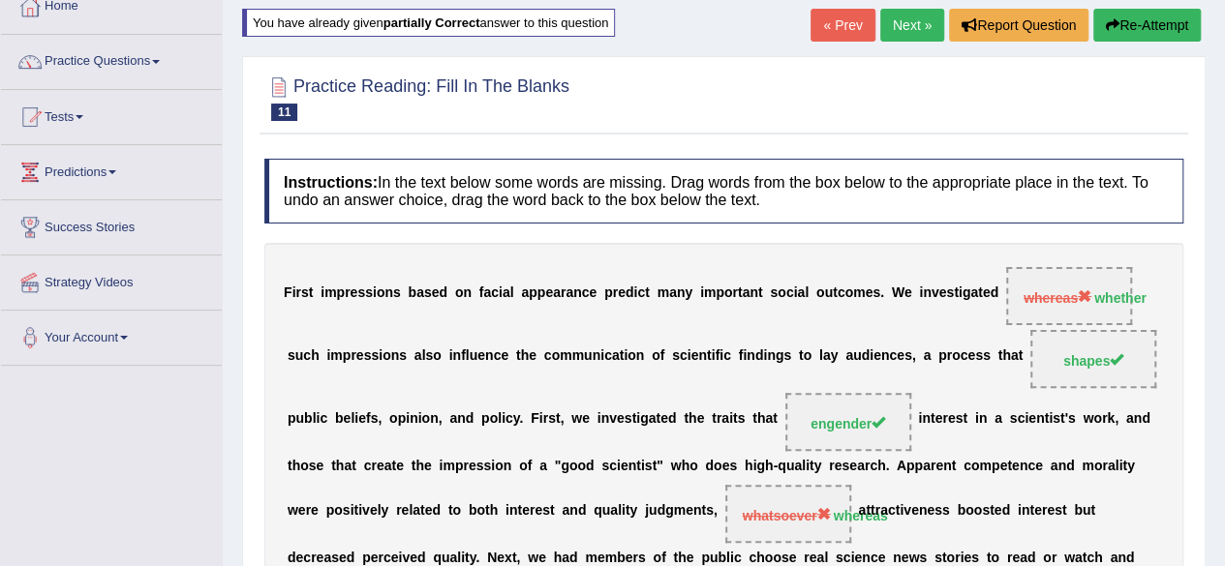
scroll to position [112, 0]
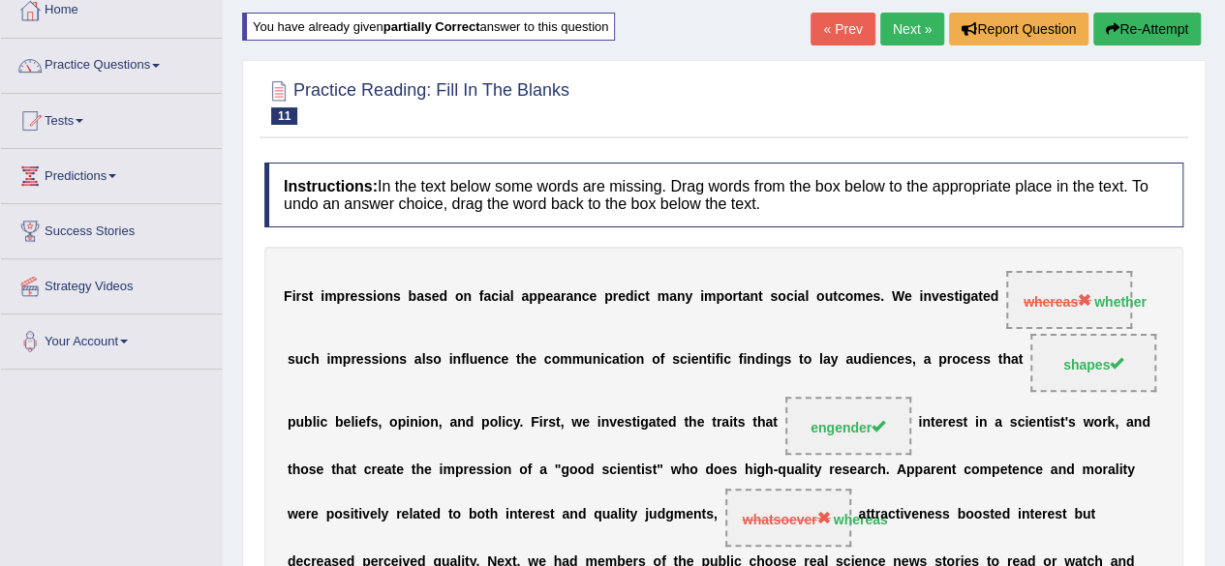
click at [1142, 30] on button "Re-Attempt" at bounding box center [1146, 29] width 107 height 33
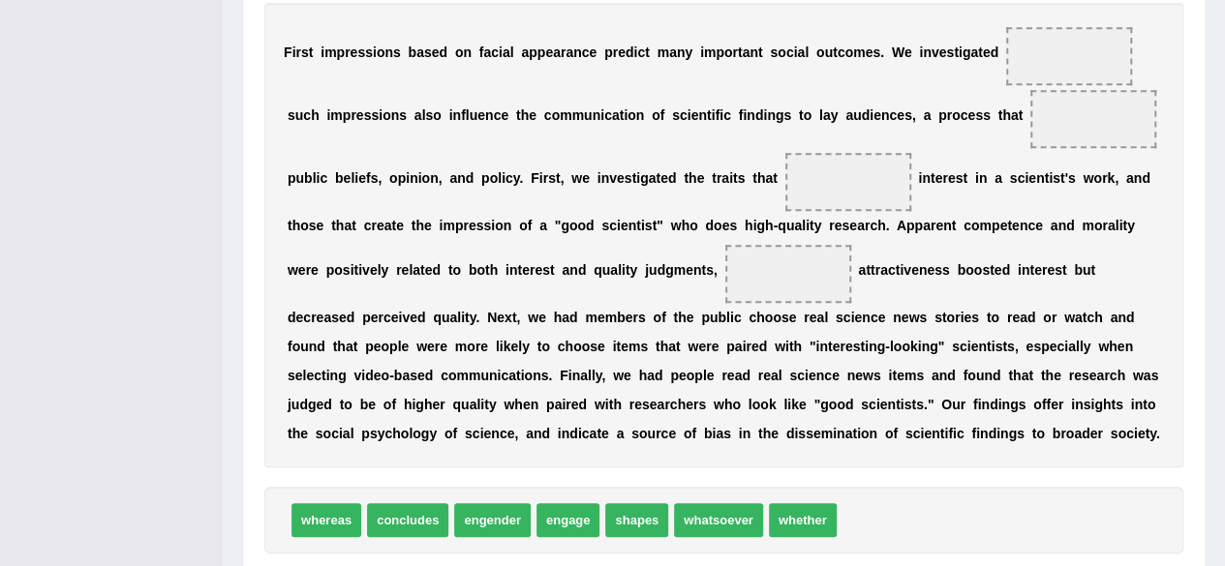
scroll to position [493, 0]
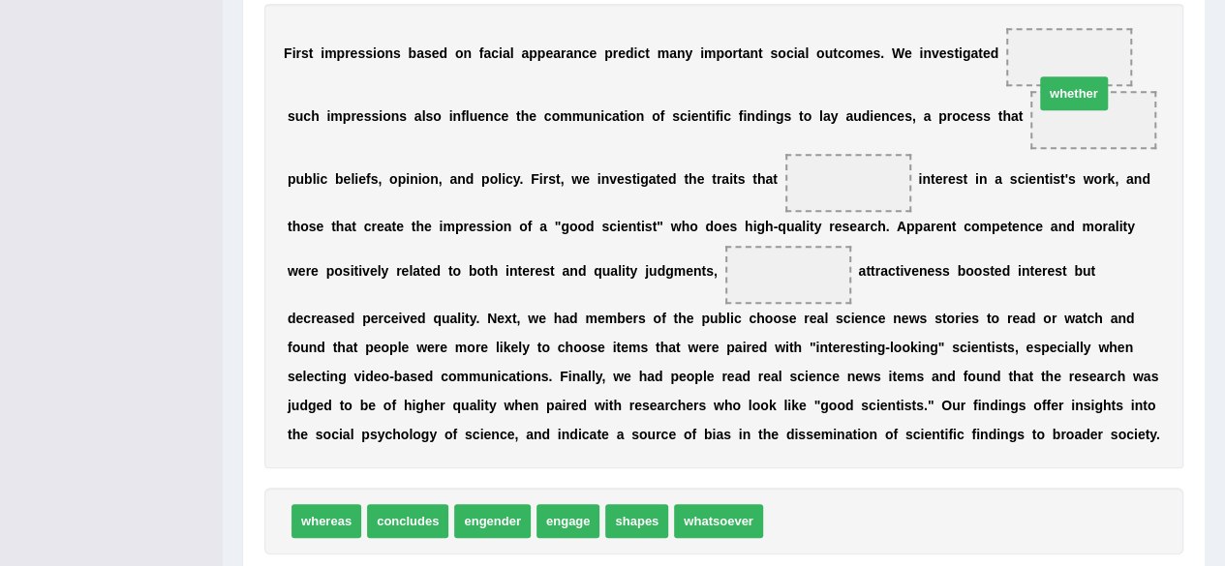
drag, startPoint x: 800, startPoint y: 527, endPoint x: 1071, endPoint y: 71, distance: 530.5
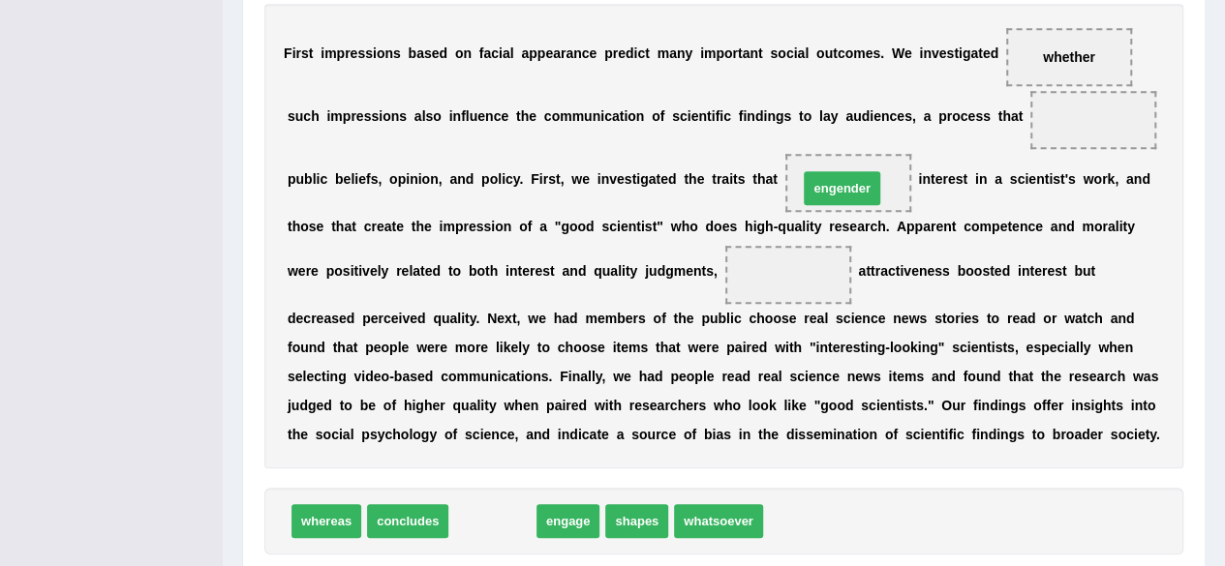
drag, startPoint x: 509, startPoint y: 527, endPoint x: 860, endPoint y: 194, distance: 483.5
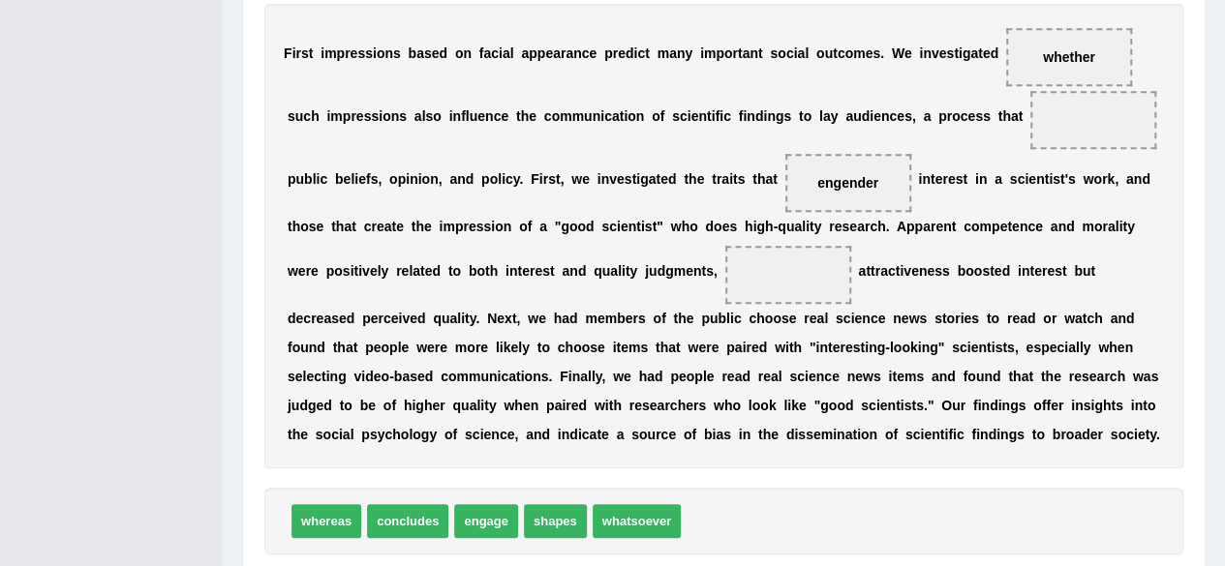
click at [860, 194] on span "engender" at bounding box center [848, 183] width 126 height 58
drag, startPoint x: 560, startPoint y: 518, endPoint x: 1085, endPoint y: 109, distance: 665.8
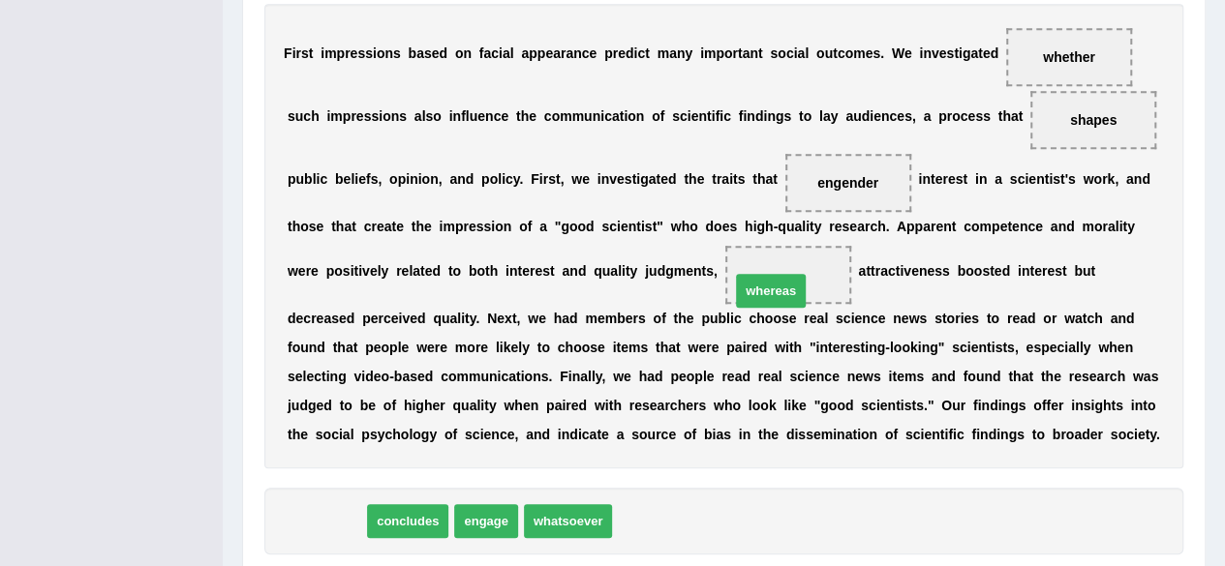
drag, startPoint x: 313, startPoint y: 524, endPoint x: 757, endPoint y: 293, distance: 500.6
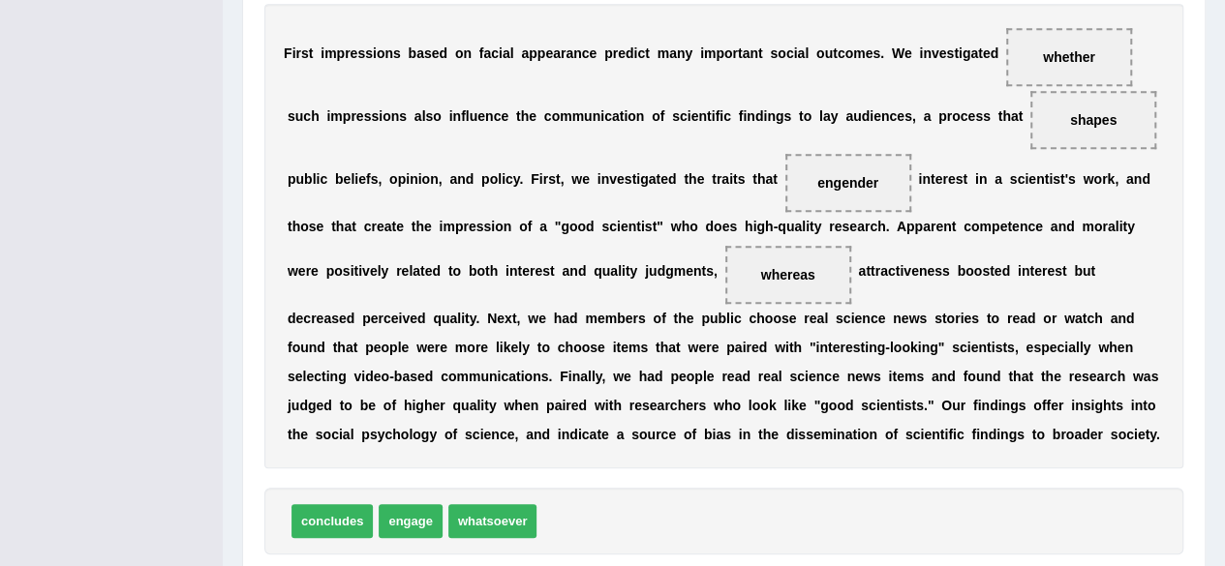
click at [1205, 293] on div "Home Practice Reading: Fill In The Blanks First Impression You have already giv…" at bounding box center [724, 77] width 1002 height 1141
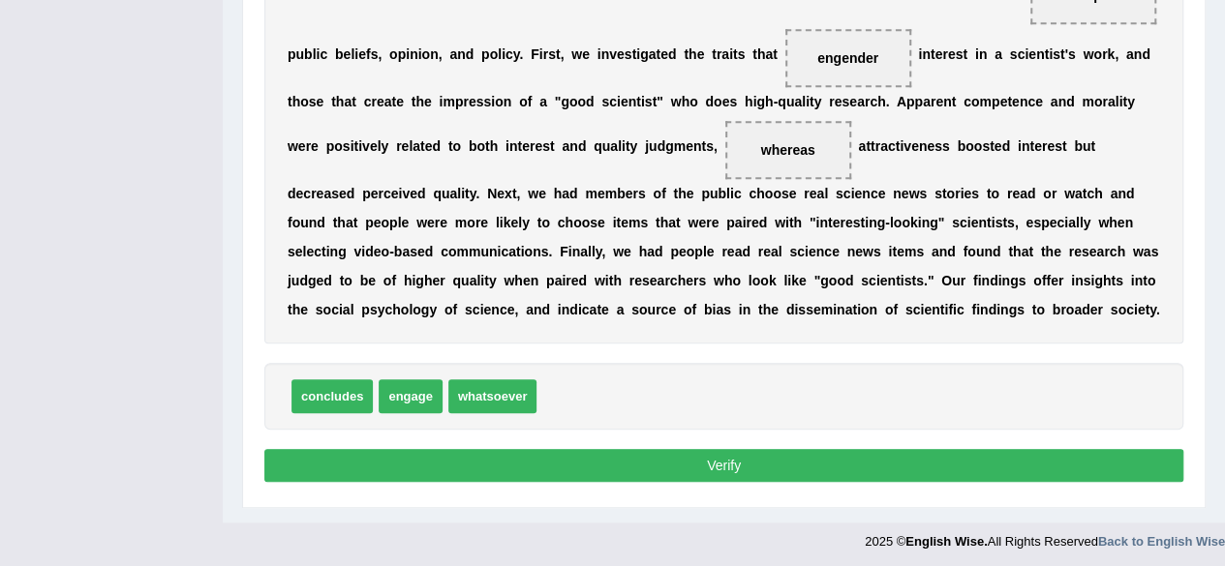
click at [794, 464] on button "Verify" at bounding box center [723, 465] width 919 height 33
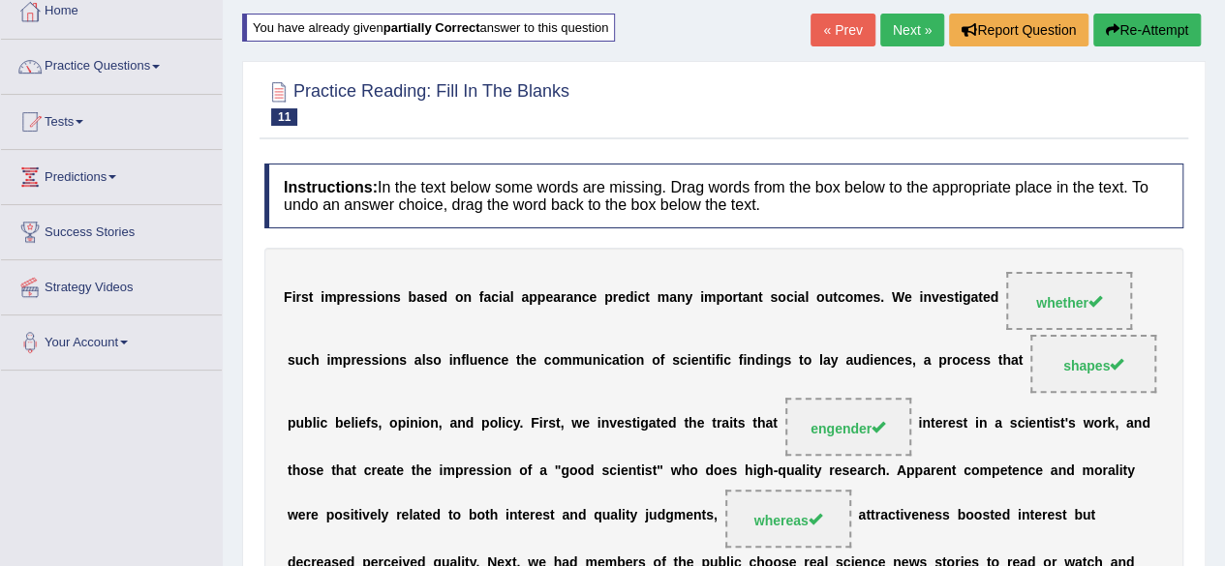
scroll to position [65, 0]
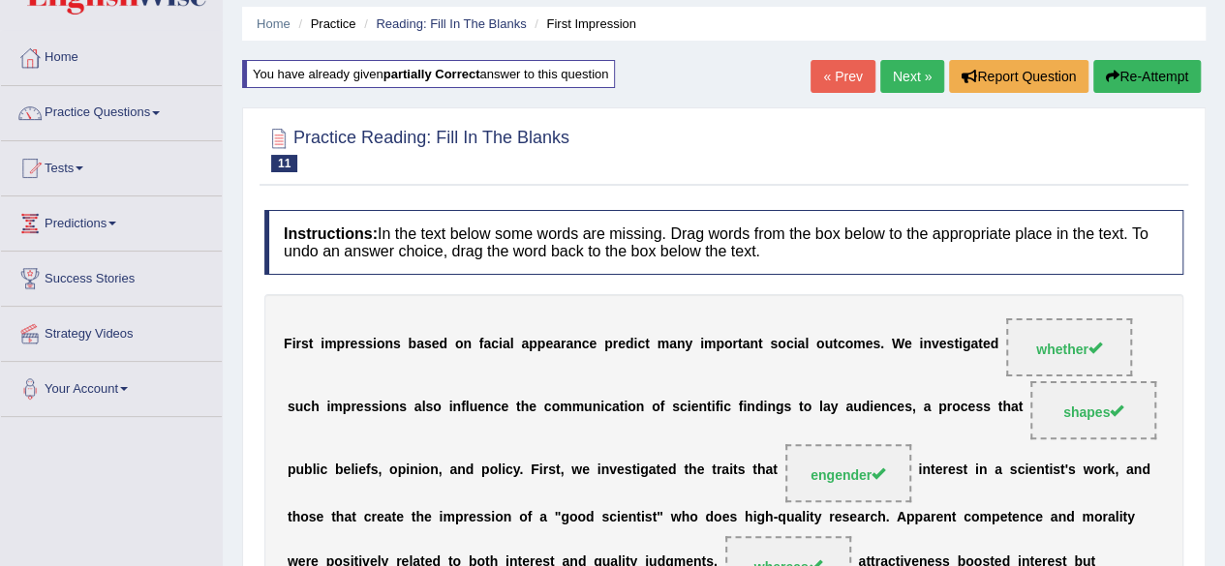
click at [909, 69] on link "Next »" at bounding box center [912, 76] width 64 height 33
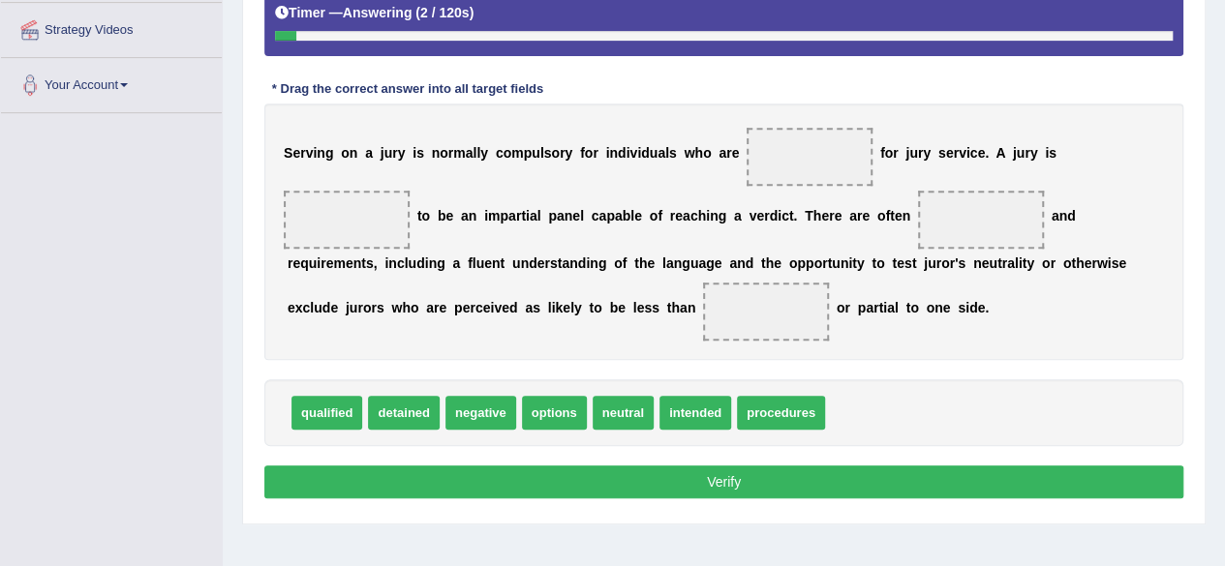
scroll to position [360, 0]
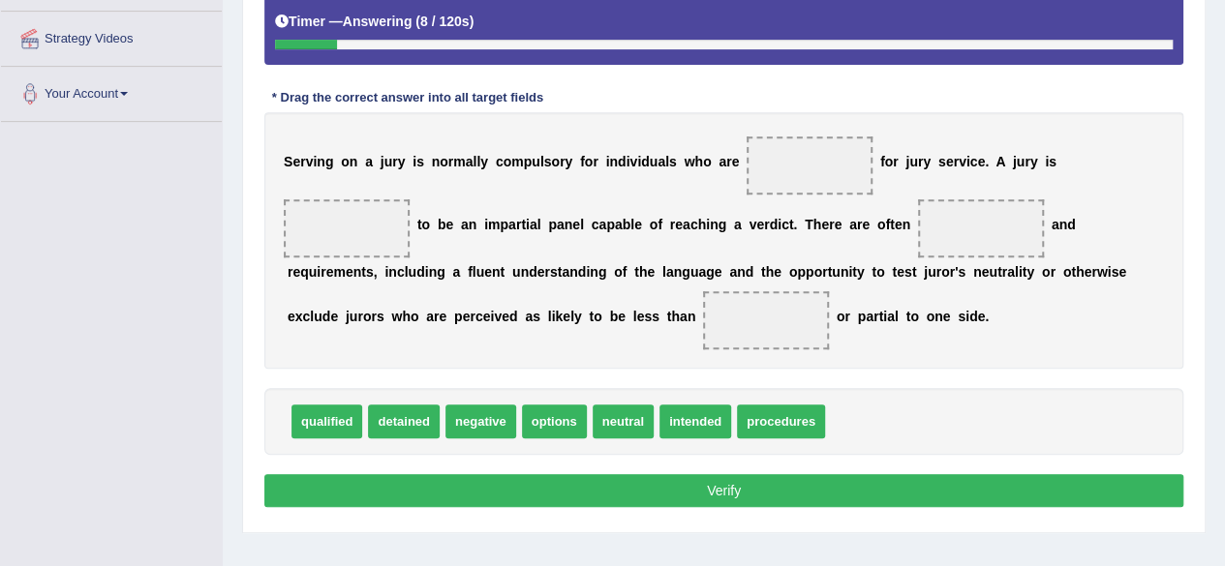
click at [823, 163] on span at bounding box center [809, 166] width 126 height 58
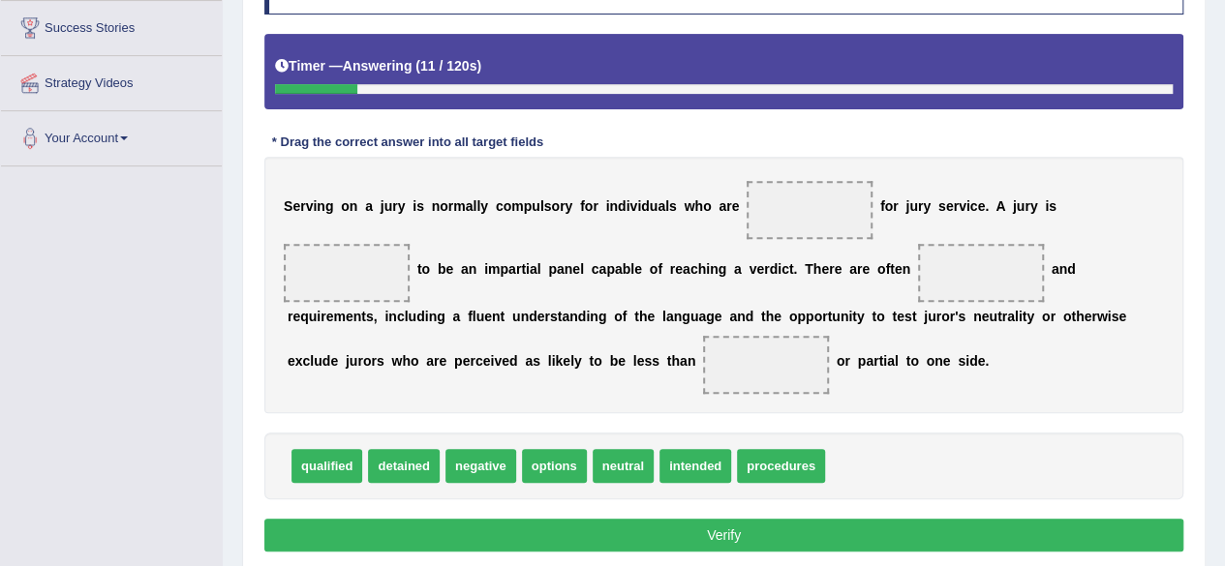
scroll to position [320, 0]
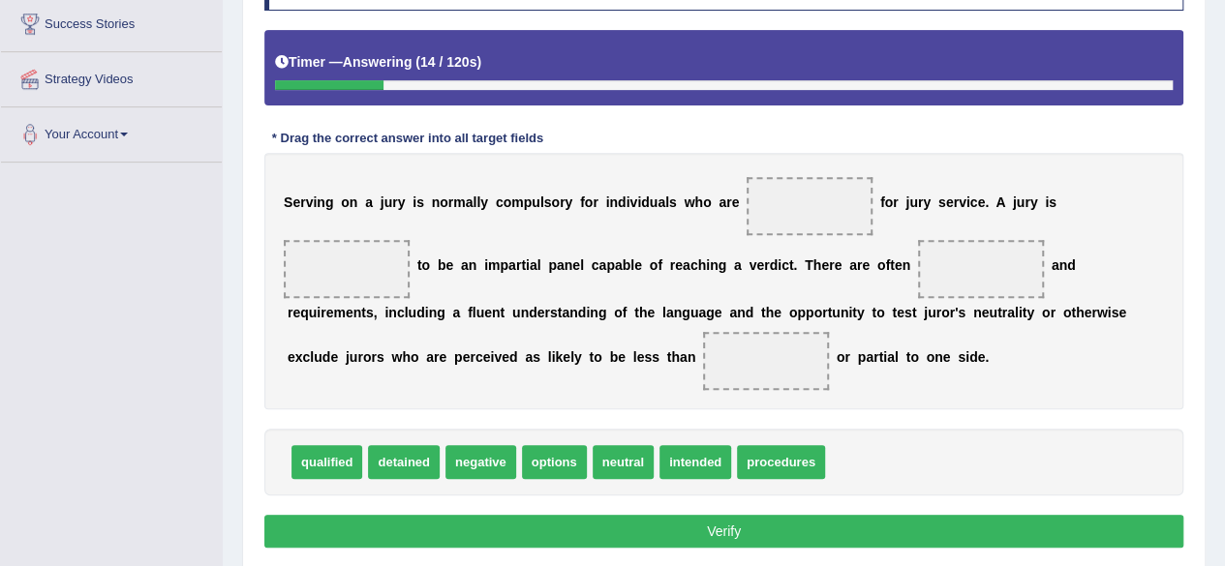
click at [948, 429] on div "qualified detained negative options neutral intended procedures" at bounding box center [723, 462] width 919 height 67
drag, startPoint x: 311, startPoint y: 454, endPoint x: 769, endPoint y: 214, distance: 517.1
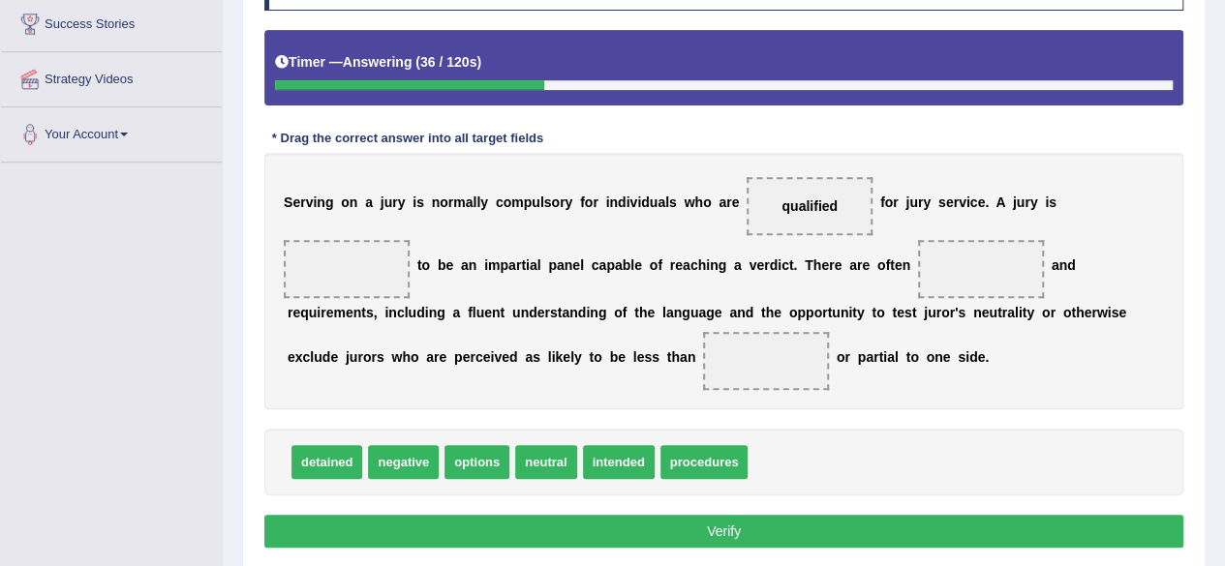
click at [553, 467] on span "neutral" at bounding box center [545, 462] width 61 height 34
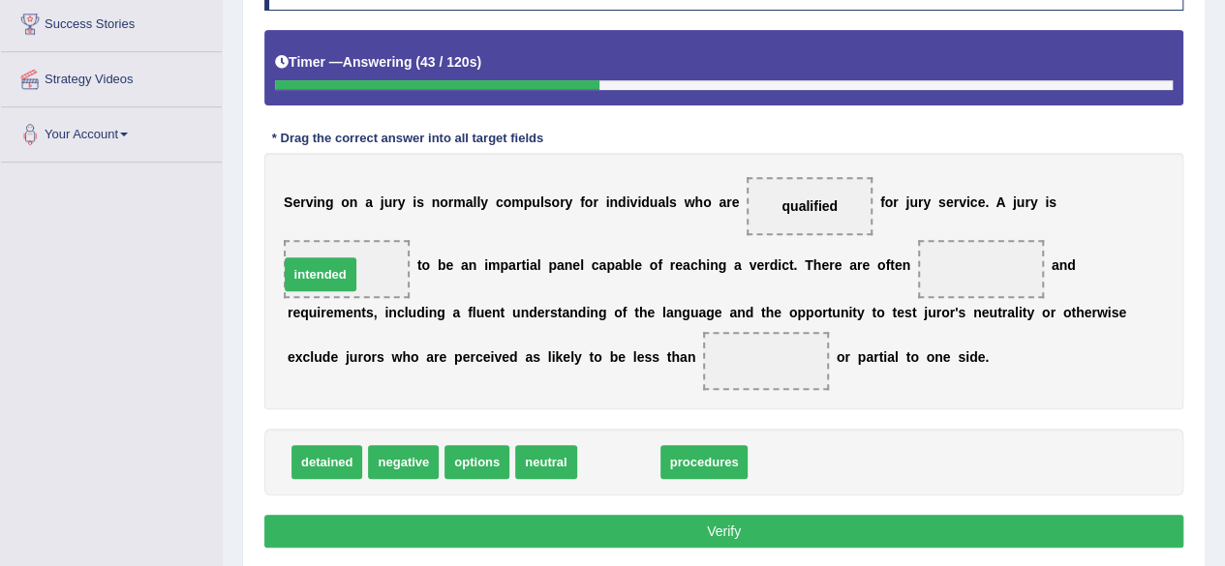
drag, startPoint x: 620, startPoint y: 470, endPoint x: 322, endPoint y: 281, distance: 352.1
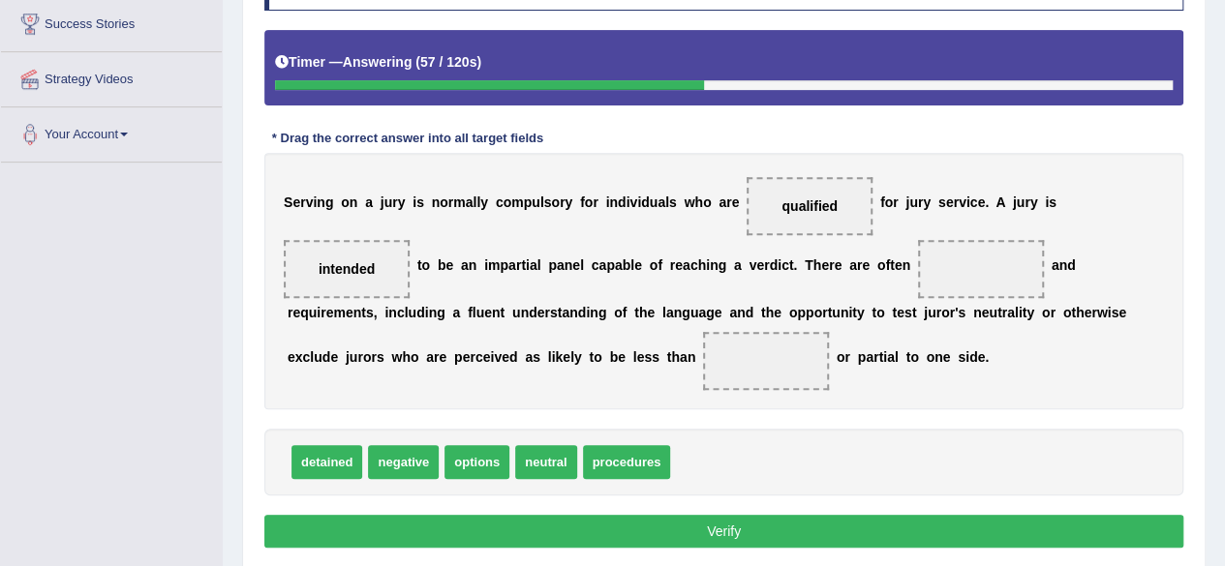
click at [1012, 262] on span at bounding box center [981, 269] width 126 height 58
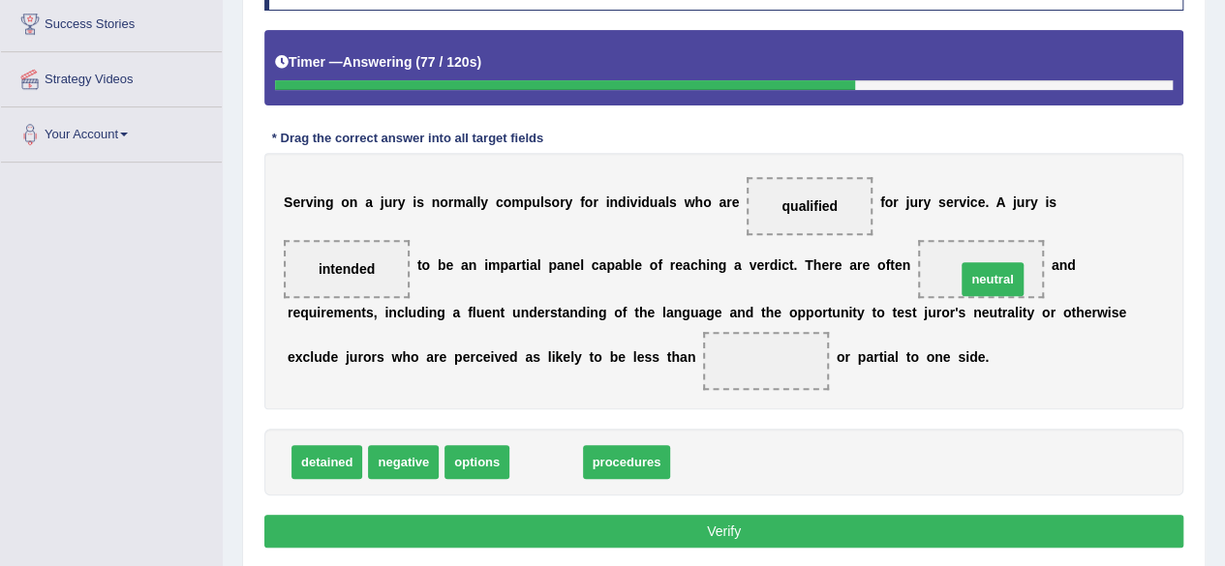
drag, startPoint x: 543, startPoint y: 461, endPoint x: 991, endPoint y: 277, distance: 484.6
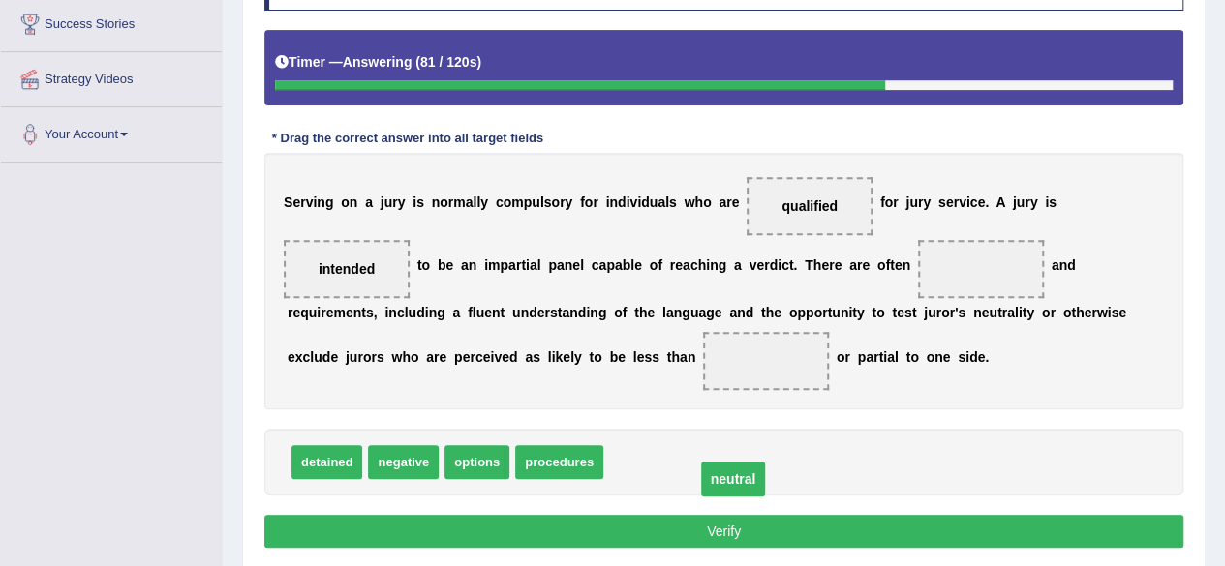
drag, startPoint x: 978, startPoint y: 261, endPoint x: 730, endPoint y: 481, distance: 331.3
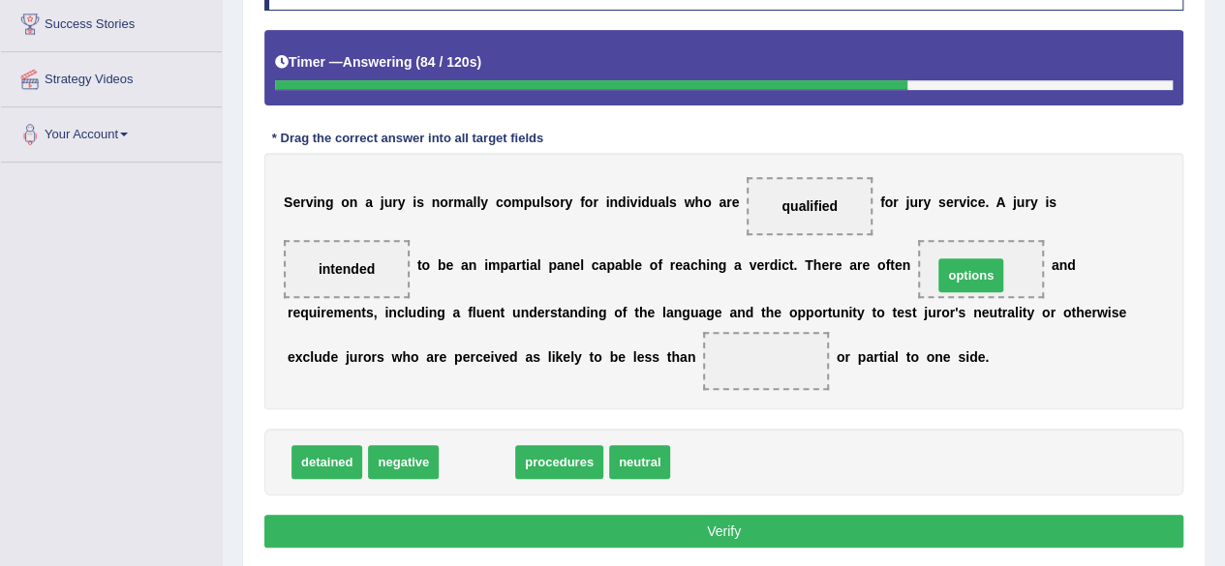
drag, startPoint x: 474, startPoint y: 471, endPoint x: 970, endPoint y: 285, distance: 529.4
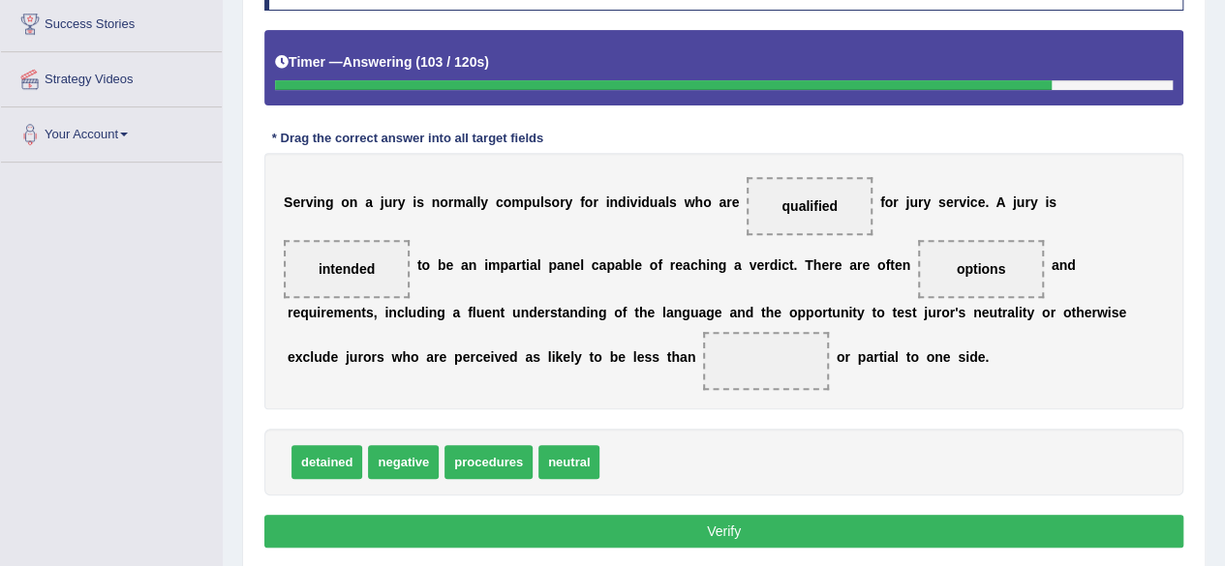
click at [760, 369] on span at bounding box center [766, 361] width 126 height 58
click at [749, 373] on span at bounding box center [766, 361] width 126 height 58
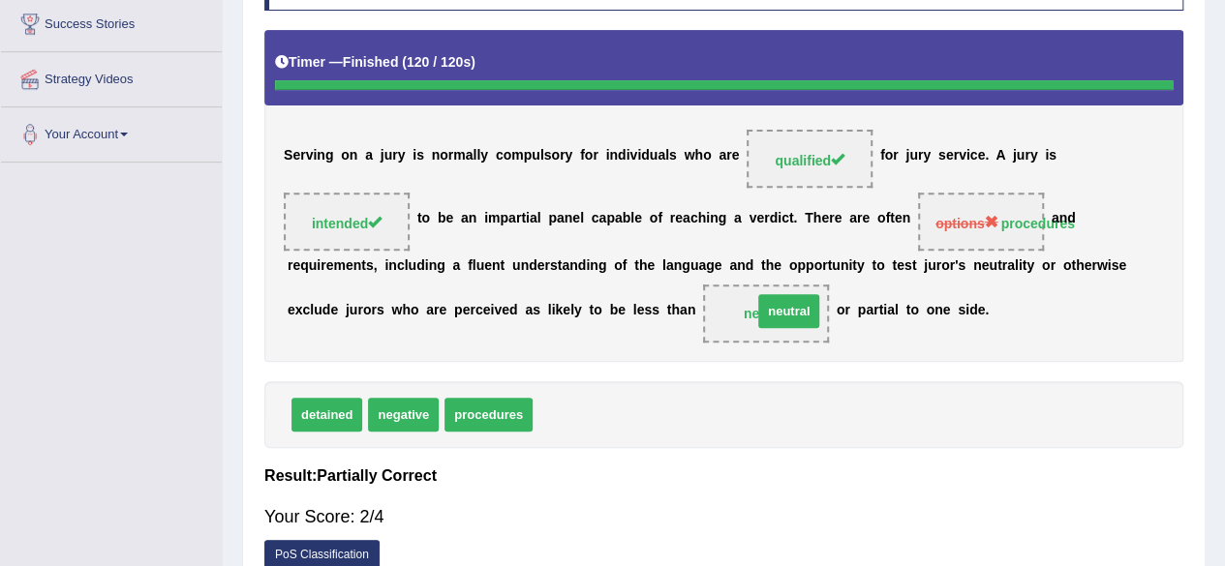
drag, startPoint x: 589, startPoint y: 468, endPoint x: 808, endPoint y: 364, distance: 243.0
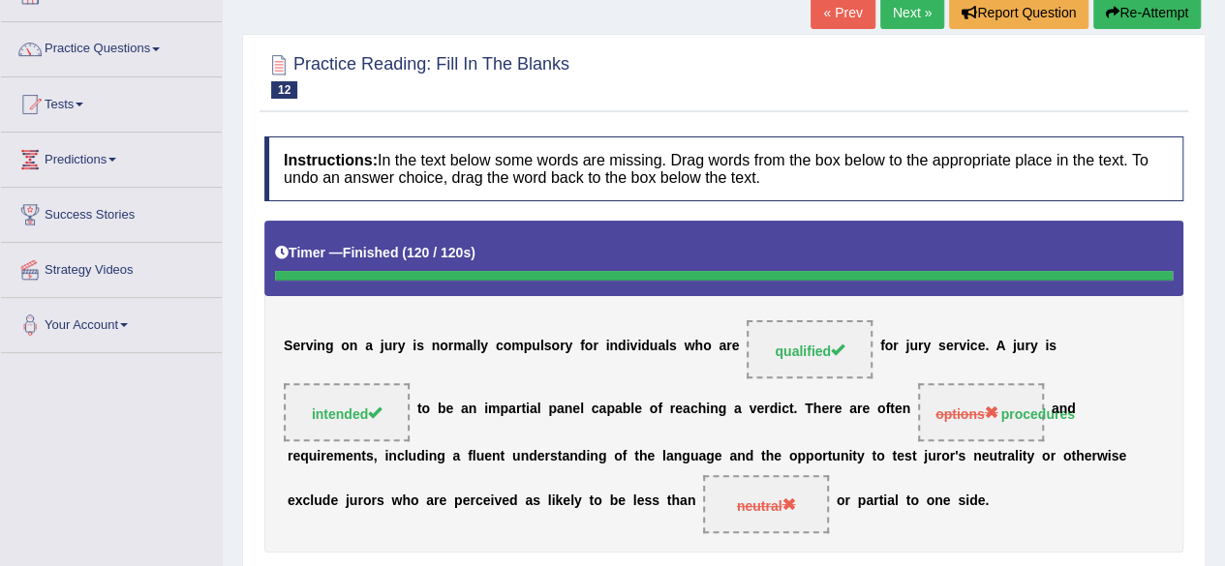
scroll to position [0, 0]
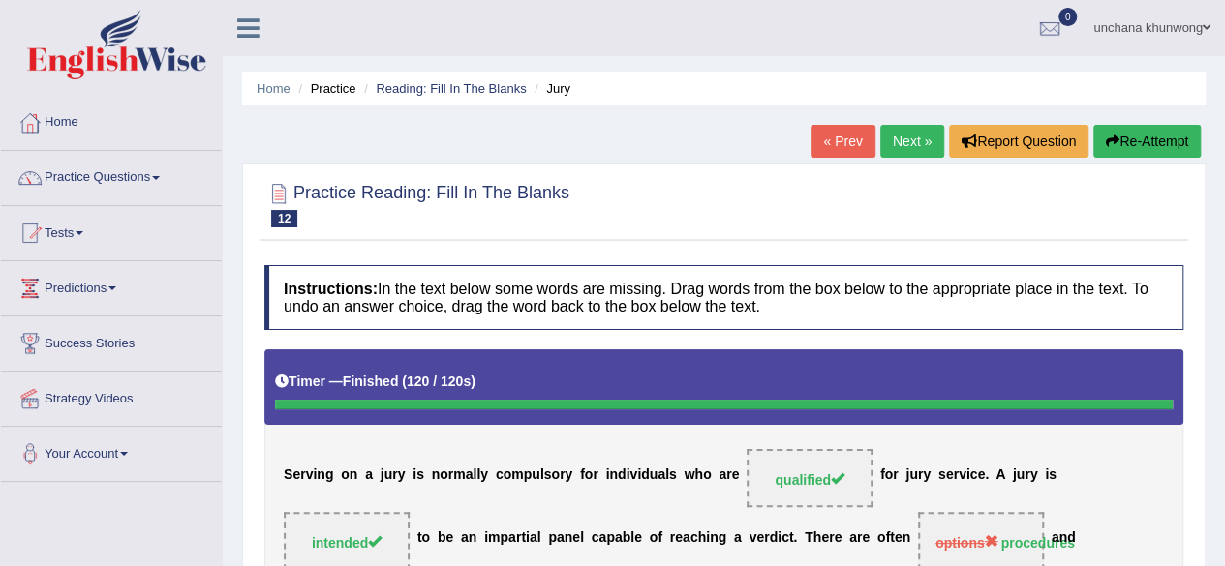
click at [1156, 128] on button "Re-Attempt" at bounding box center [1146, 141] width 107 height 33
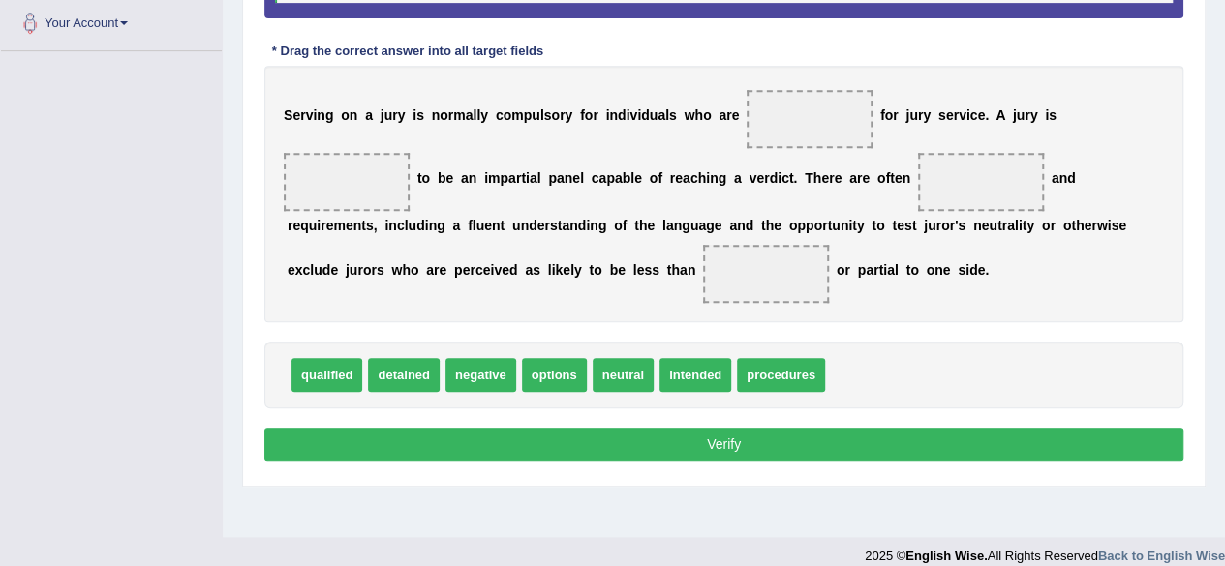
scroll to position [449, 0]
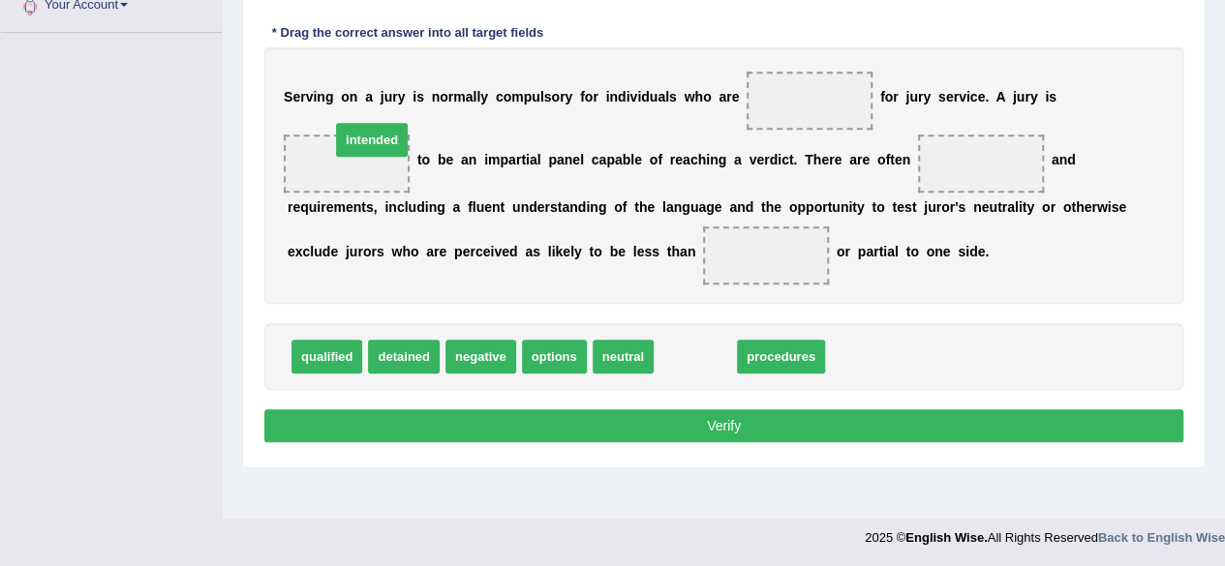
drag, startPoint x: 698, startPoint y: 361, endPoint x: 354, endPoint y: 162, distance: 397.4
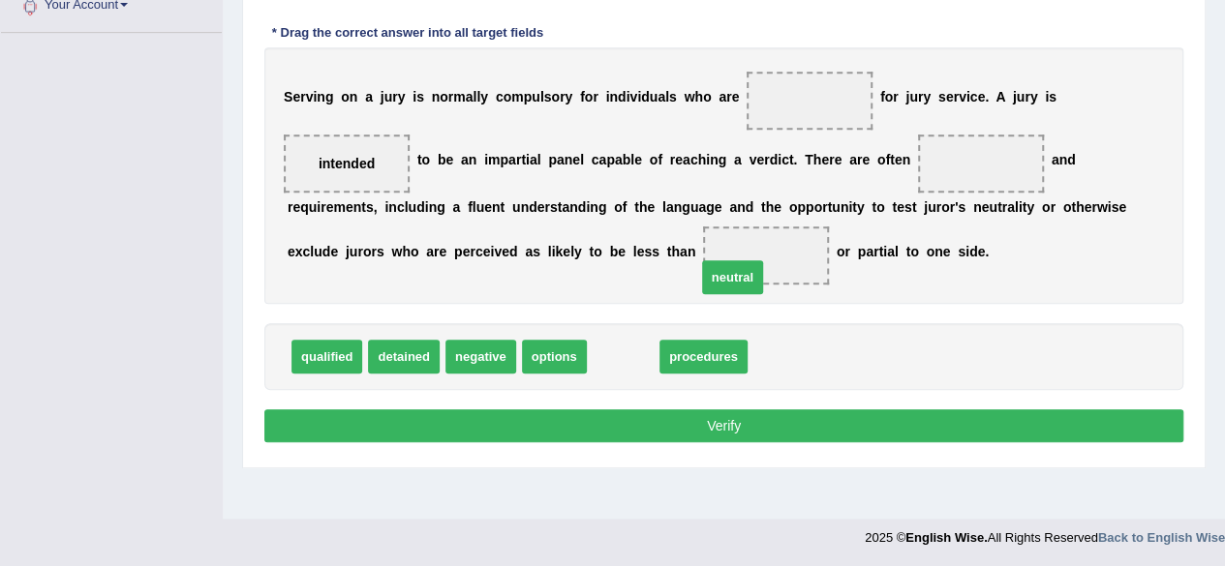
drag, startPoint x: 620, startPoint y: 357, endPoint x: 751, endPoint y: 270, distance: 157.9
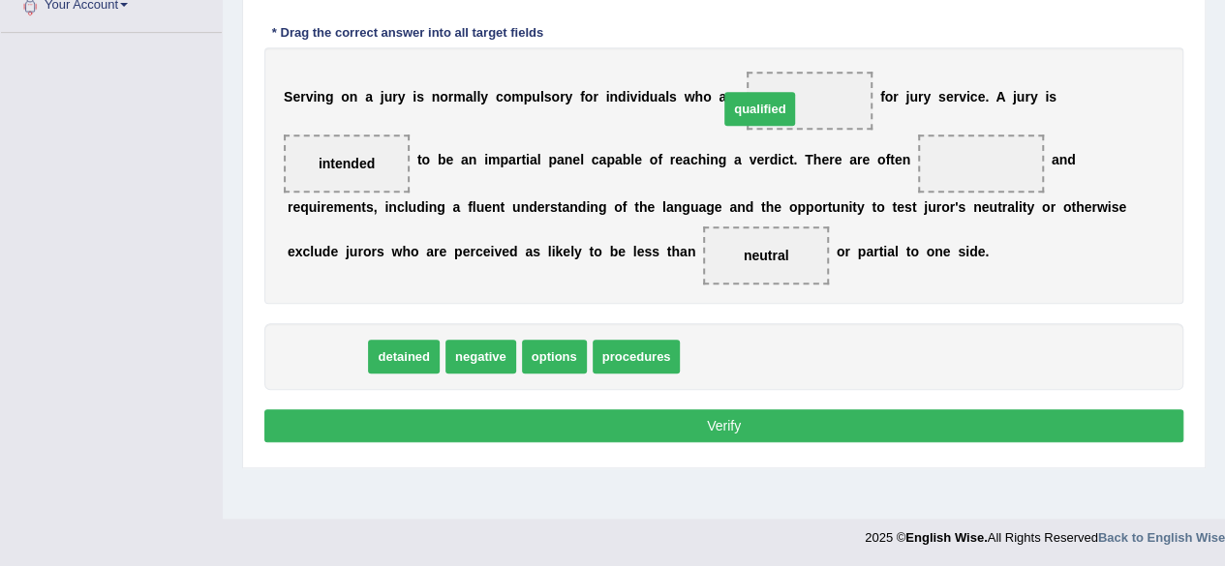
drag, startPoint x: 309, startPoint y: 349, endPoint x: 804, endPoint y: 92, distance: 557.3
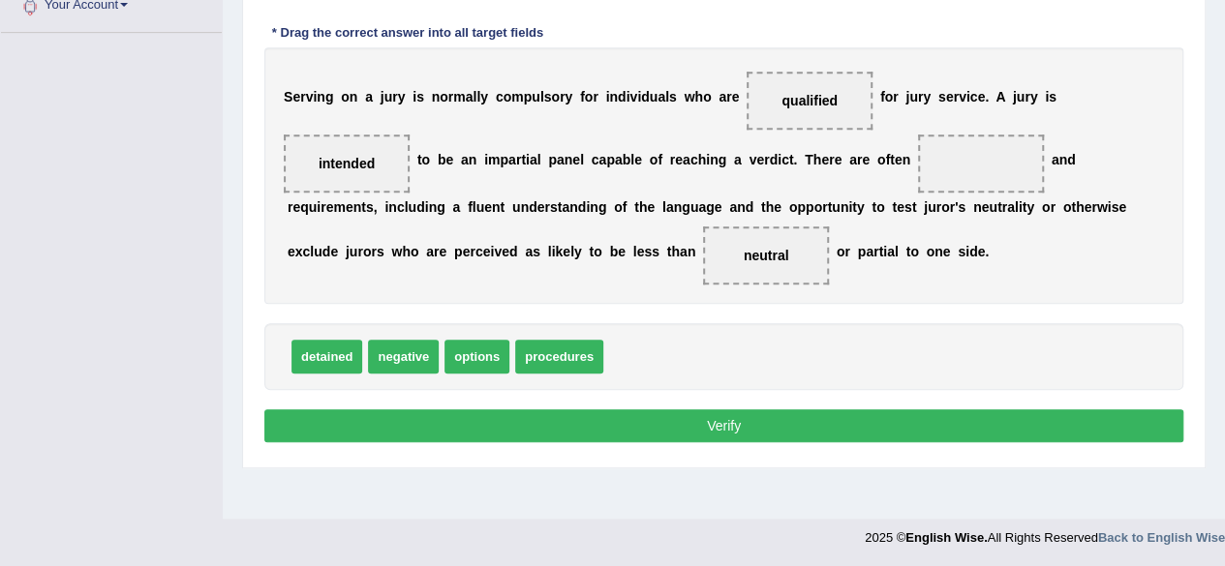
click at [592, 362] on span "procedures" at bounding box center [559, 357] width 88 height 34
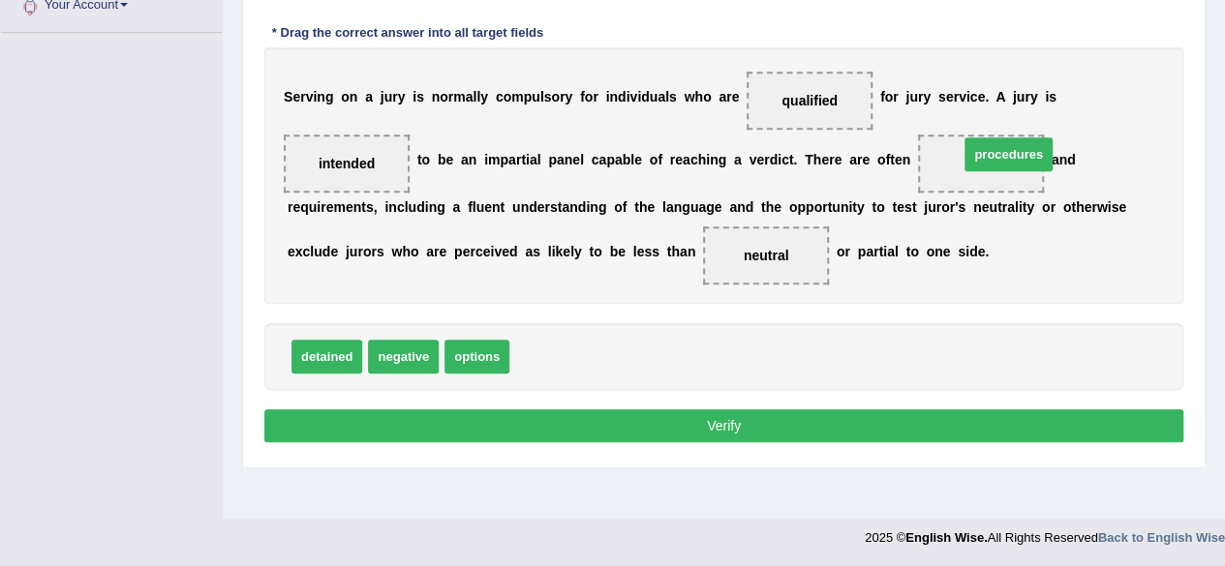
drag, startPoint x: 564, startPoint y: 361, endPoint x: 1017, endPoint y: 163, distance: 493.8
click at [759, 419] on button "Verify" at bounding box center [723, 426] width 919 height 33
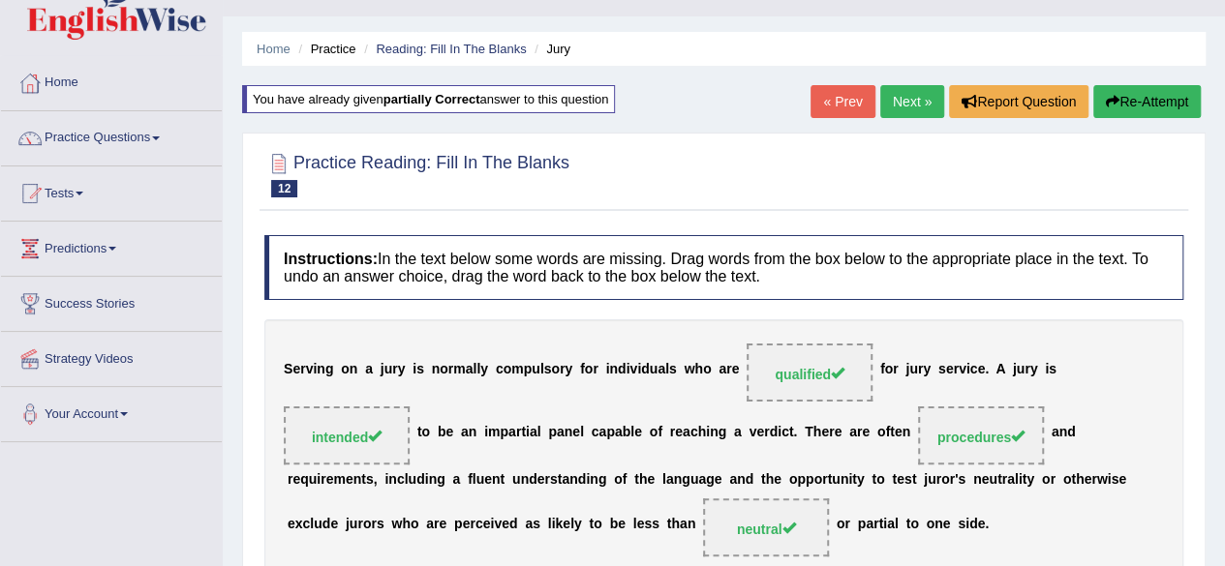
scroll to position [0, 0]
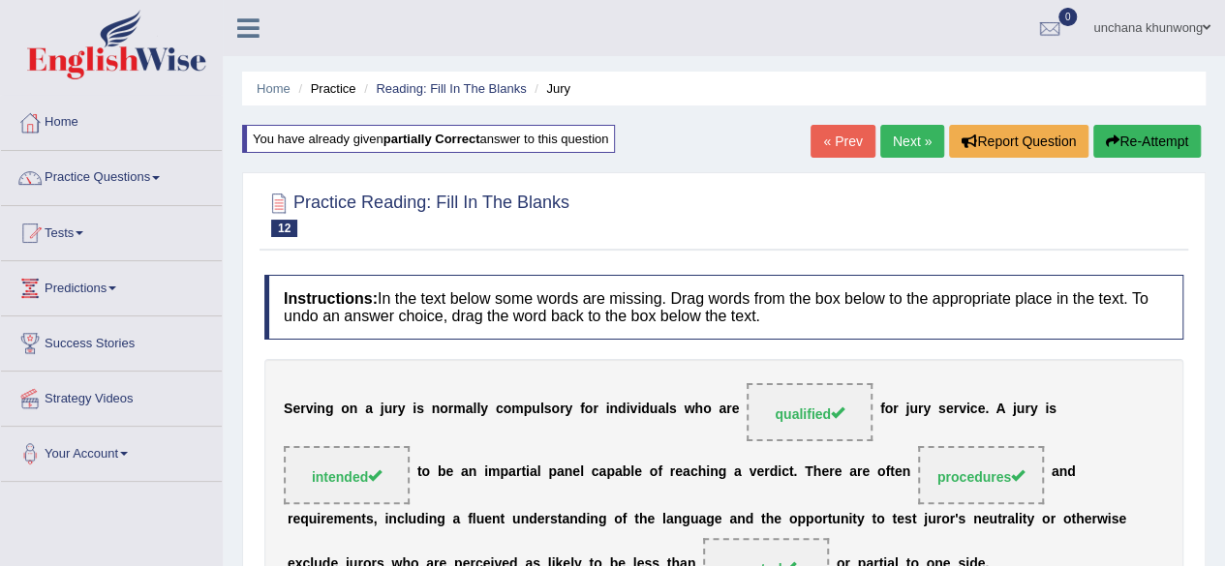
click at [900, 144] on link "Next »" at bounding box center [912, 141] width 64 height 33
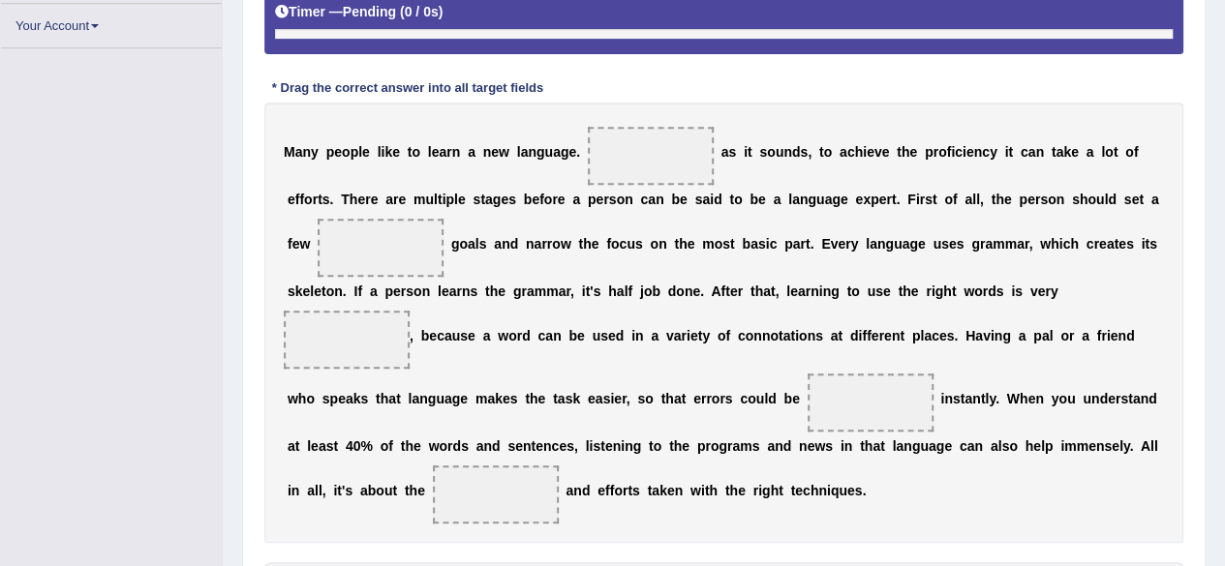
scroll to position [432, 0]
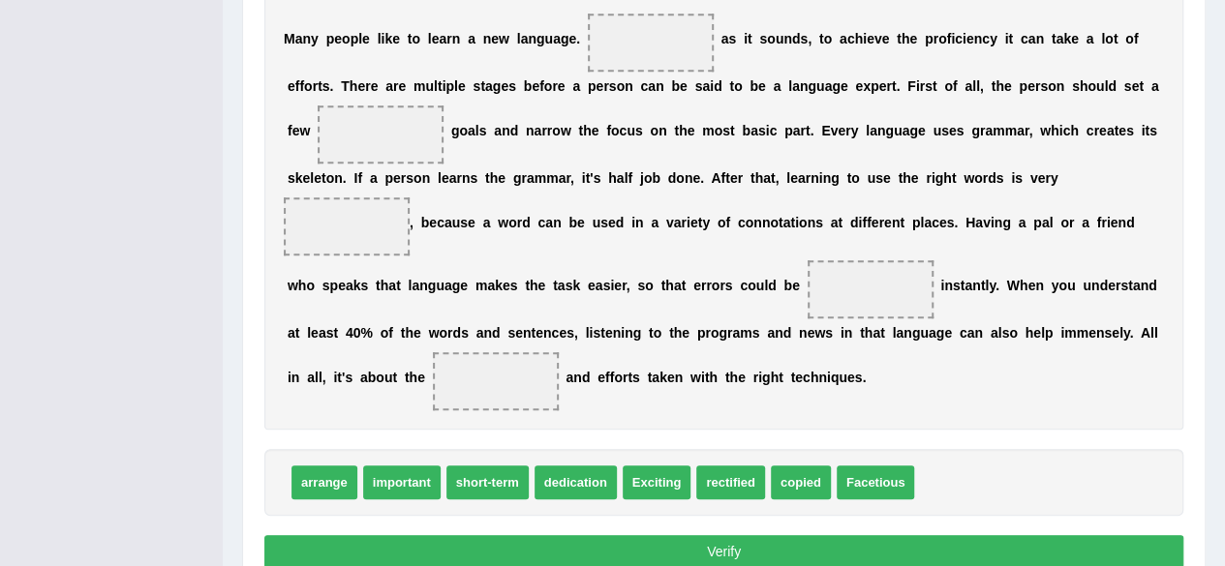
scroll to position [492, 0]
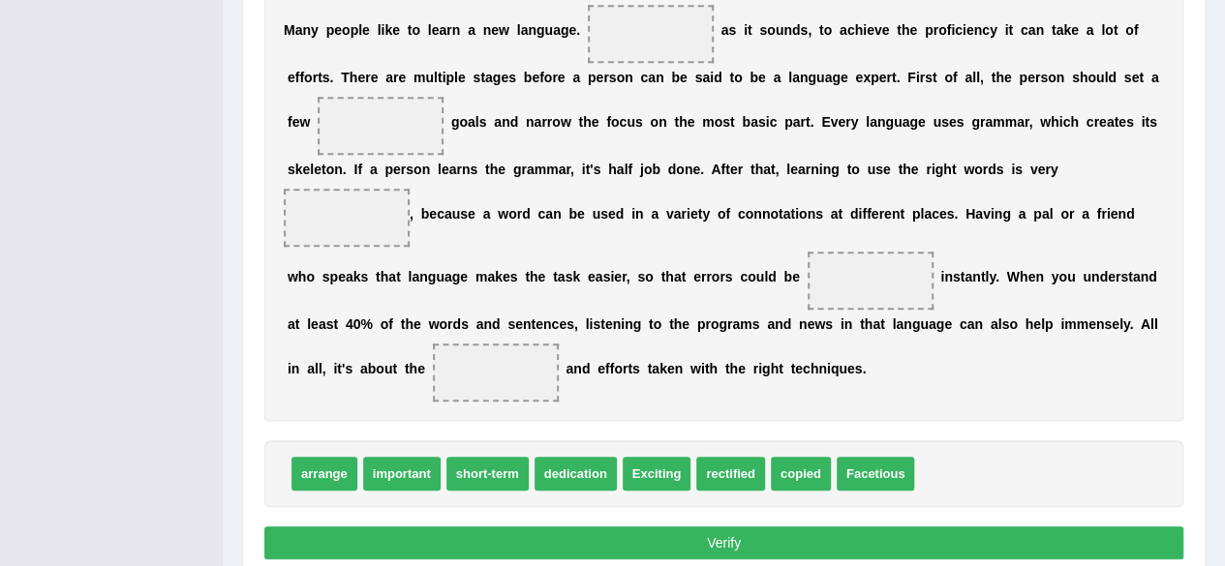
click at [802, 91] on div "M a n y p e o p l e l i k e t o l e a r n a n e w l a n g u a g e . a s i t s o…" at bounding box center [723, 201] width 919 height 441
drag, startPoint x: 392, startPoint y: 468, endPoint x: 391, endPoint y: 107, distance: 360.2
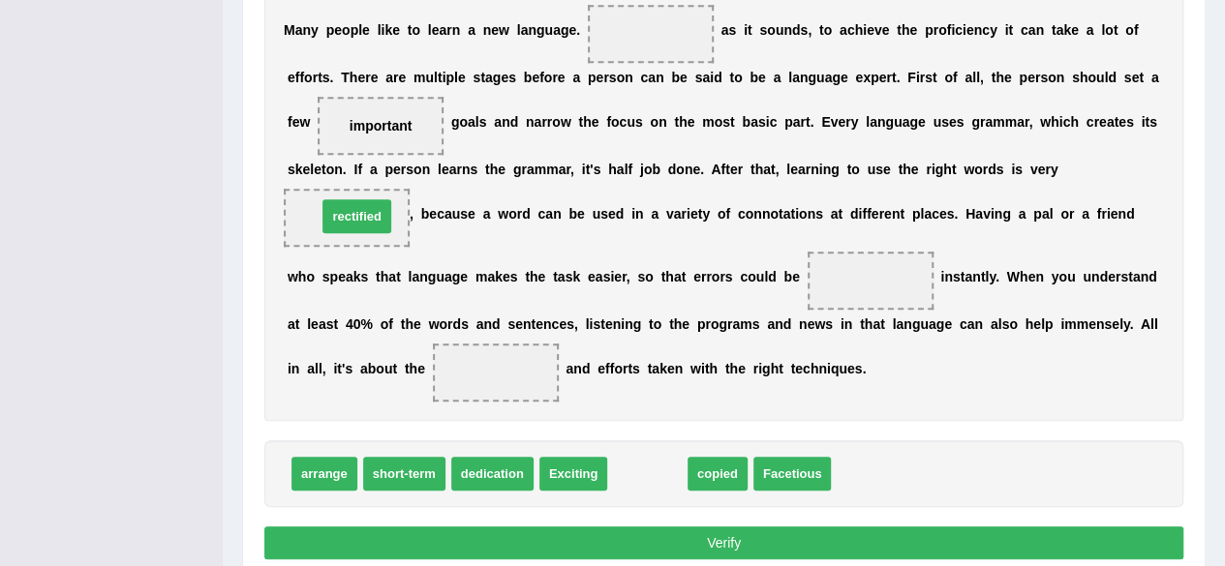
drag, startPoint x: 664, startPoint y: 481, endPoint x: 374, endPoint y: 224, distance: 388.2
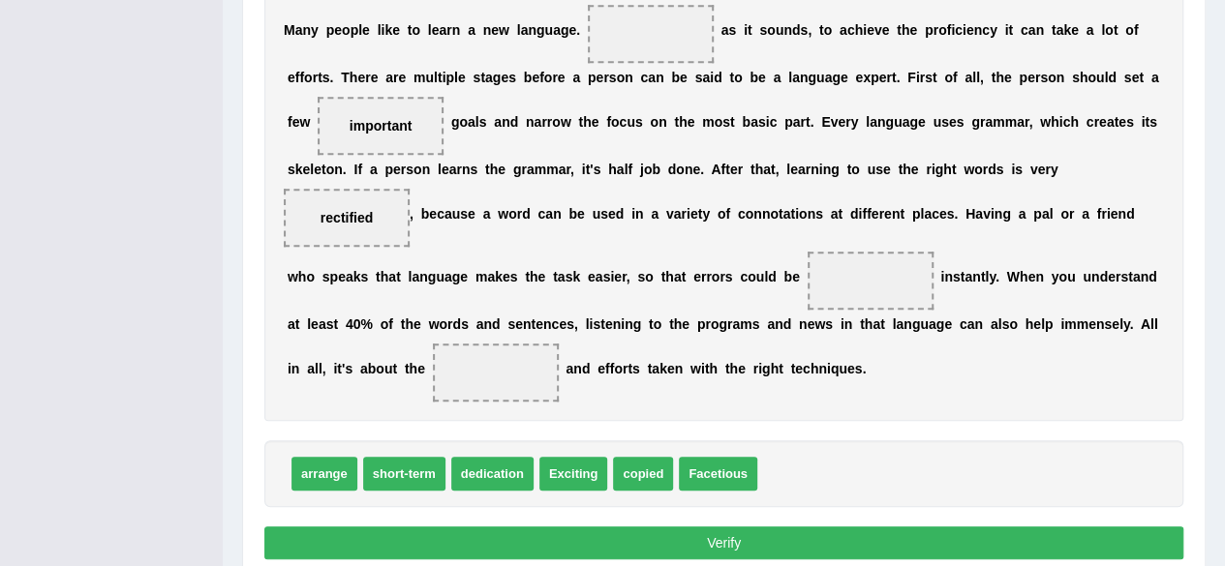
click at [914, 441] on div "arrange short-term dedication Exciting copied Facetious" at bounding box center [723, 474] width 919 height 67
click at [902, 429] on div "Instructions: In the text below some words are missing. Drag words from the box…" at bounding box center [723, 169] width 929 height 811
click at [912, 388] on div "M a n y p e o p l e l i k e t o l e a r n a n e w l a n g u a g e . a s i t s o…" at bounding box center [723, 201] width 919 height 441
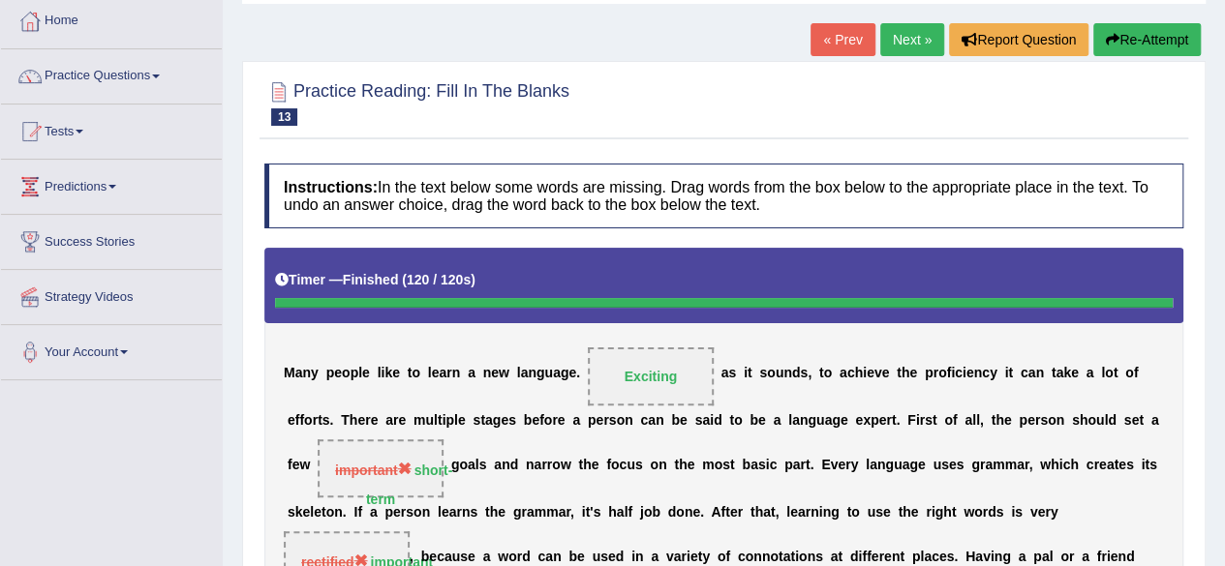
scroll to position [12, 0]
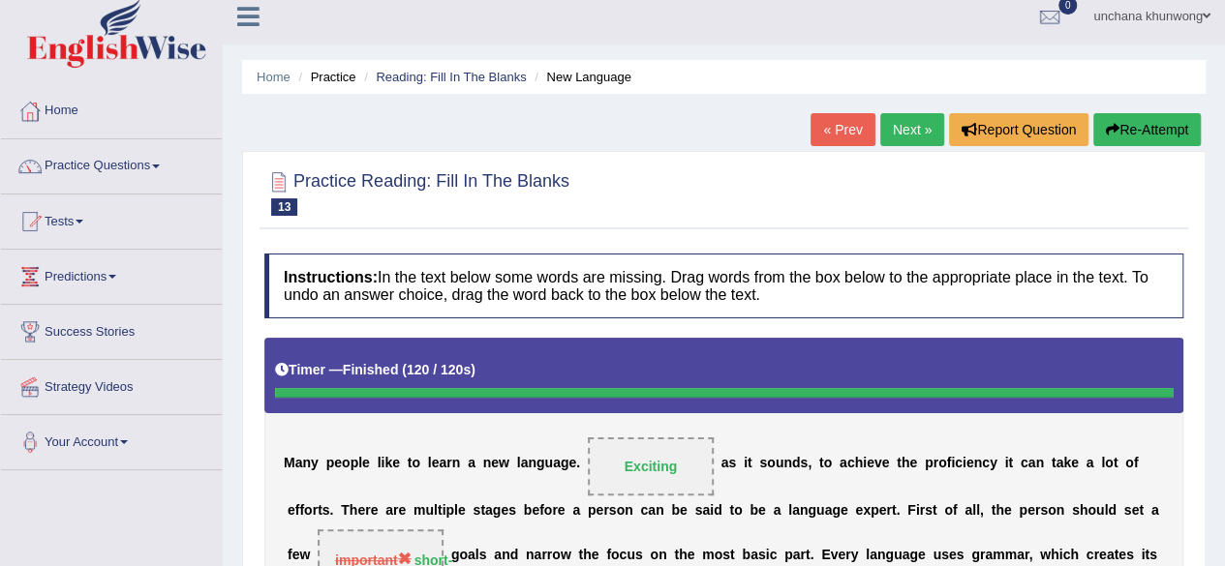
click at [1186, 119] on button "Re-Attempt" at bounding box center [1146, 129] width 107 height 33
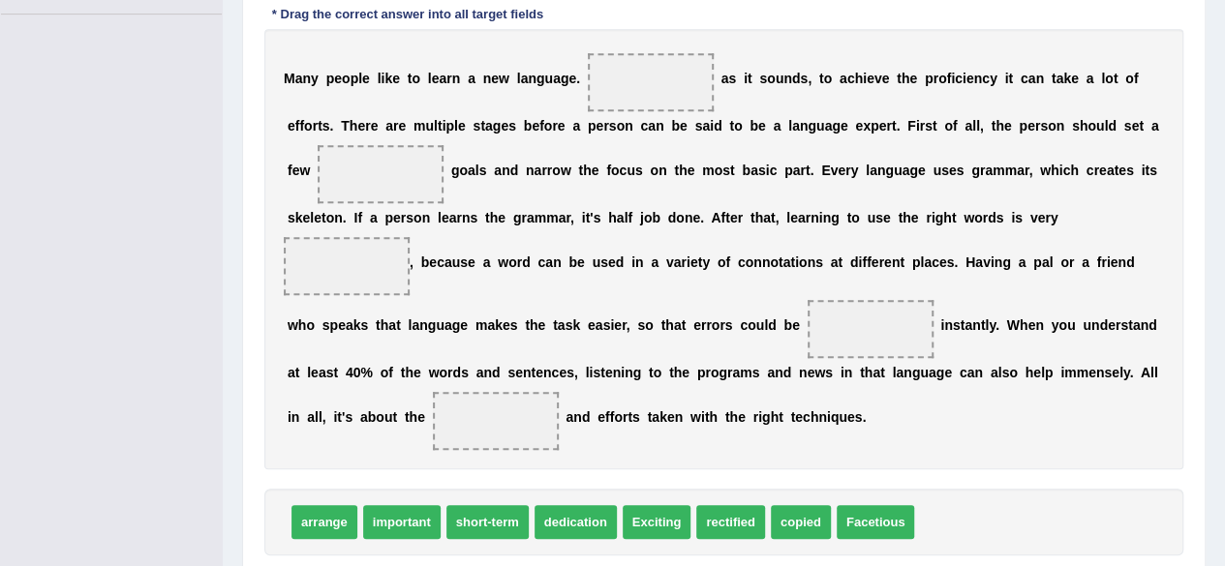
scroll to position [472, 0]
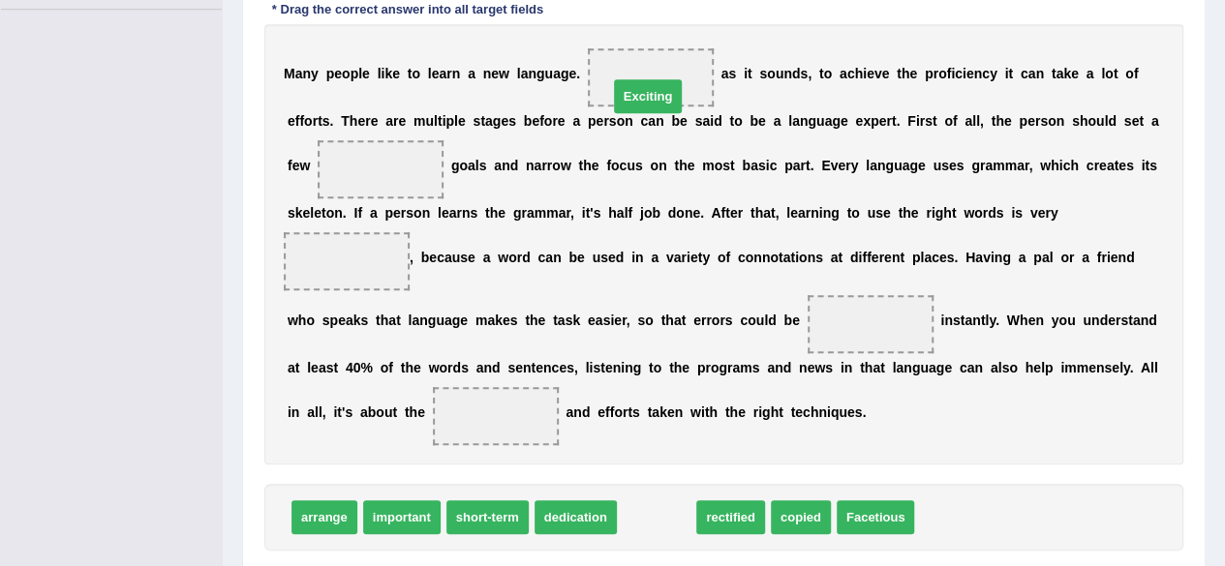
drag, startPoint x: 644, startPoint y: 514, endPoint x: 635, endPoint y: 93, distance: 421.3
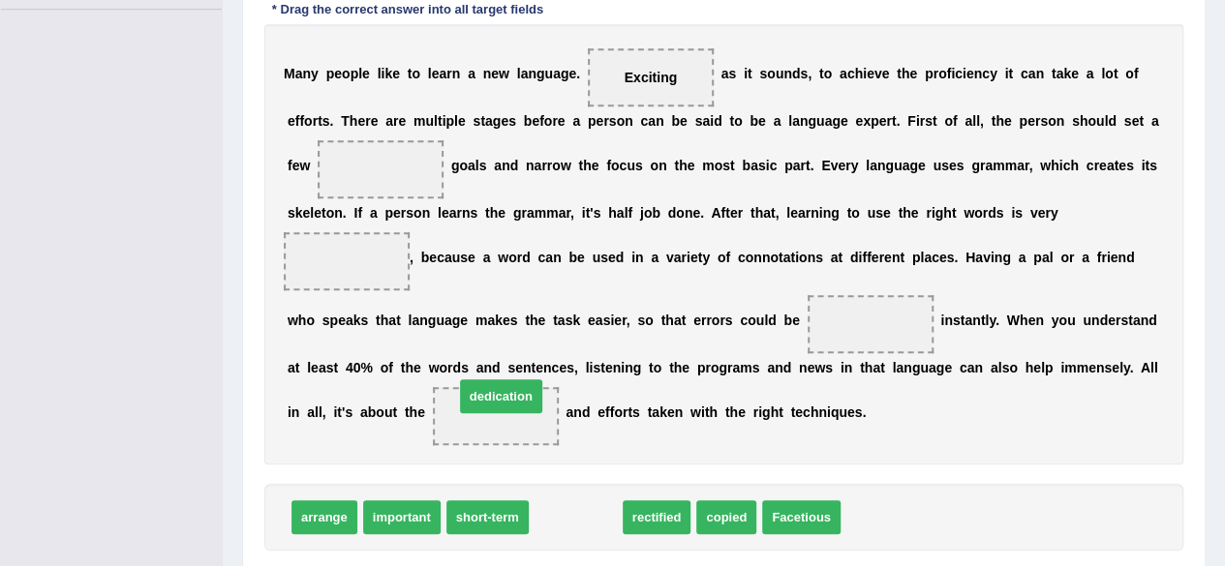
drag, startPoint x: 585, startPoint y: 513, endPoint x: 512, endPoint y: 410, distance: 126.5
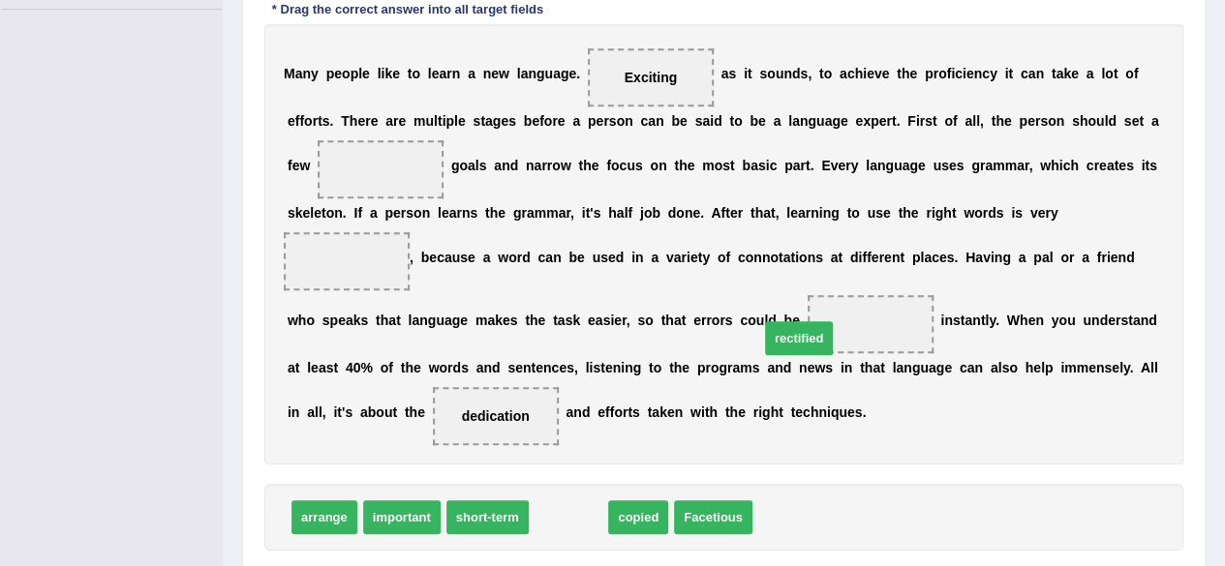
drag, startPoint x: 560, startPoint y: 511, endPoint x: 839, endPoint y: 333, distance: 331.7
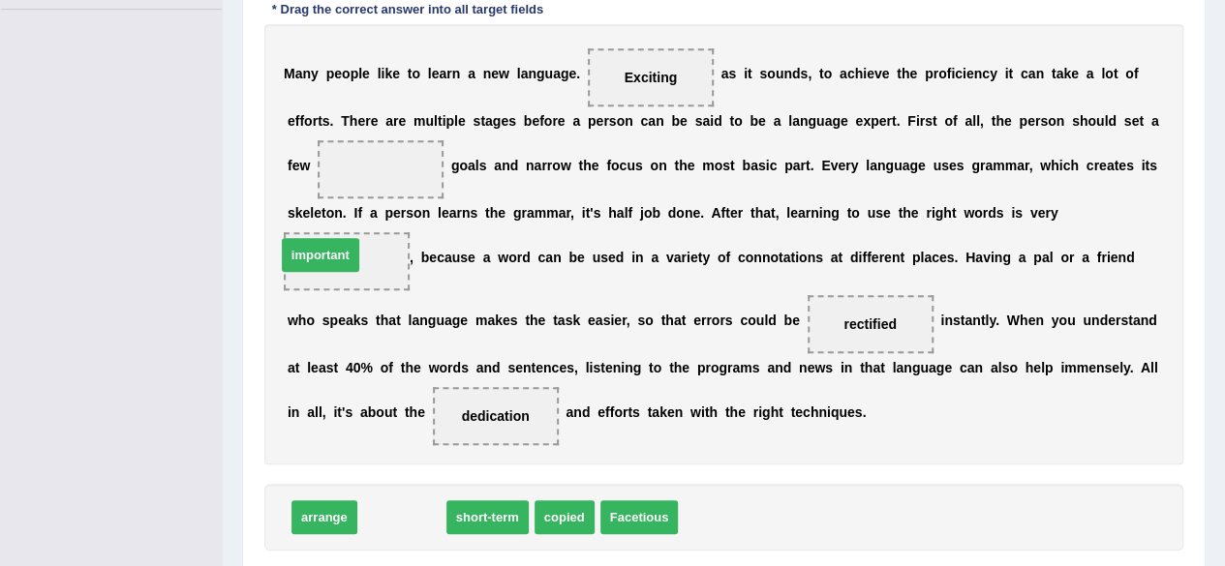
drag, startPoint x: 397, startPoint y: 512, endPoint x: 327, endPoint y: 254, distance: 267.7
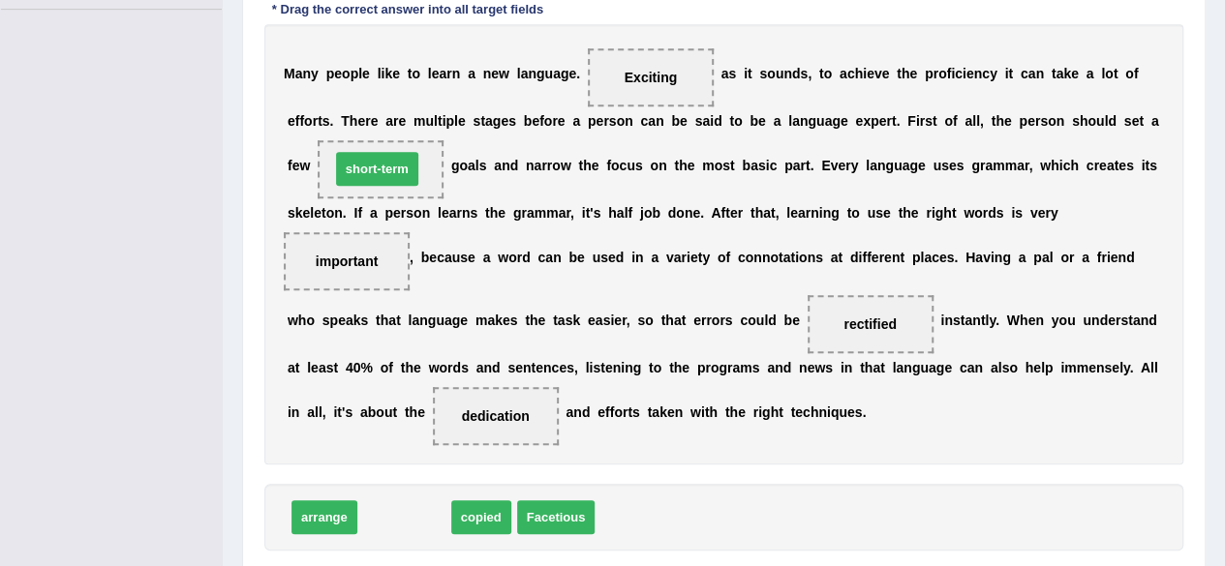
drag, startPoint x: 387, startPoint y: 518, endPoint x: 360, endPoint y: 169, distance: 349.6
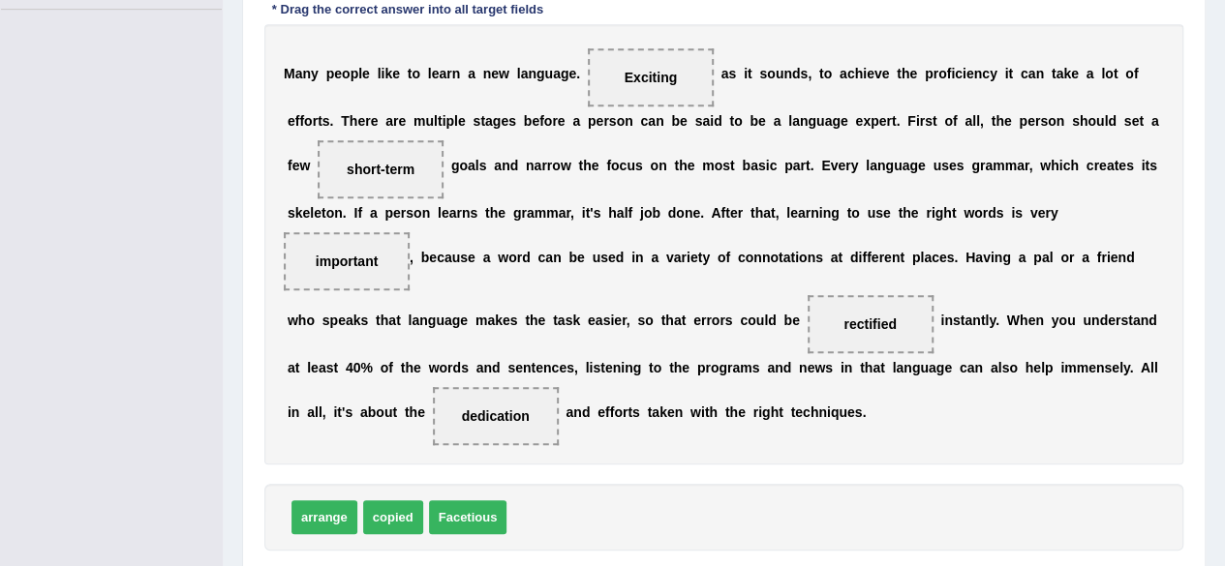
scroll to position [594, 0]
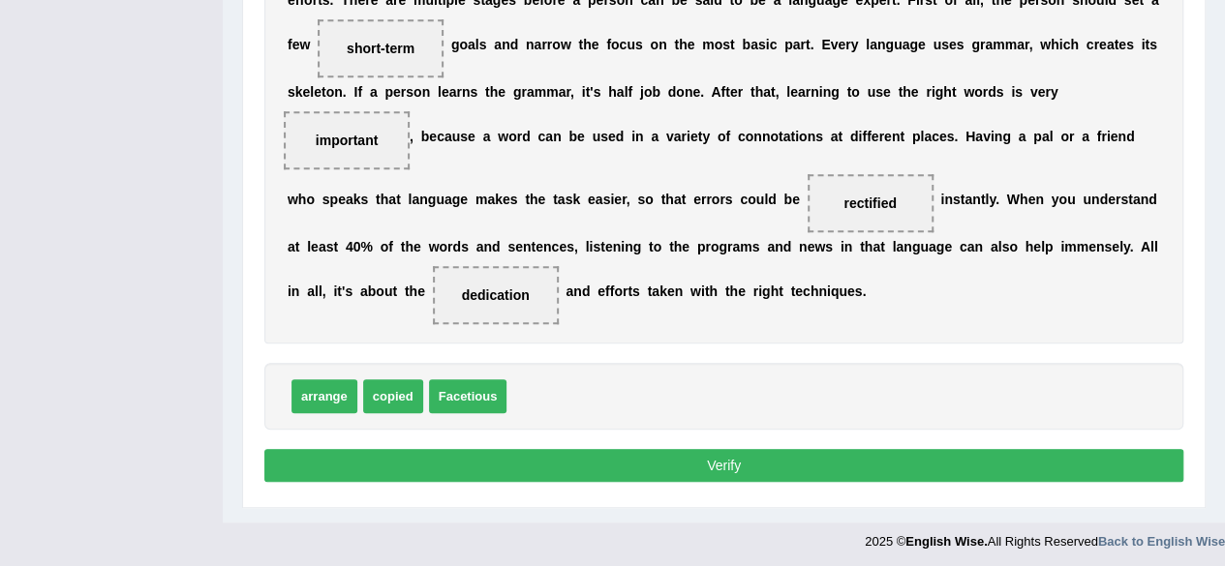
click at [929, 462] on button "Verify" at bounding box center [723, 465] width 919 height 33
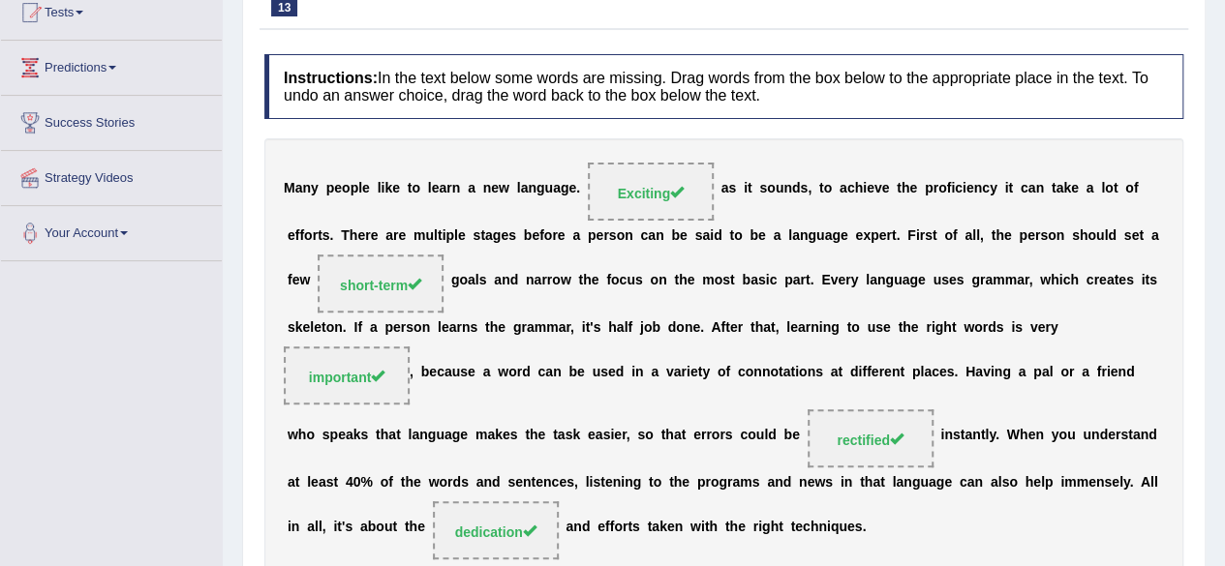
scroll to position [97, 0]
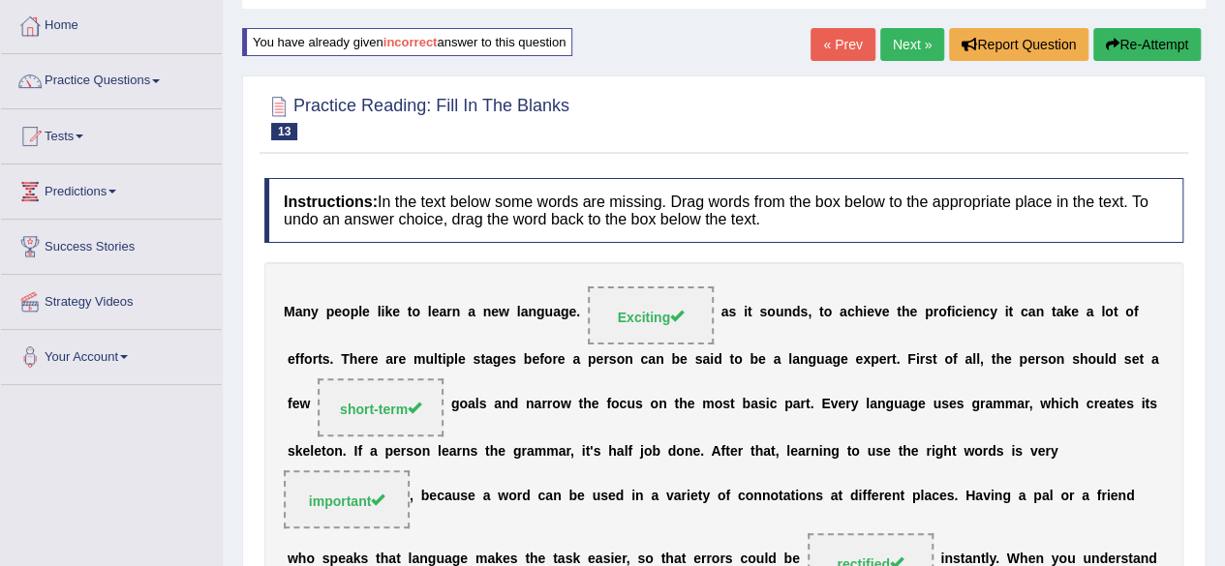
click at [903, 58] on link "Next »" at bounding box center [912, 44] width 64 height 33
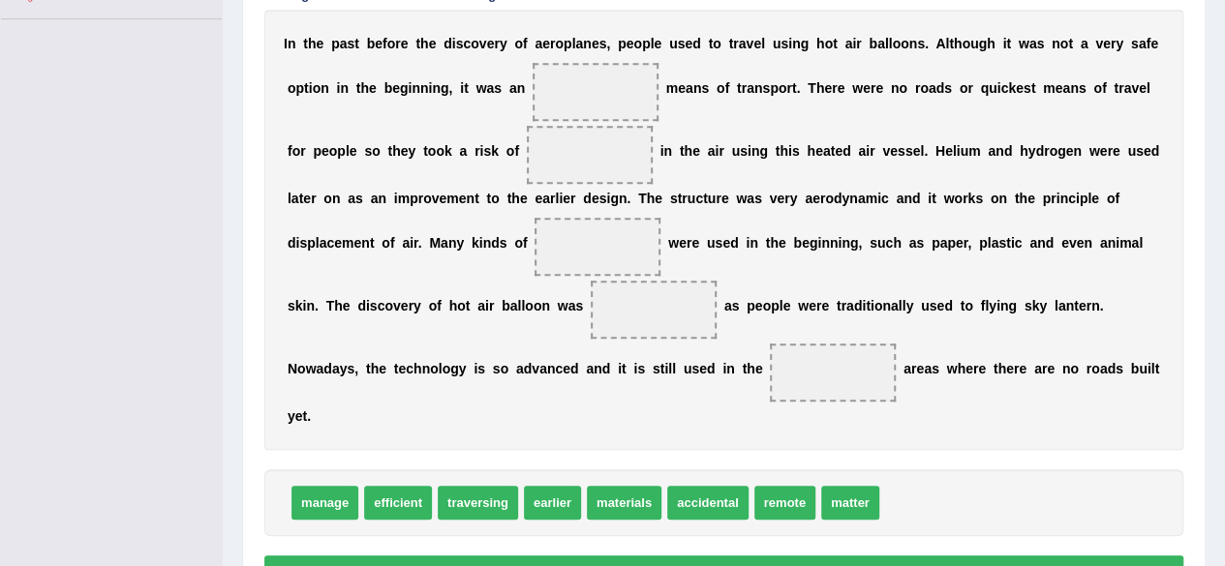
scroll to position [460, 0]
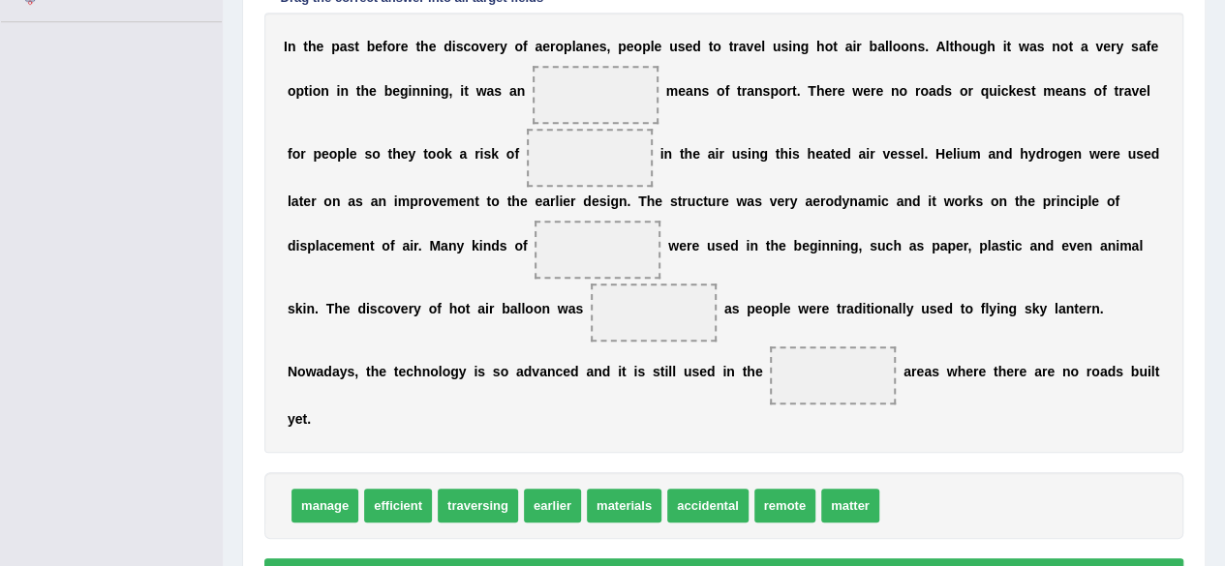
drag, startPoint x: 0, startPoint y: 0, endPoint x: 1238, endPoint y: 482, distance: 1328.9
click at [991, 519] on div "manage efficient traversing earlier materials accidental remote matter" at bounding box center [723, 505] width 919 height 67
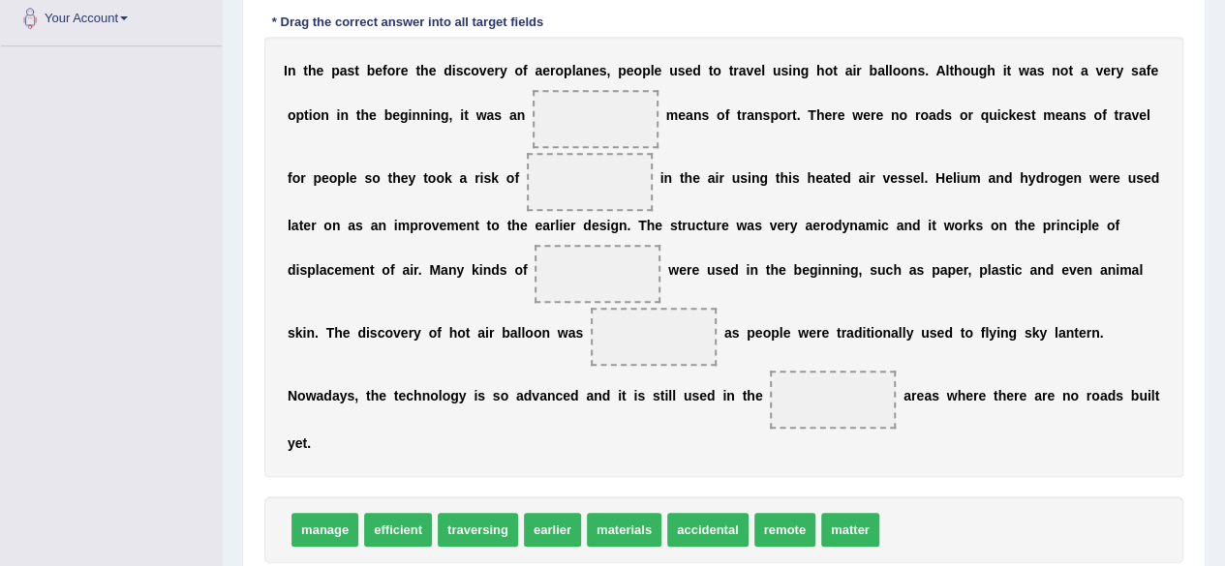
scroll to position [433, 0]
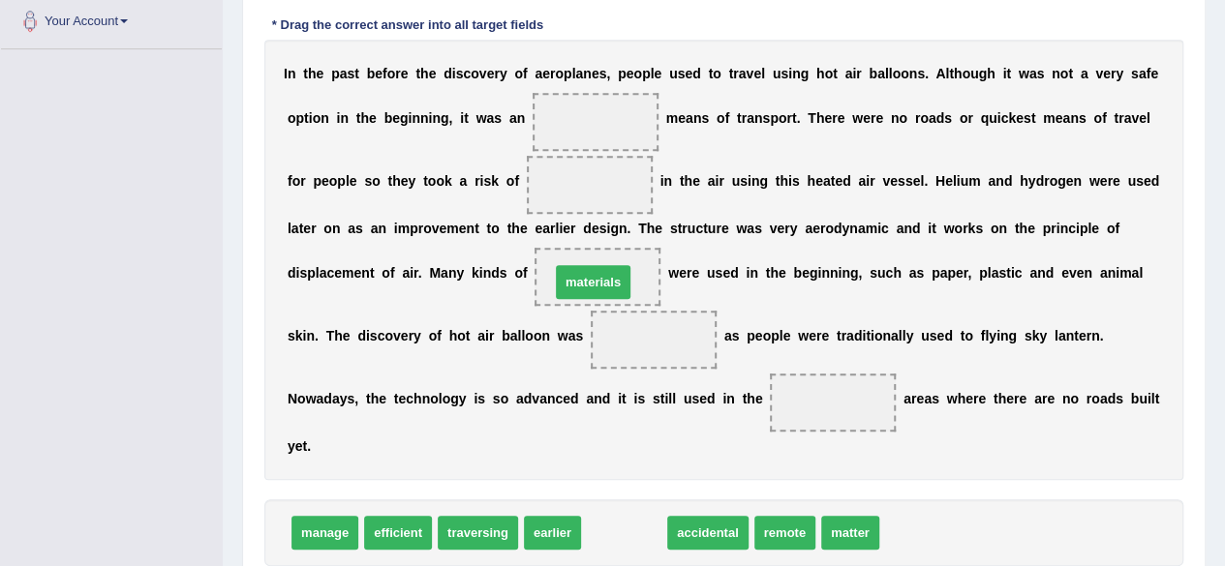
drag, startPoint x: 632, startPoint y: 530, endPoint x: 612, endPoint y: 267, distance: 263.2
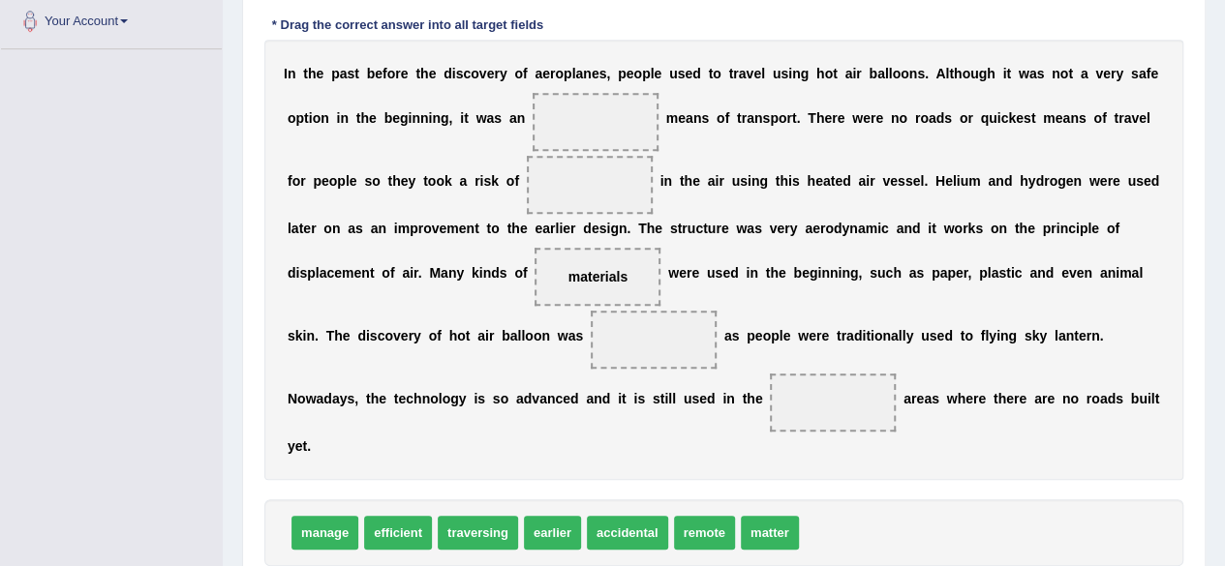
click at [681, 429] on div "I n t h e p a s t b e f o r e t h e d i s c o v e r y o f a e r o p l a n e s ,…" at bounding box center [723, 260] width 919 height 441
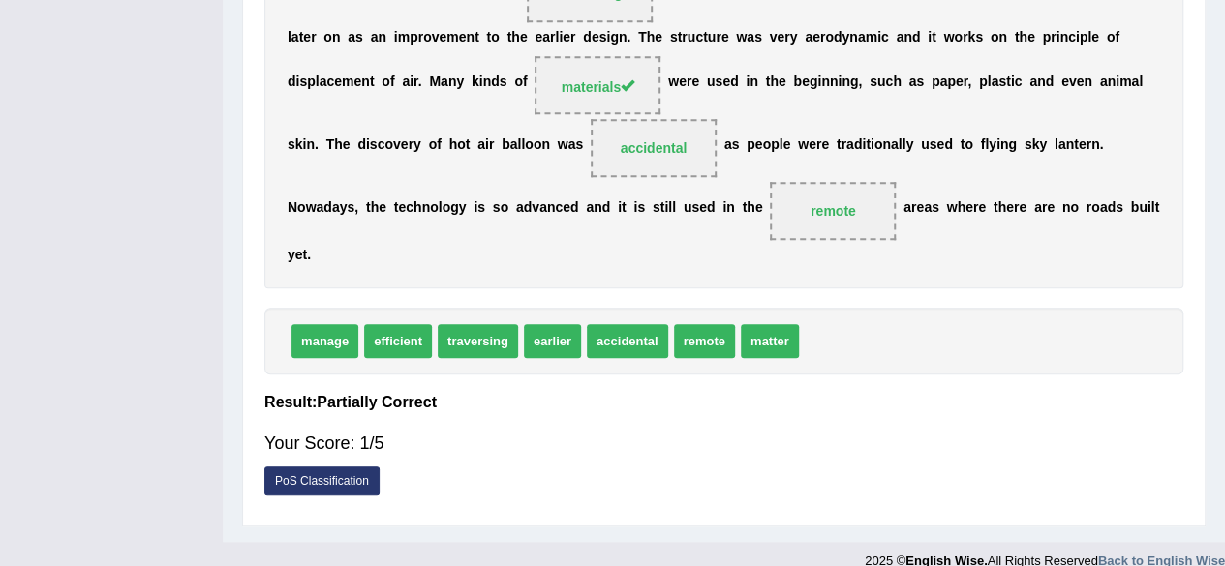
scroll to position [21, 0]
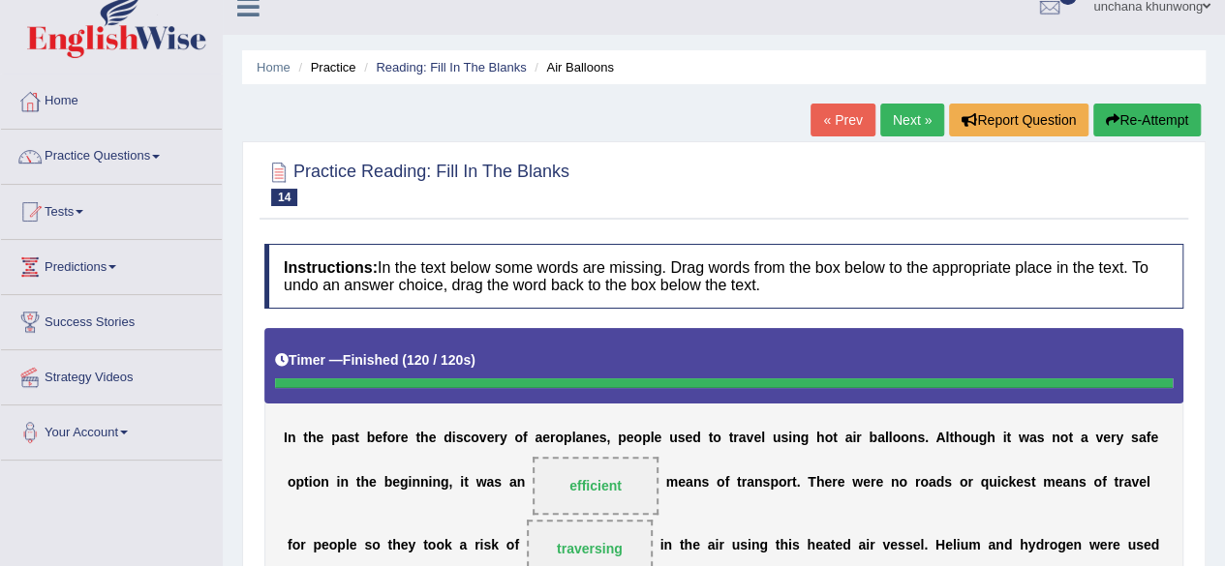
click at [1168, 138] on div "« Prev Next » Report Question Re-Attempt" at bounding box center [1007, 123] width 395 height 38
click at [1134, 115] on button "Re-Attempt" at bounding box center [1146, 120] width 107 height 33
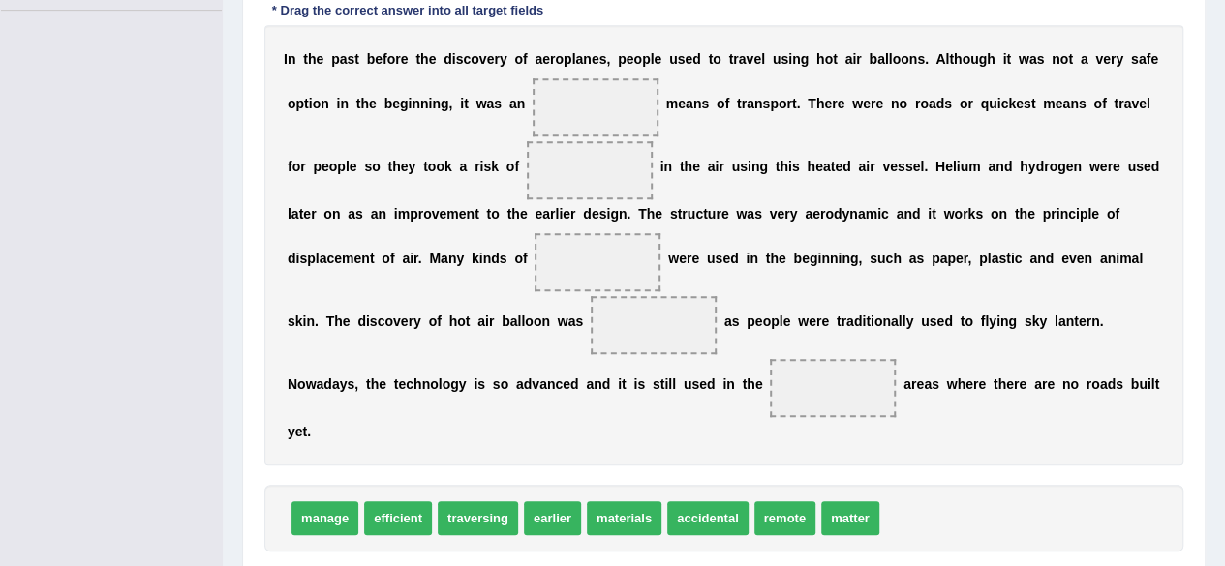
scroll to position [472, 0]
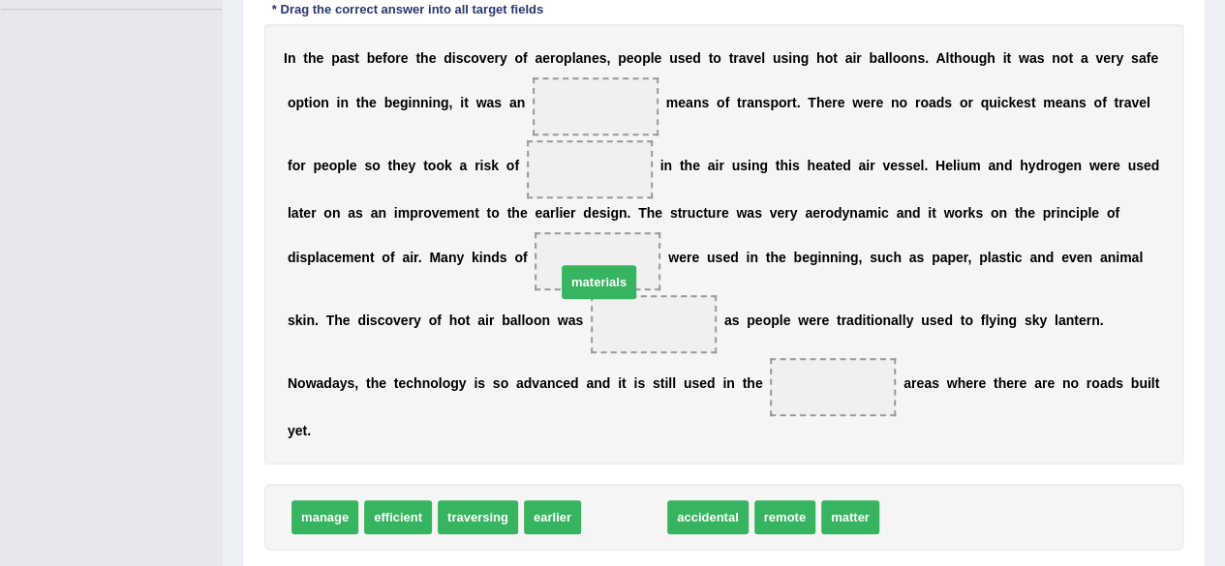
drag, startPoint x: 627, startPoint y: 511, endPoint x: 600, endPoint y: 274, distance: 238.8
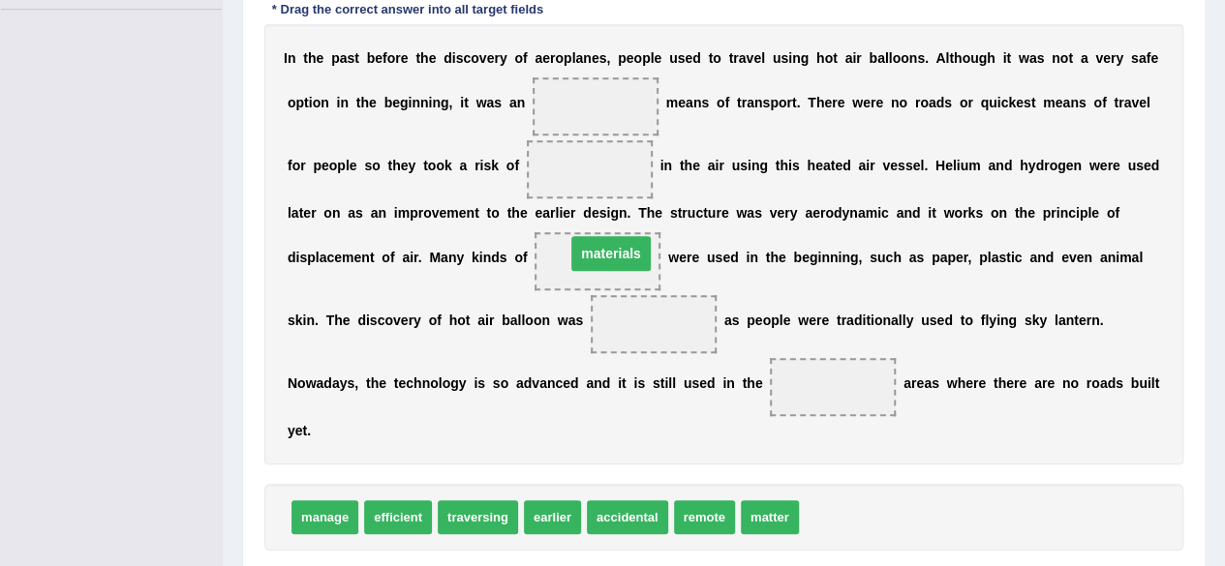
drag, startPoint x: 647, startPoint y: 320, endPoint x: 604, endPoint y: 249, distance: 82.5
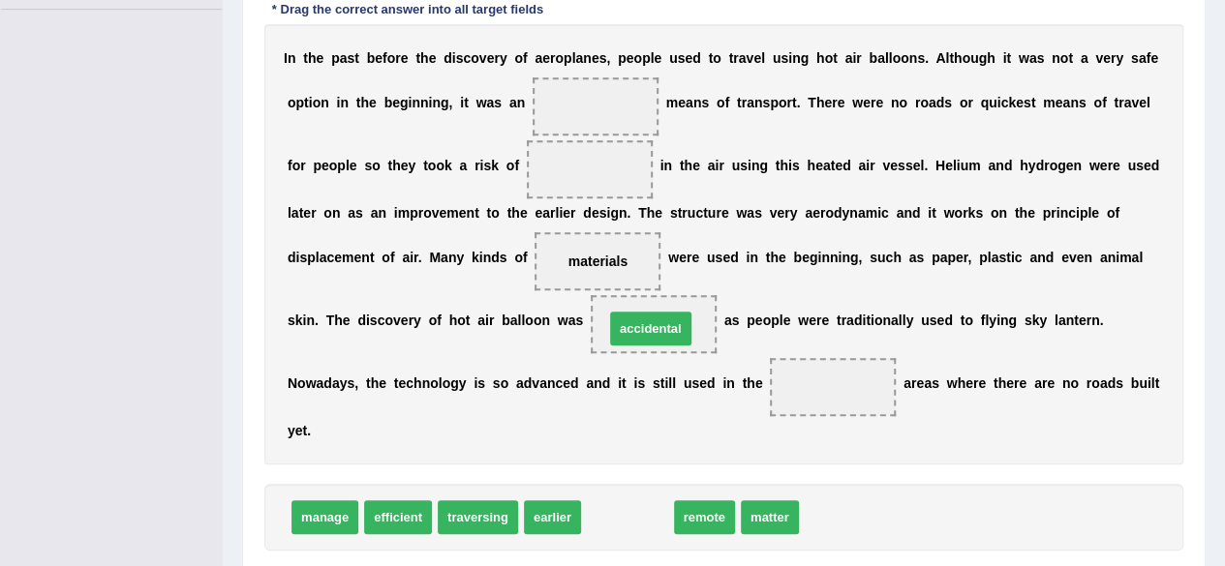
drag, startPoint x: 618, startPoint y: 503, endPoint x: 641, endPoint y: 313, distance: 191.2
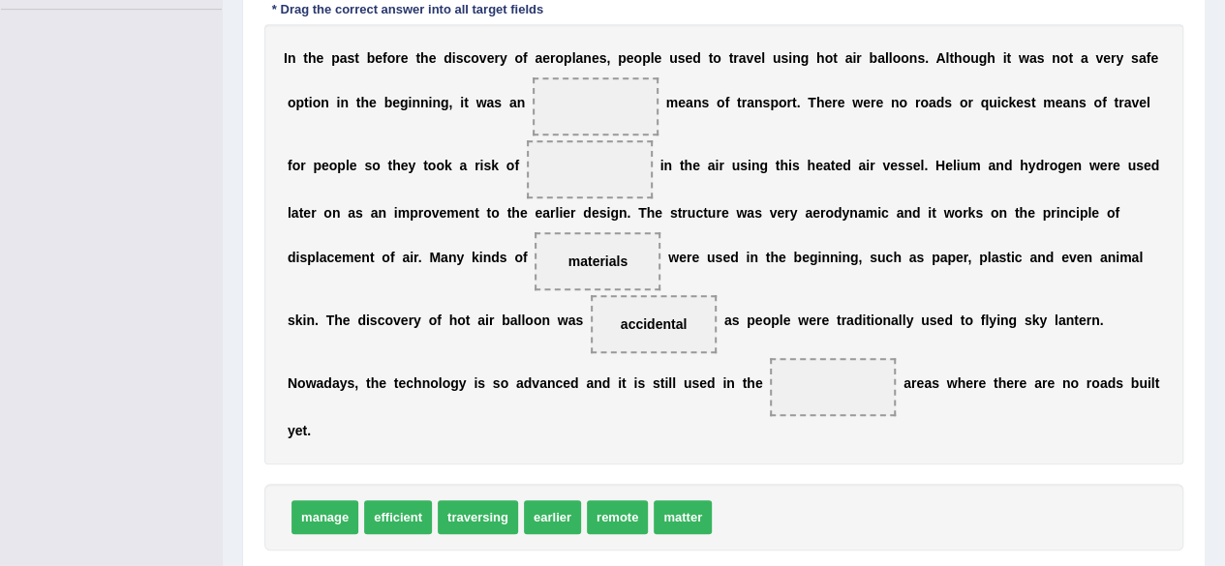
click at [641, 317] on span "accidental" at bounding box center [654, 324] width 66 height 15
drag, startPoint x: 632, startPoint y: 503, endPoint x: 854, endPoint y: 371, distance: 257.9
click at [643, 111] on span at bounding box center [596, 106] width 126 height 58
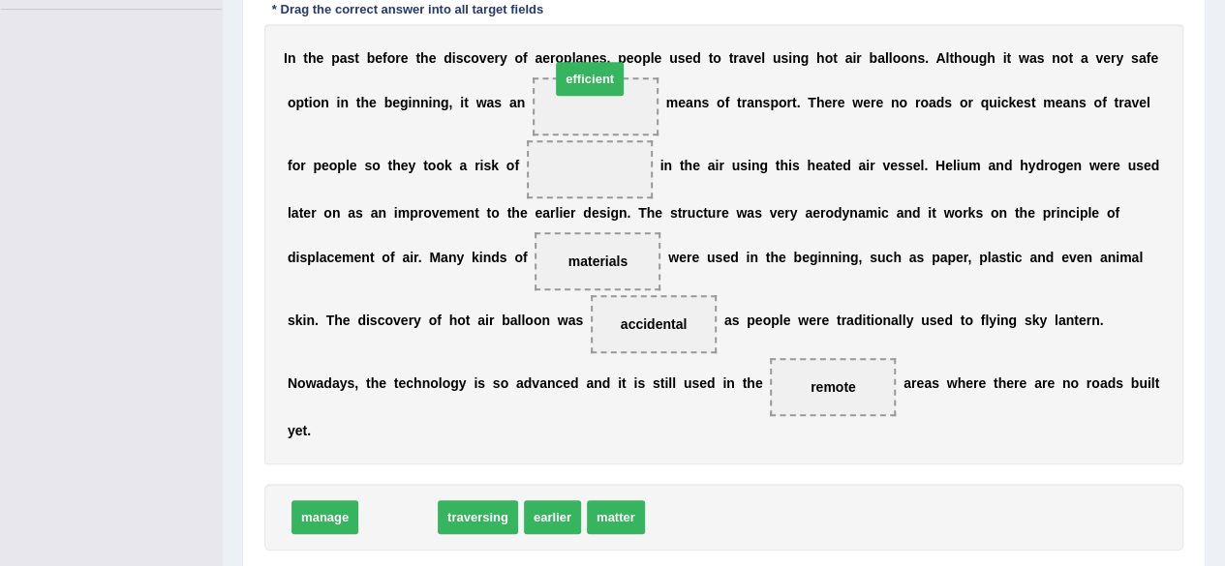
drag, startPoint x: 398, startPoint y: 520, endPoint x: 590, endPoint y: 71, distance: 488.4
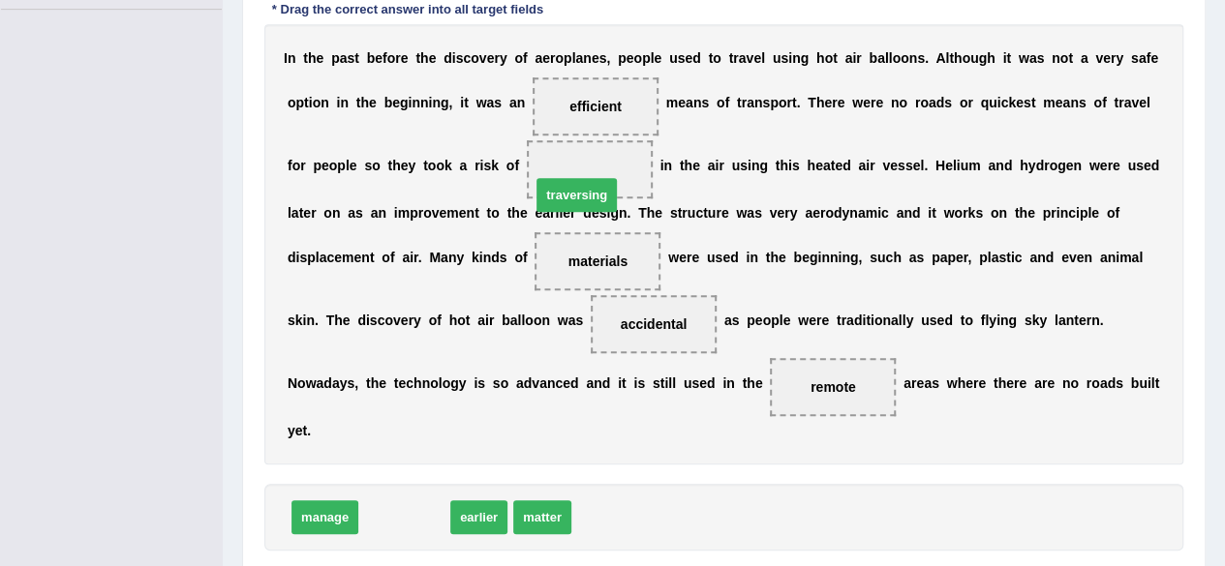
drag, startPoint x: 420, startPoint y: 516, endPoint x: 589, endPoint y: 188, distance: 368.9
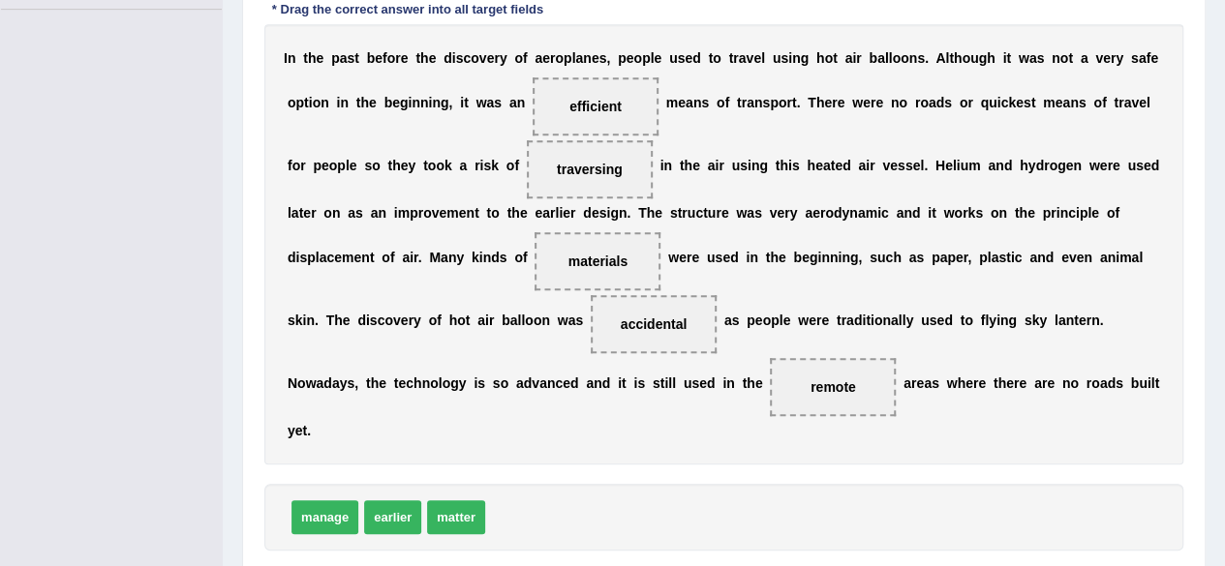
scroll to position [594, 0]
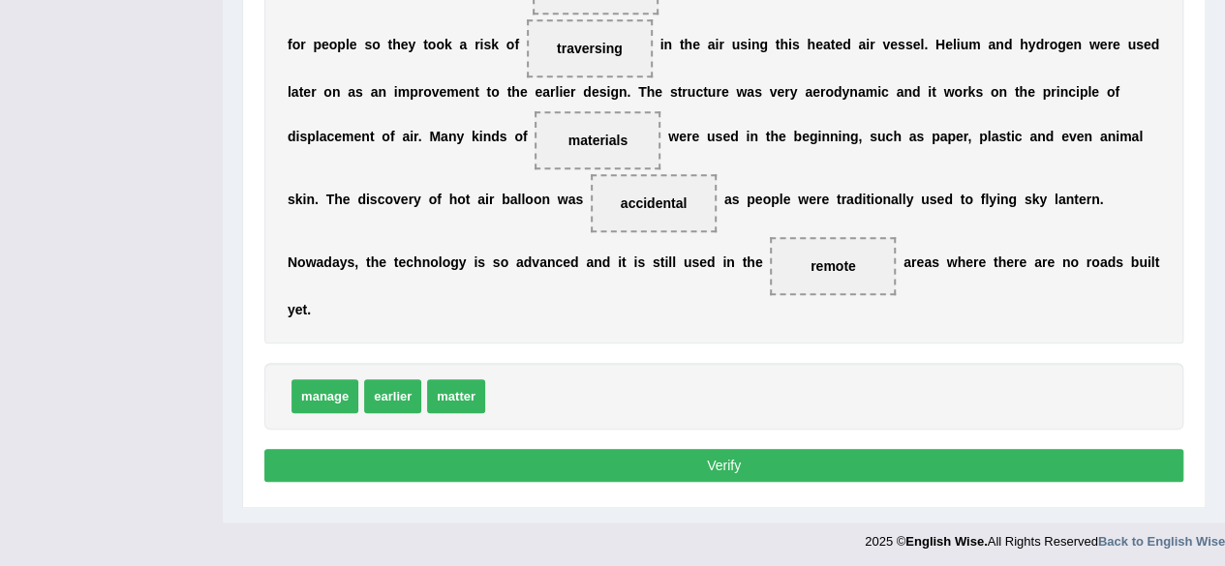
click at [796, 452] on button "Verify" at bounding box center [723, 465] width 919 height 33
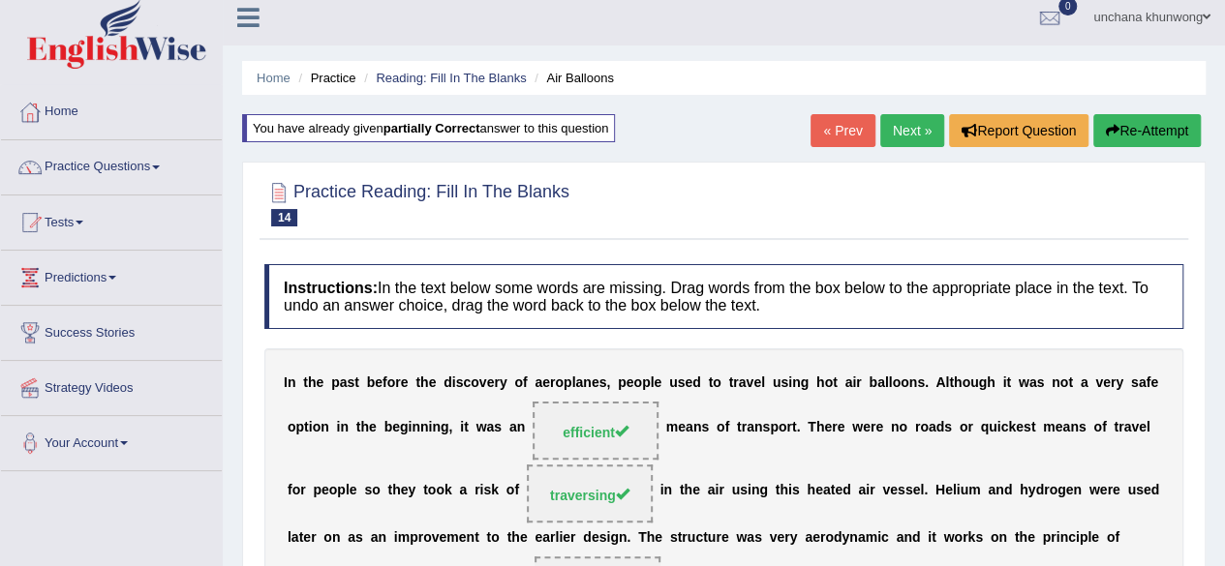
scroll to position [0, 0]
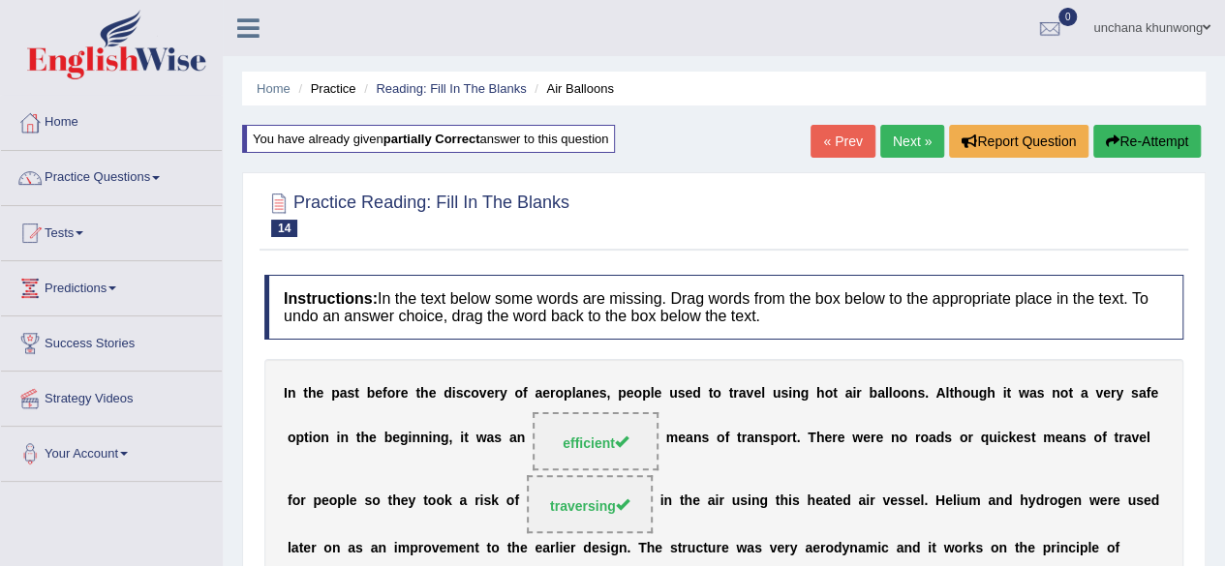
click at [918, 139] on link "Next »" at bounding box center [912, 141] width 64 height 33
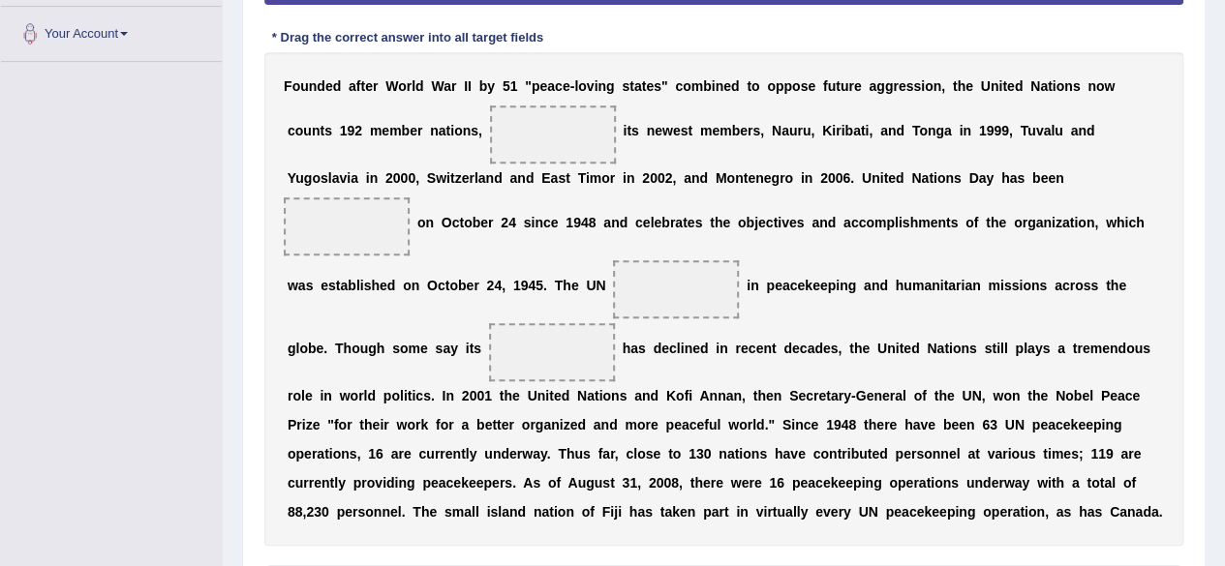
scroll to position [425, 0]
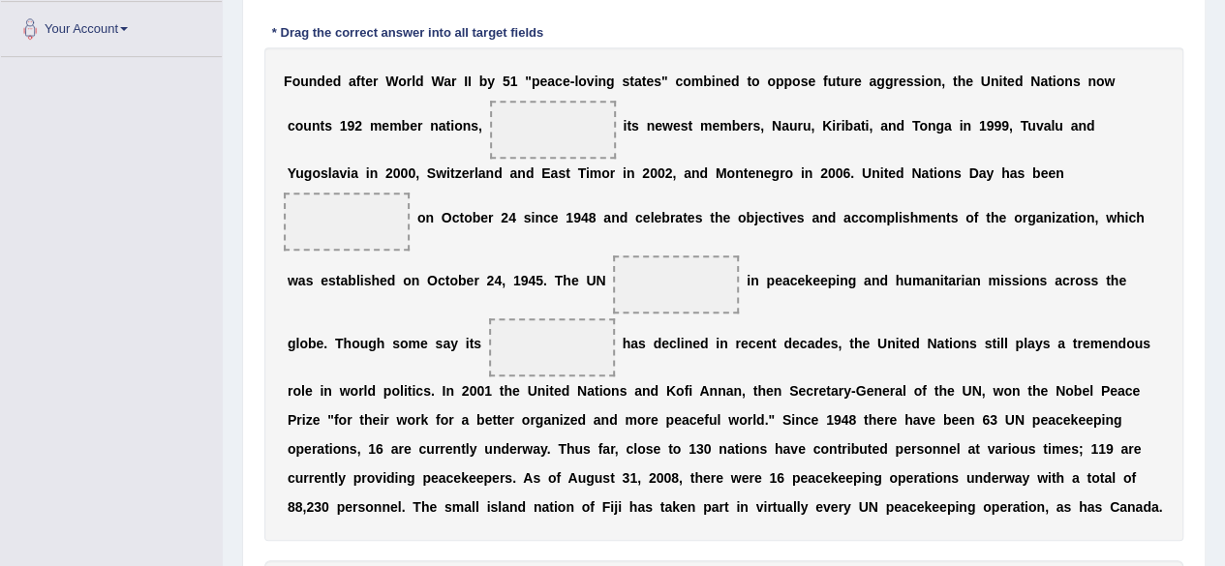
drag, startPoint x: 1238, startPoint y: 151, endPoint x: 1238, endPoint y: 342, distance: 190.7
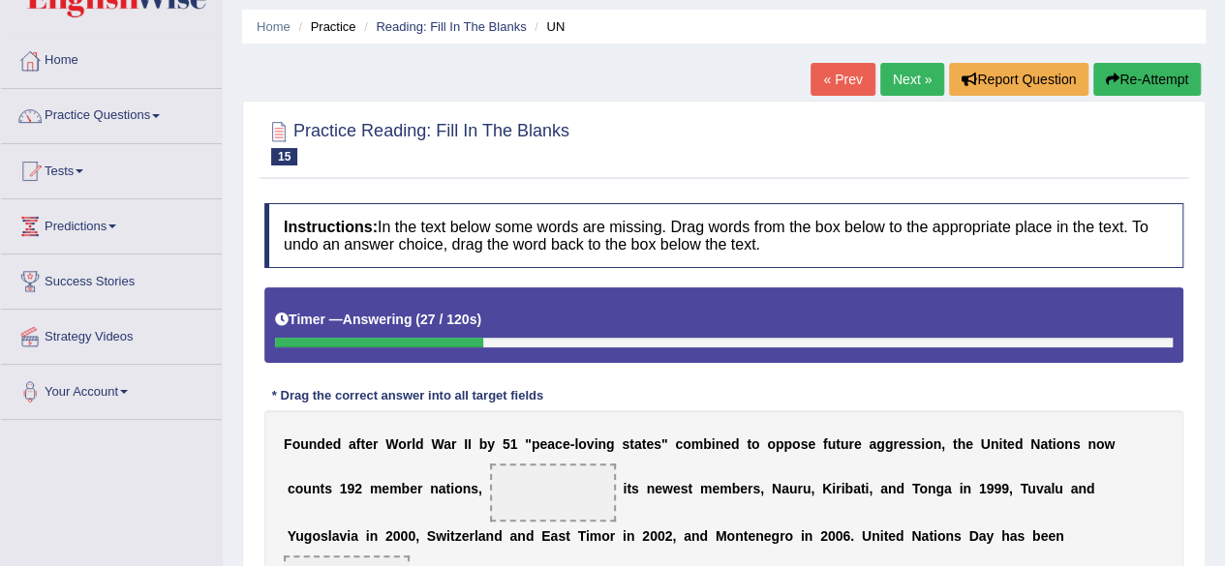
scroll to position [33, 0]
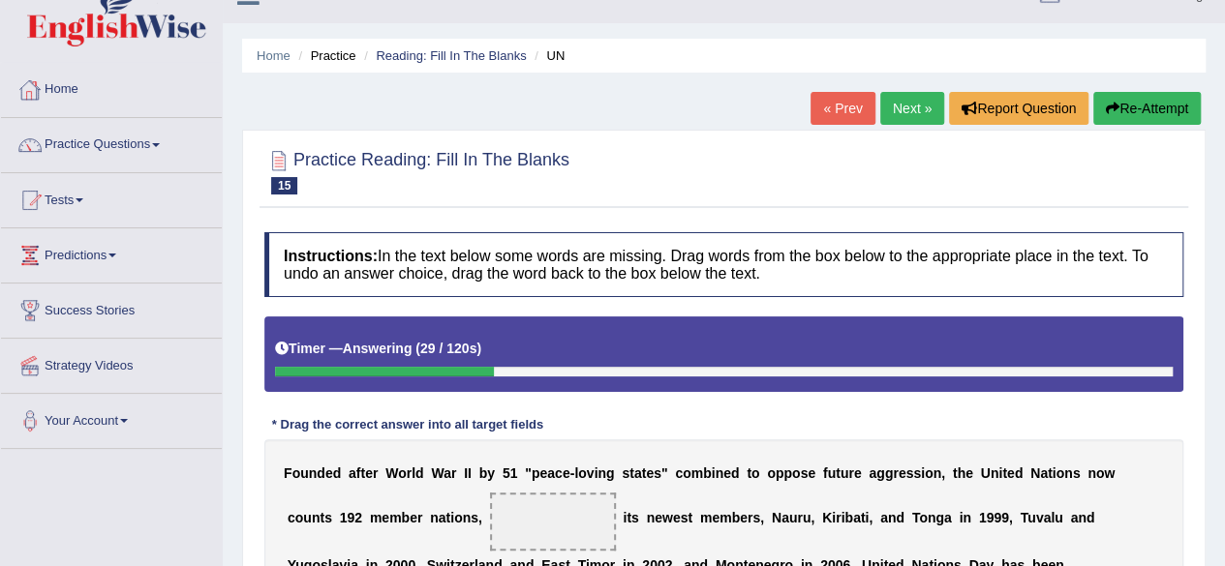
click at [52, 98] on link "Home" at bounding box center [111, 87] width 221 height 48
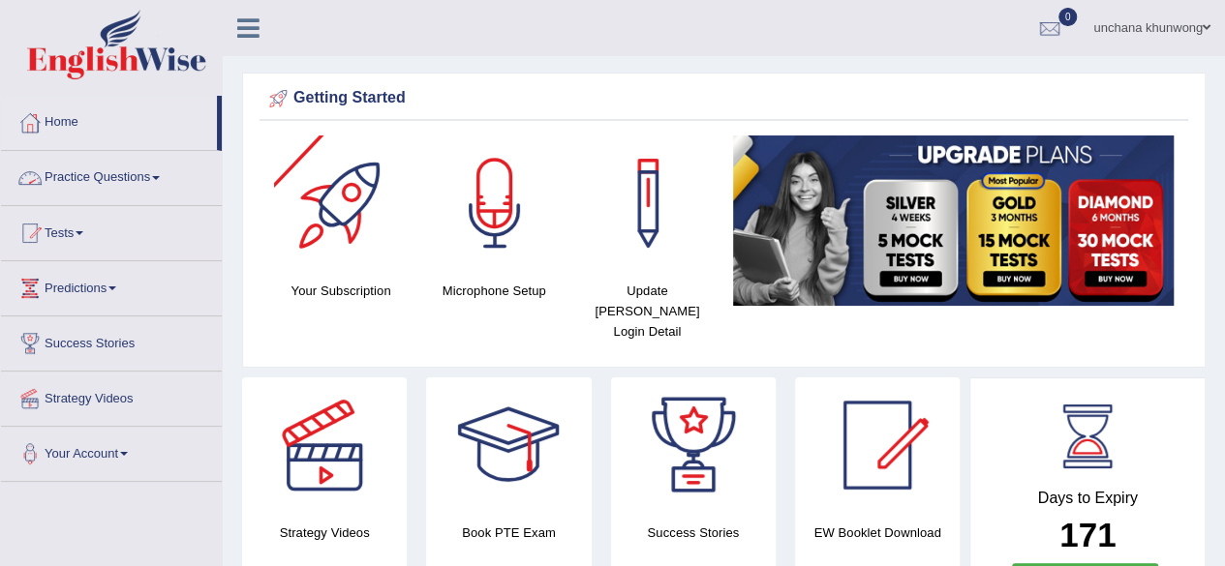
click at [92, 179] on link "Practice Questions" at bounding box center [111, 175] width 221 height 48
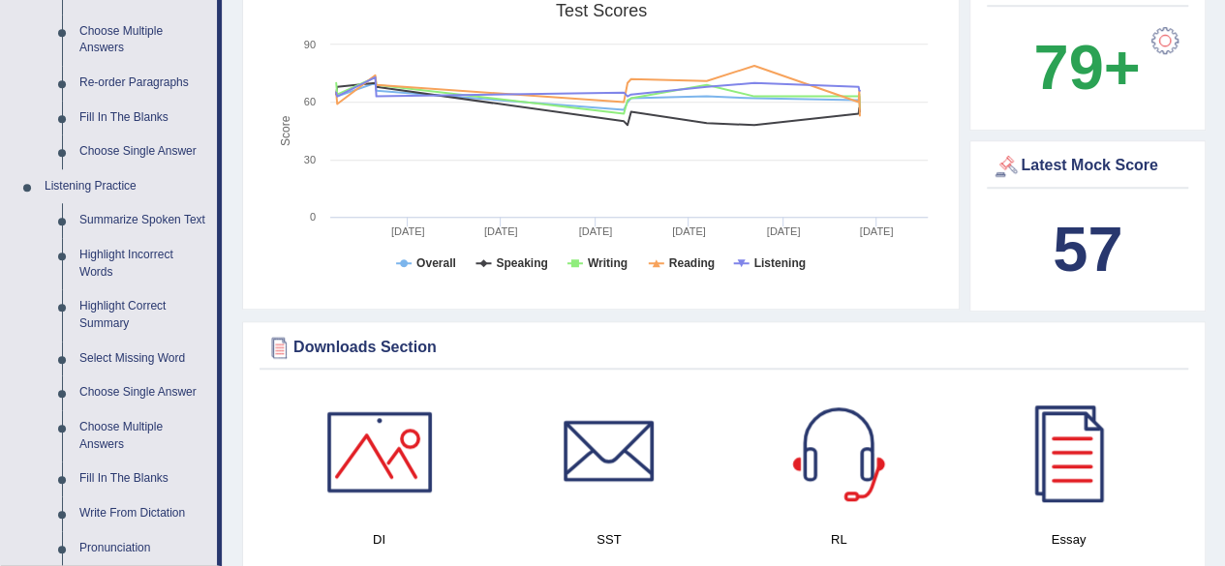
scroll to position [682, 0]
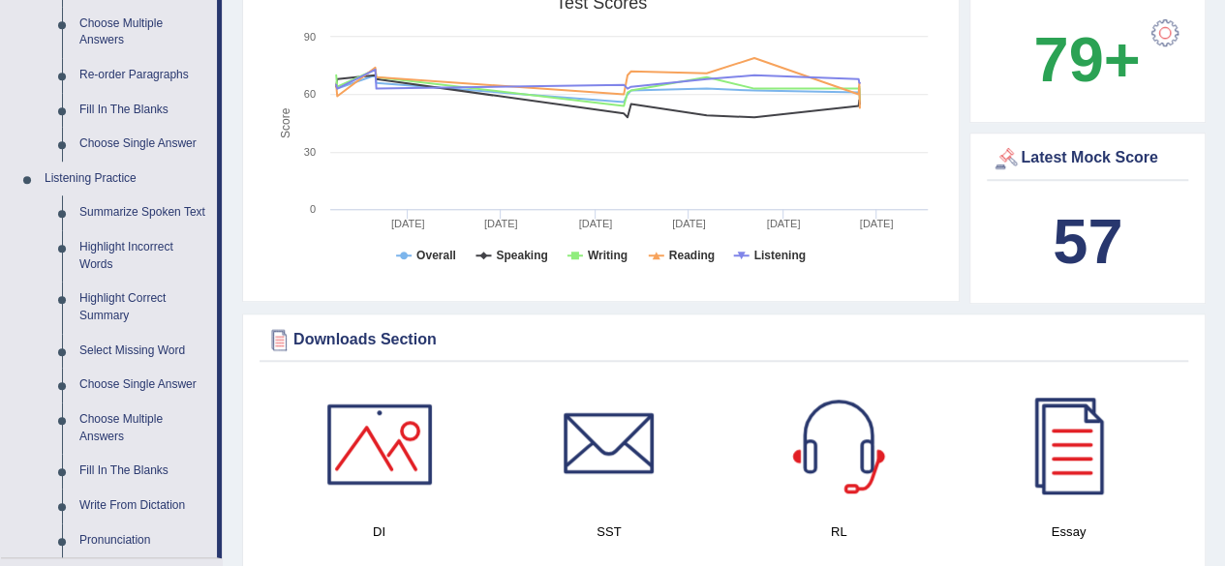
click at [1176, 330] on div "Downloads Section" at bounding box center [723, 339] width 919 height 29
click at [135, 247] on link "Highlight Incorrect Words" at bounding box center [144, 255] width 146 height 51
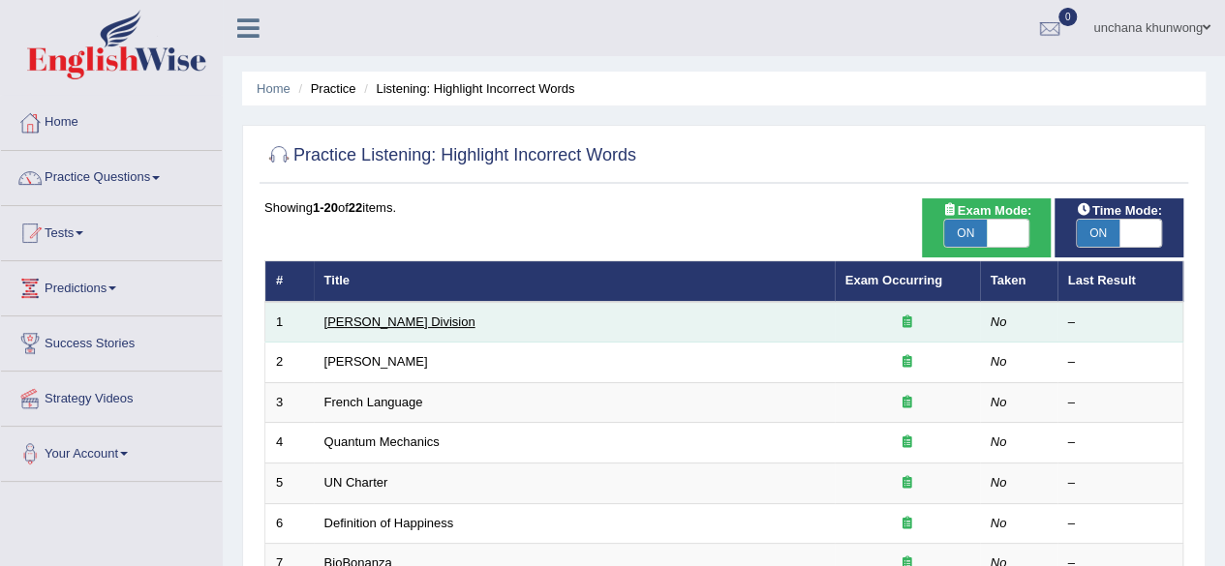
click at [359, 320] on link "Ward Division" at bounding box center [399, 322] width 151 height 15
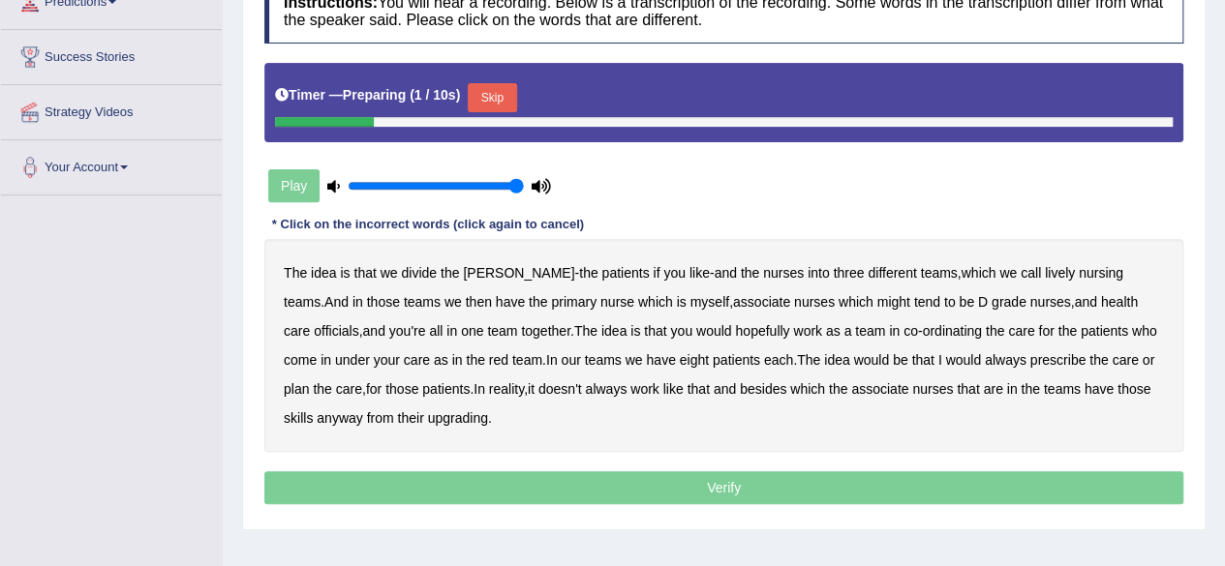
scroll to position [290, 0]
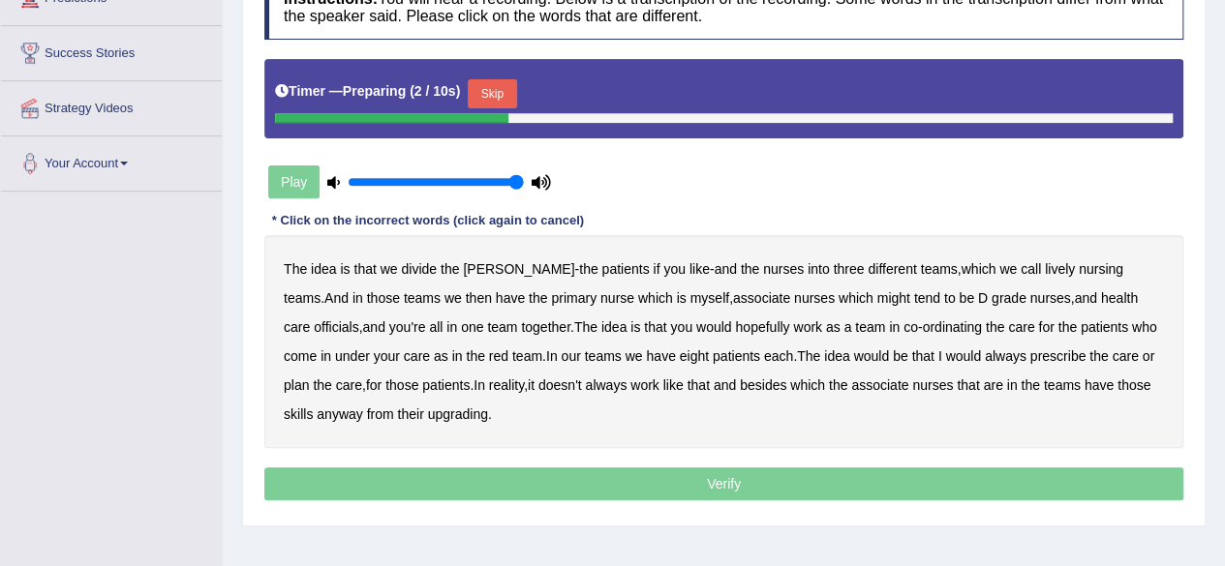
click at [503, 95] on button "Skip" at bounding box center [492, 93] width 48 height 29
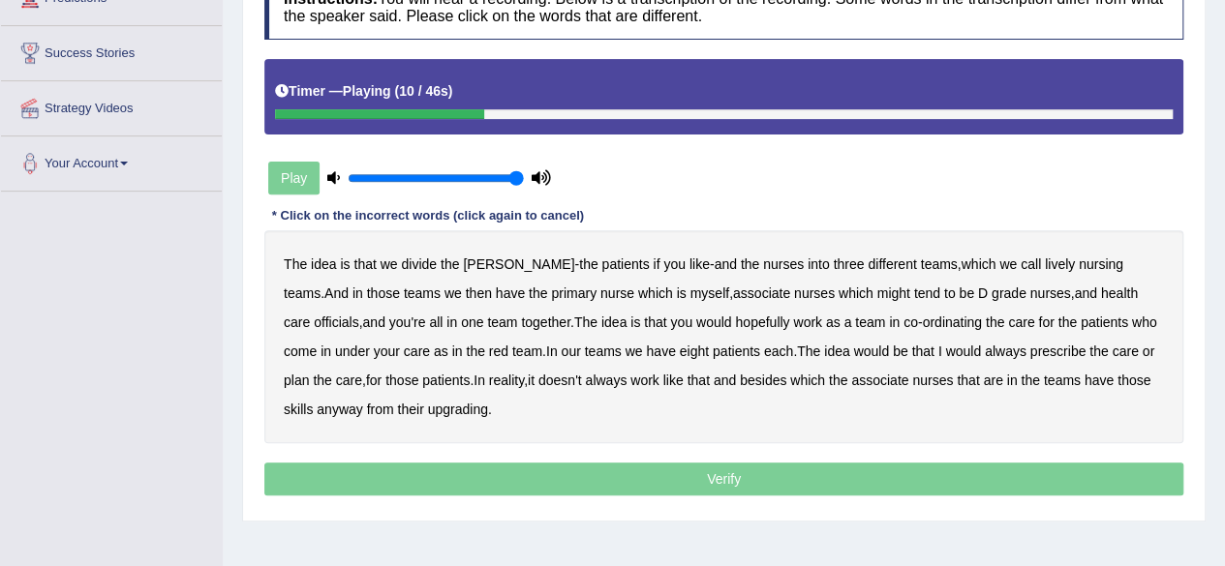
click at [1045, 262] on b "lively" at bounding box center [1060, 264] width 30 height 15
click at [358, 315] on b "officials" at bounding box center [336, 322] width 45 height 15
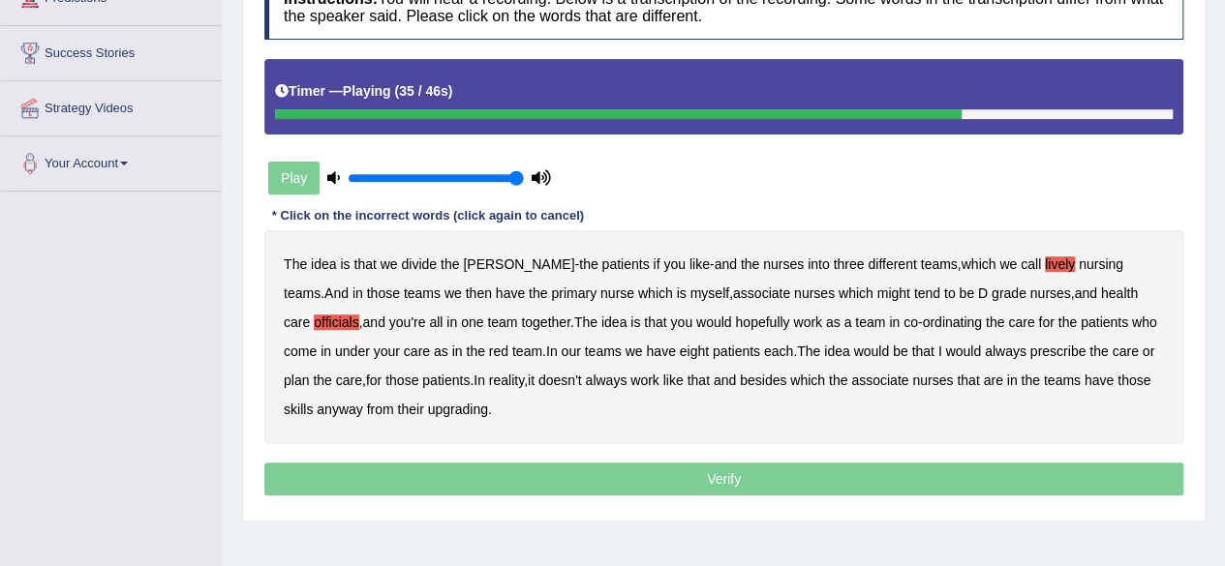
click at [985, 353] on b "always" at bounding box center [1006, 351] width 42 height 15
click at [851, 381] on b "associate" at bounding box center [879, 380] width 57 height 15
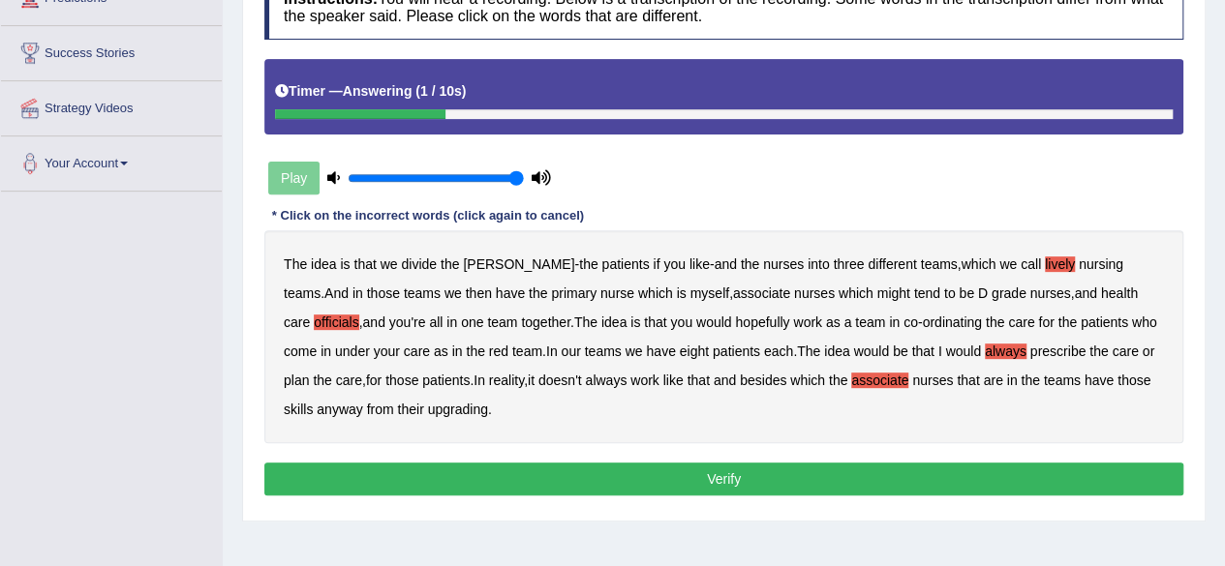
click at [317, 408] on b "anyway" at bounding box center [340, 409] width 46 height 15
click at [428, 406] on b "upgrading" at bounding box center [458, 409] width 60 height 15
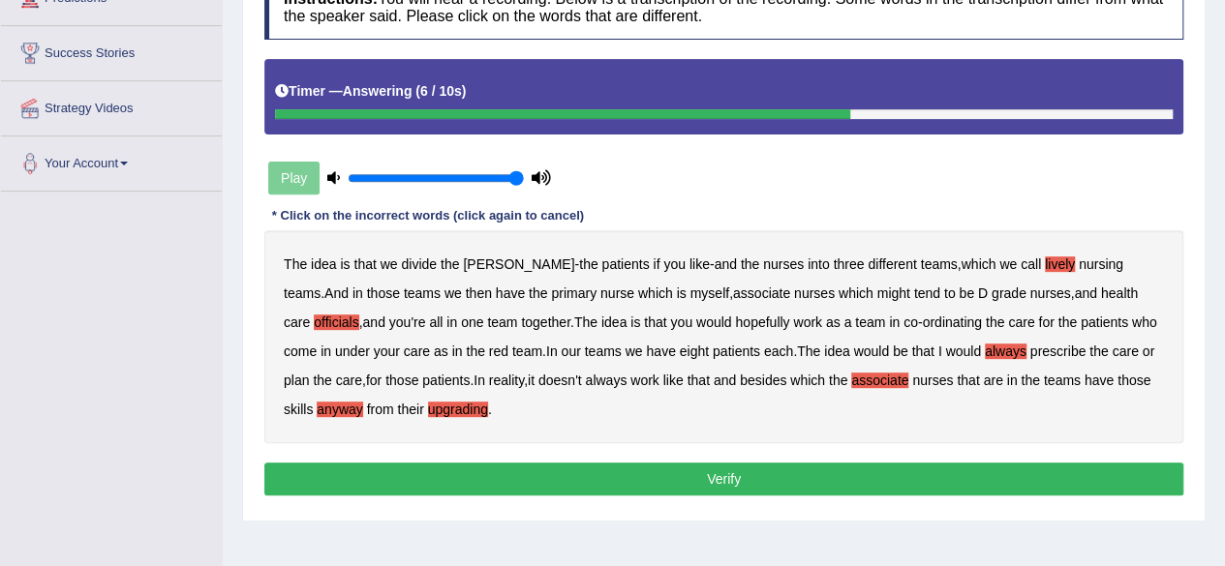
click at [700, 485] on button "Verify" at bounding box center [723, 479] width 919 height 33
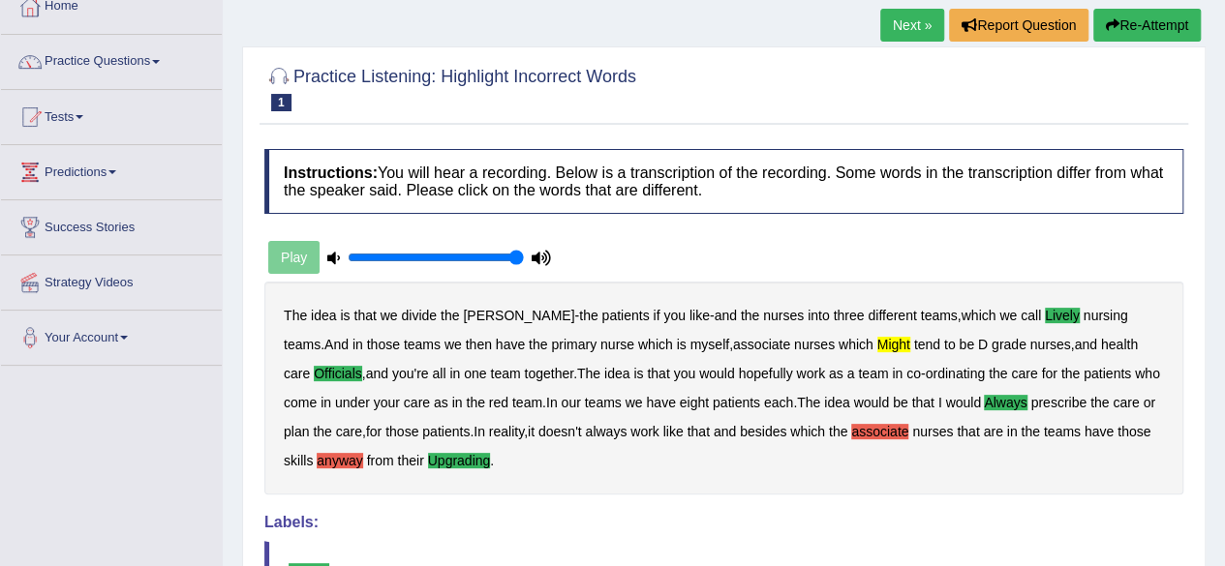
scroll to position [112, 0]
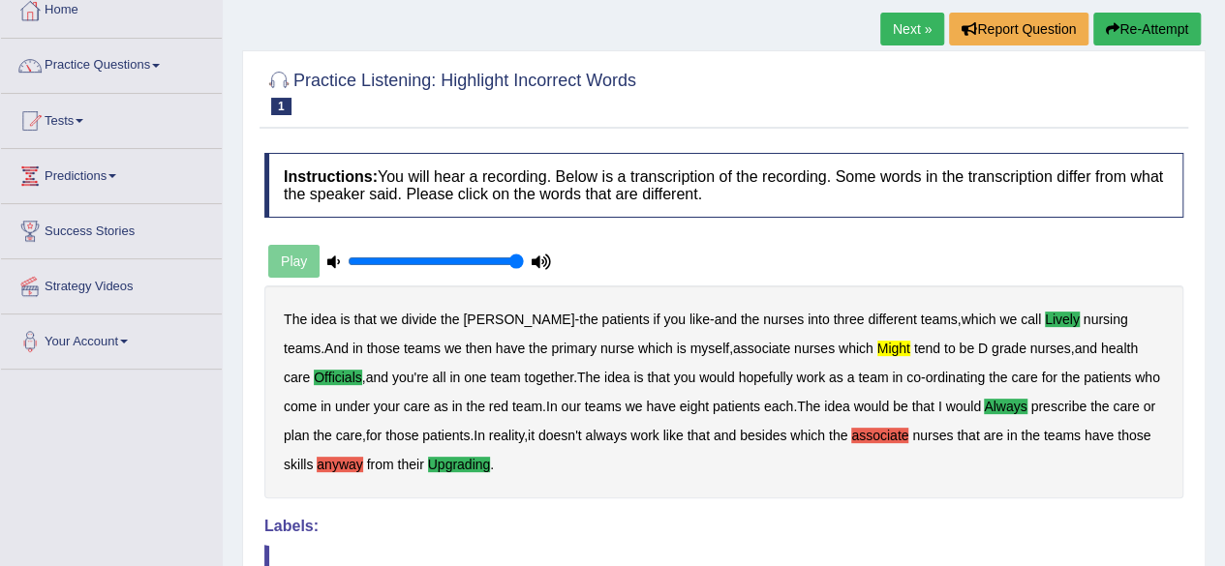
drag, startPoint x: 1211, startPoint y: 218, endPoint x: 1203, endPoint y: 168, distance: 51.1
click at [1203, 168] on div "Home Practice Listening: Highlight Incorrect Words [PERSON_NAME] Division Next …" at bounding box center [724, 372] width 1002 height 968
click at [914, 30] on link "Next »" at bounding box center [912, 29] width 64 height 33
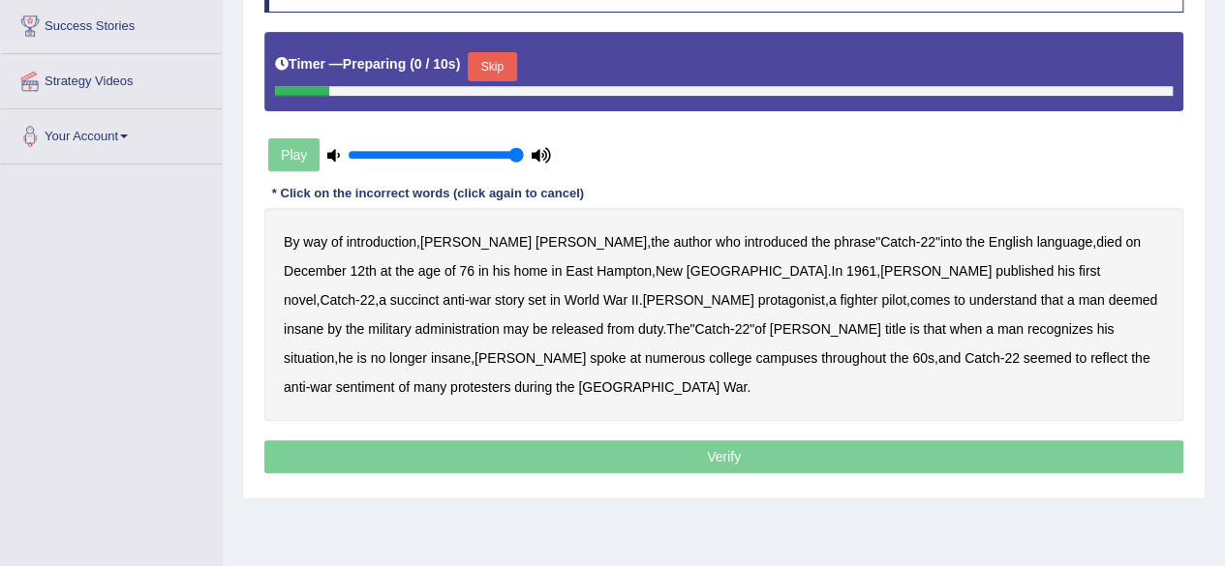
scroll to position [325, 0]
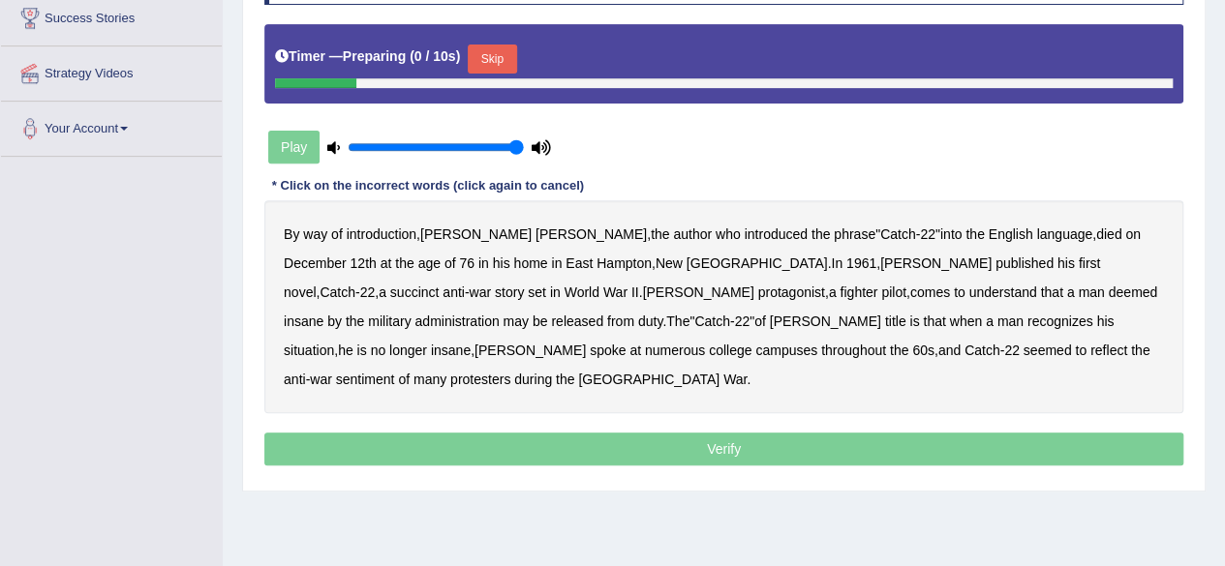
click at [482, 49] on button "Skip" at bounding box center [492, 59] width 48 height 29
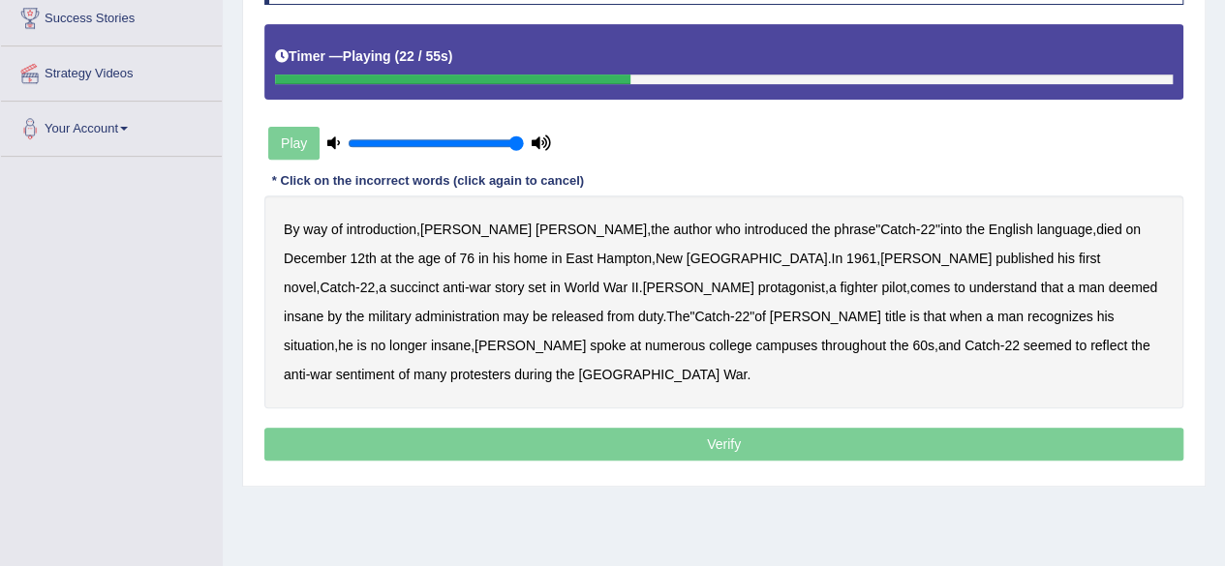
click at [440, 280] on b "succinct" at bounding box center [414, 287] width 49 height 15
click at [499, 309] on b "administration" at bounding box center [456, 316] width 84 height 15
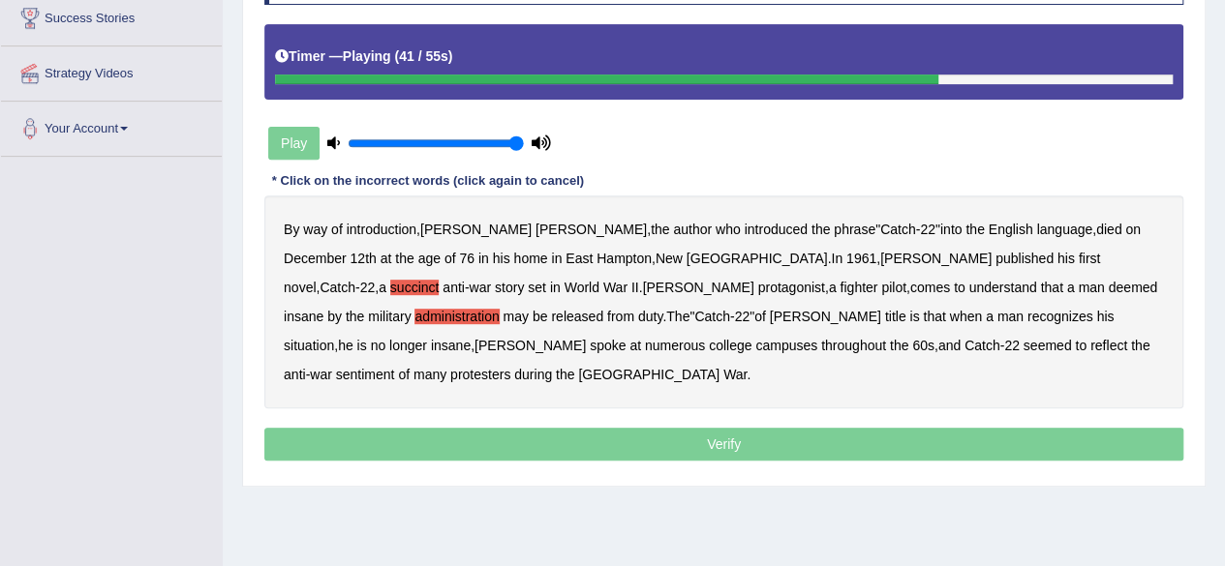
click at [334, 338] on b "situation" at bounding box center [309, 345] width 50 height 15
click at [1090, 339] on b "reflect" at bounding box center [1108, 345] width 37 height 15
click at [840, 428] on p "Verify" at bounding box center [723, 444] width 919 height 33
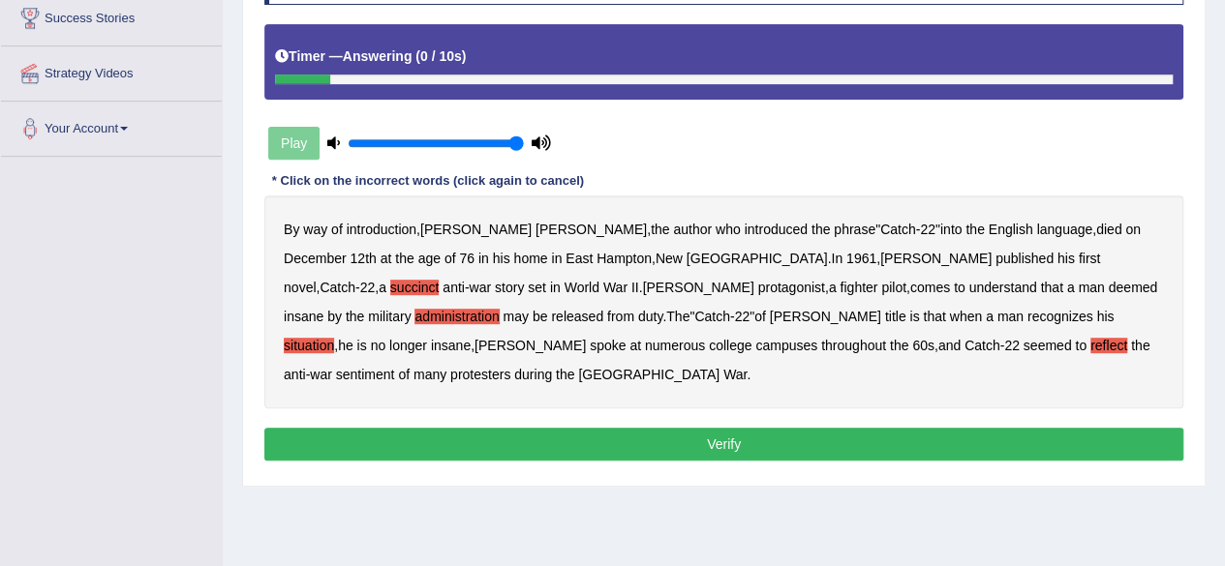
click at [737, 428] on button "Verify" at bounding box center [723, 444] width 919 height 33
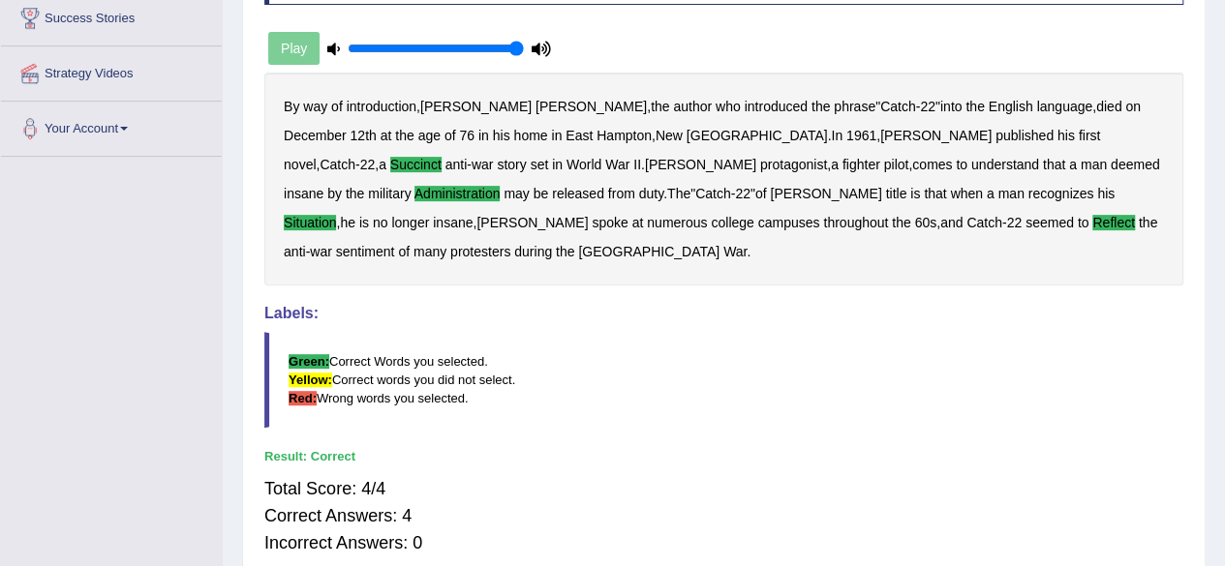
scroll to position [41, 0]
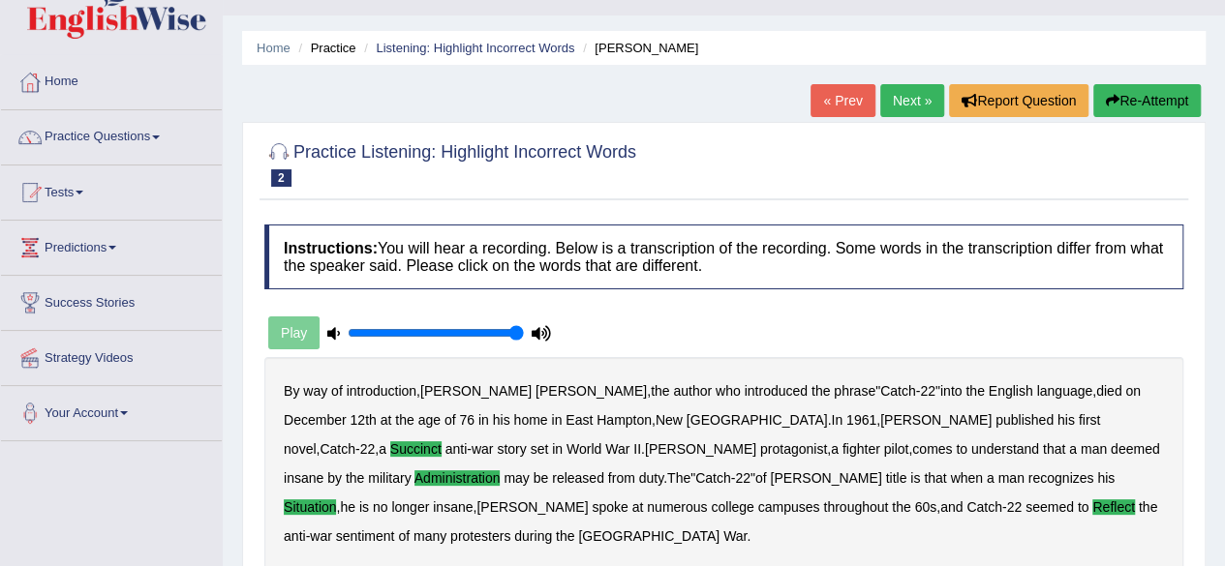
click at [919, 104] on link "Next »" at bounding box center [912, 100] width 64 height 33
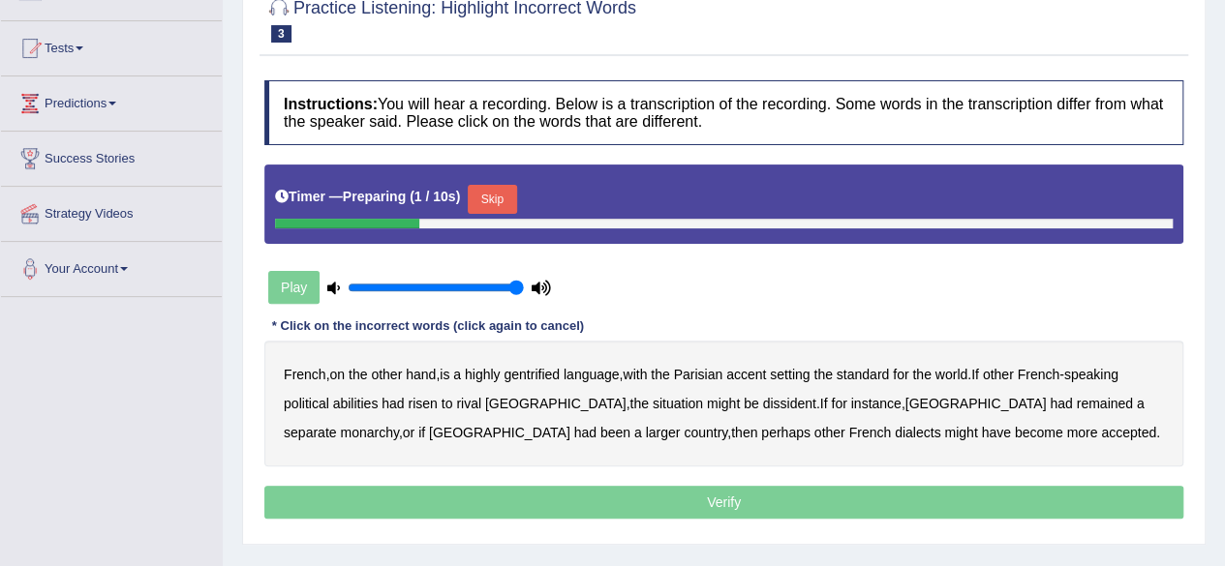
click at [504, 209] on button "Skip" at bounding box center [492, 199] width 48 height 29
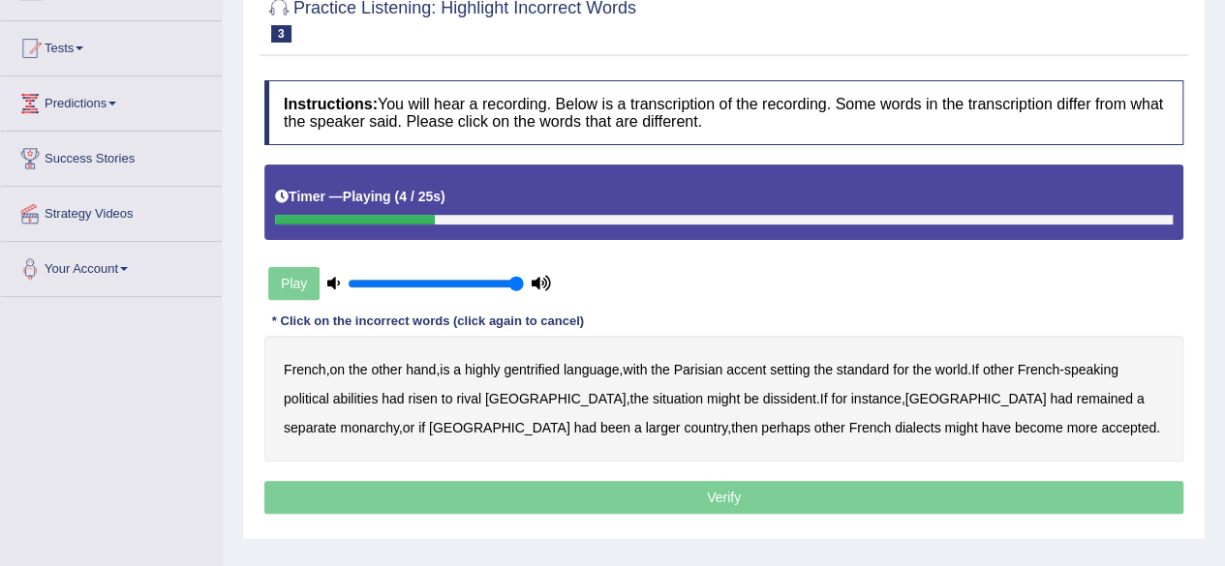
click at [534, 367] on b "gentrified" at bounding box center [531, 369] width 56 height 15
click at [362, 396] on b "abilities" at bounding box center [356, 398] width 46 height 15
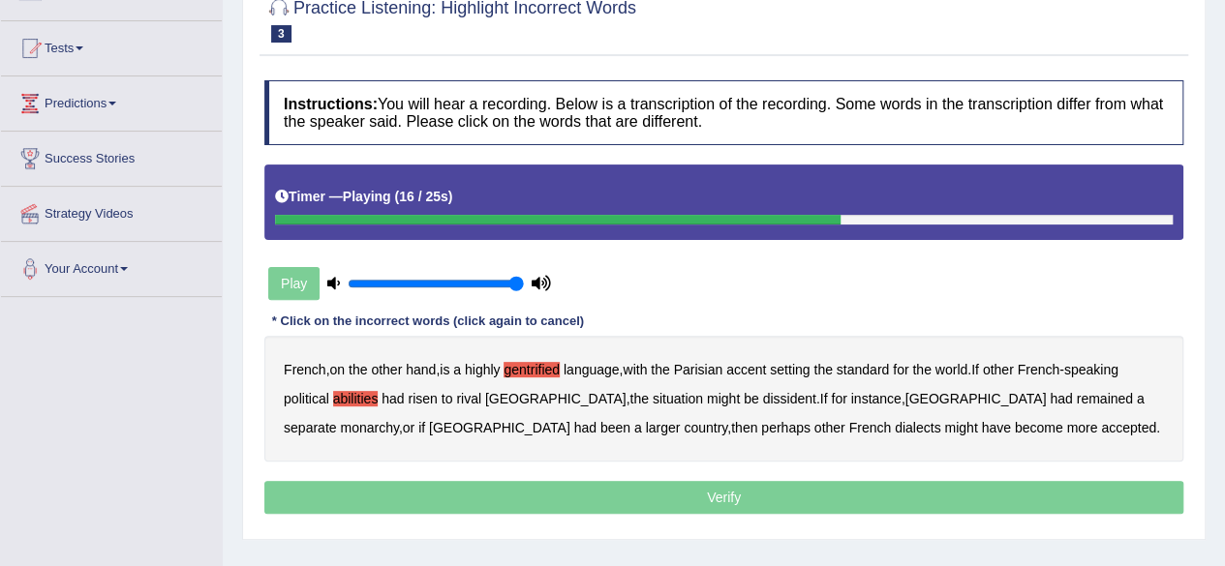
click at [762, 402] on b "dissident" at bounding box center [788, 398] width 53 height 15
click at [398, 420] on b "monarchy" at bounding box center [369, 427] width 58 height 15
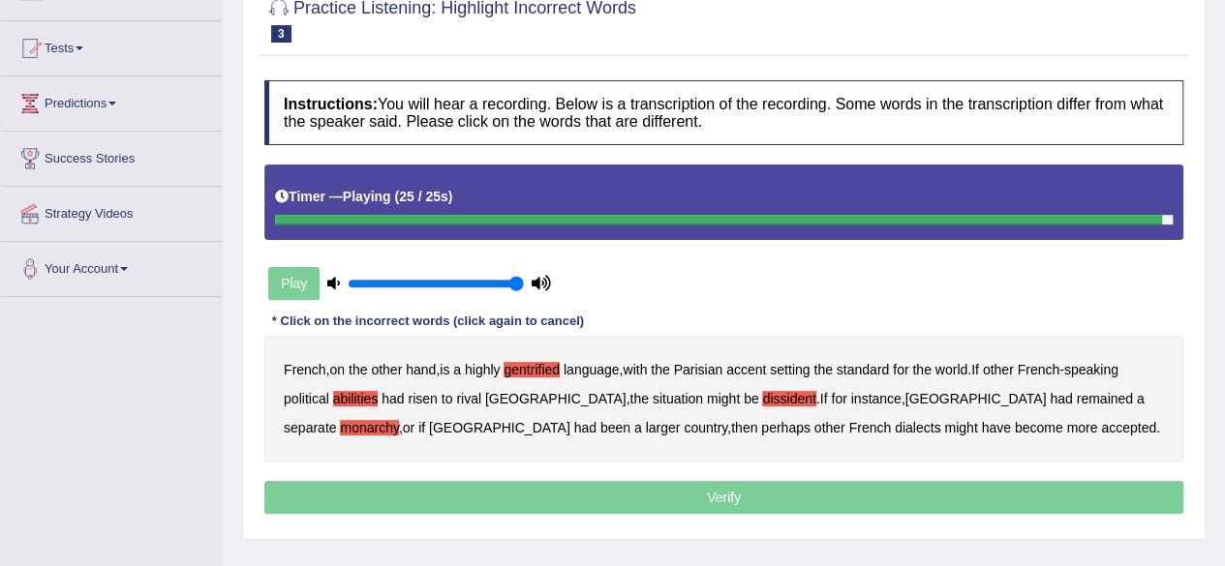
click at [791, 493] on p "Verify" at bounding box center [723, 497] width 919 height 33
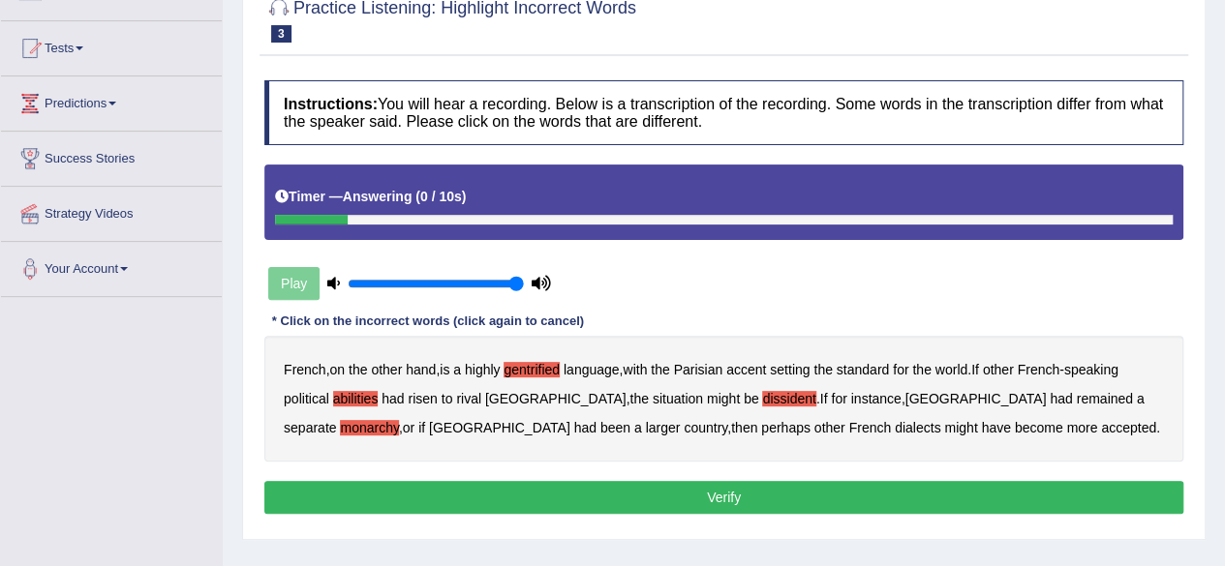
click at [791, 493] on button "Verify" at bounding box center [723, 497] width 919 height 33
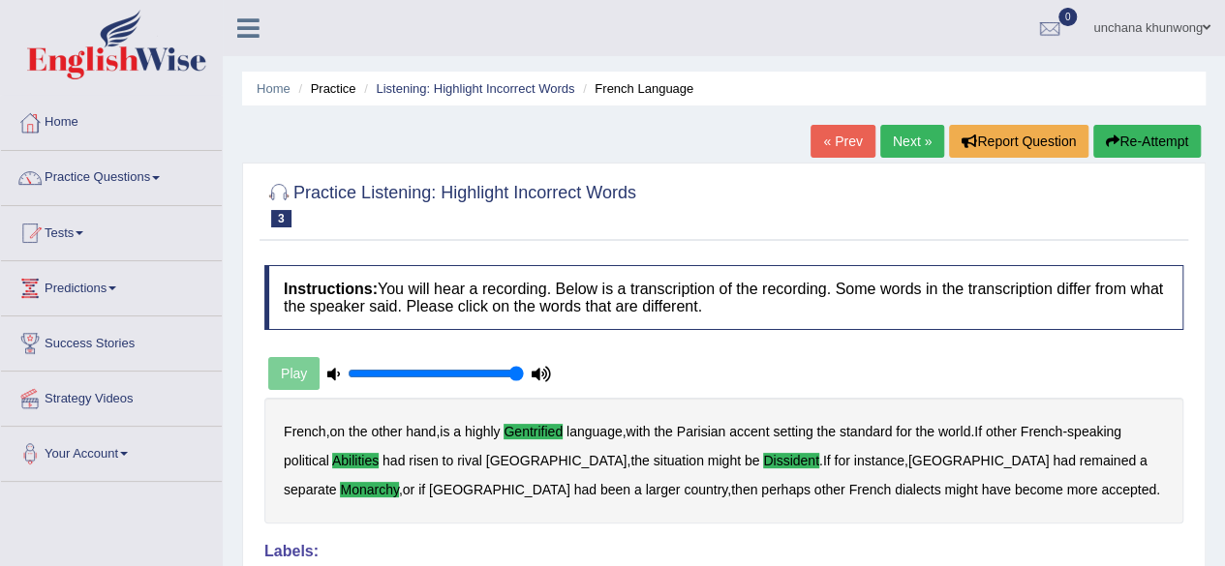
click at [893, 135] on link "Next »" at bounding box center [912, 141] width 64 height 33
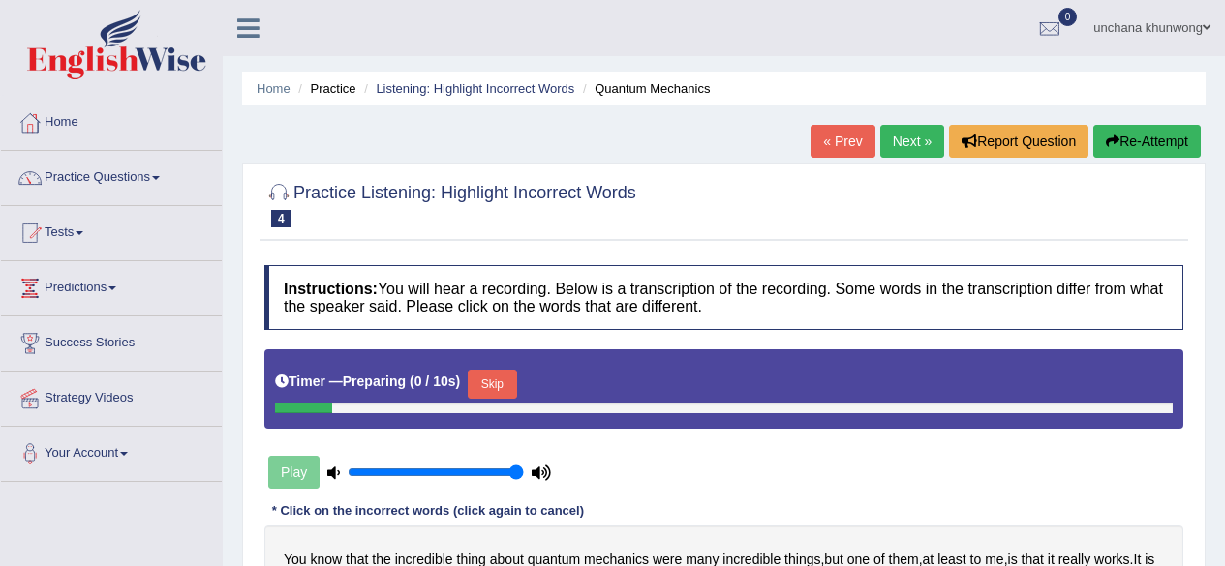
scroll to position [215, 0]
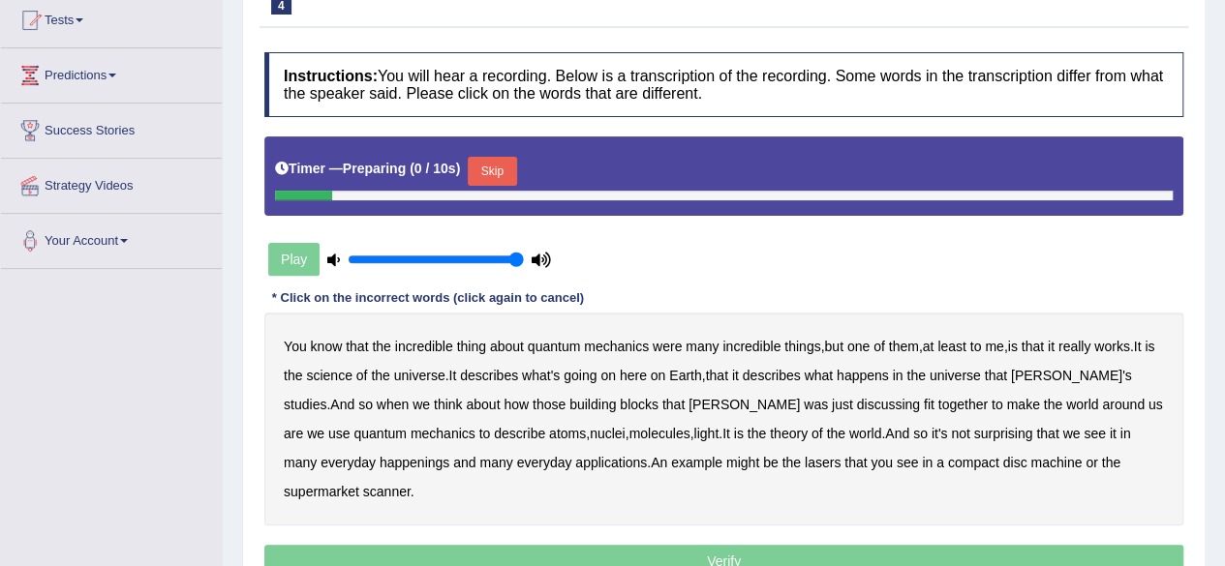
click at [1224, 183] on html "Toggle navigation Home Practice Questions Speaking Practice Read Aloud Repeat S…" at bounding box center [612, 70] width 1225 height 566
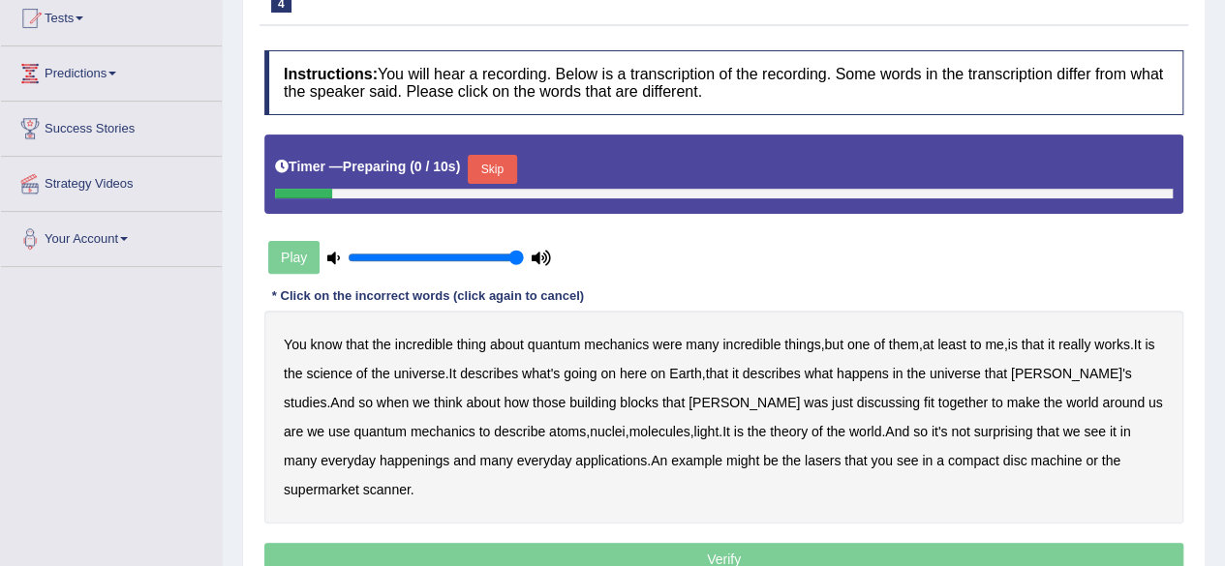
scroll to position [0, 0]
click at [496, 155] on button "Skip" at bounding box center [492, 169] width 48 height 29
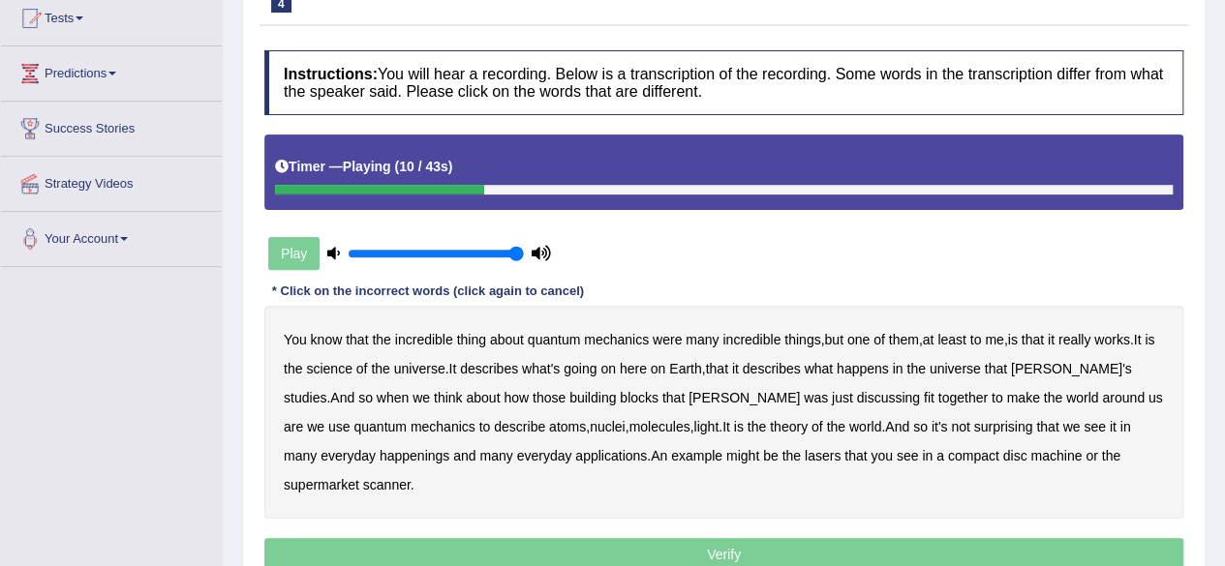
click at [339, 369] on b "science" at bounding box center [329, 368] width 46 height 15
click at [857, 394] on b "discussing" at bounding box center [888, 397] width 63 height 15
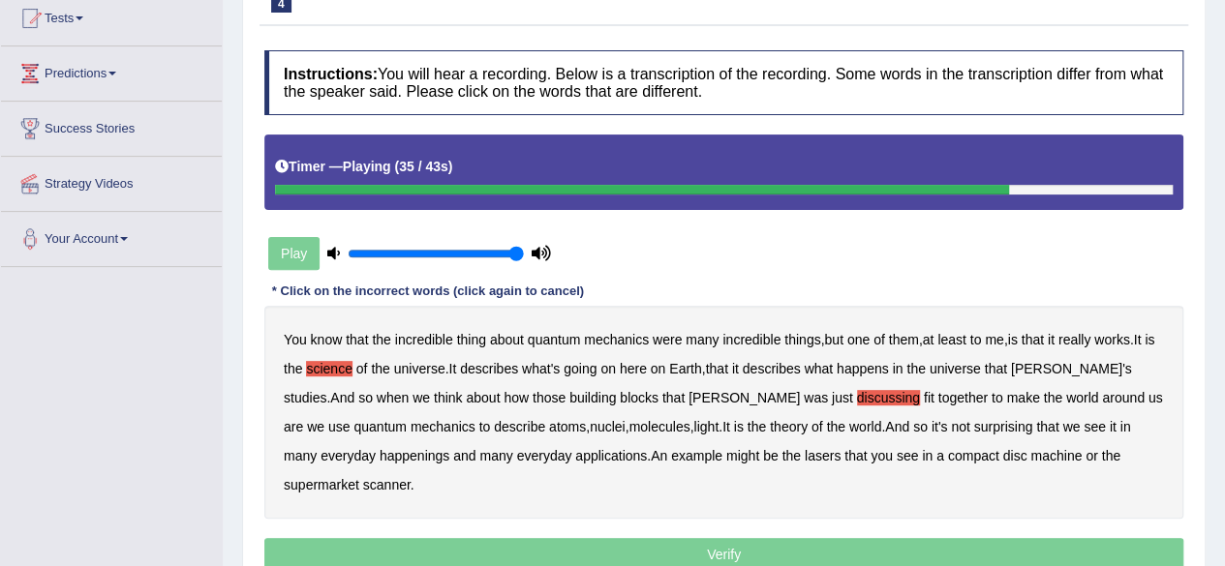
click at [380, 458] on b "happenings" at bounding box center [415, 455] width 70 height 15
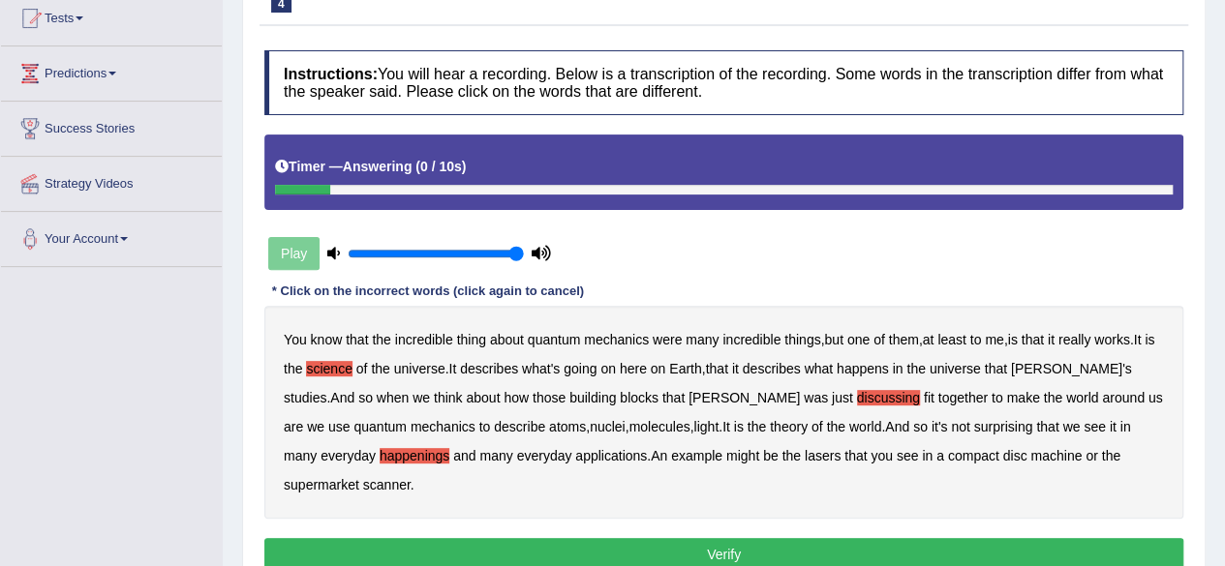
click at [1000, 538] on button "Verify" at bounding box center [723, 554] width 919 height 33
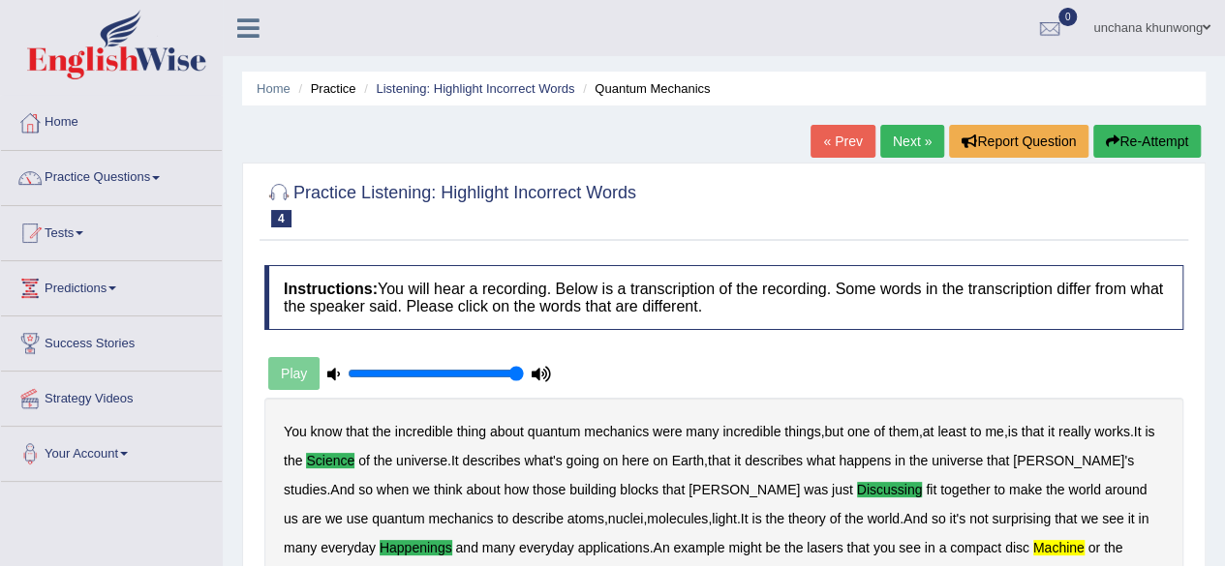
click at [915, 137] on link "Next »" at bounding box center [912, 141] width 64 height 33
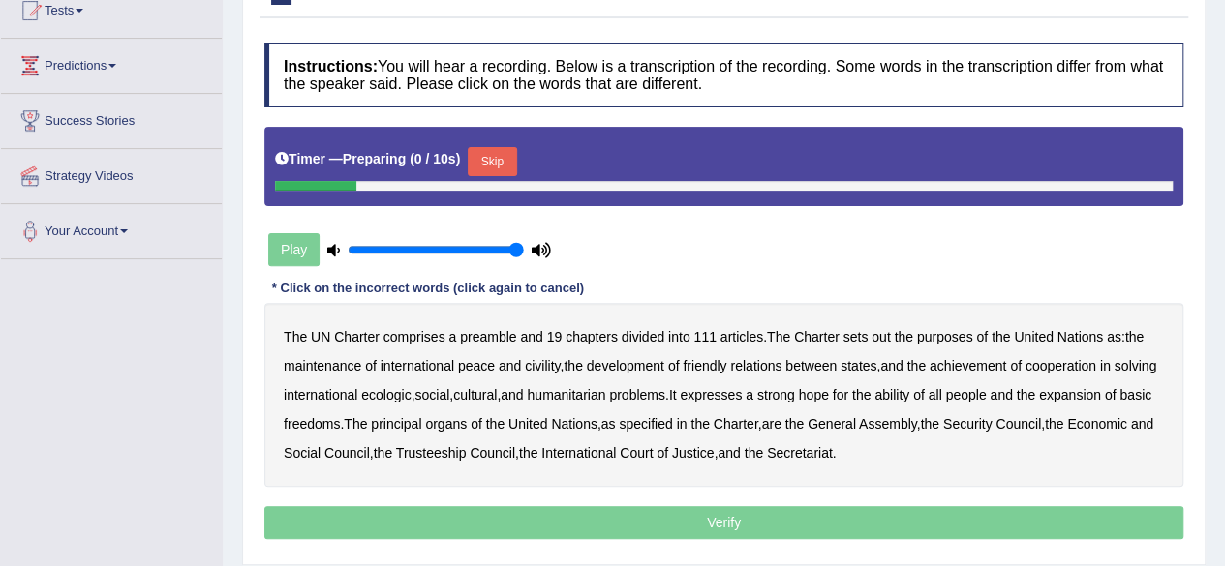
click at [1224, 255] on html "Toggle navigation Home Practice Questions Speaking Practice Read Aloud Repeat S…" at bounding box center [612, 60] width 1225 height 566
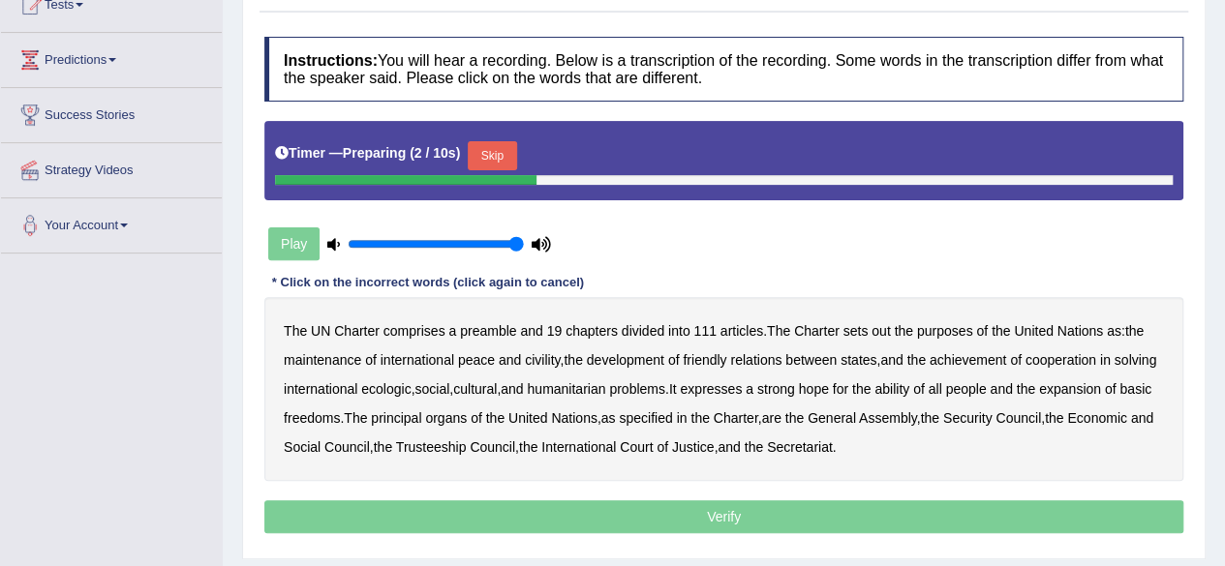
click at [525, 155] on div "Timer — Preparing ( 2 / 10s ) Skip" at bounding box center [724, 156] width 898 height 39
click at [501, 155] on button "Skip" at bounding box center [492, 155] width 48 height 29
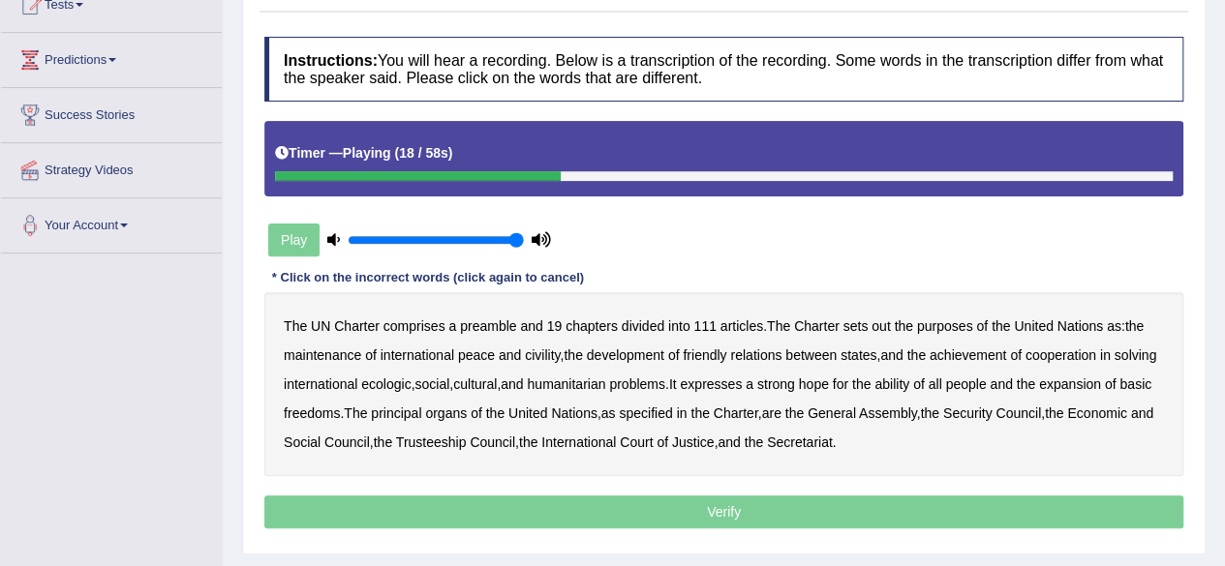
click at [544, 356] on b "civility" at bounding box center [542, 355] width 35 height 15
click at [909, 381] on b "ability" at bounding box center [891, 384] width 35 height 15
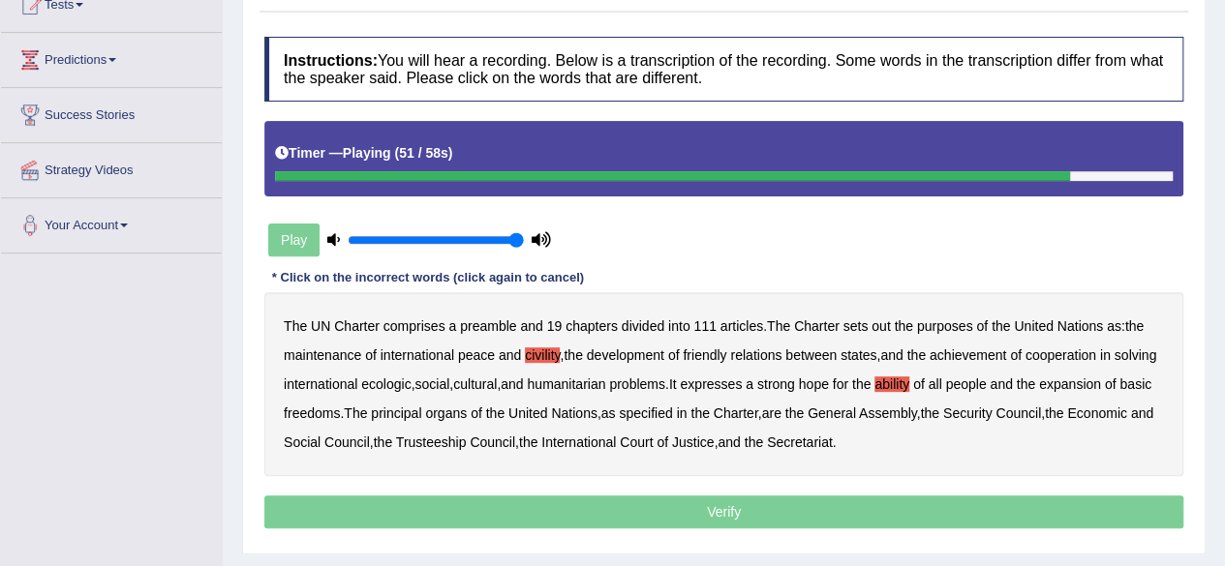
click at [467, 437] on b "Trusteeship" at bounding box center [431, 442] width 71 height 15
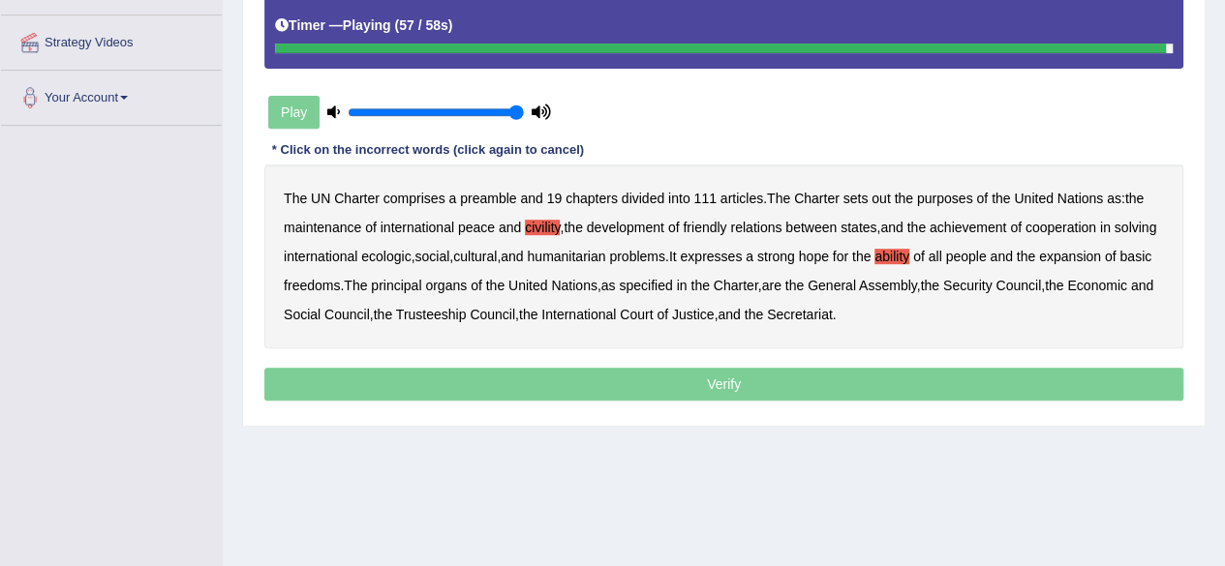
scroll to position [234, 0]
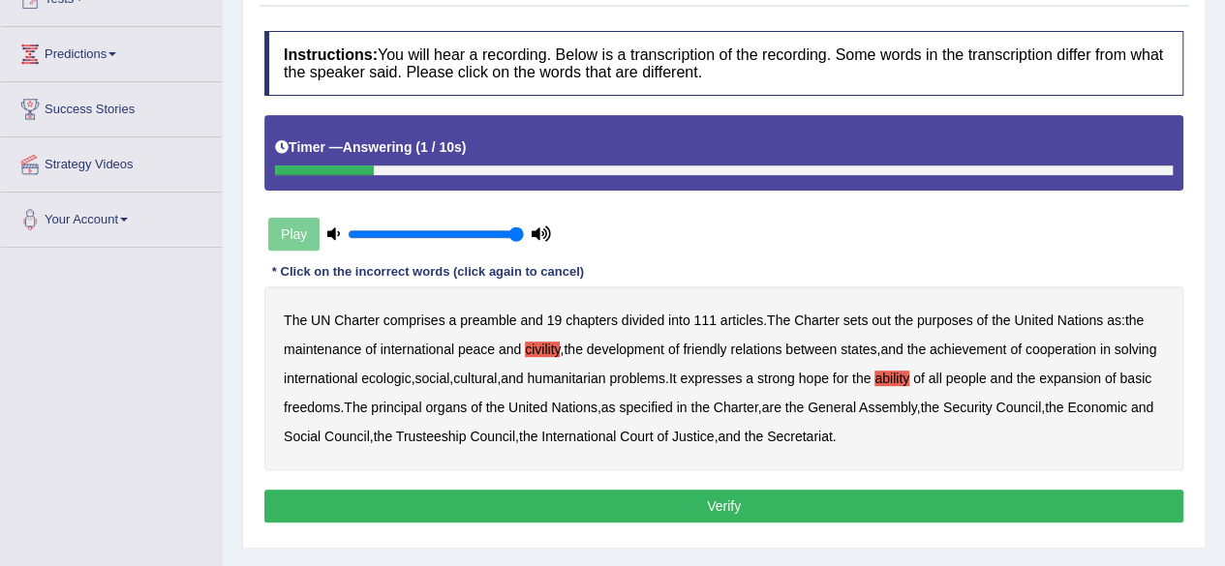
click at [797, 508] on button "Verify" at bounding box center [723, 506] width 919 height 33
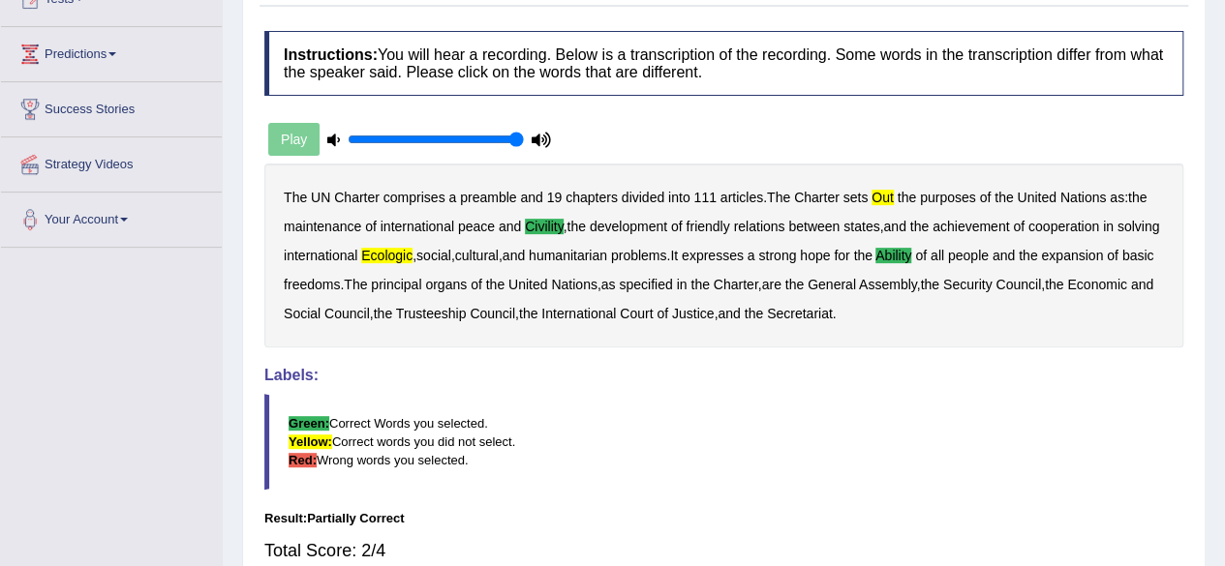
scroll to position [0, 0]
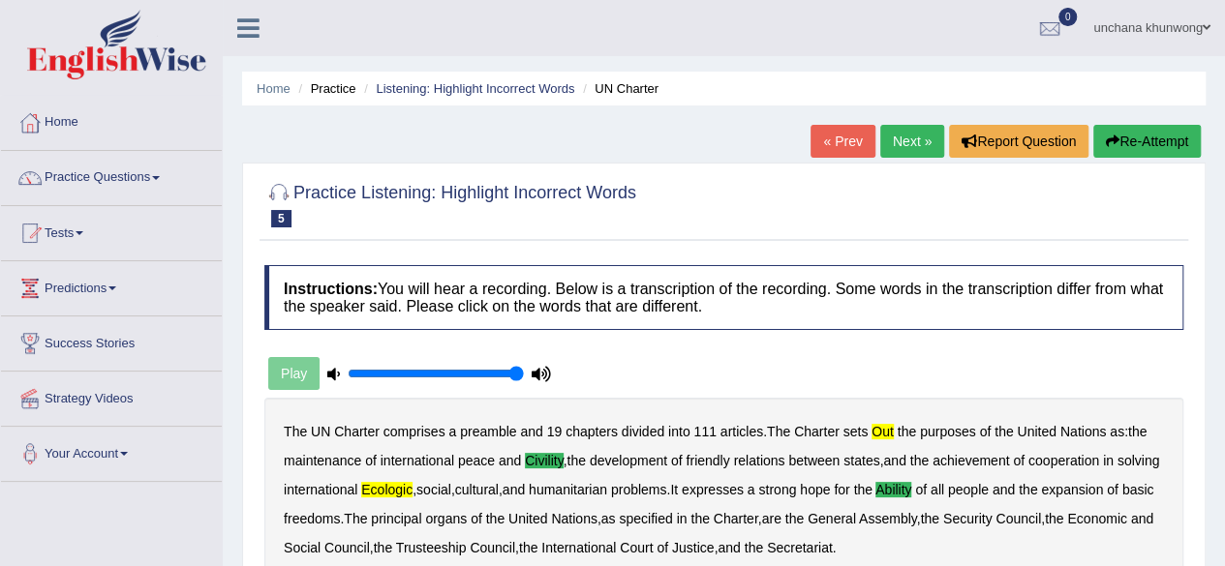
click at [933, 155] on link "Next »" at bounding box center [912, 141] width 64 height 33
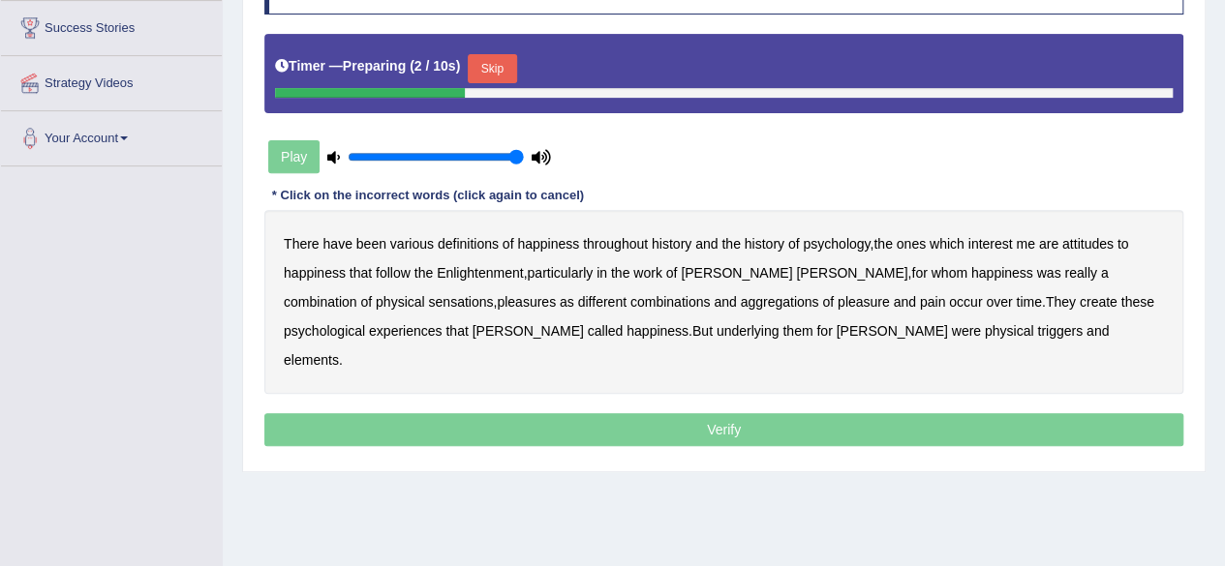
click at [486, 55] on button "Skip" at bounding box center [492, 68] width 48 height 29
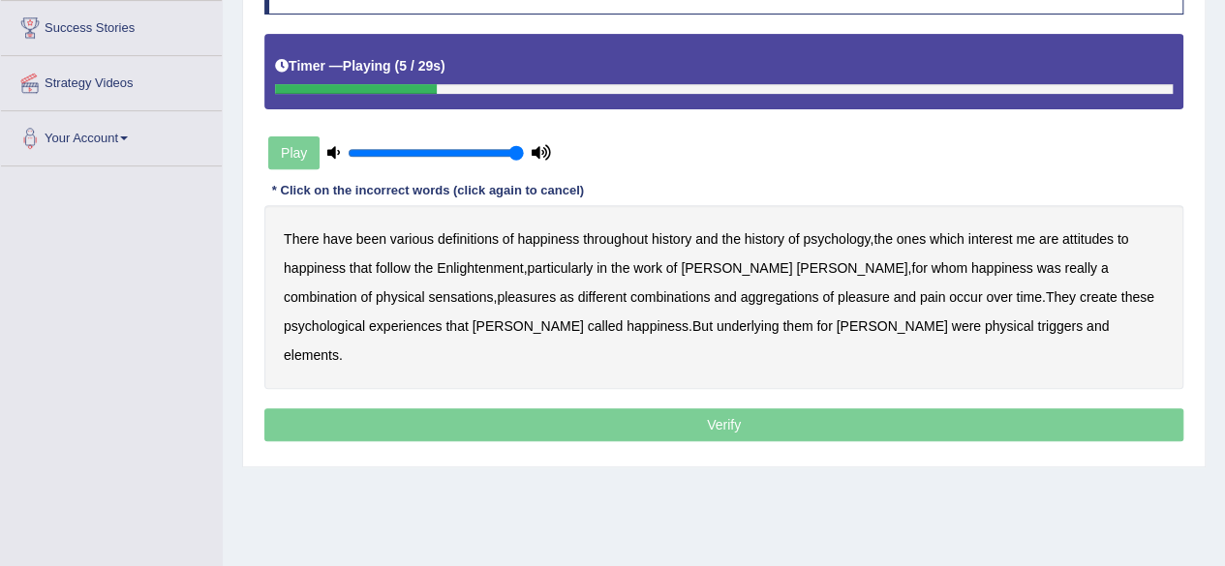
click at [833, 242] on b "psychology" at bounding box center [836, 238] width 67 height 15
click at [1108, 240] on b "attitudes" at bounding box center [1087, 238] width 51 height 15
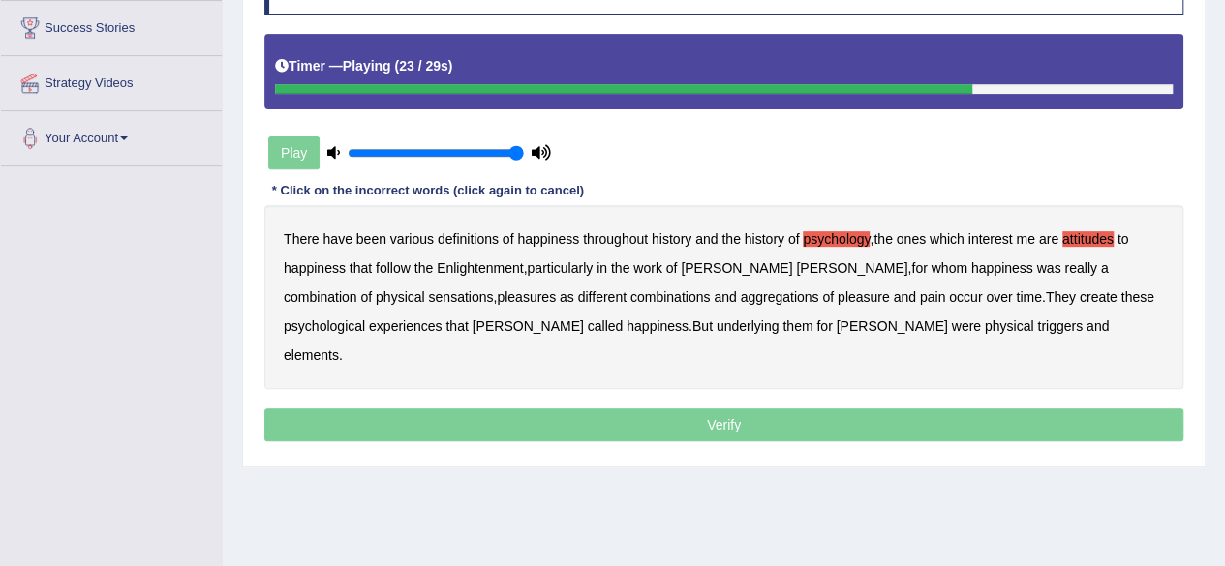
click at [1080, 297] on b "create" at bounding box center [1099, 296] width 38 height 15
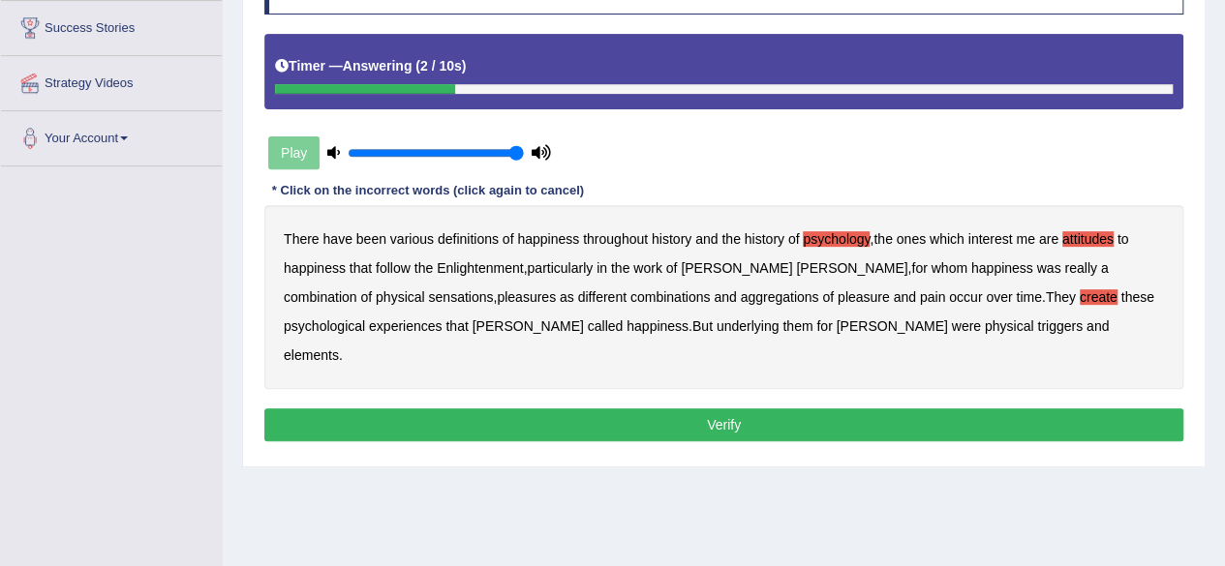
click at [339, 348] on b "elements" at bounding box center [311, 355] width 55 height 15
click at [878, 409] on button "Verify" at bounding box center [723, 425] width 919 height 33
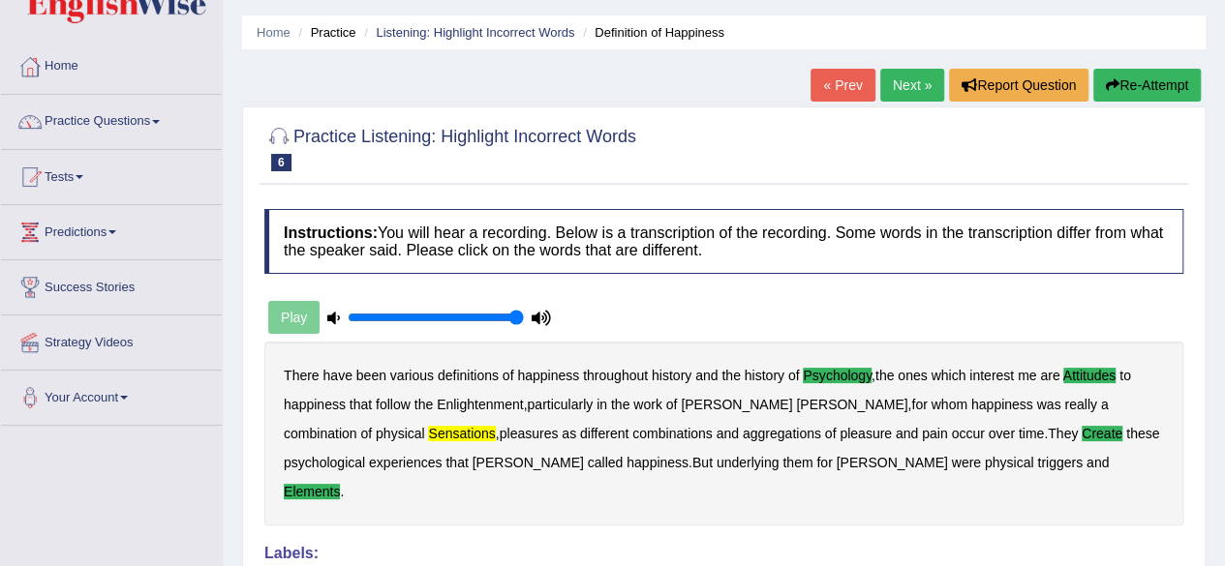
scroll to position [39, 0]
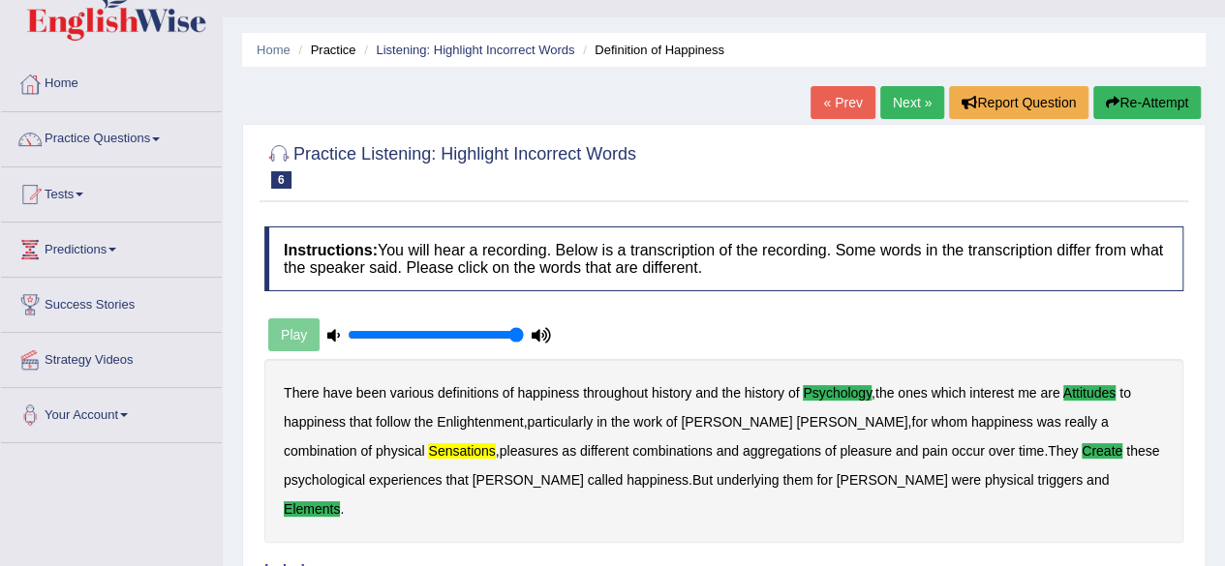
click at [899, 106] on link "Next »" at bounding box center [912, 102] width 64 height 33
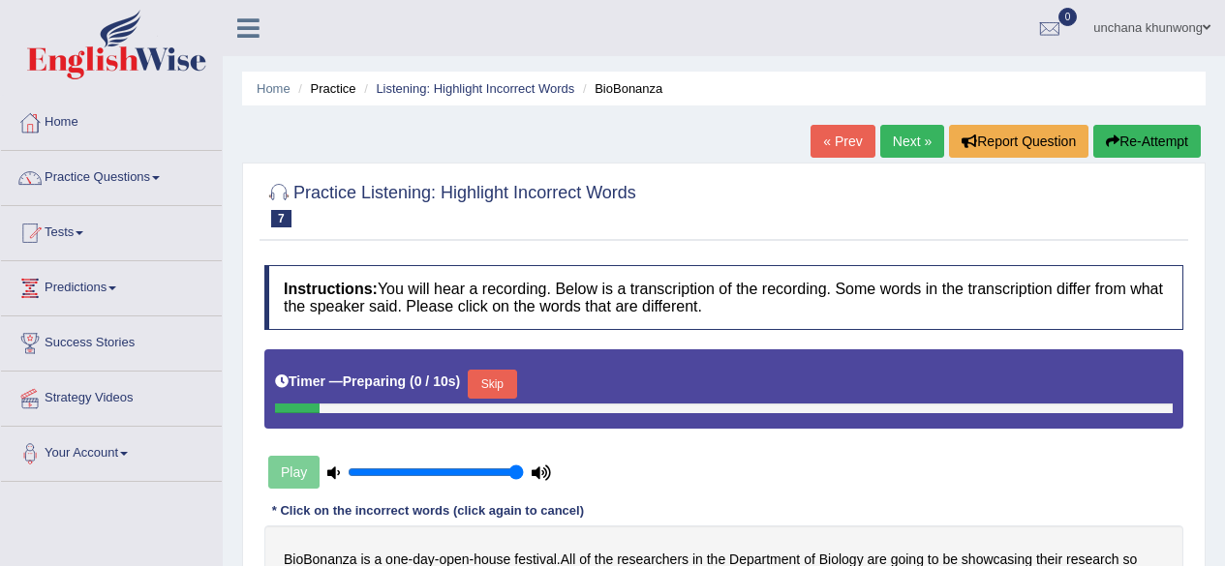
scroll to position [250, 0]
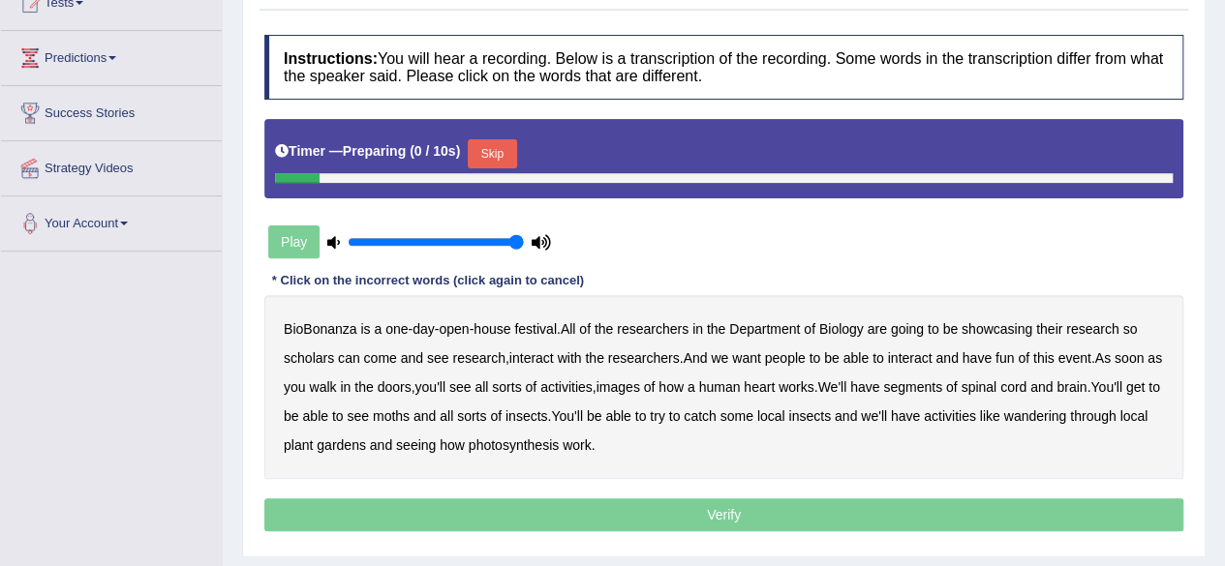
click at [1224, 261] on html "Toggle navigation Home Practice Questions Speaking Practice Read Aloud Repeat S…" at bounding box center [612, 53] width 1225 height 566
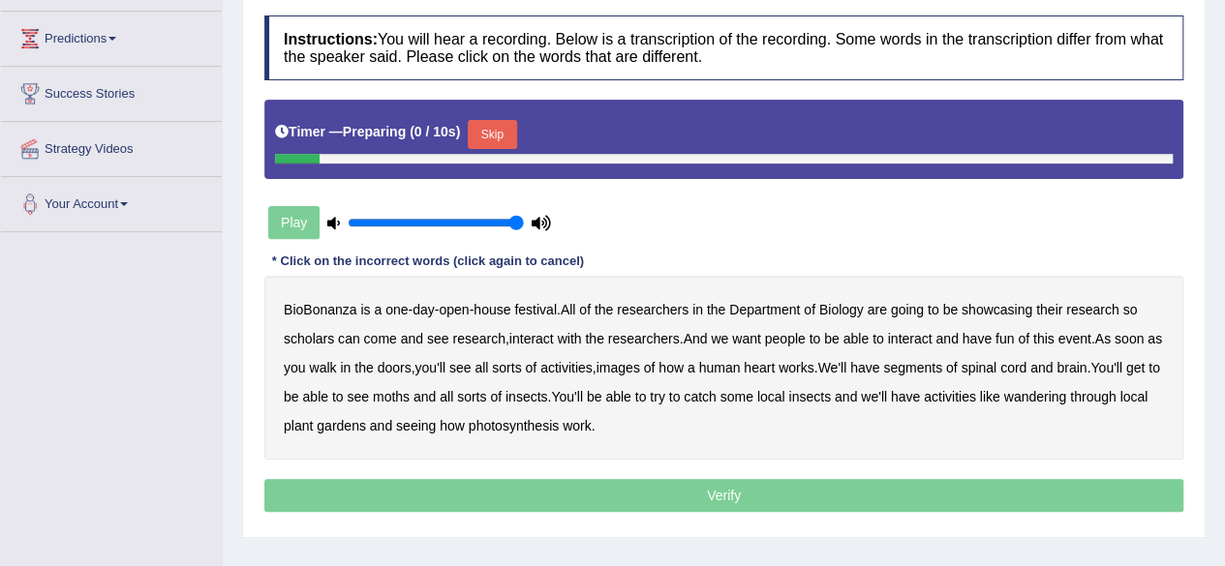
scroll to position [0, 0]
click at [490, 125] on button "Skip" at bounding box center [492, 134] width 48 height 29
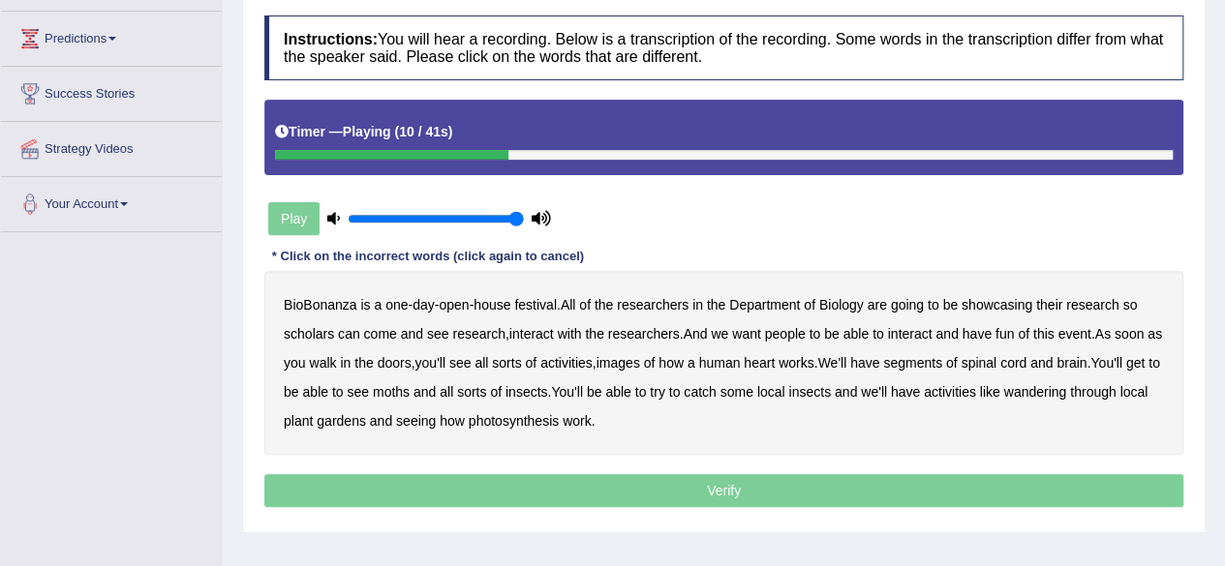
click at [316, 327] on b "scholars" at bounding box center [309, 333] width 50 height 15
click at [640, 363] on b "images" at bounding box center [618, 362] width 44 height 15
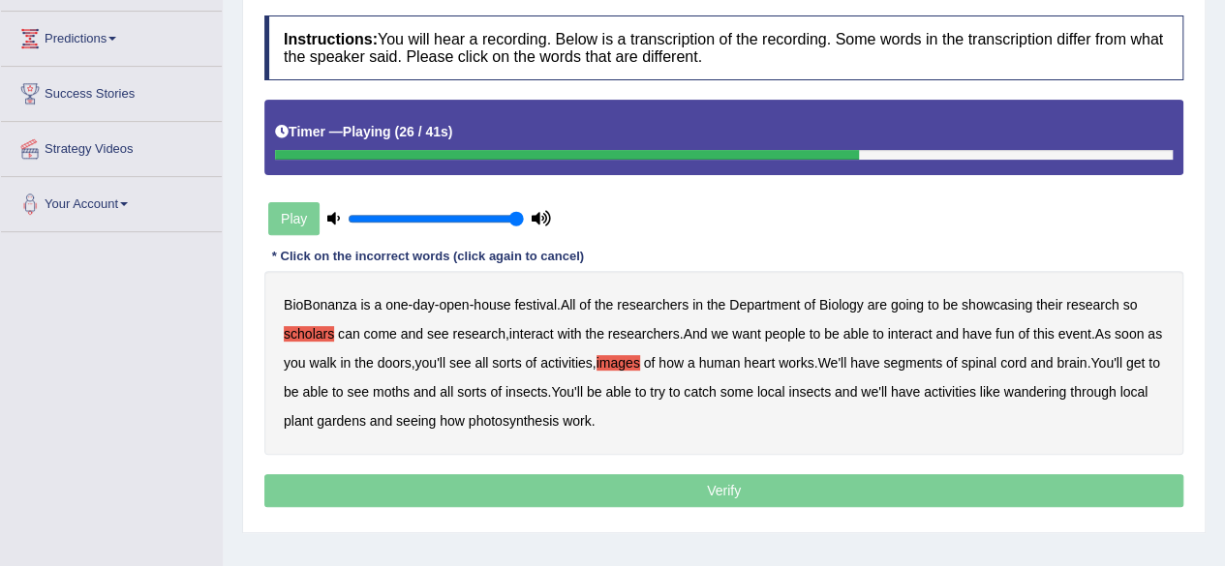
click at [942, 359] on b "segments" at bounding box center [912, 362] width 59 height 15
click at [410, 389] on b "moths" at bounding box center [391, 391] width 37 height 15
click at [1067, 396] on b "wandering" at bounding box center [1035, 391] width 63 height 15
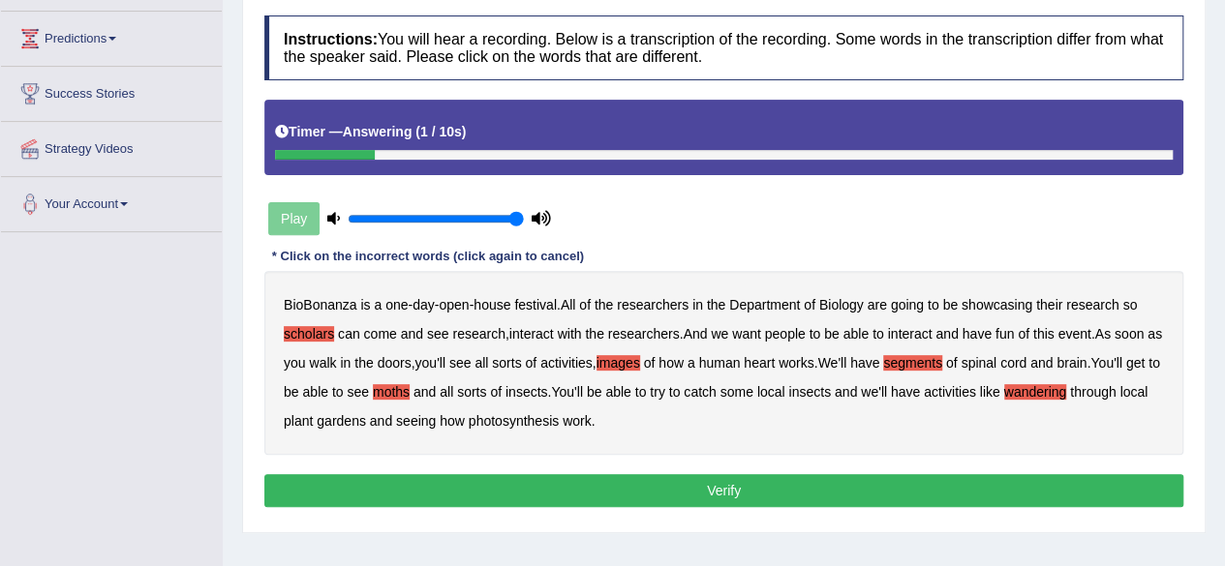
click at [686, 481] on button "Verify" at bounding box center [723, 490] width 919 height 33
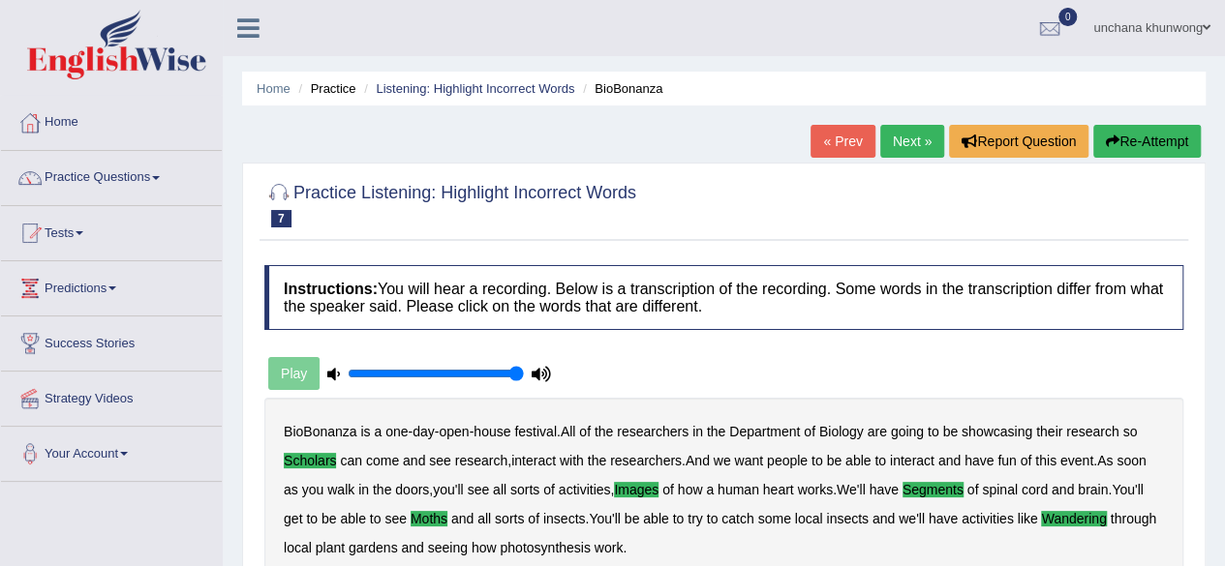
click at [908, 154] on link "Next »" at bounding box center [912, 141] width 64 height 33
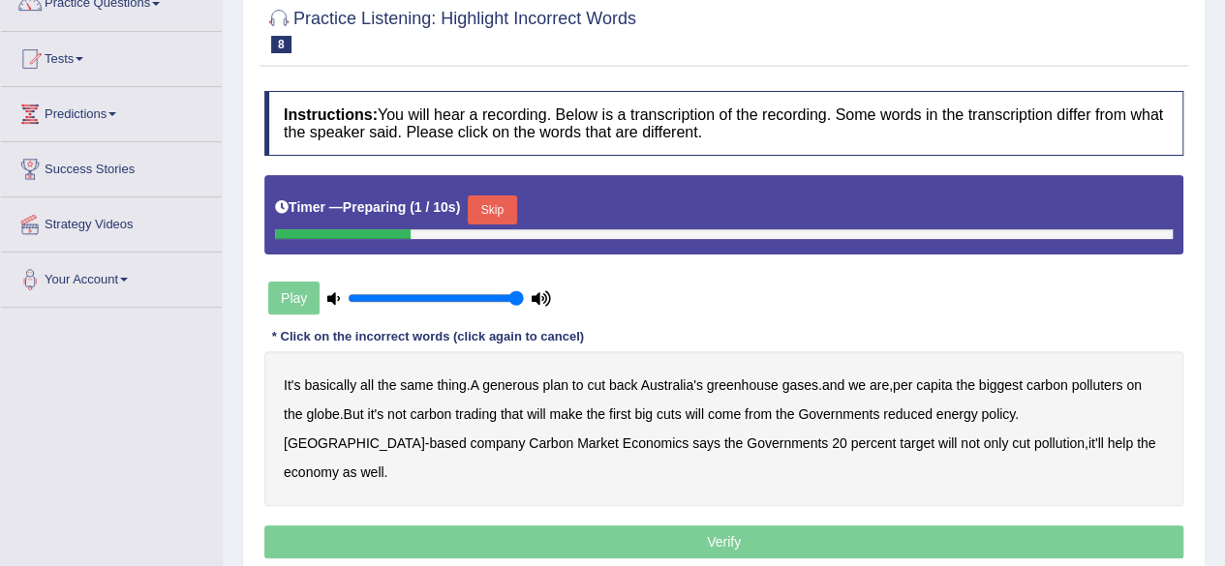
click at [484, 206] on button "Skip" at bounding box center [492, 210] width 48 height 29
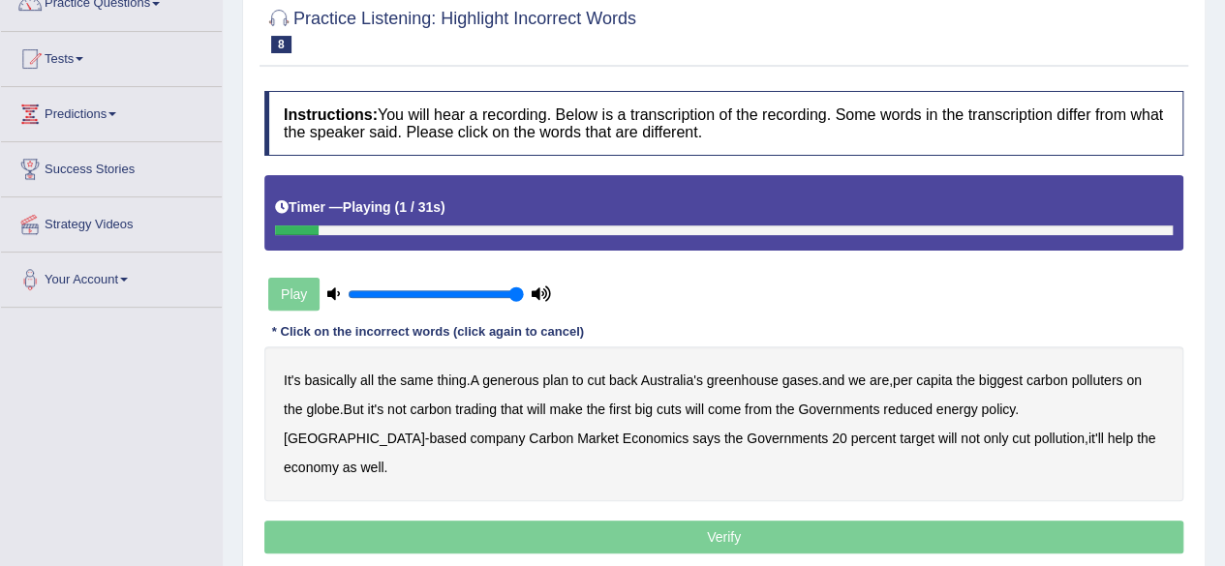
click at [335, 381] on b "basically" at bounding box center [330, 380] width 52 height 15
click at [519, 383] on b "generous" at bounding box center [510, 380] width 56 height 15
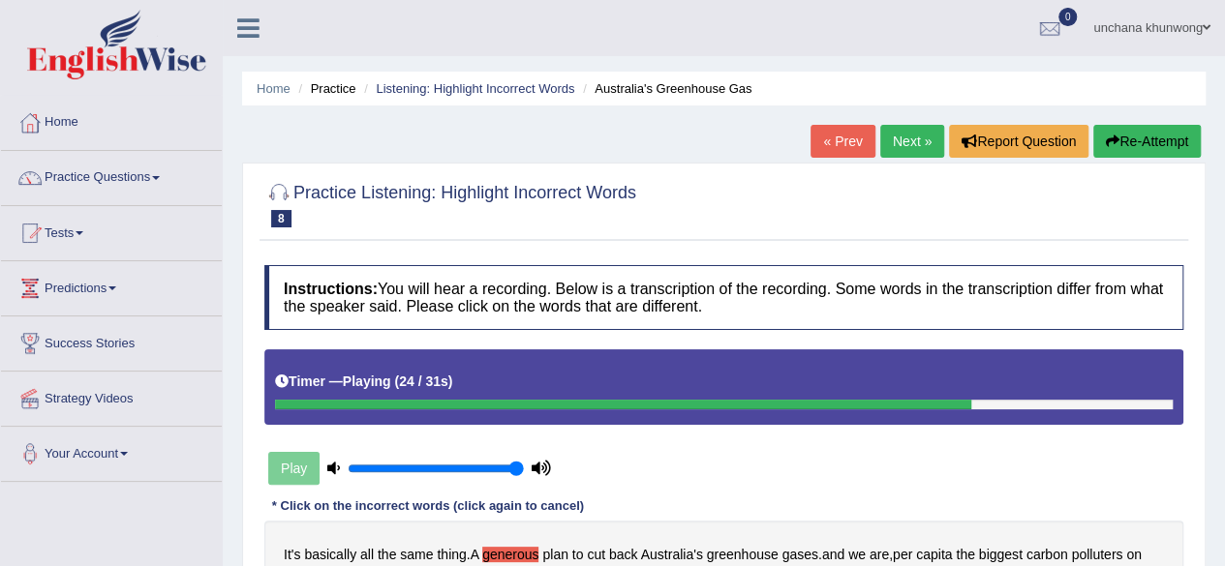
click at [1166, 146] on button "Re-Attempt" at bounding box center [1146, 141] width 107 height 33
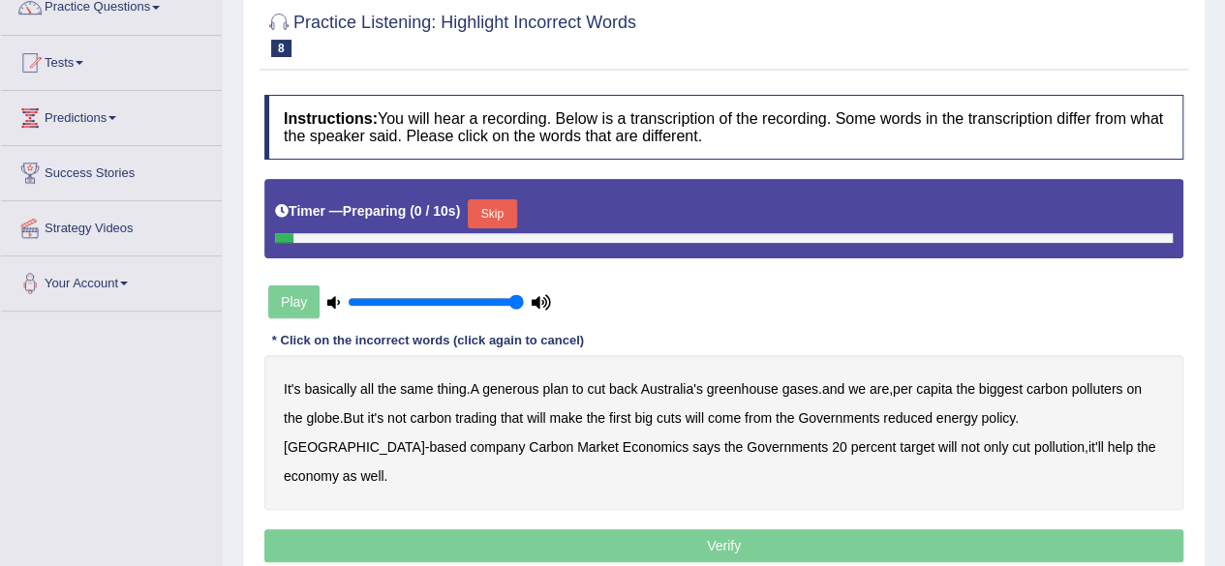
scroll to position [203, 0]
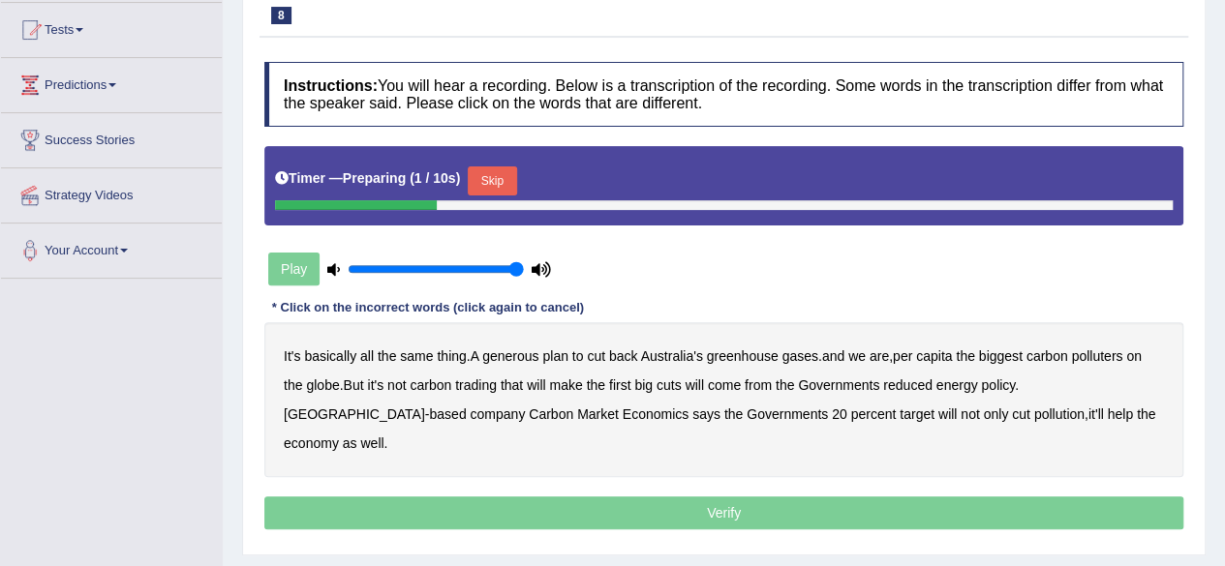
click at [475, 175] on button "Skip" at bounding box center [492, 181] width 48 height 29
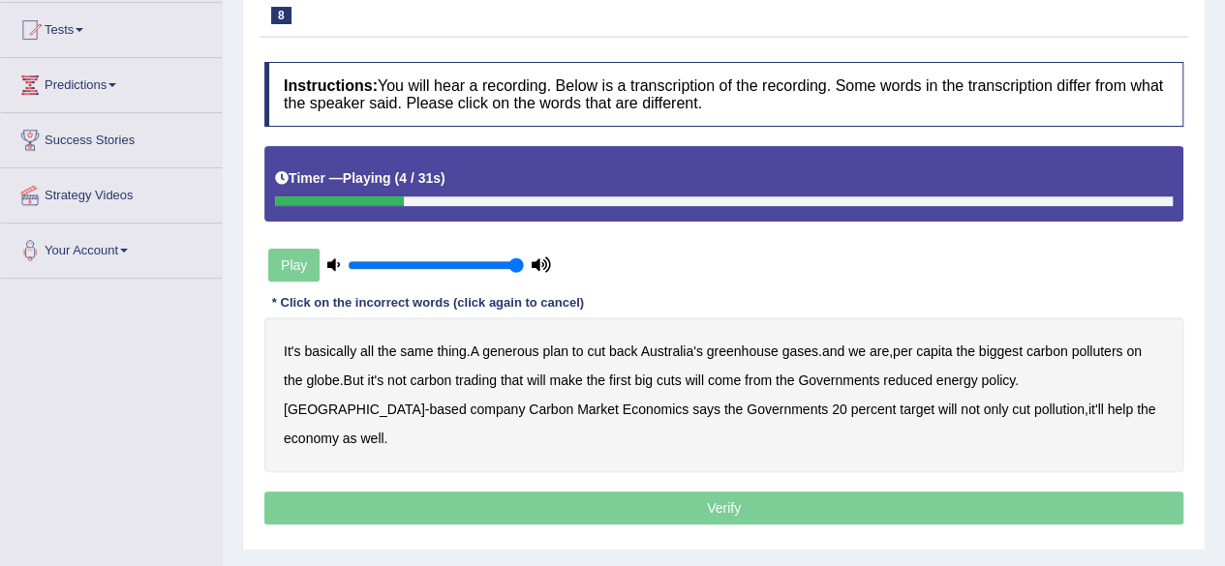
click at [512, 347] on b "generous" at bounding box center [510, 351] width 56 height 15
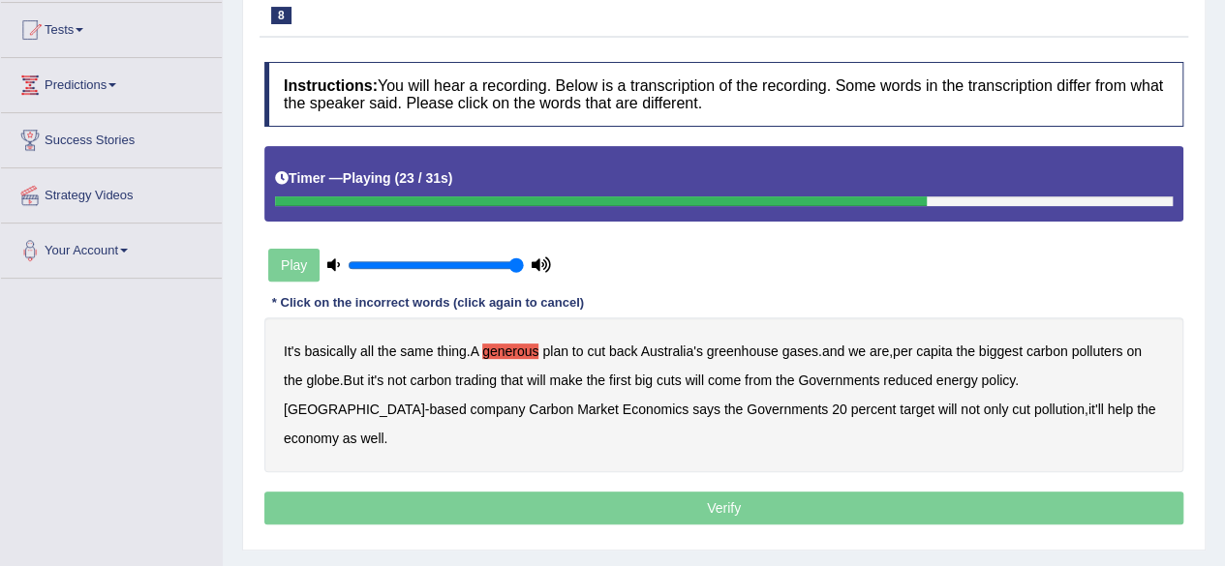
click at [929, 380] on b "reduced" at bounding box center [907, 380] width 49 height 15
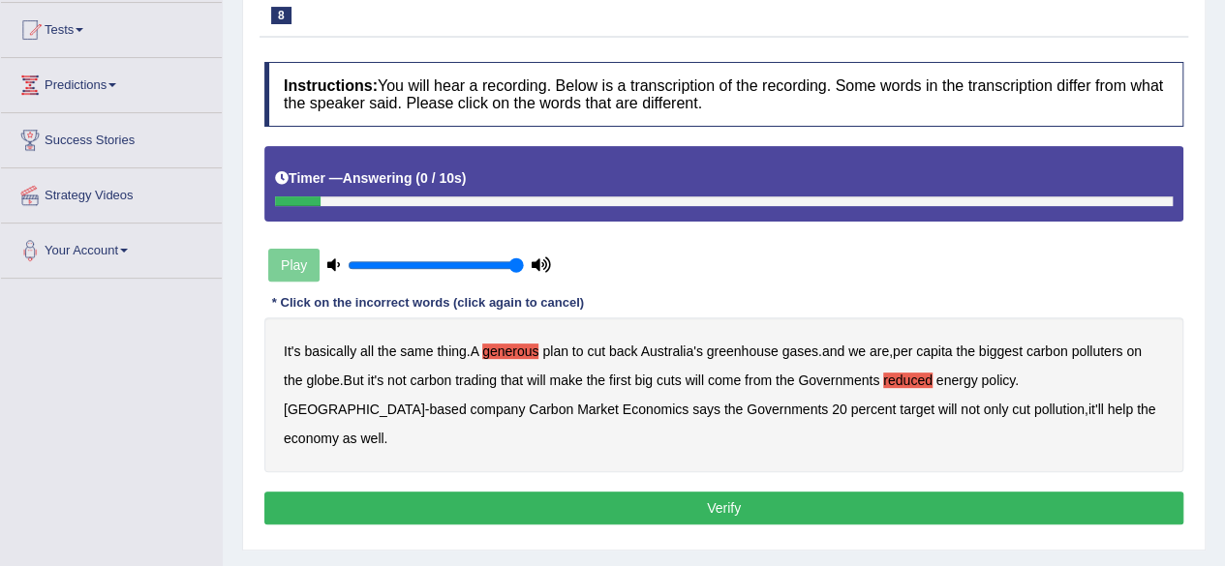
click at [736, 492] on button "Verify" at bounding box center [723, 508] width 919 height 33
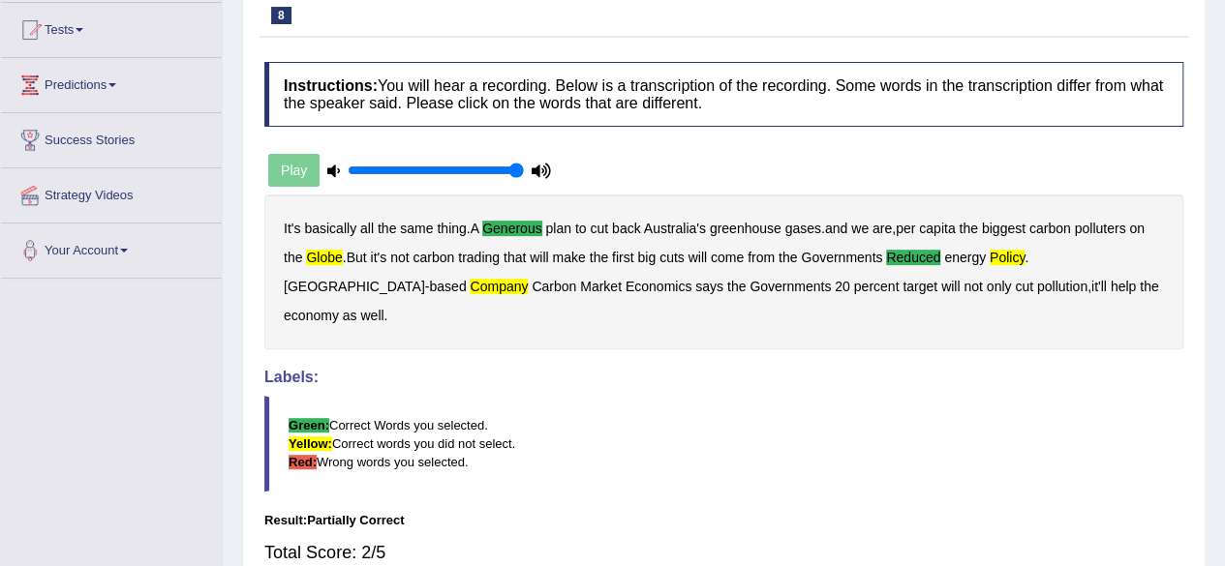
scroll to position [0, 0]
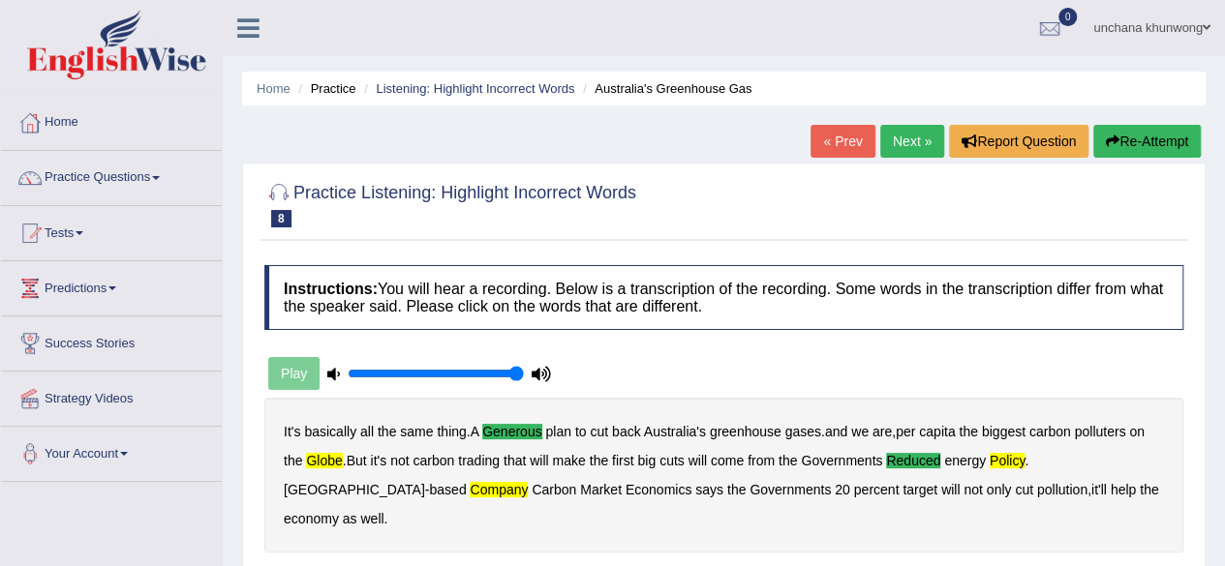
click at [1166, 143] on button "Re-Attempt" at bounding box center [1146, 141] width 107 height 33
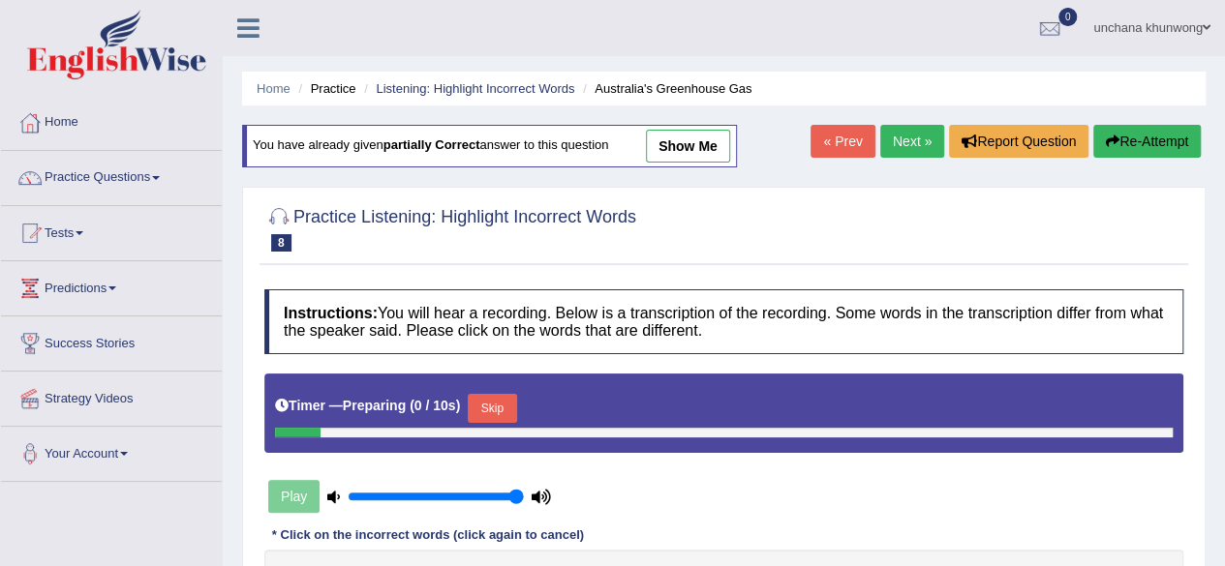
scroll to position [251, 0]
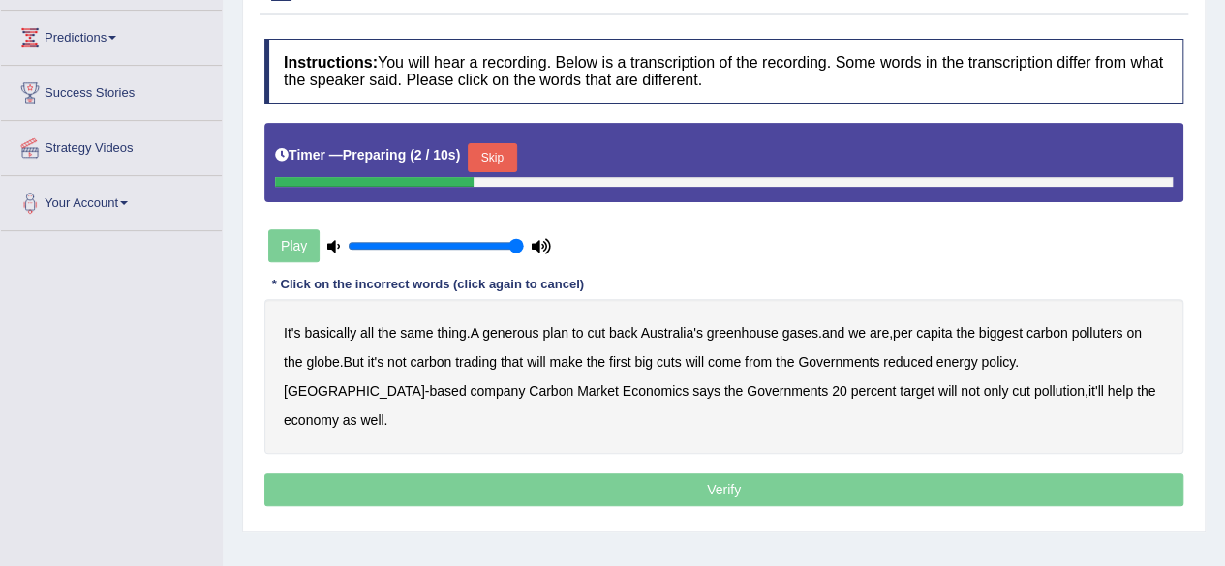
click at [500, 166] on button "Skip" at bounding box center [492, 157] width 48 height 29
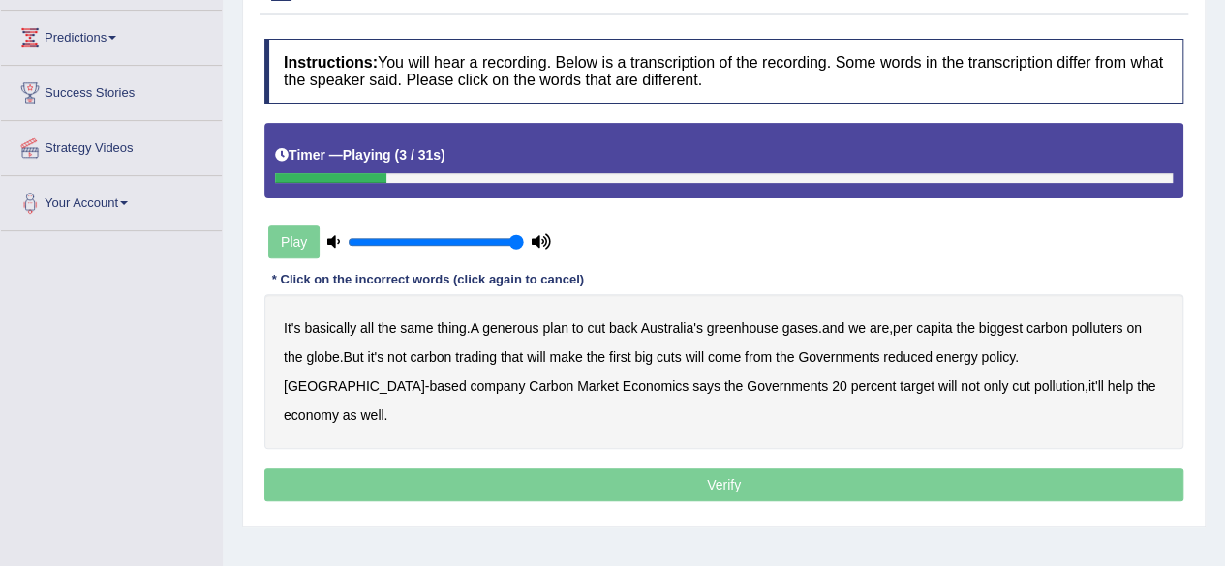
click at [526, 322] on b "generous" at bounding box center [510, 327] width 56 height 15
click at [316, 355] on b "globe" at bounding box center [322, 357] width 33 height 15
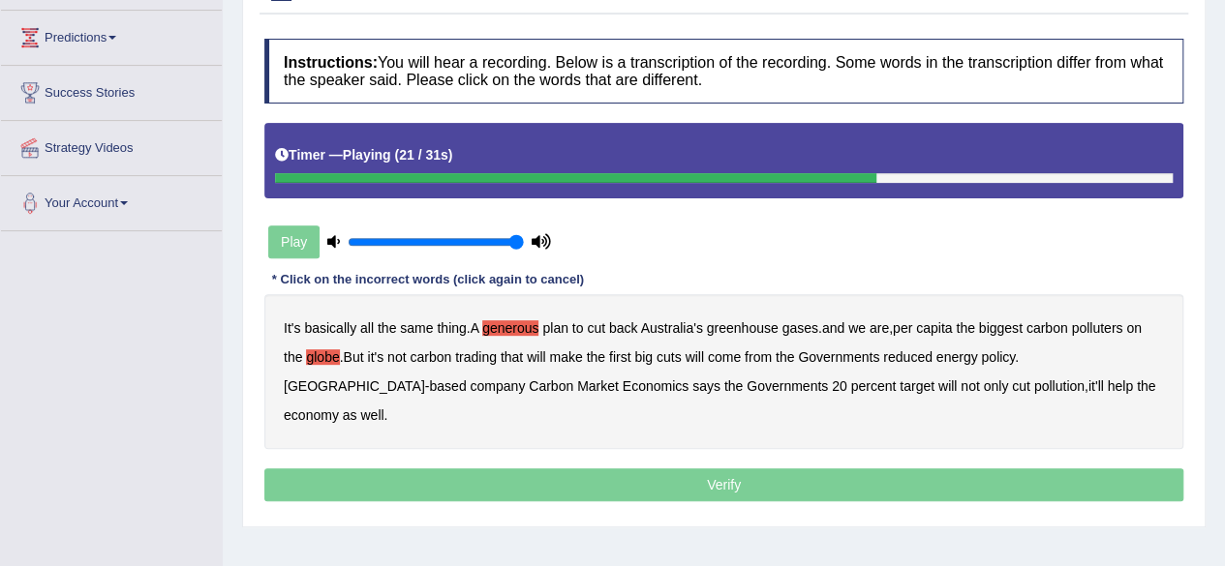
click at [921, 350] on b "reduced" at bounding box center [907, 357] width 49 height 15
click at [470, 379] on b "company" at bounding box center [497, 386] width 55 height 15
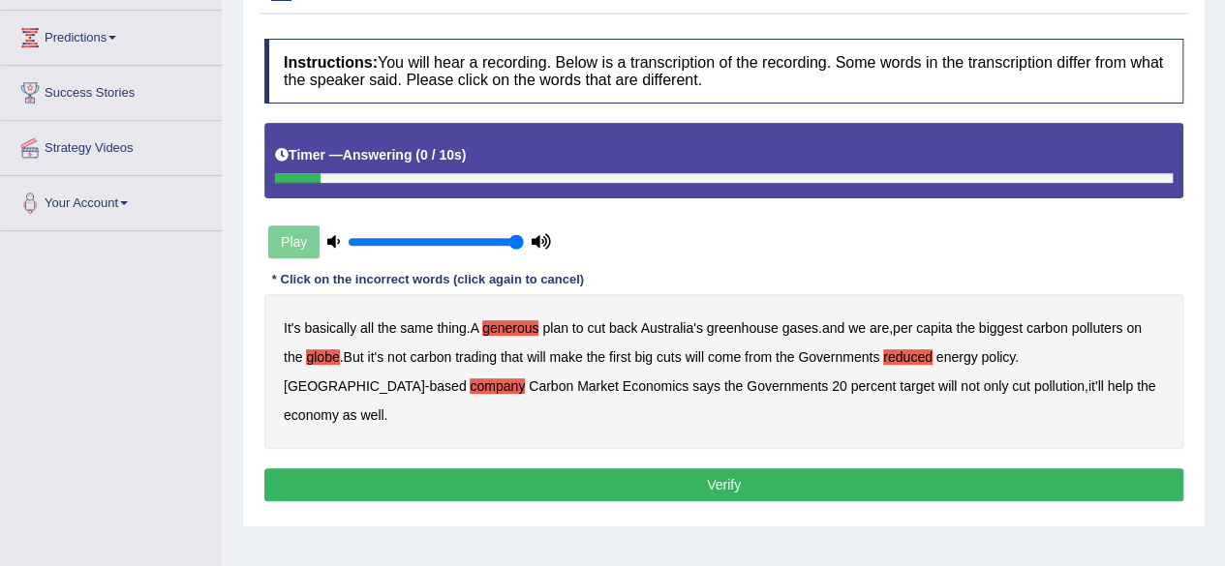
click at [831, 469] on button "Verify" at bounding box center [723, 485] width 919 height 33
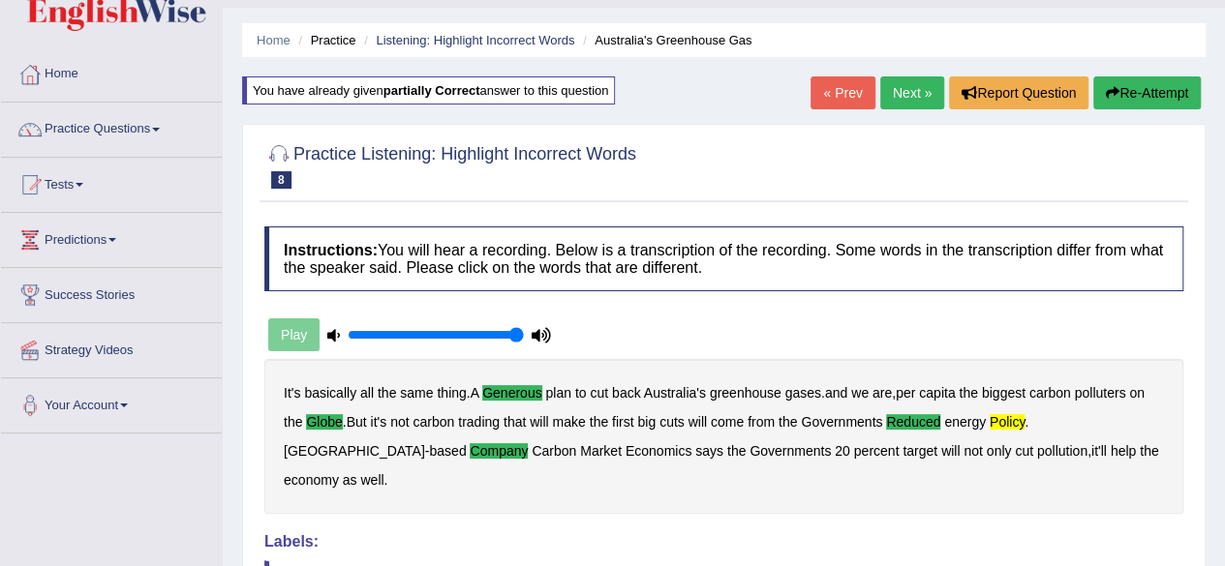
scroll to position [25, 0]
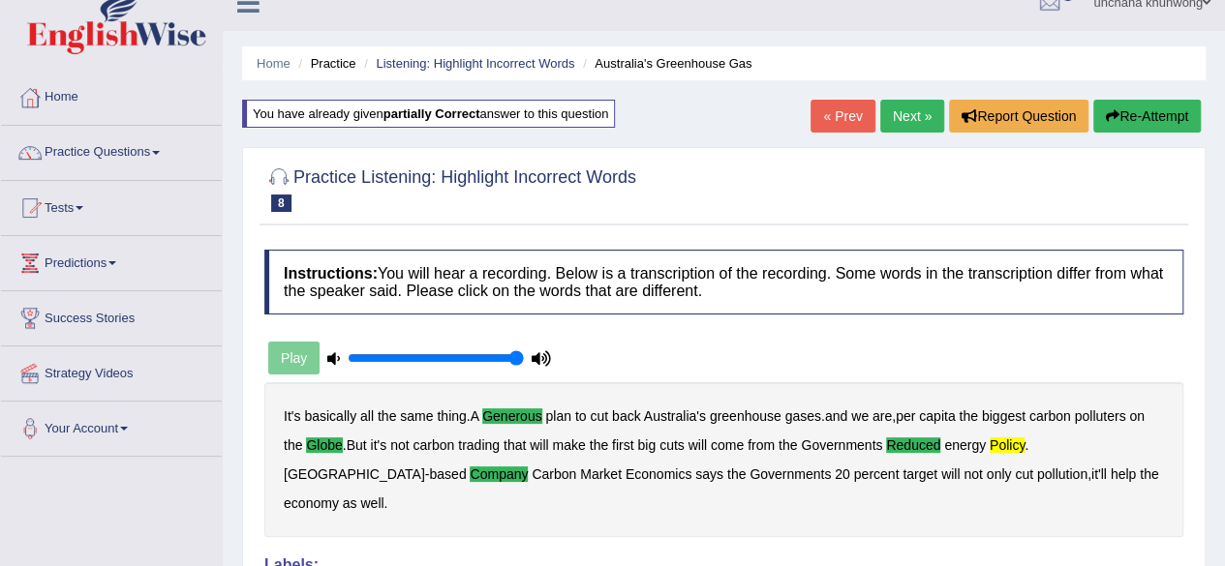
click at [901, 130] on link "Next »" at bounding box center [912, 116] width 64 height 33
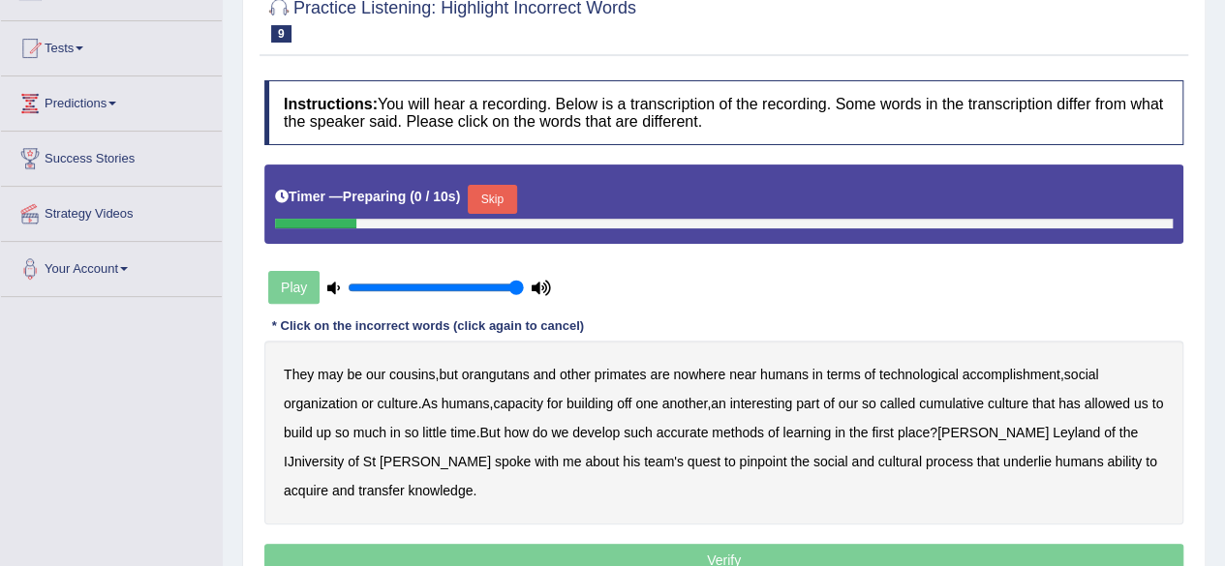
scroll to position [327, 0]
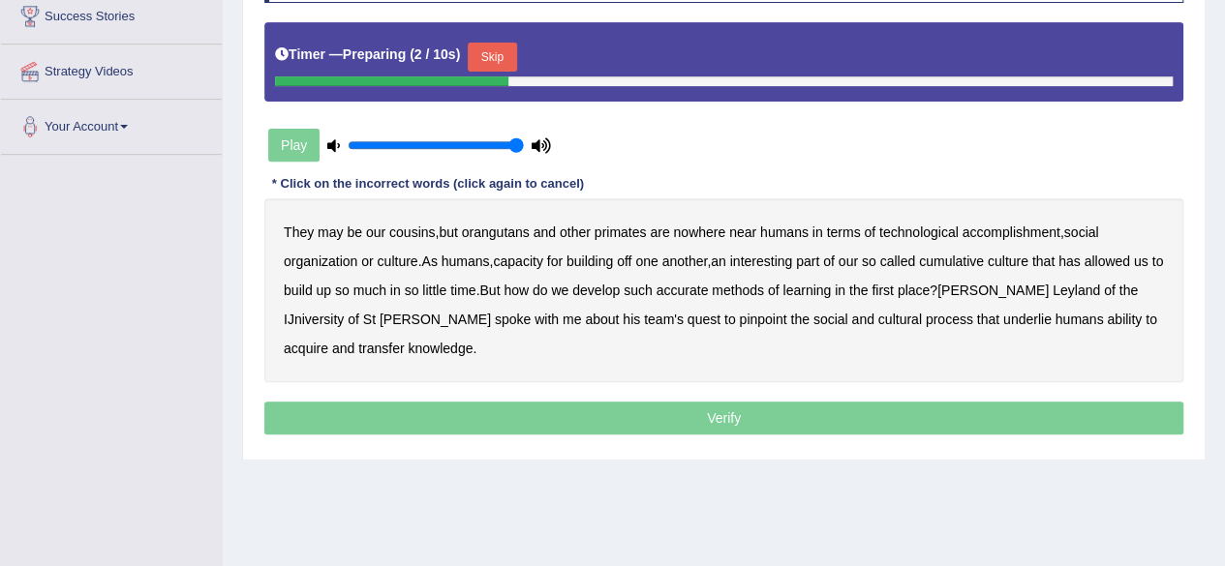
click at [505, 53] on button "Skip" at bounding box center [492, 57] width 48 height 29
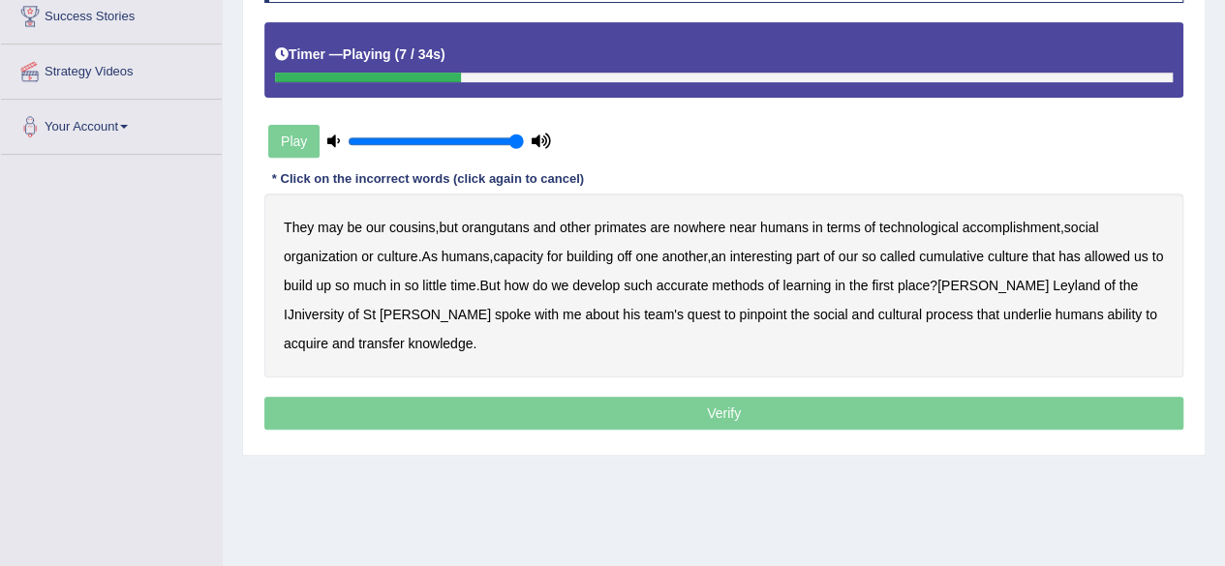
click at [1017, 226] on b "accomplishment" at bounding box center [1011, 227] width 98 height 15
click at [768, 259] on b "interesting" at bounding box center [761, 256] width 63 height 15
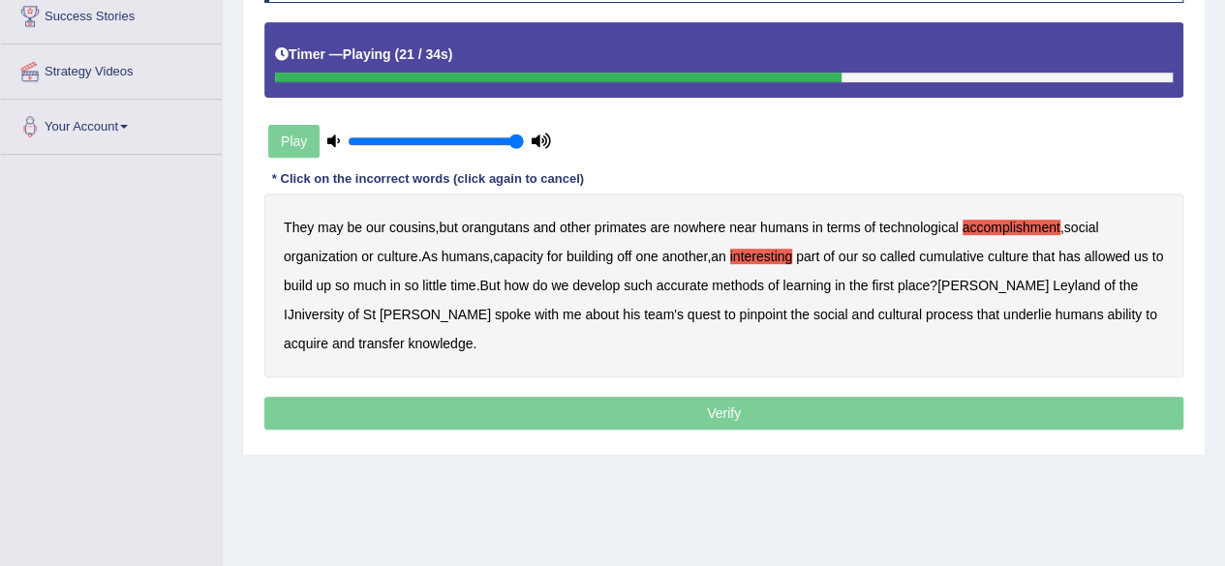
click at [708, 280] on b "accurate" at bounding box center [682, 285] width 52 height 15
click at [878, 315] on b "cultural" at bounding box center [900, 314] width 44 height 15
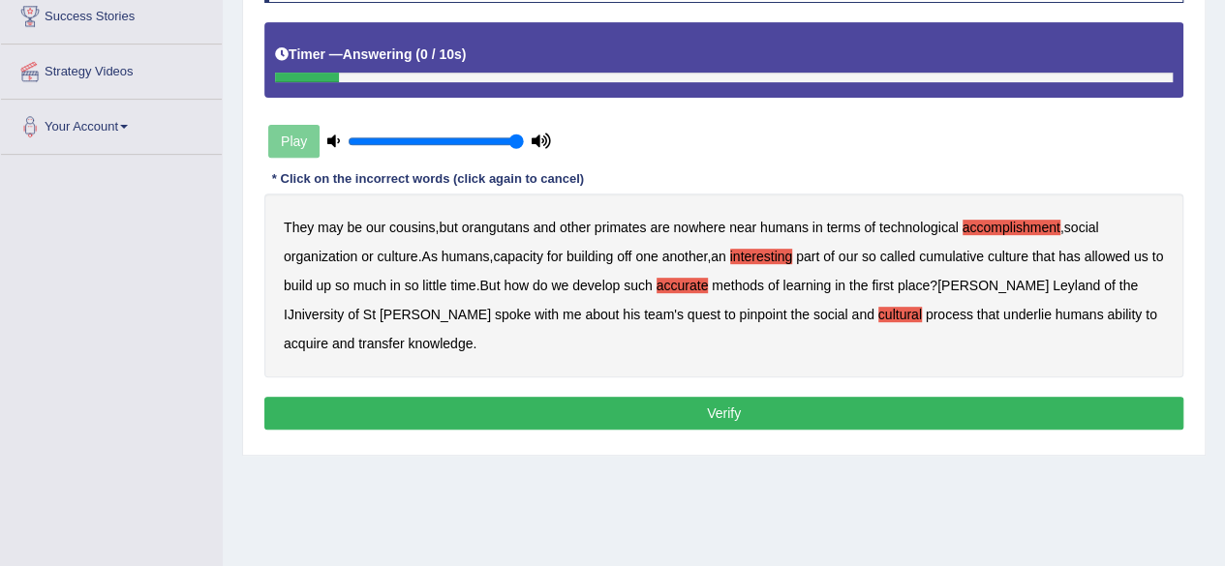
click at [404, 336] on b "transfer" at bounding box center [381, 343] width 46 height 15
click at [977, 409] on button "Verify" at bounding box center [723, 413] width 919 height 33
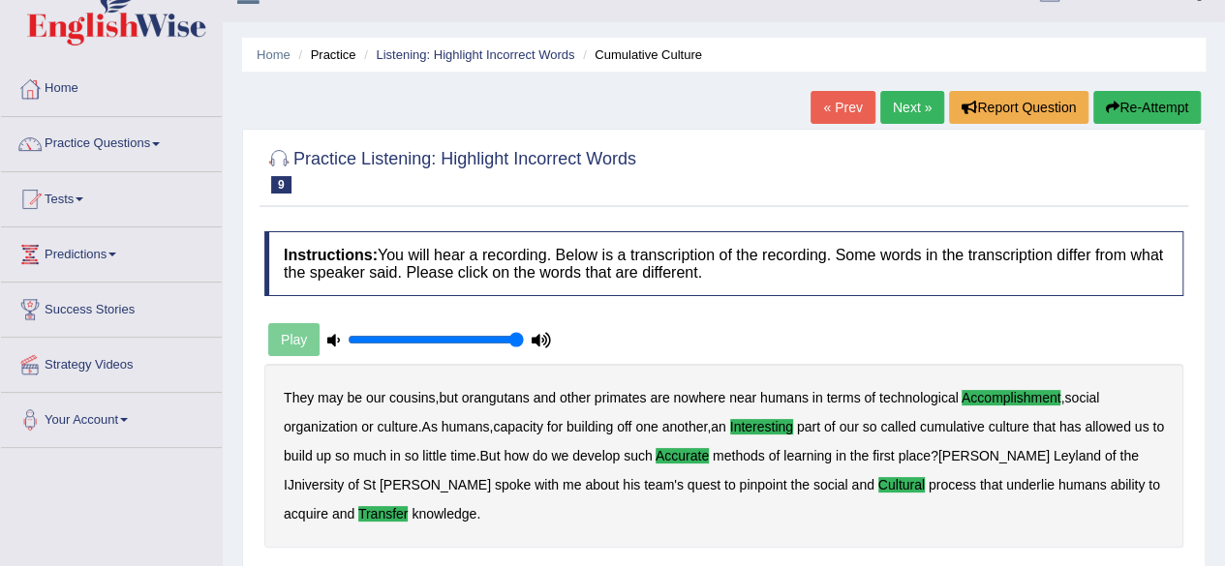
scroll to position [27, 0]
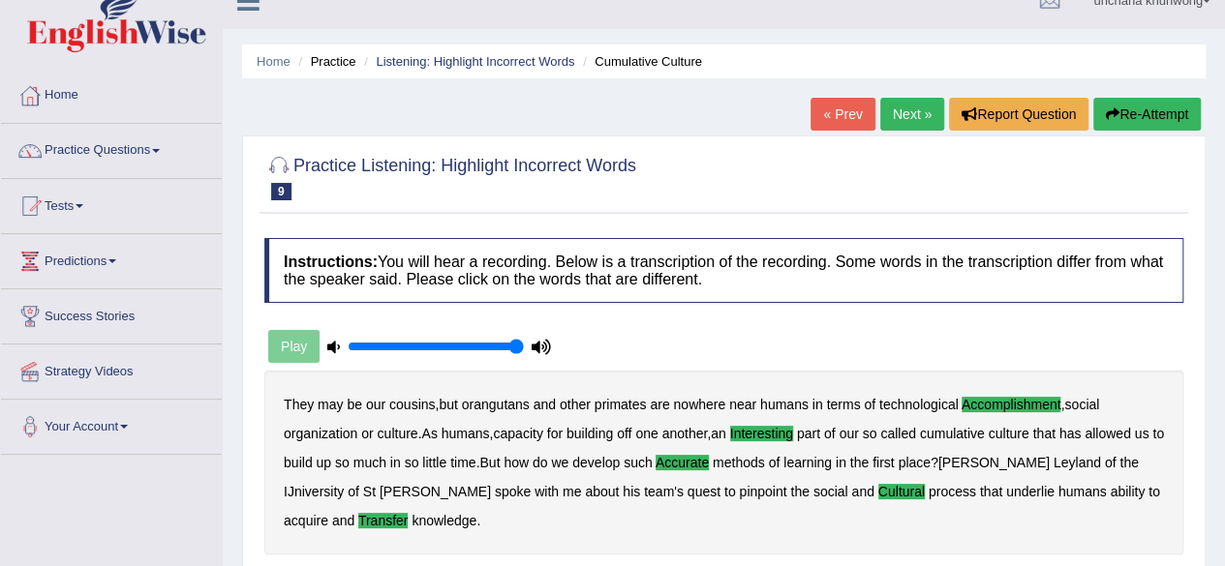
click at [914, 111] on link "Next »" at bounding box center [912, 114] width 64 height 33
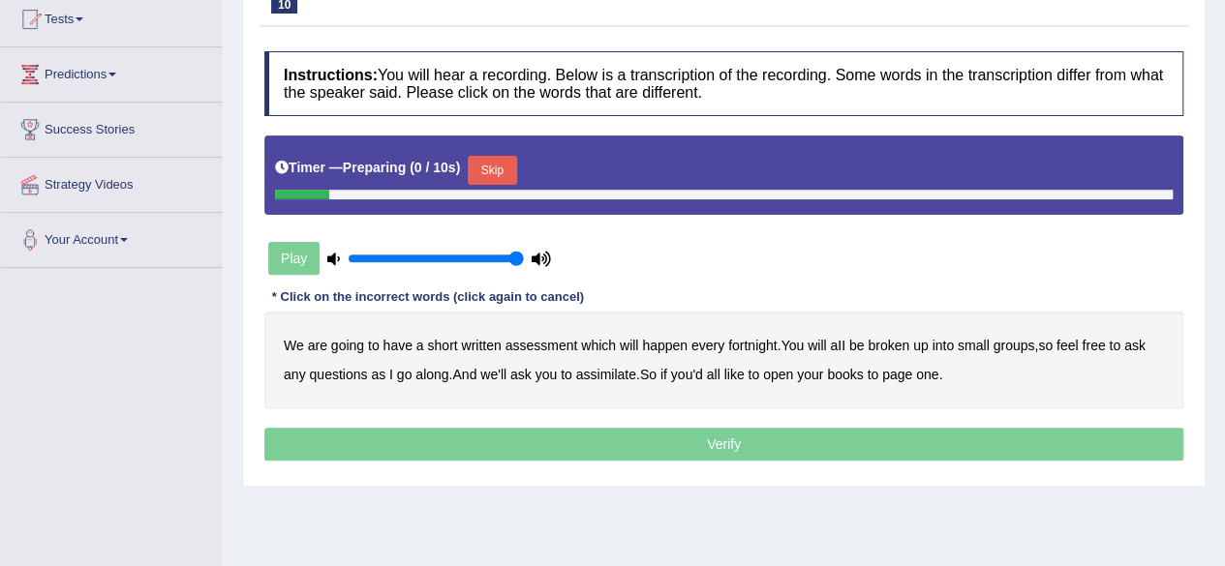
click at [1224, 226] on html "Toggle navigation Home Practice Questions Speaking Practice Read Aloud Repeat S…" at bounding box center [612, 69] width 1225 height 566
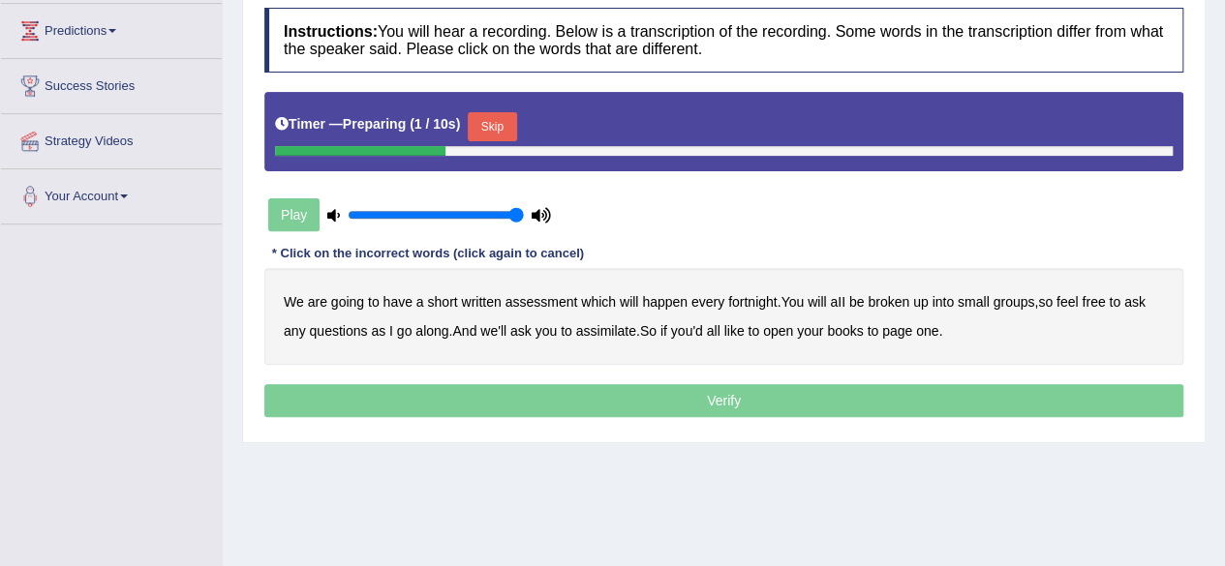
click at [488, 114] on button "Skip" at bounding box center [492, 126] width 48 height 29
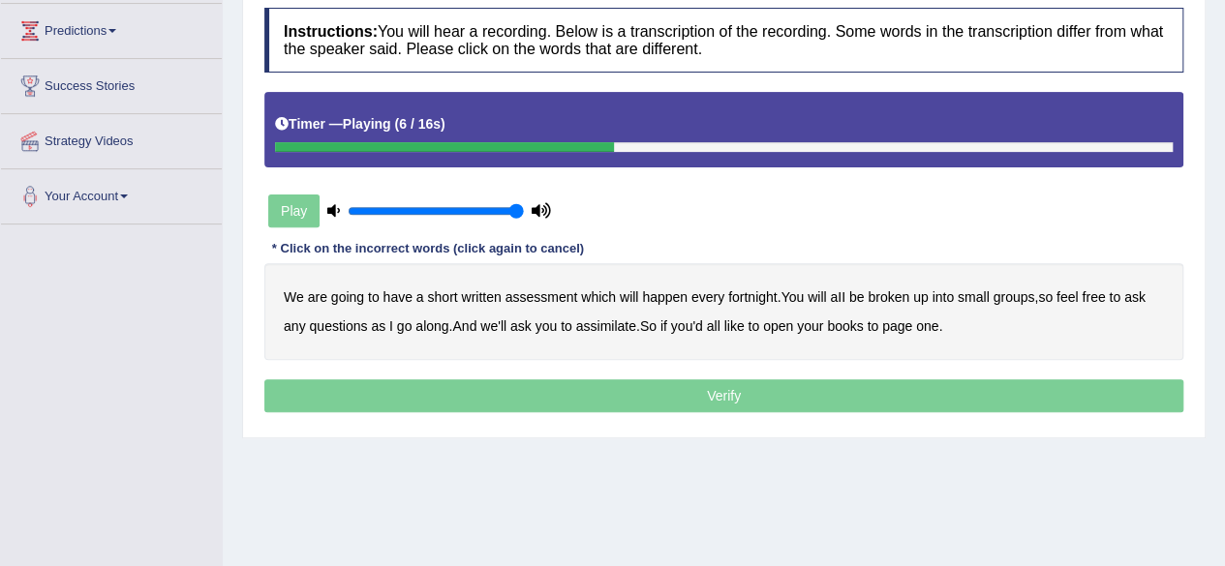
click at [908, 297] on b "broken" at bounding box center [889, 296] width 42 height 15
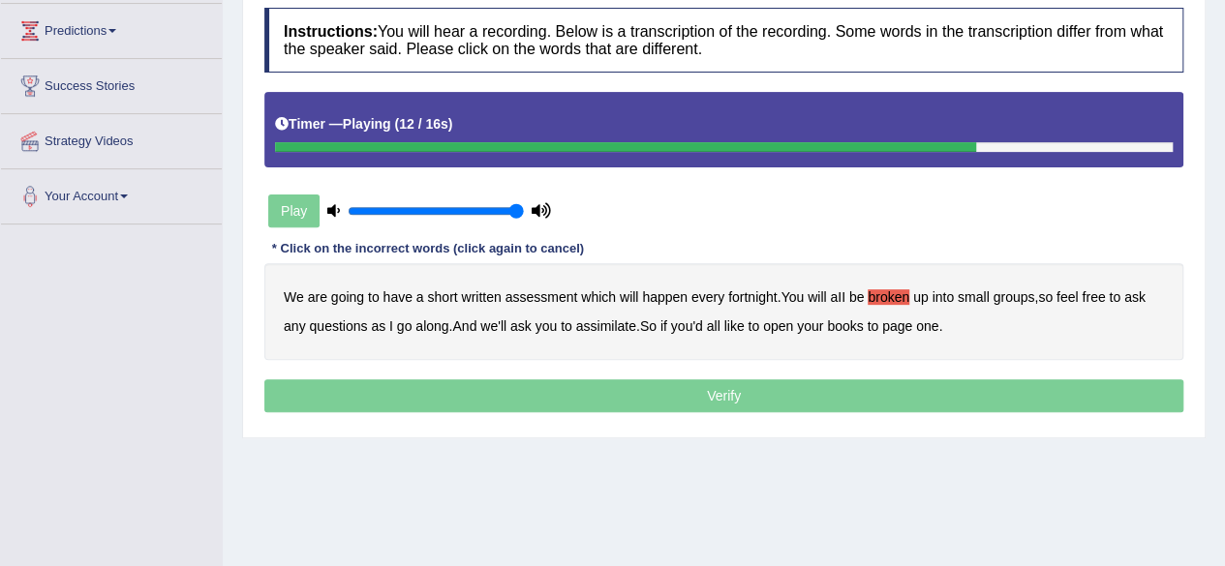
click at [590, 322] on b "assimilate" at bounding box center [606, 326] width 60 height 15
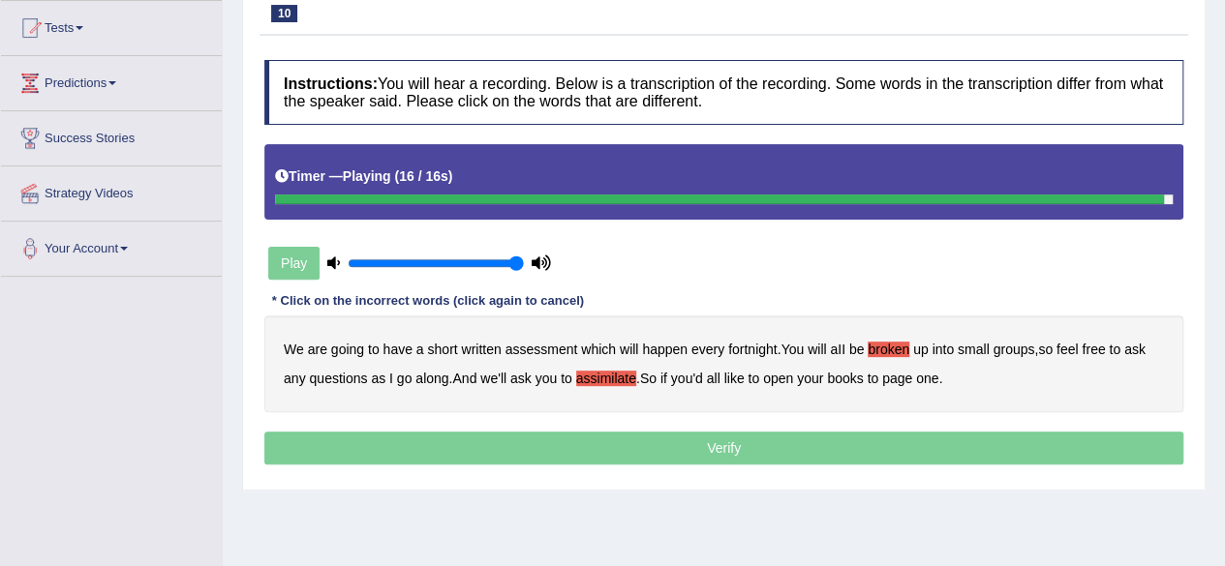
scroll to position [196, 0]
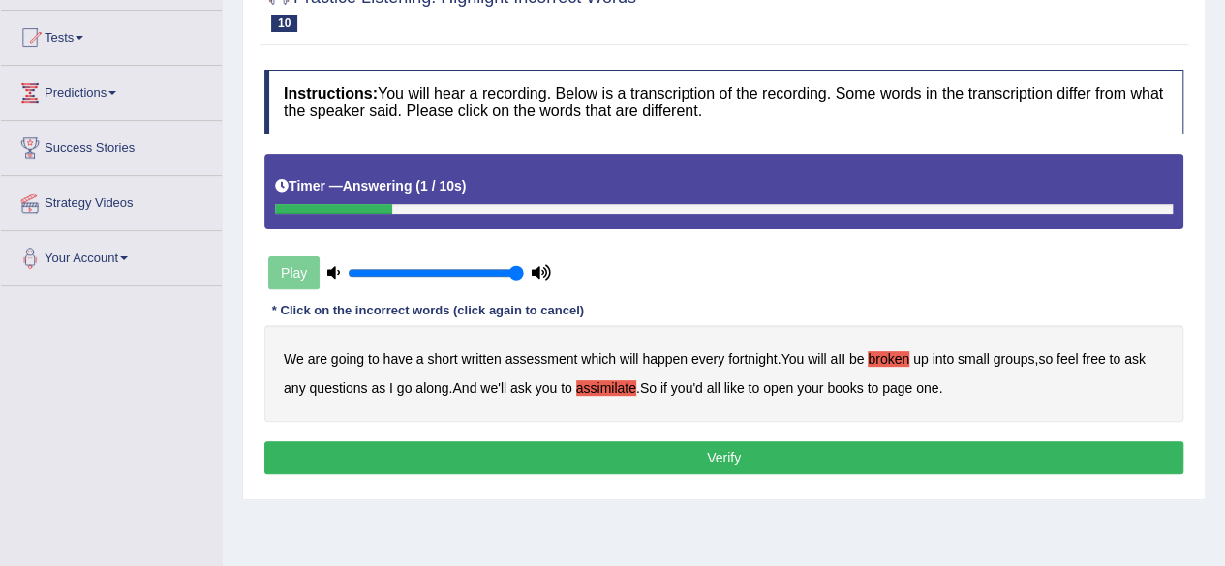
click at [776, 446] on button "Verify" at bounding box center [723, 458] width 919 height 33
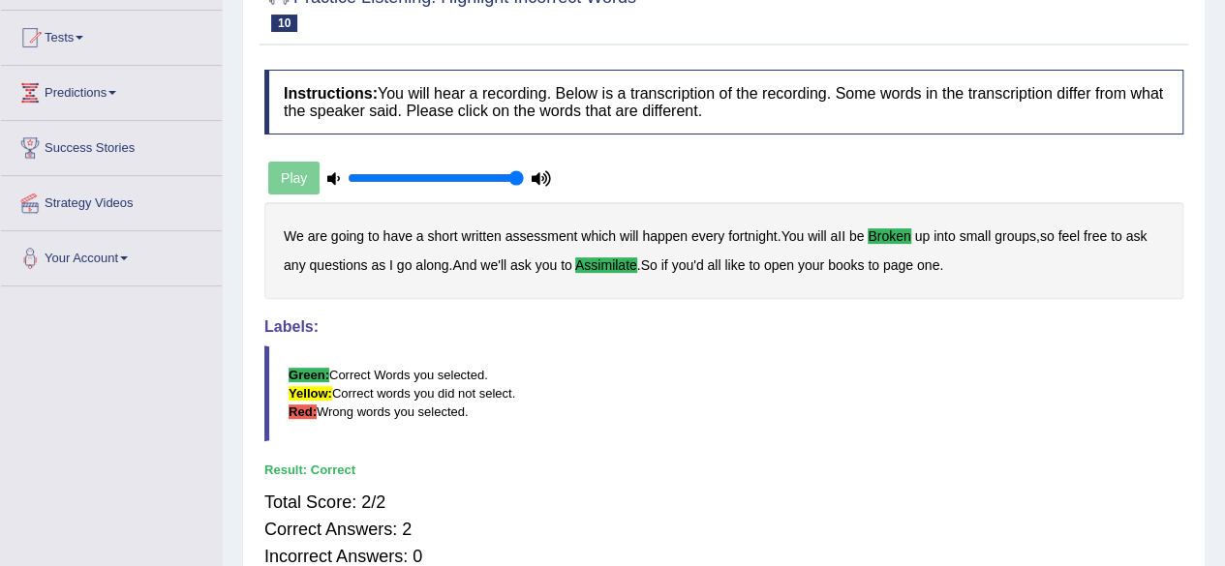
scroll to position [0, 0]
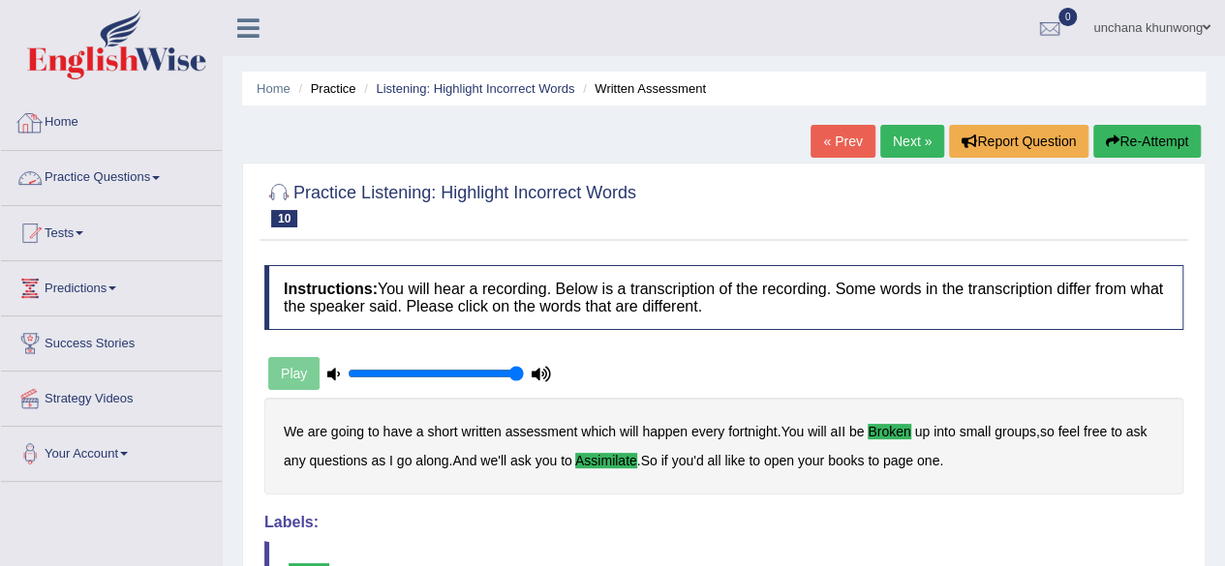
click at [61, 132] on link "Home" at bounding box center [111, 120] width 221 height 48
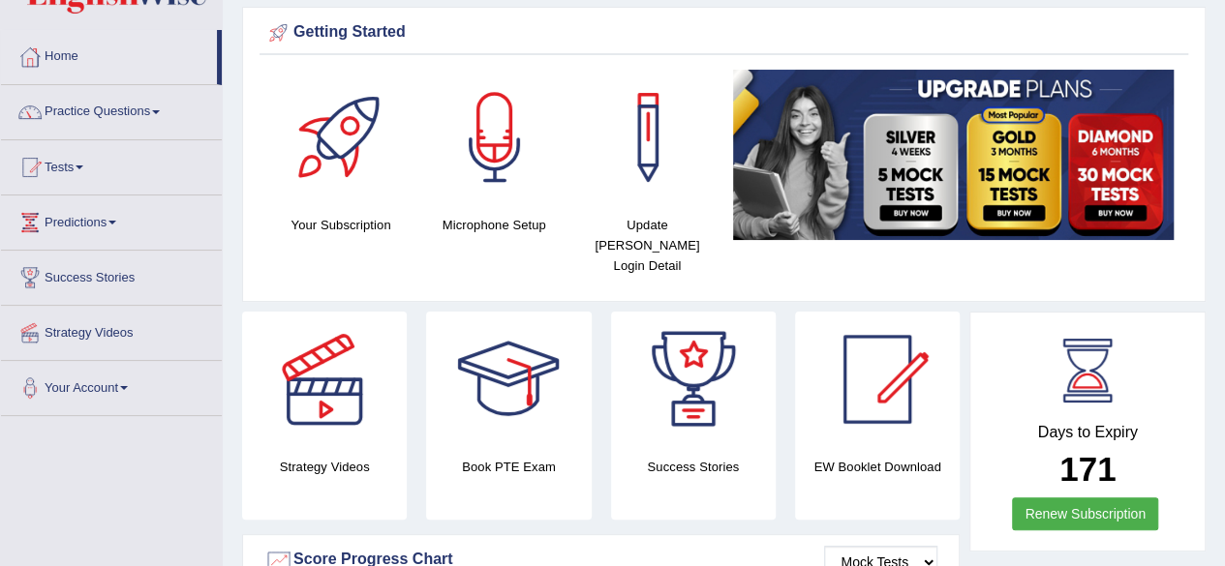
scroll to position [81, 0]
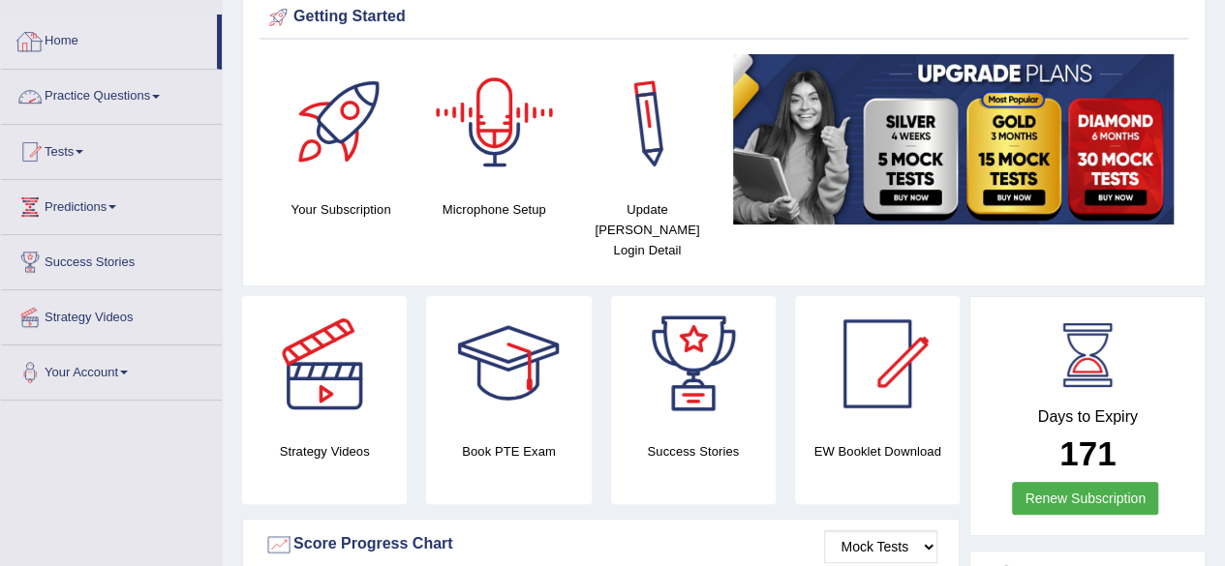
click at [129, 90] on link "Practice Questions" at bounding box center [111, 94] width 221 height 48
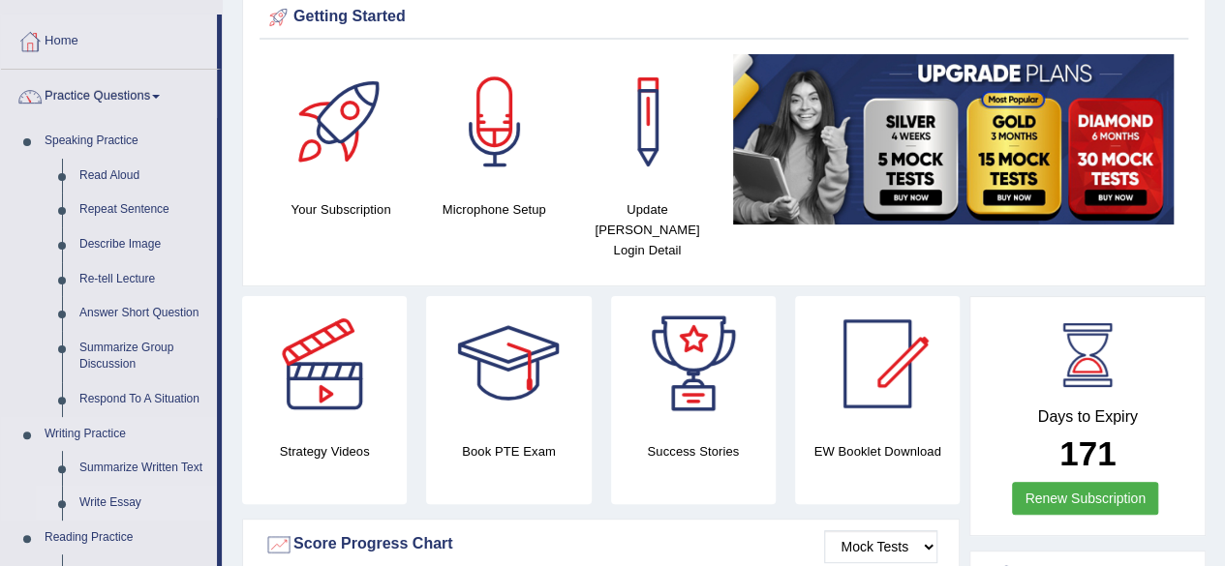
click at [117, 506] on link "Write Essay" at bounding box center [144, 503] width 146 height 35
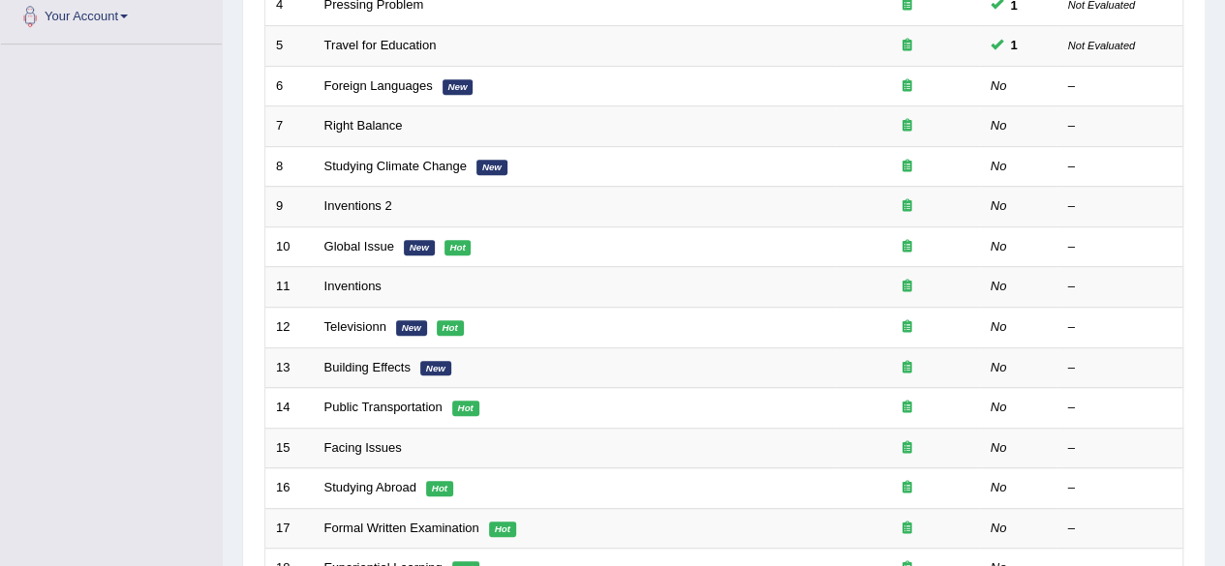
scroll to position [457, 0]
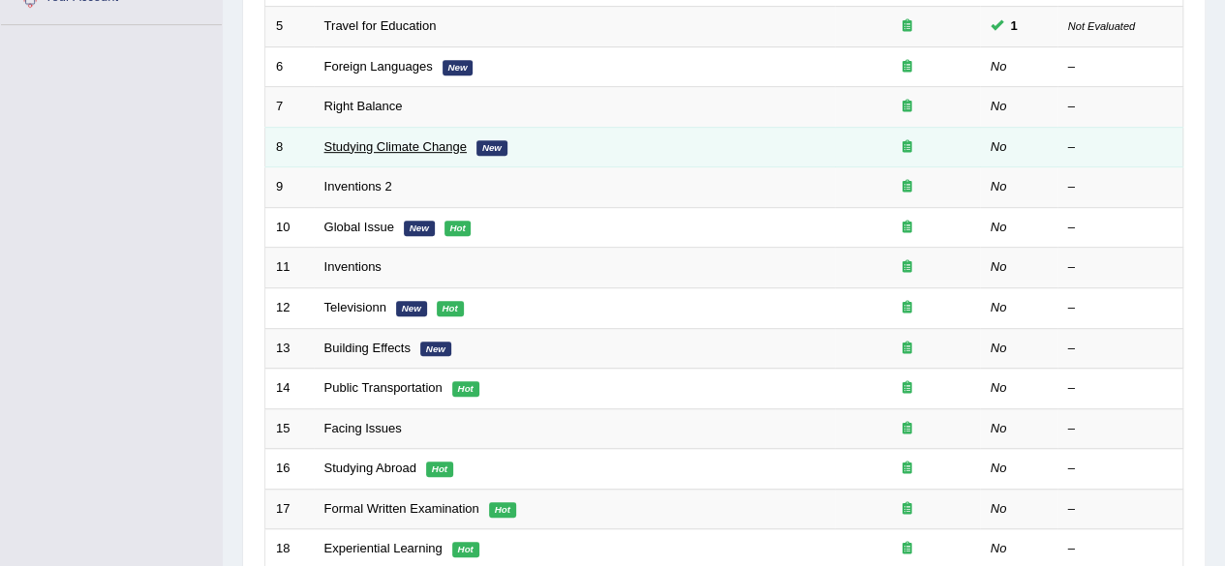
click at [445, 145] on link "Studying Climate Change" at bounding box center [395, 146] width 142 height 15
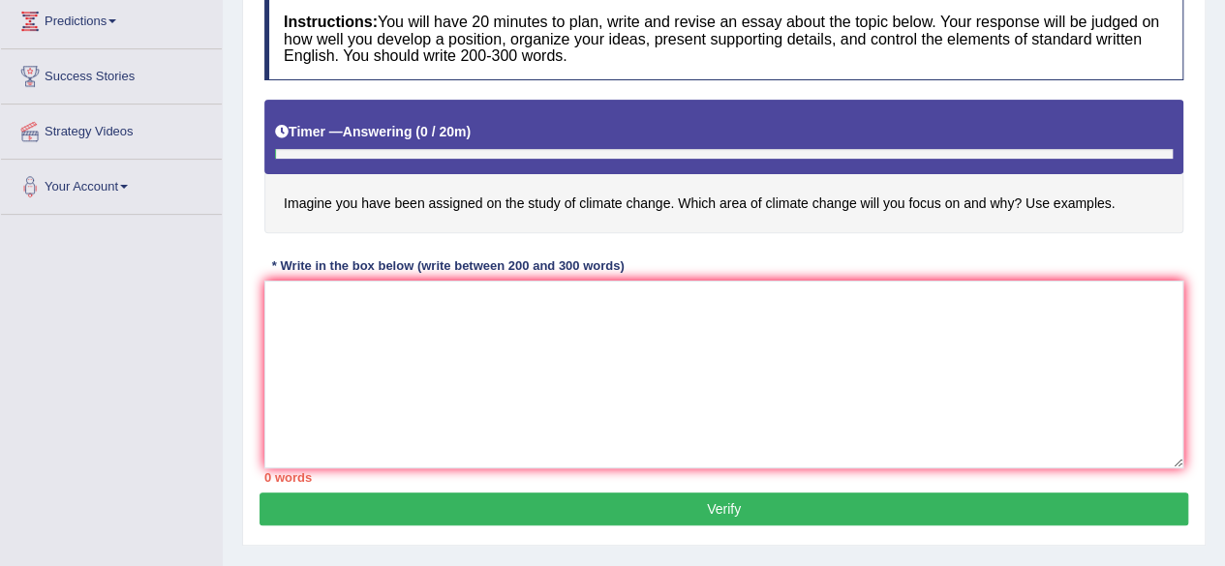
scroll to position [293, 0]
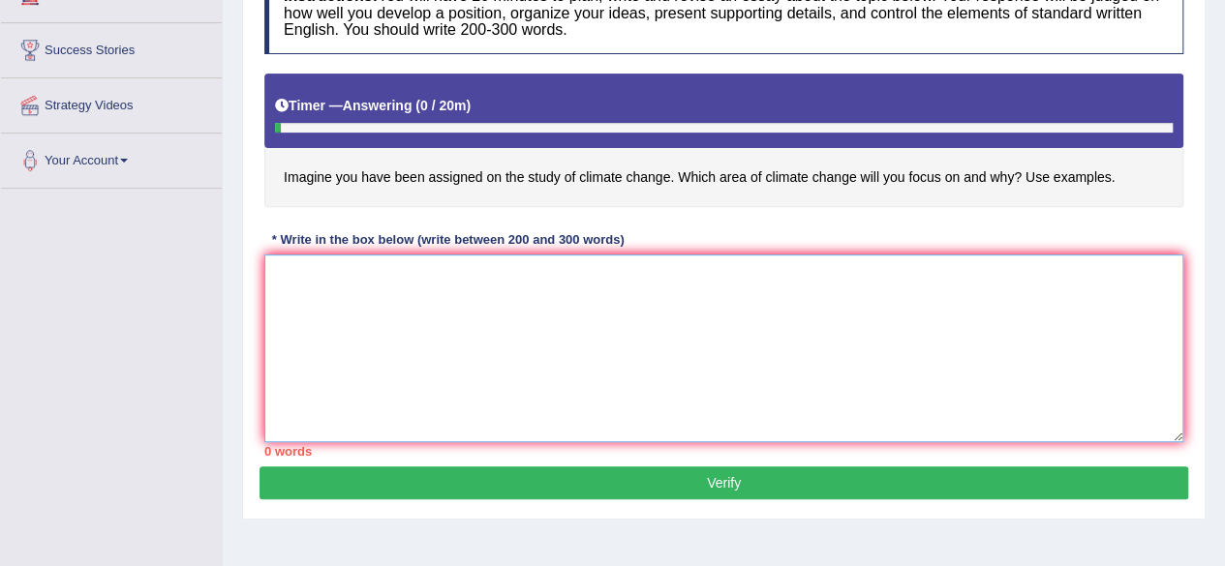
click at [879, 365] on textarea at bounding box center [723, 349] width 919 height 188
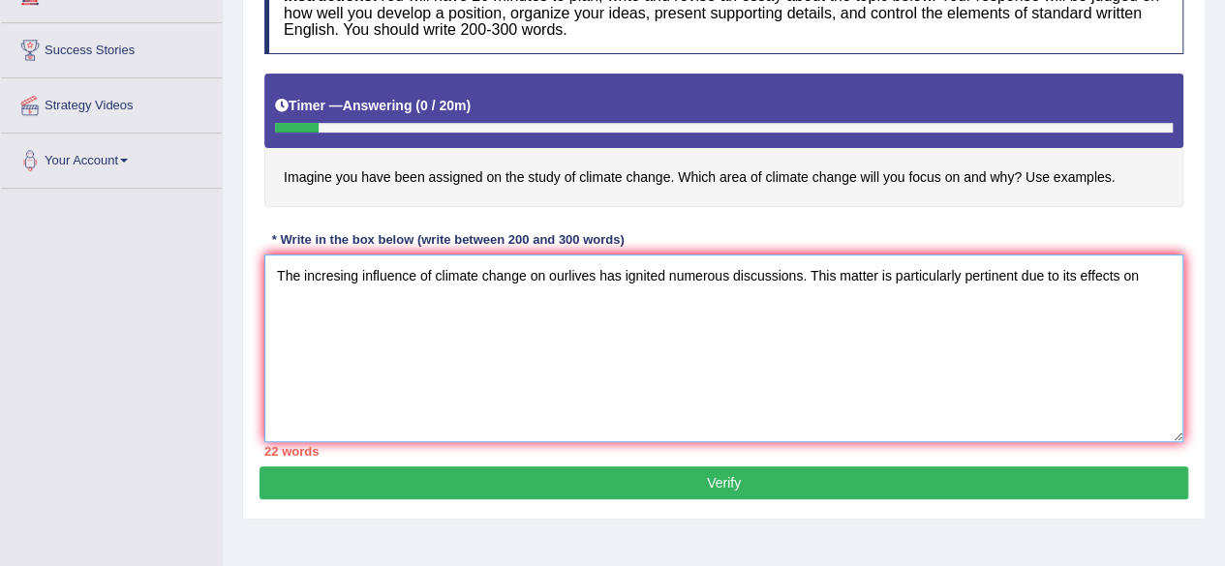
click at [335, 273] on textarea "The incresing influence of climate change on ourlives has ignited numerous disc…" at bounding box center [723, 349] width 919 height 188
click at [1149, 287] on textarea "The increasing influence of climate change on ourlives has ignited numerous dis…" at bounding box center [723, 349] width 919 height 188
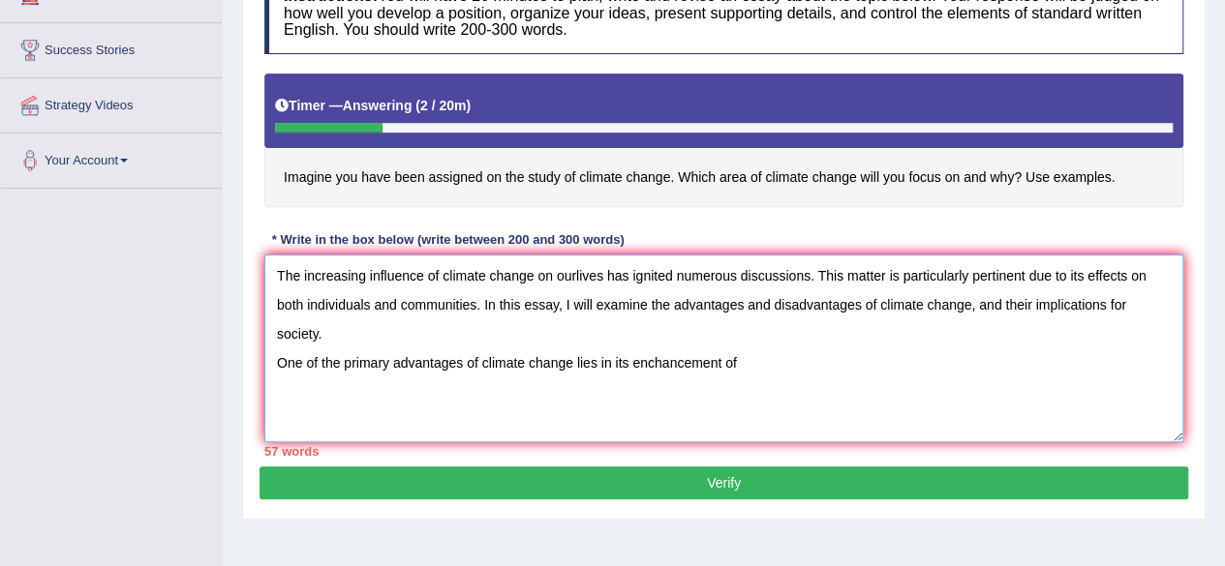
click at [651, 363] on textarea "The increasing influence of climate change on ourlives has ignited numerous dis…" at bounding box center [723, 349] width 919 height 188
click at [833, 373] on textarea "The increasing influence of climate change on ourlives has ignited numerous dis…" at bounding box center [723, 349] width 919 height 188
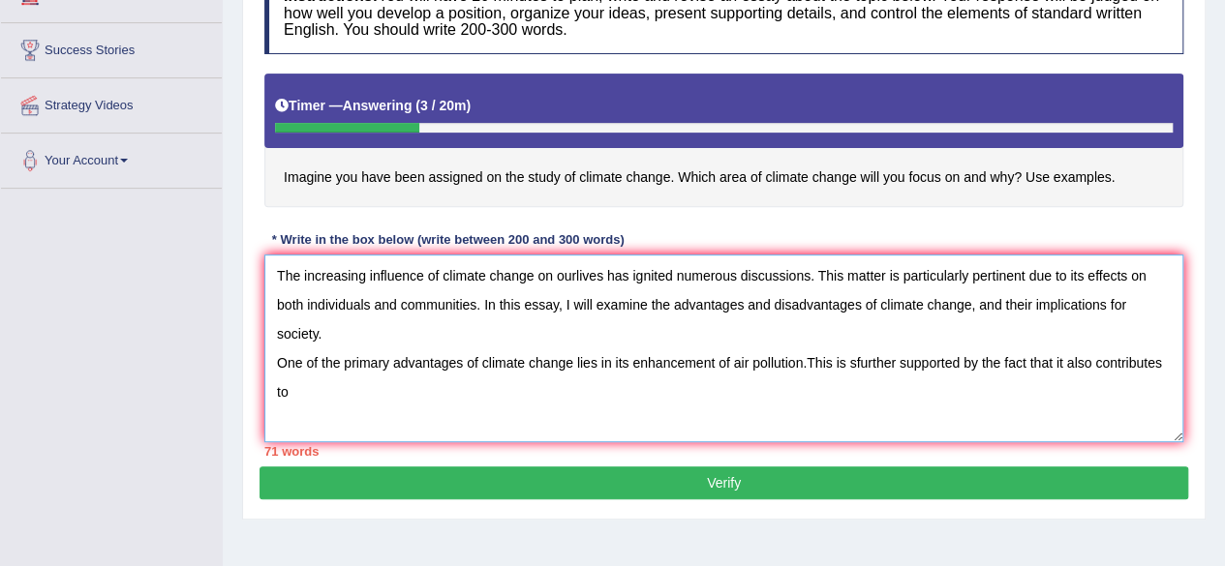
click at [850, 367] on textarea "The increasing influence of climate change on ourlives has ignited numerous dis…" at bounding box center [723, 349] width 919 height 188
click at [815, 418] on textarea "The increasing influence of climate change on ourlives has ignited numerous dis…" at bounding box center [723, 349] width 919 height 188
click at [1167, 359] on textarea "The increasing influence of climate change on ourlives has ignited numerous dis…" at bounding box center [723, 349] width 919 height 188
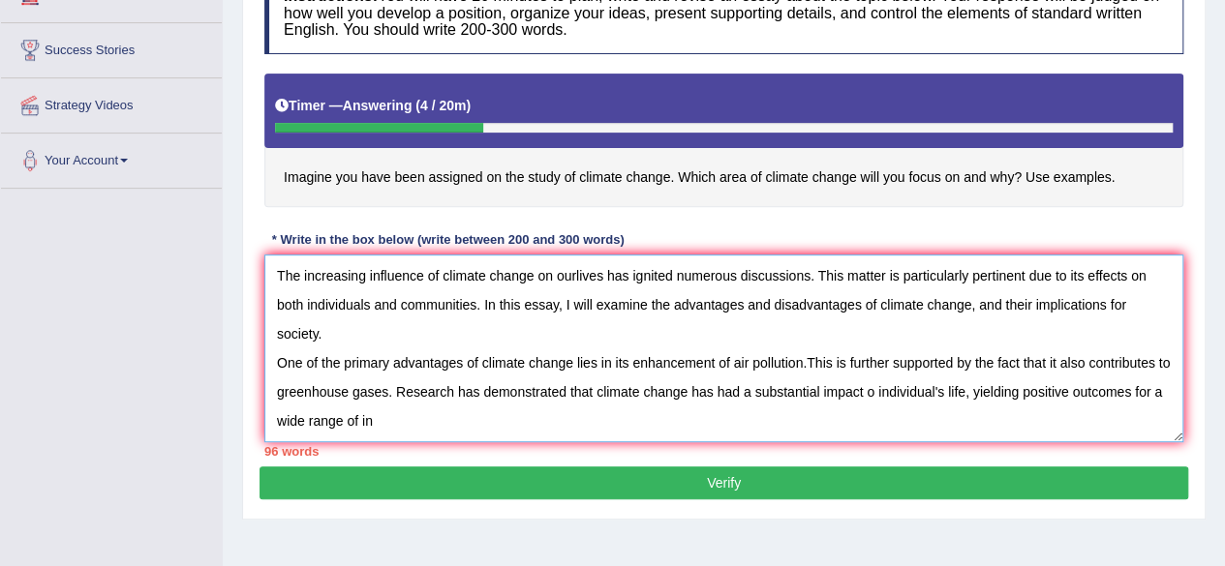
click at [1068, 384] on textarea "The increasing influence of climate change on ourlives has ignited numerous dis…" at bounding box center [723, 349] width 919 height 188
click at [1034, 425] on textarea "The increasing influence of climate change on ourlives has ignited numerous dis…" at bounding box center [723, 349] width 919 height 188
type textarea "The increasing influence of climate change on ourlives has ignited numerous dis…"
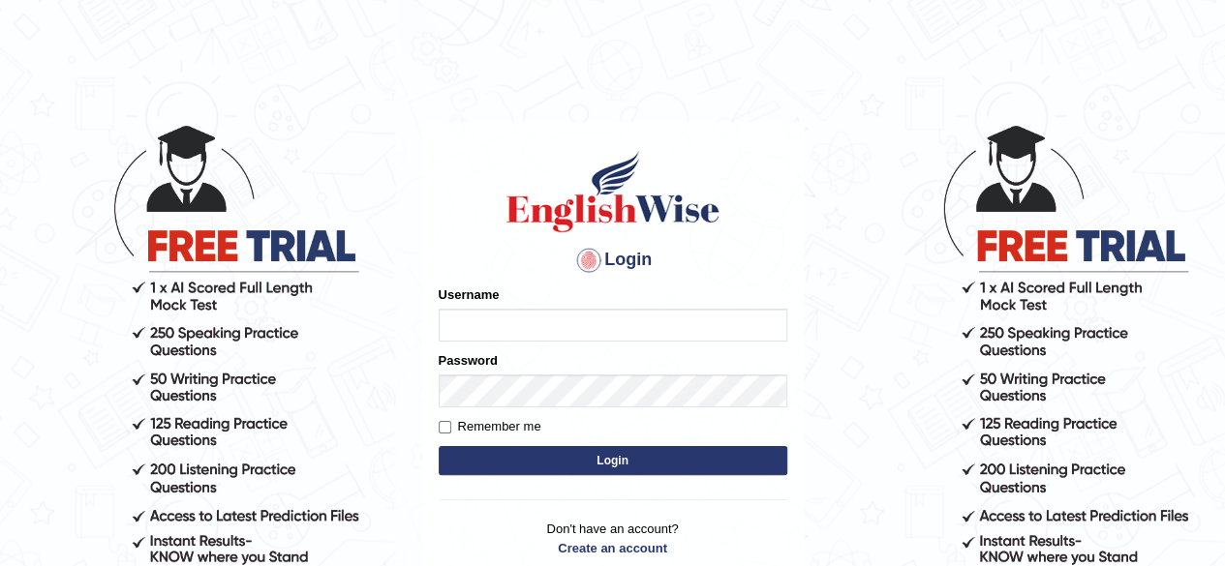
type input "unchanakhunwong"
click at [666, 463] on button "Login" at bounding box center [613, 460] width 349 height 29
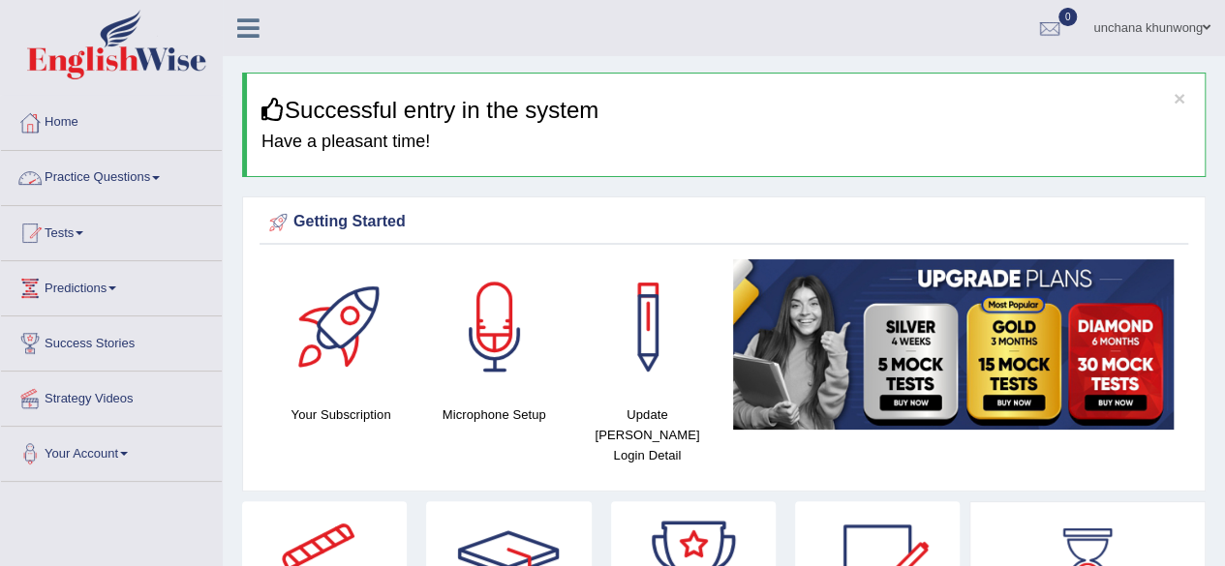
click at [118, 175] on link "Practice Questions" at bounding box center [111, 175] width 221 height 48
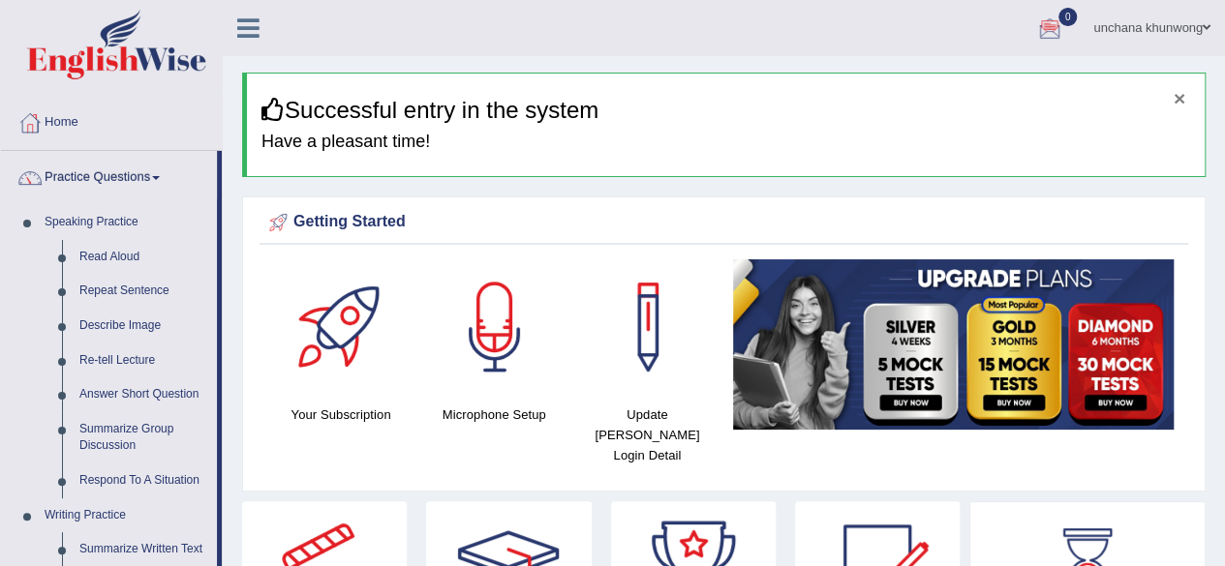
click at [1178, 98] on button "×" at bounding box center [1179, 98] width 12 height 20
